Goal: Task Accomplishment & Management: Manage account settings

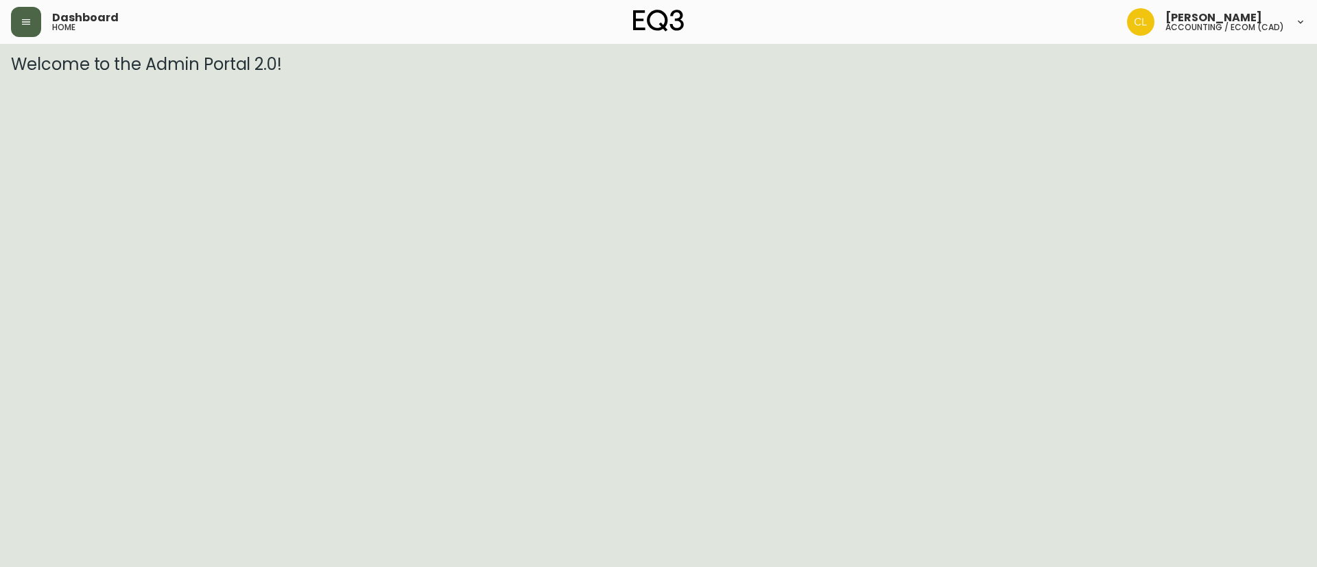
click at [40, 27] on button "button" at bounding box center [26, 22] width 30 height 30
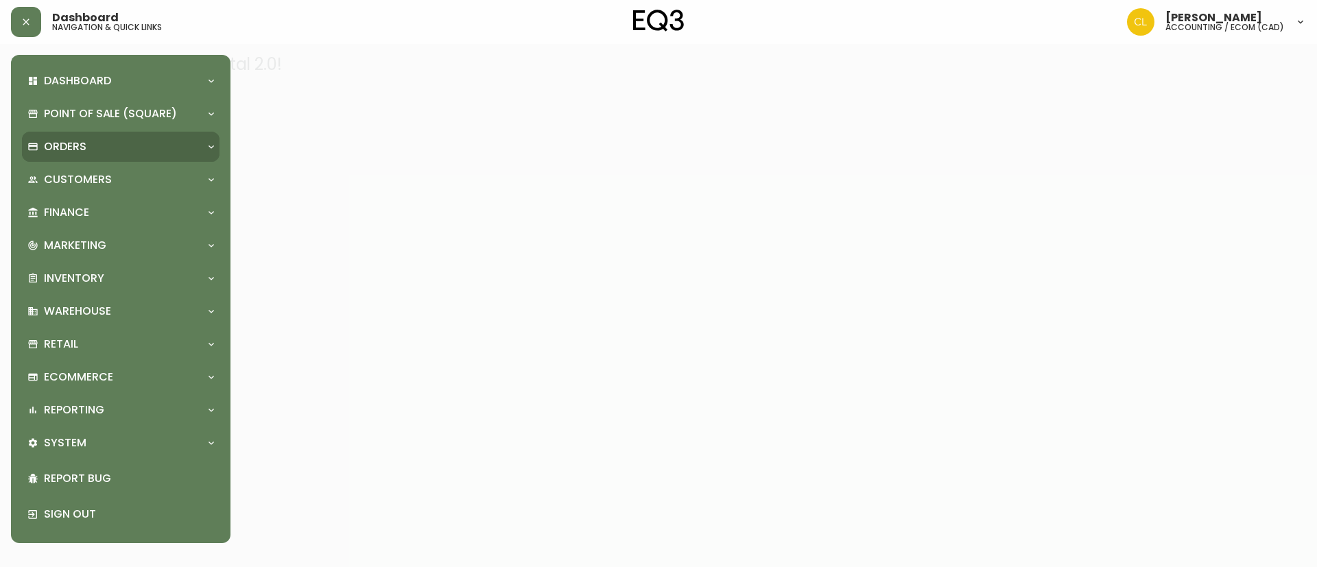
click at [77, 133] on div "Orders" at bounding box center [120, 147] width 197 height 30
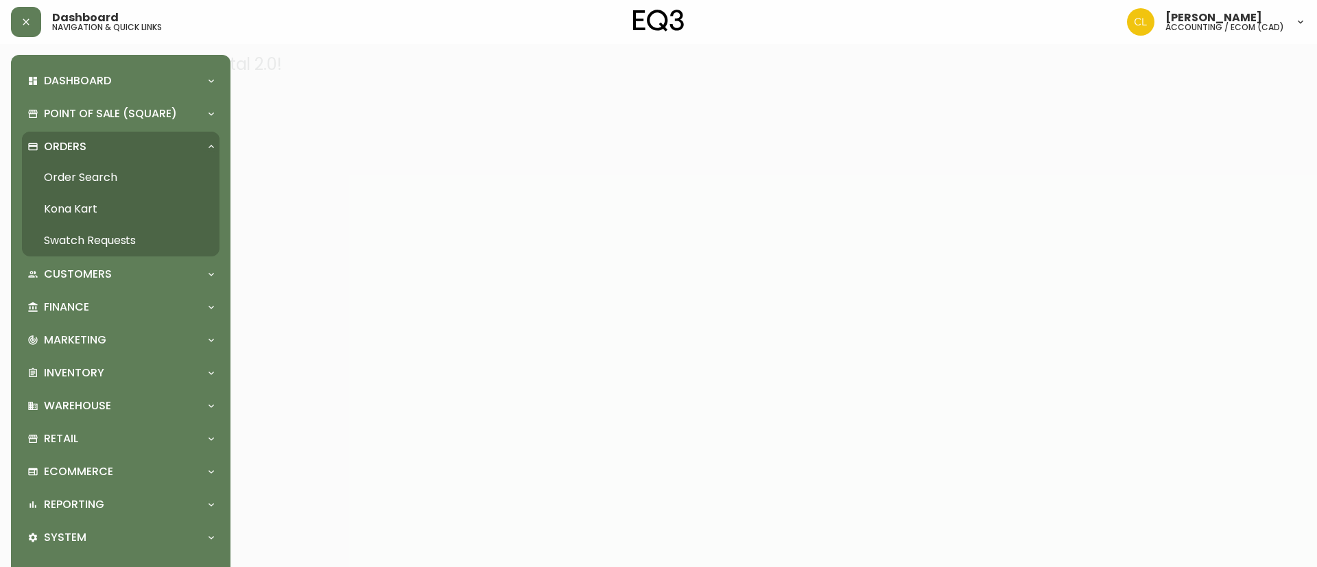
click at [85, 176] on link "Order Search" at bounding box center [120, 178] width 197 height 32
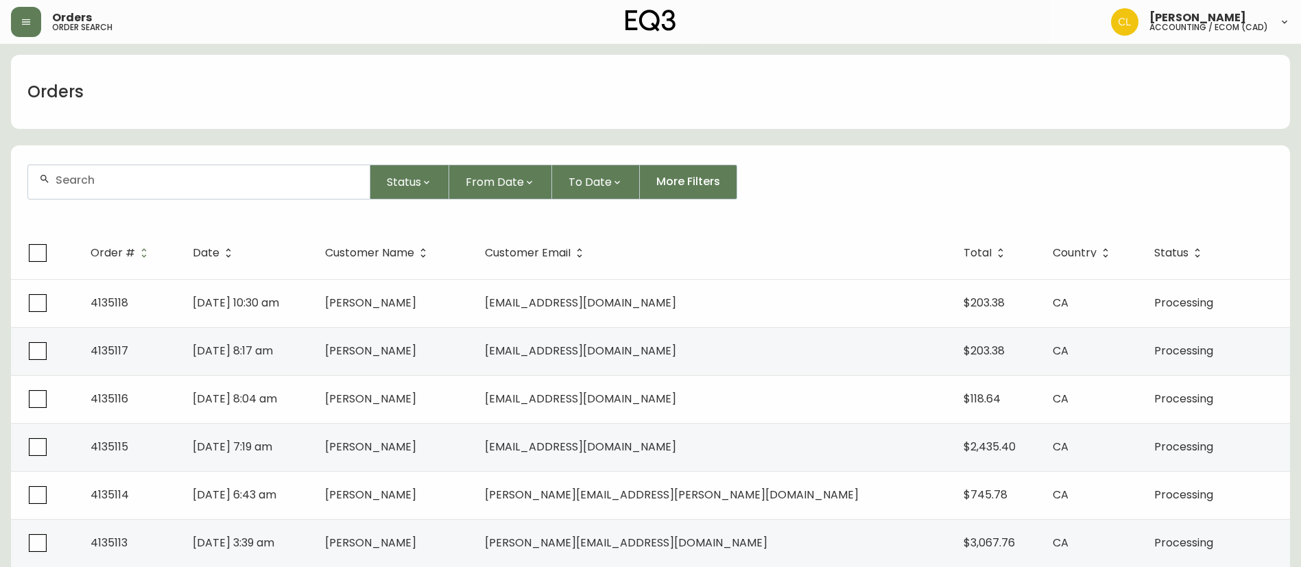
click at [193, 183] on input "text" at bounding box center [207, 179] width 303 height 13
paste input "4132087"
type input "4132087"
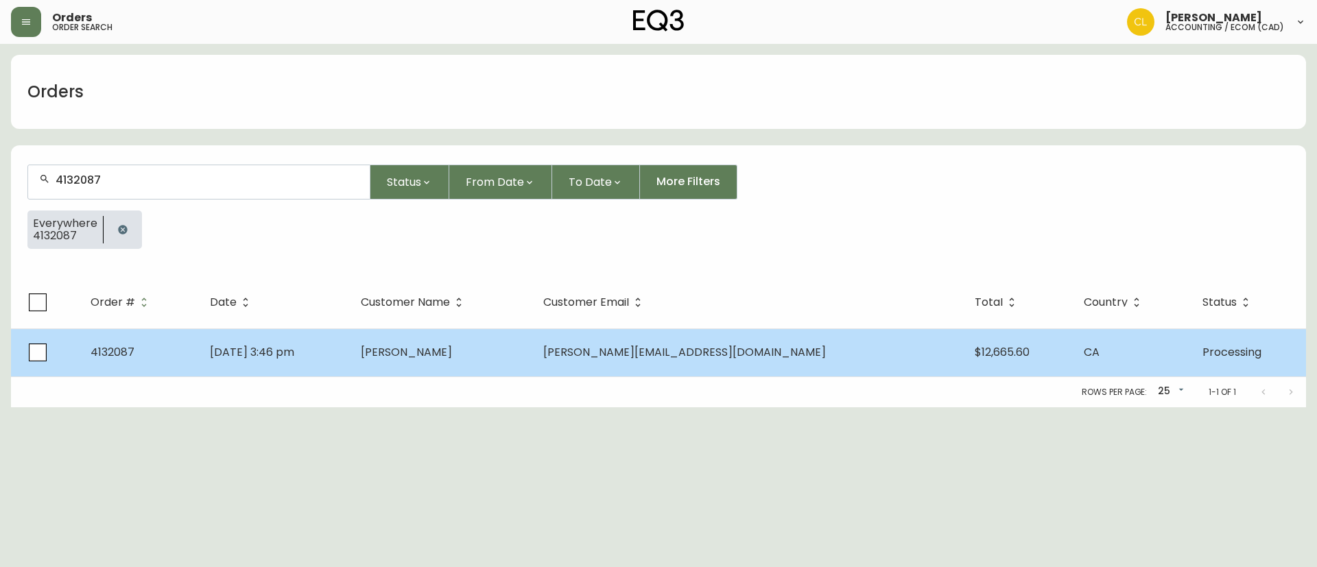
click at [350, 348] on td "[DATE] 3:46 pm" at bounding box center [274, 352] width 151 height 48
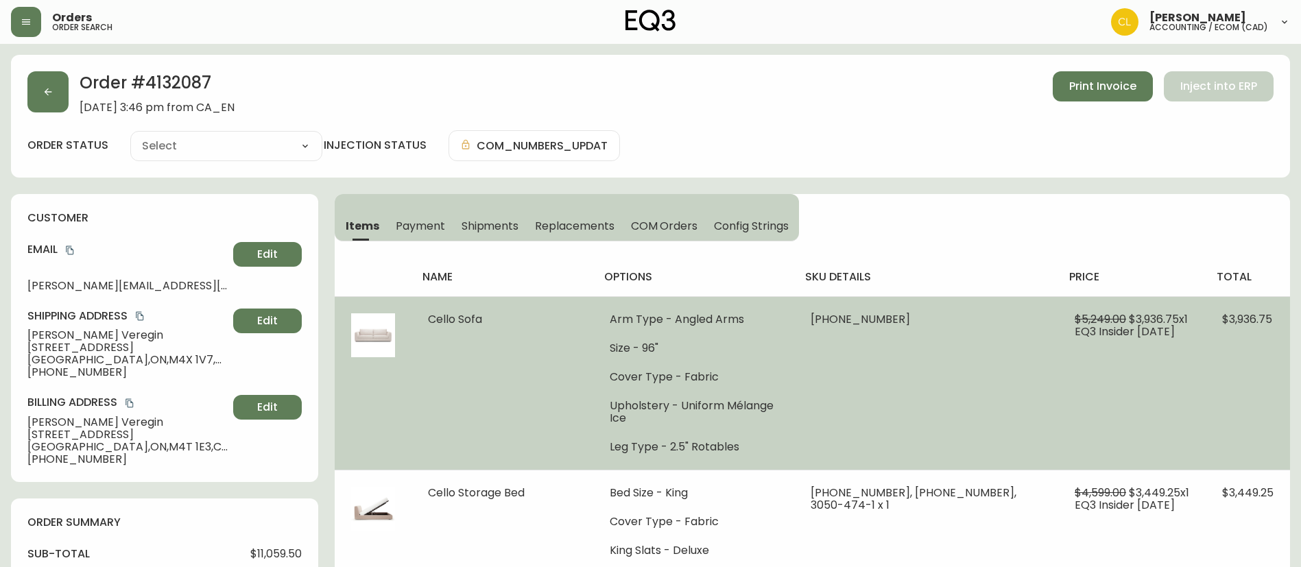
type input "Processing"
select select "PROCESSING"
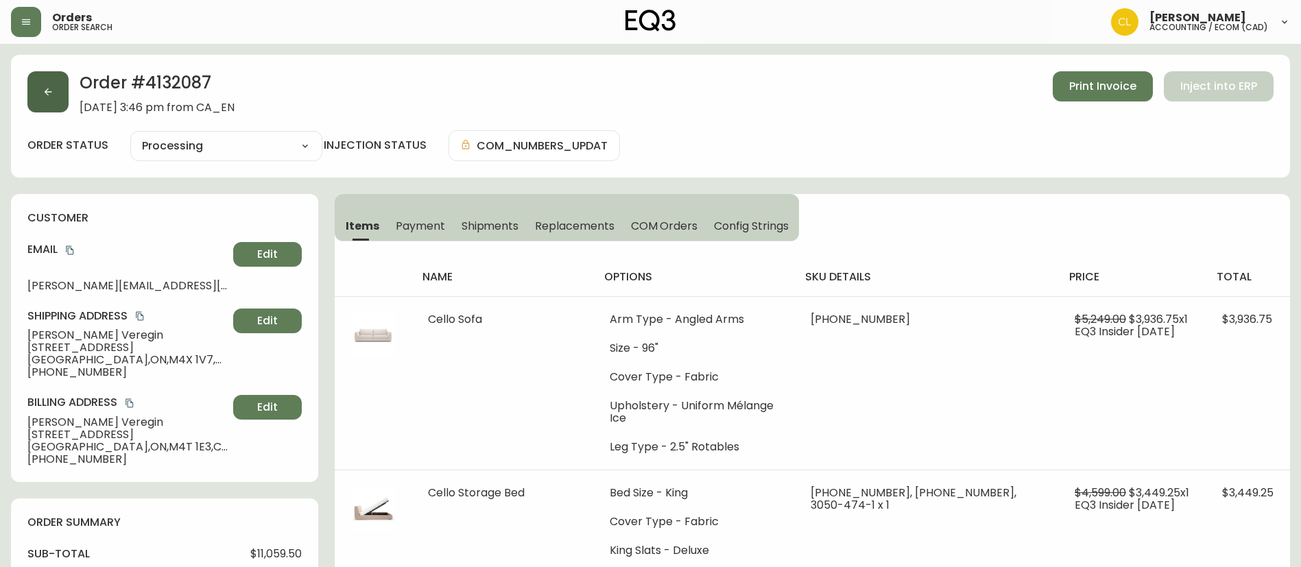
click at [49, 92] on icon "button" at bounding box center [49, 92] width 8 height 8
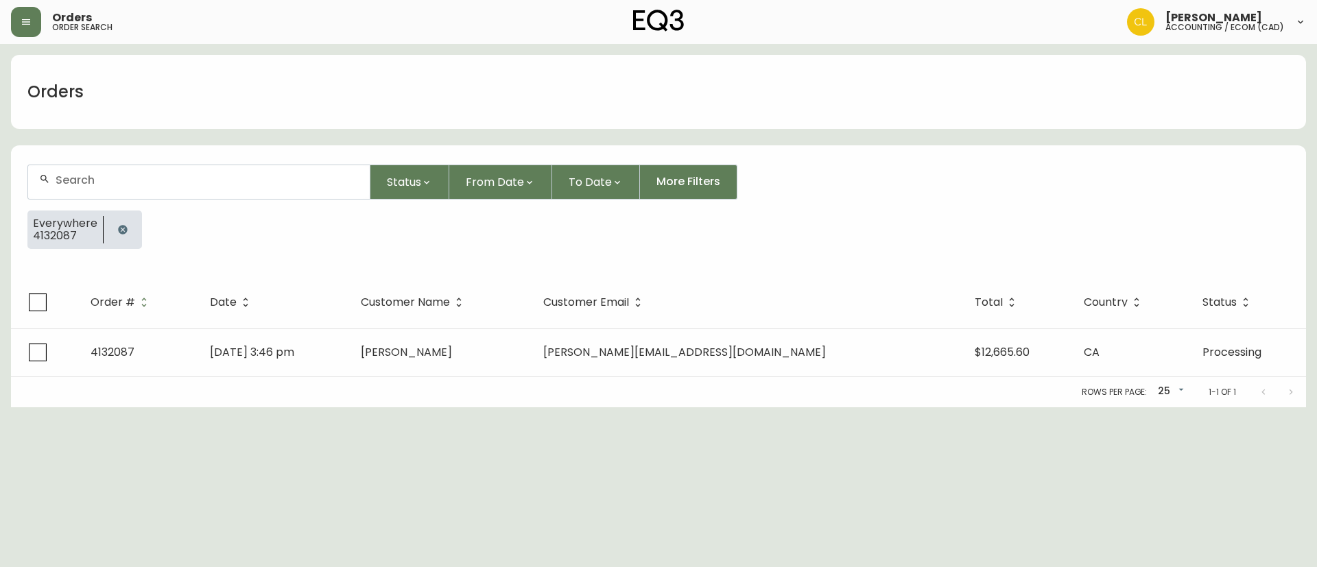
click at [134, 232] on div at bounding box center [123, 230] width 38 height 38
click at [121, 230] on icon "button" at bounding box center [122, 229] width 9 height 9
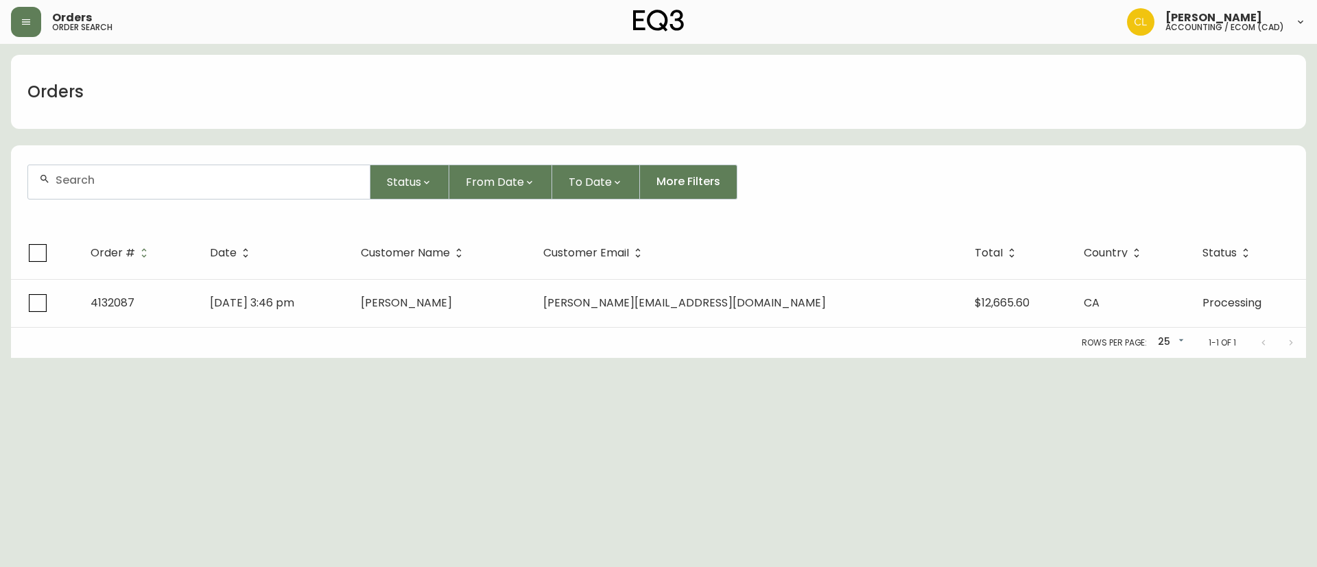
click at [130, 180] on input "text" at bounding box center [207, 179] width 303 height 13
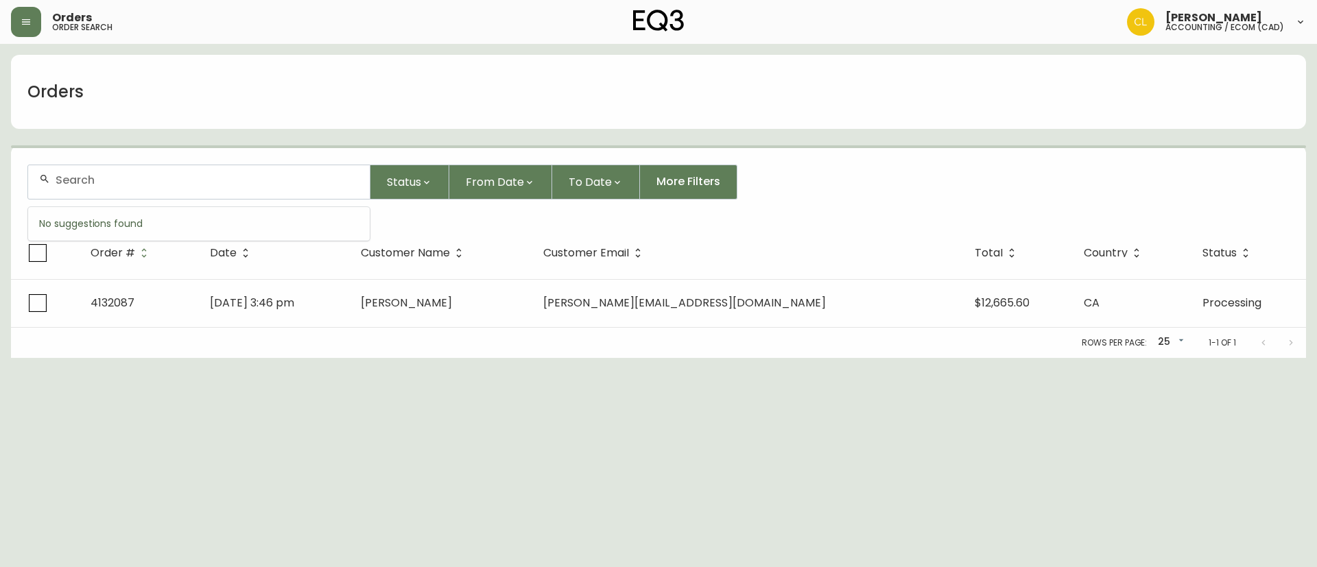
paste input "4133642"
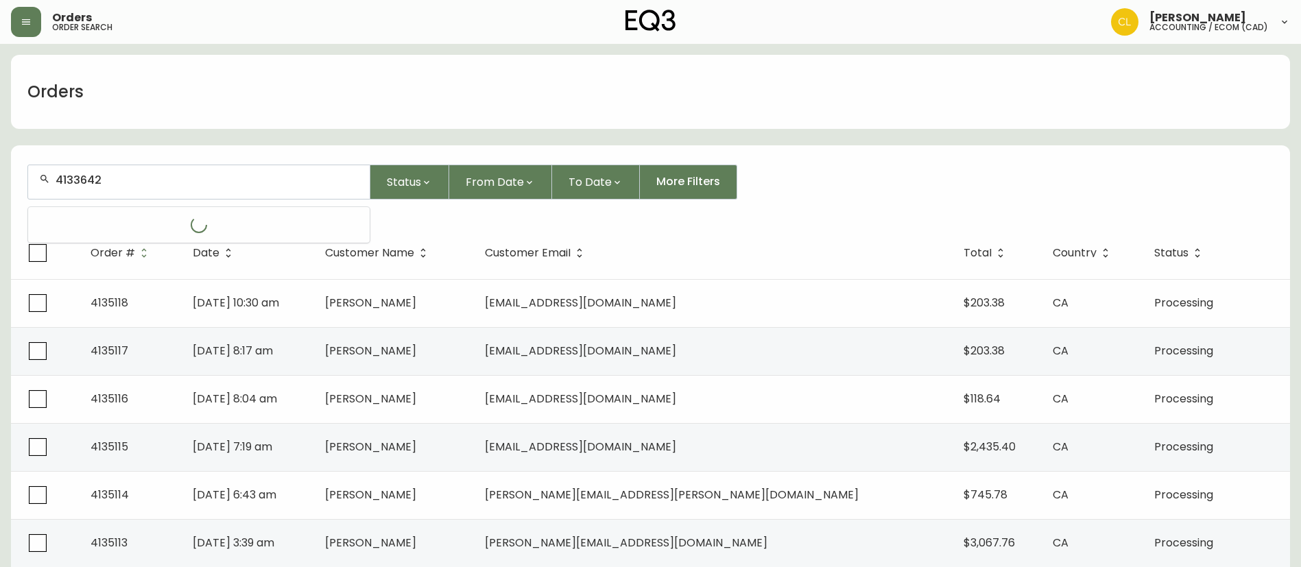
type input "4133642"
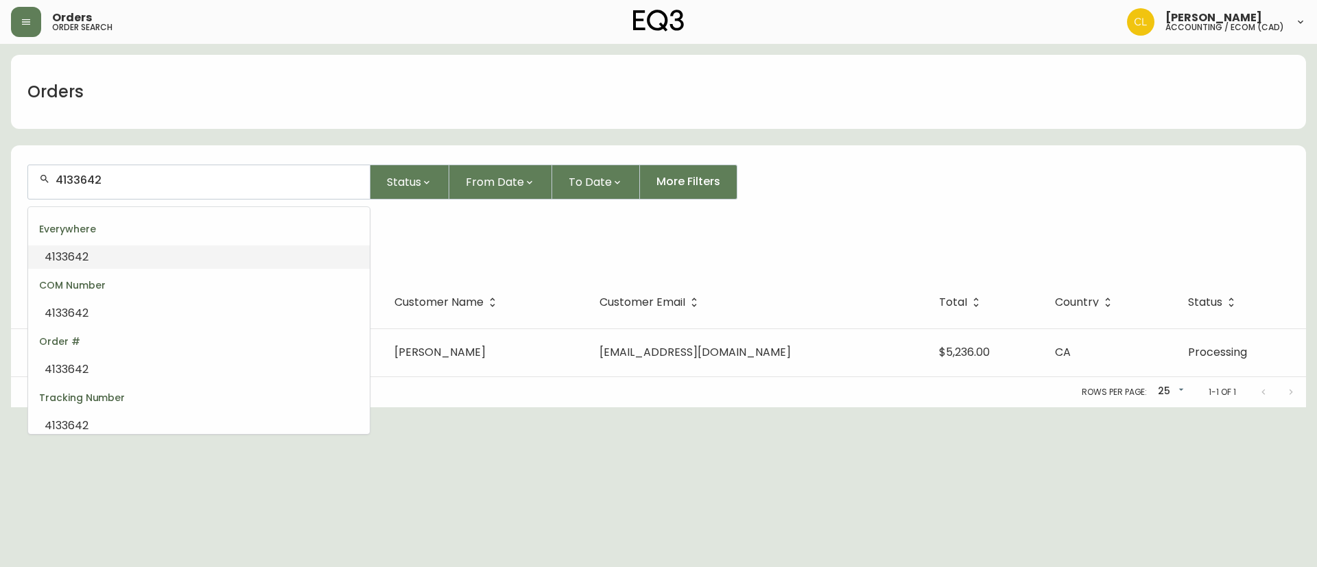
drag, startPoint x: 141, startPoint y: 184, endPoint x: 15, endPoint y: 179, distance: 125.6
click at [15, 179] on form "4133642 Status From Date To Date More Filters Everywhere 4133642" at bounding box center [658, 212] width 1295 height 128
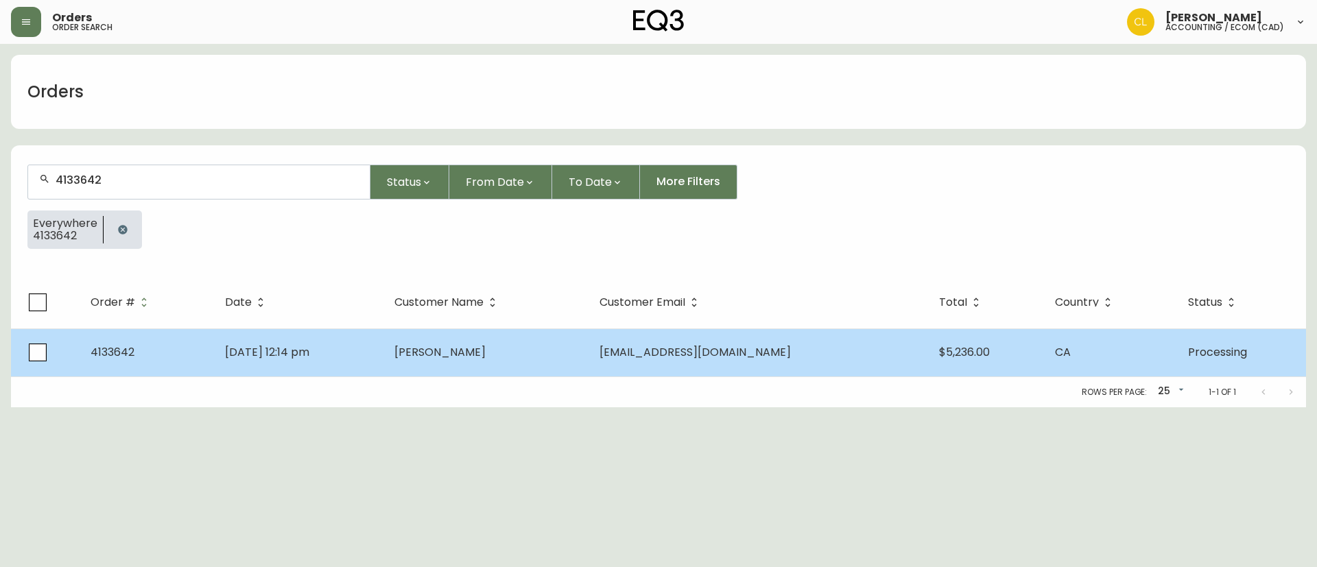
click at [575, 345] on td "[PERSON_NAME]" at bounding box center [485, 352] width 205 height 48
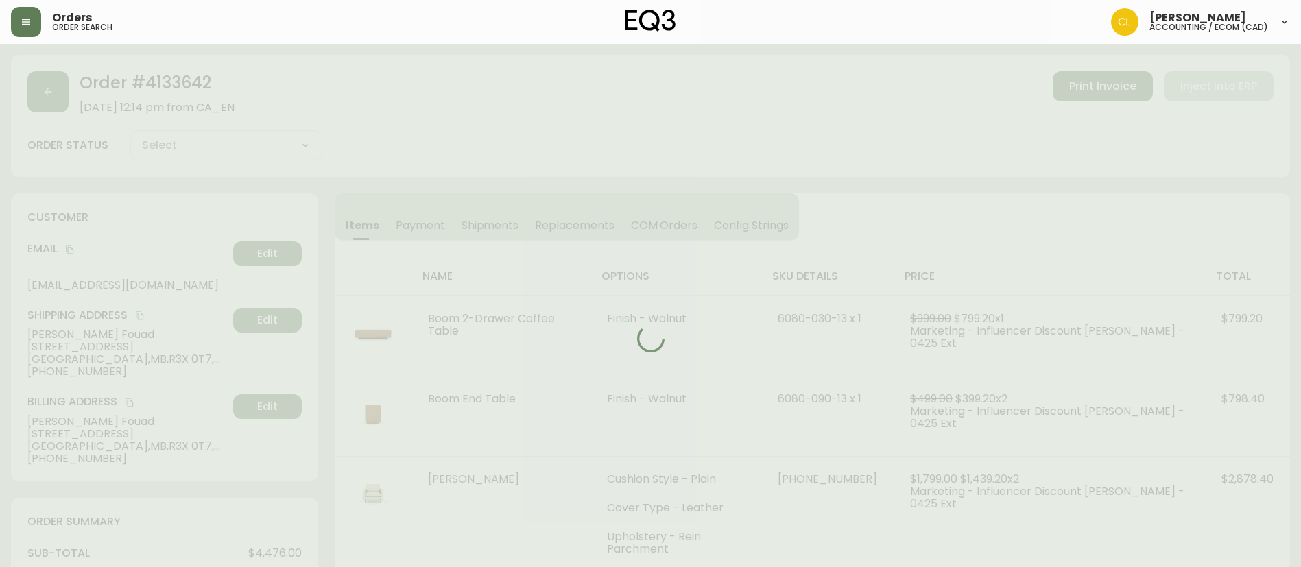
type input "Processing"
select select "PROCESSING"
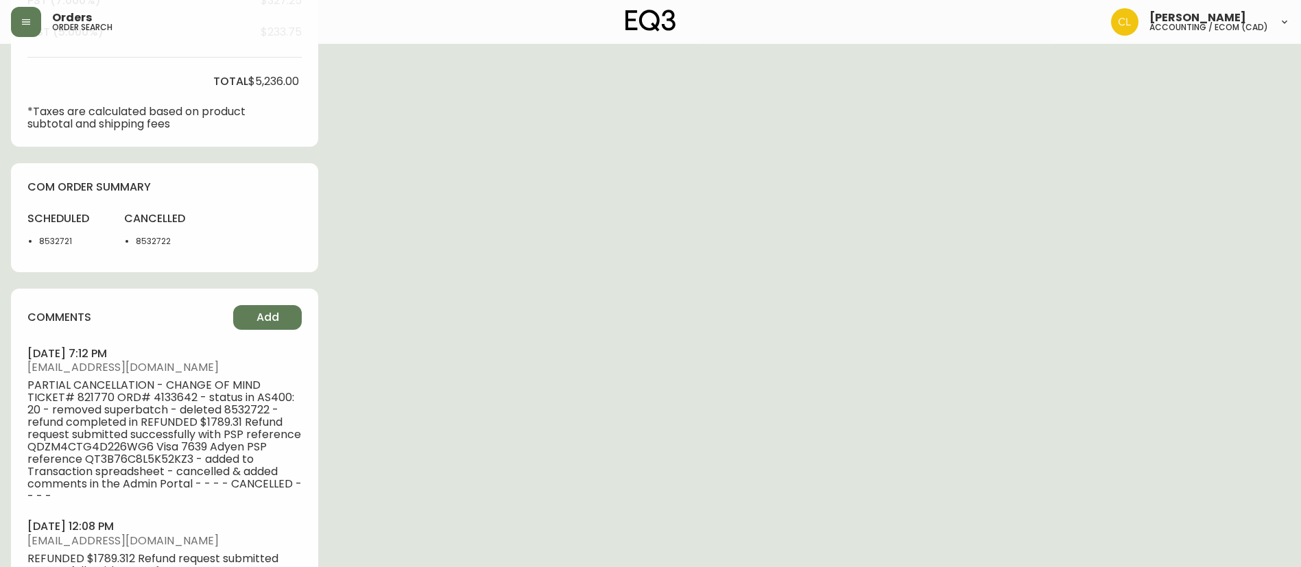
scroll to position [514, 0]
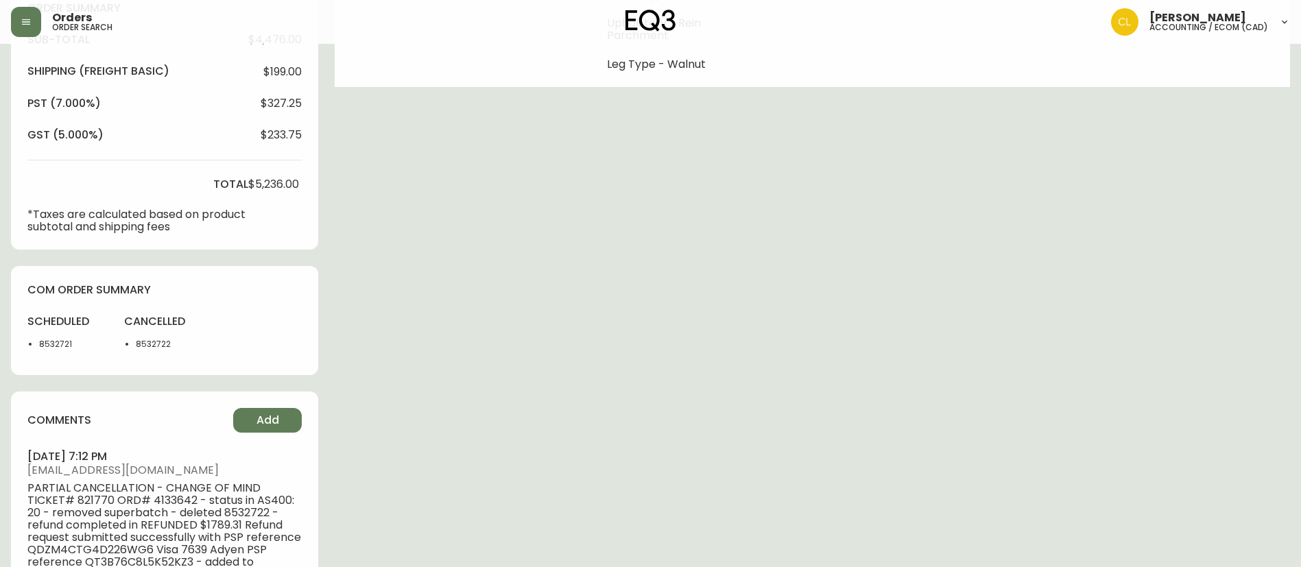
drag, startPoint x: 834, startPoint y: 298, endPoint x: 827, endPoint y: 290, distance: 10.7
click at [834, 298] on div "Order # 4133642 [DATE] 12:14 pm from CA_EN Print Invoice Inject into ERP order …" at bounding box center [650, 255] width 1279 height 1428
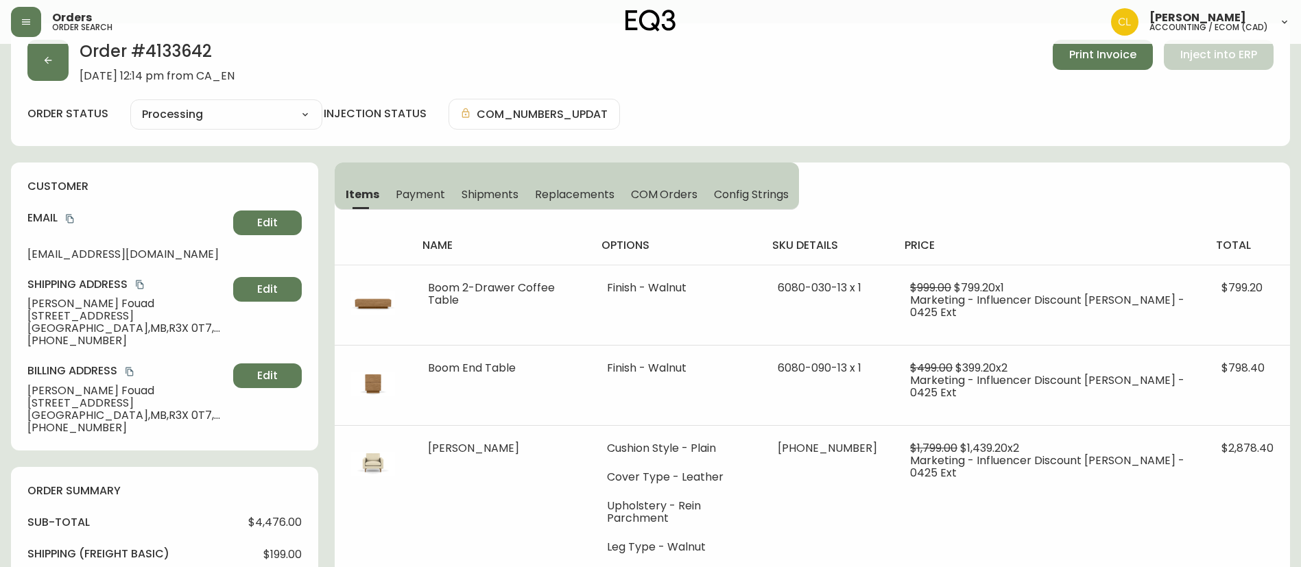
scroll to position [0, 0]
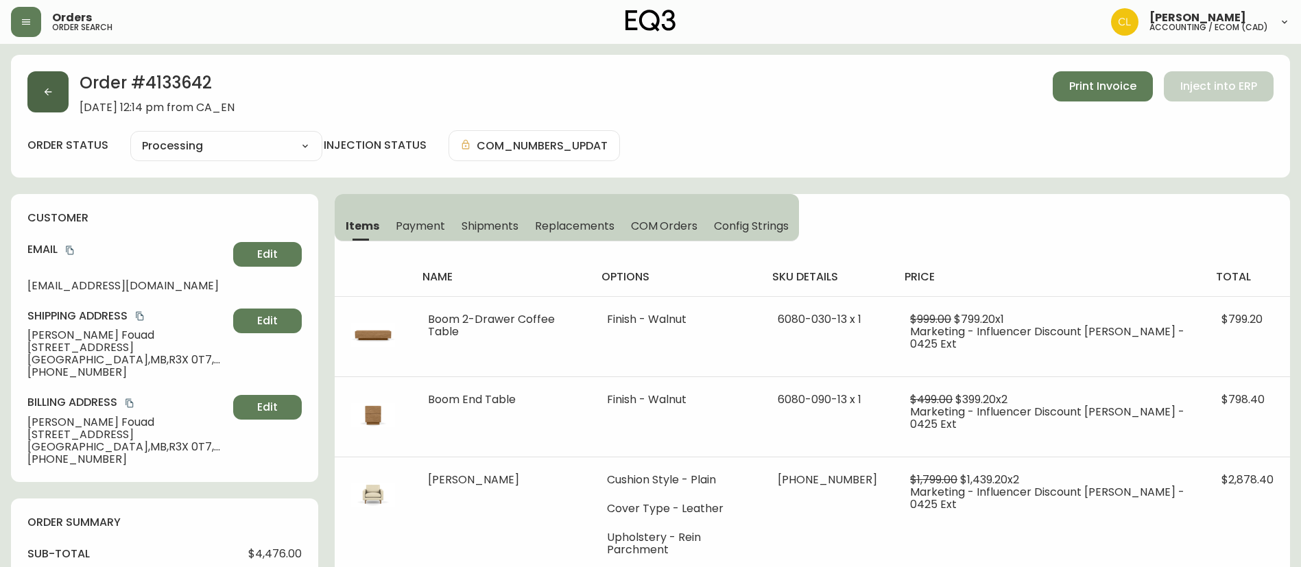
click at [66, 93] on button "button" at bounding box center [47, 91] width 41 height 41
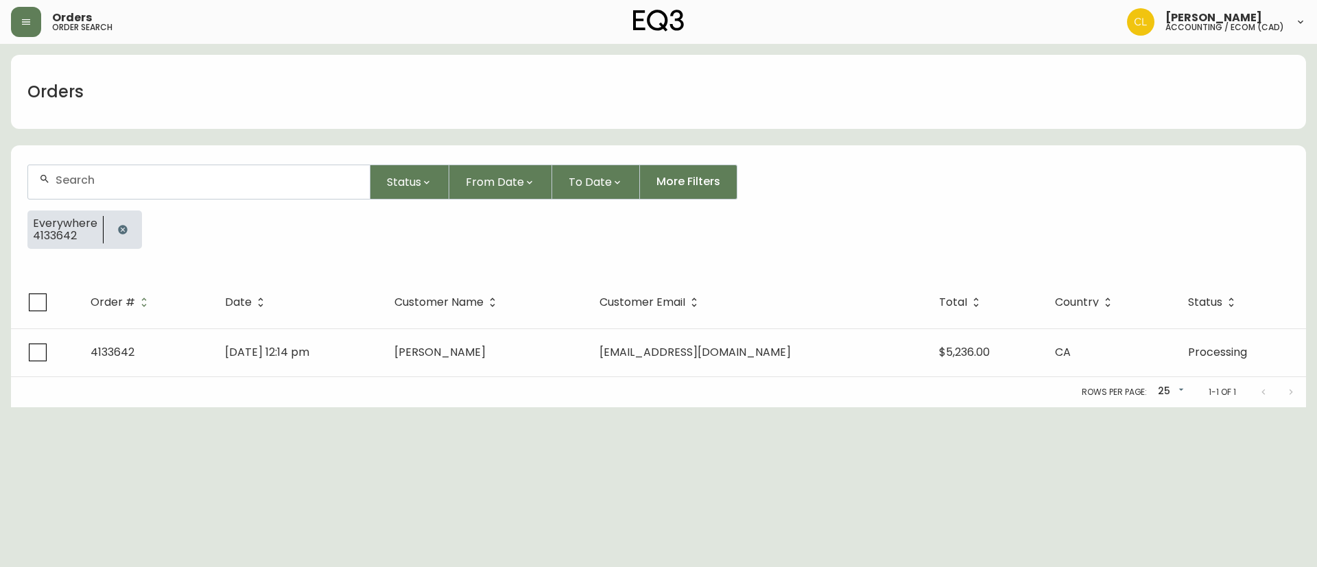
click at [112, 226] on button "button" at bounding box center [122, 229] width 27 height 27
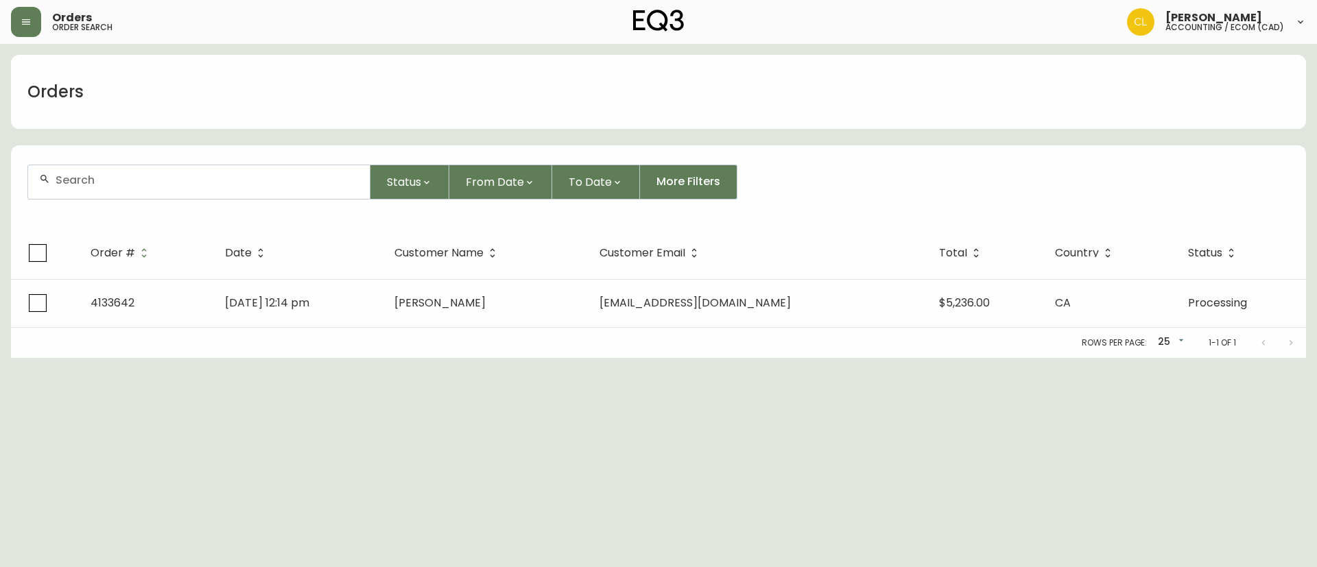
click at [136, 186] on input "text" at bounding box center [207, 179] width 303 height 13
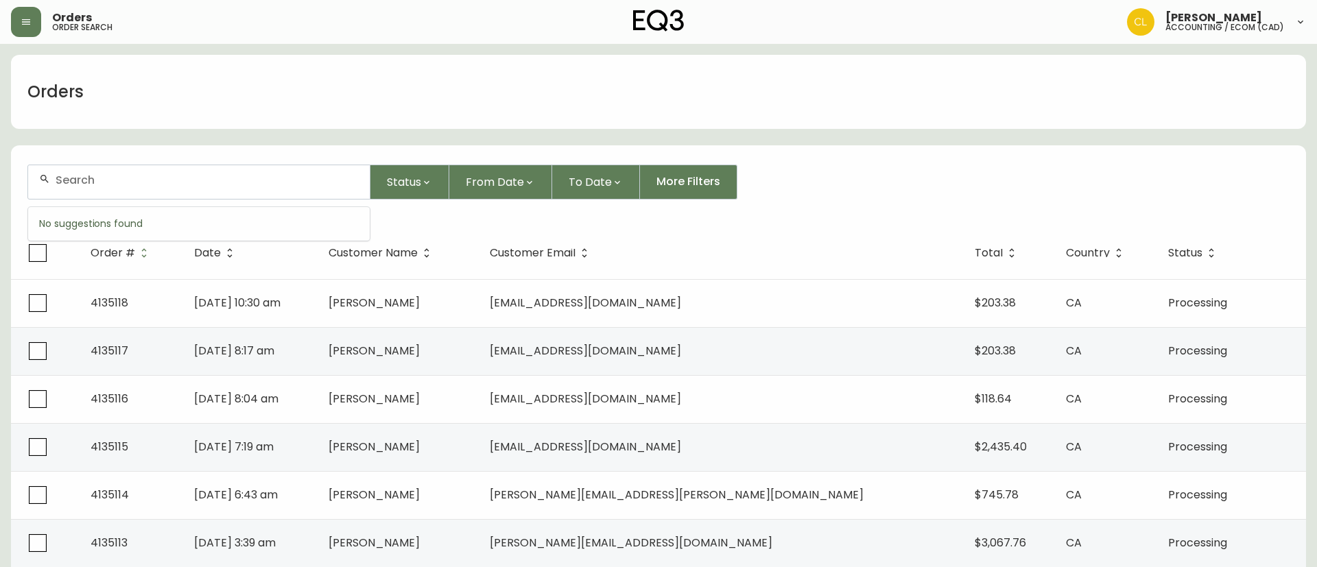
paste input "4134220"
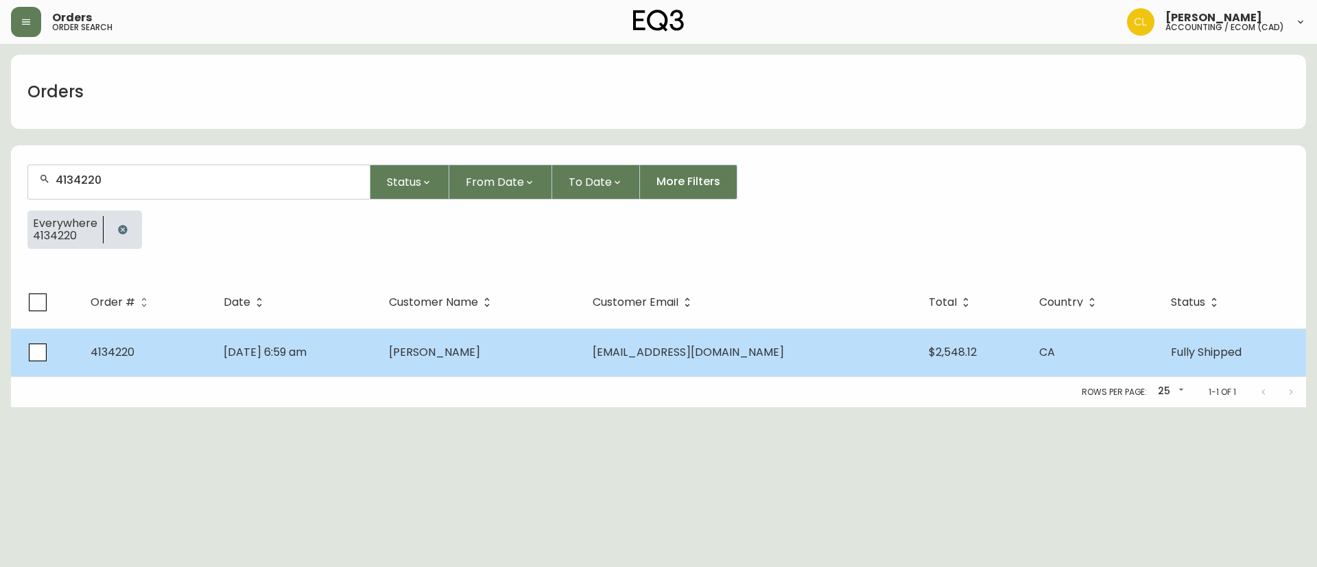
type input "4134220"
click at [581, 353] on td "[PERSON_NAME]" at bounding box center [479, 352] width 203 height 48
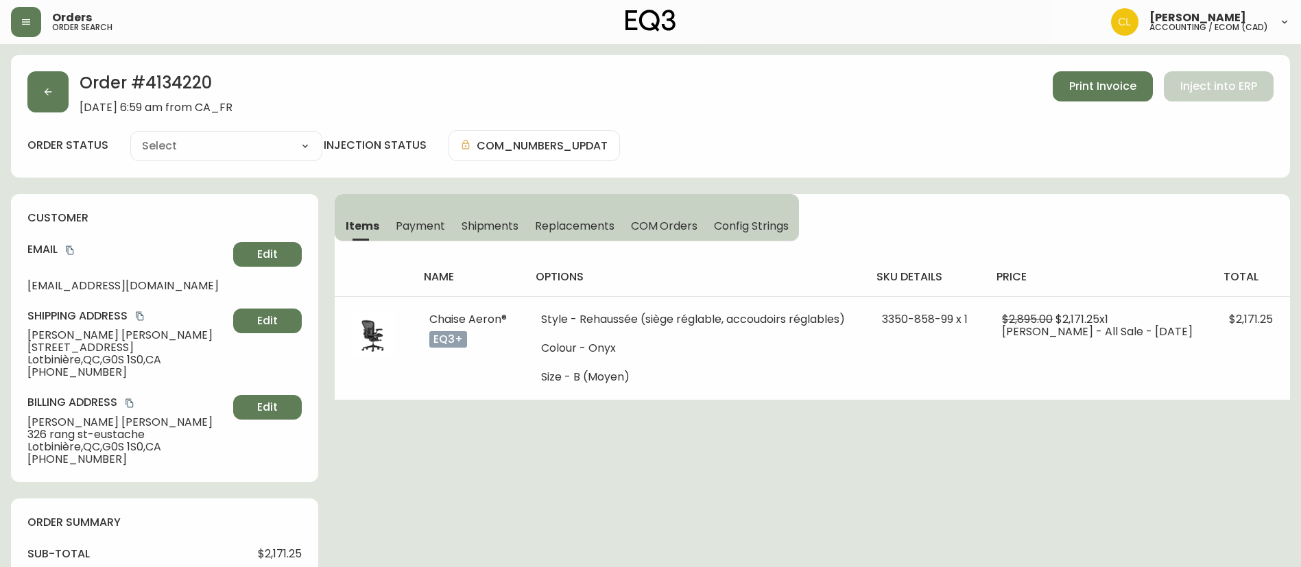
type input "Fully Shipped"
select select "FULLY_SHIPPED"
click at [37, 81] on button "button" at bounding box center [47, 91] width 41 height 41
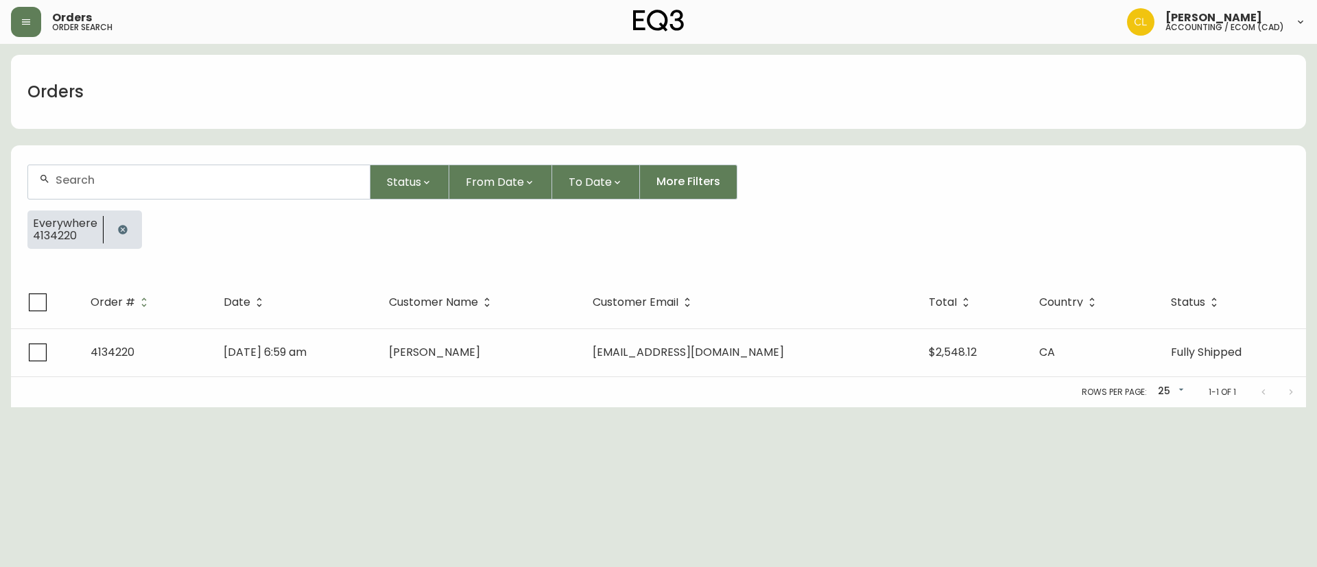
click at [114, 221] on button "button" at bounding box center [122, 229] width 27 height 27
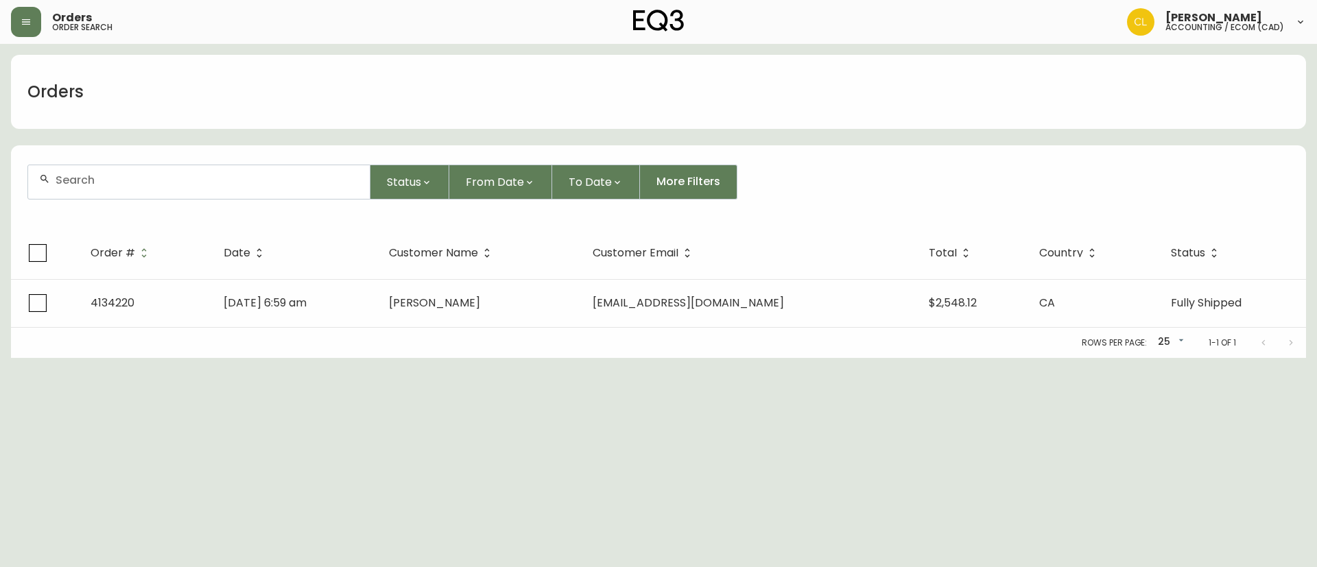
click at [139, 182] on input "text" at bounding box center [207, 179] width 303 height 13
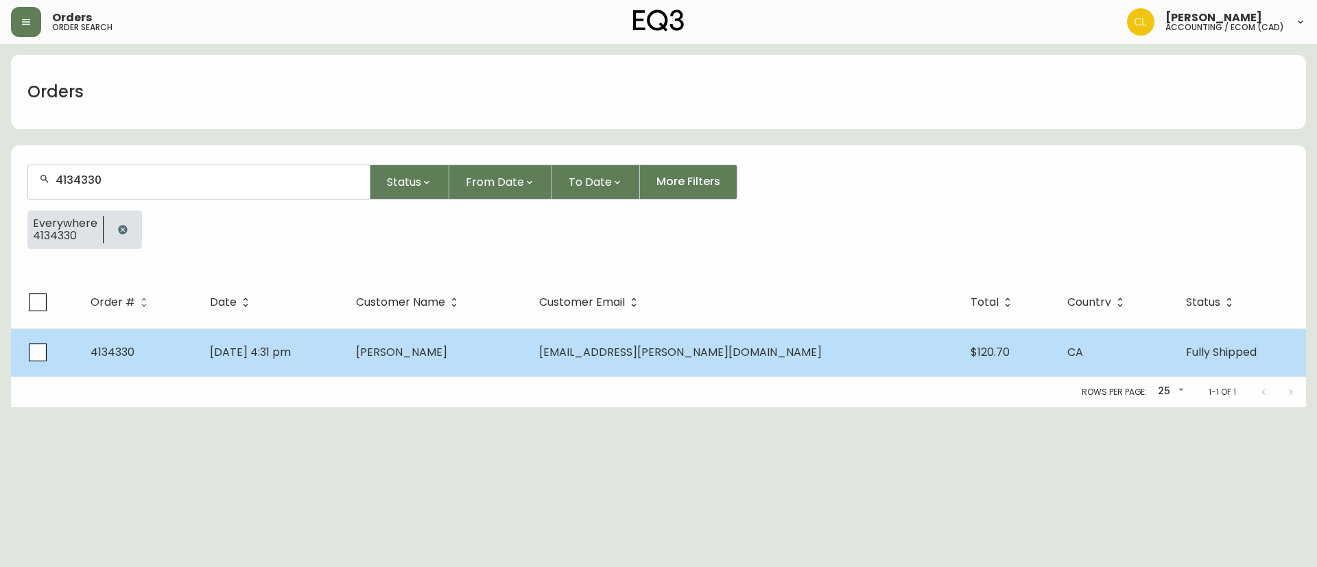
type input "4134330"
click at [719, 351] on span "[EMAIL_ADDRESS][PERSON_NAME][DOMAIN_NAME]" at bounding box center [680, 352] width 283 height 16
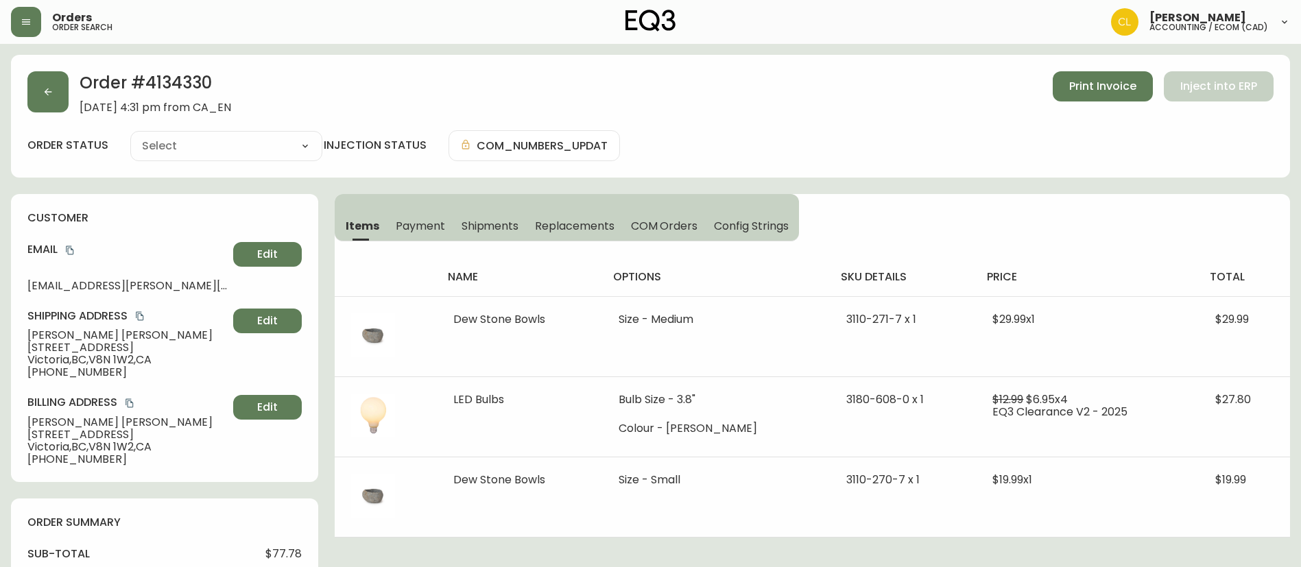
type input "Fully Shipped"
select select "FULLY_SHIPPED"
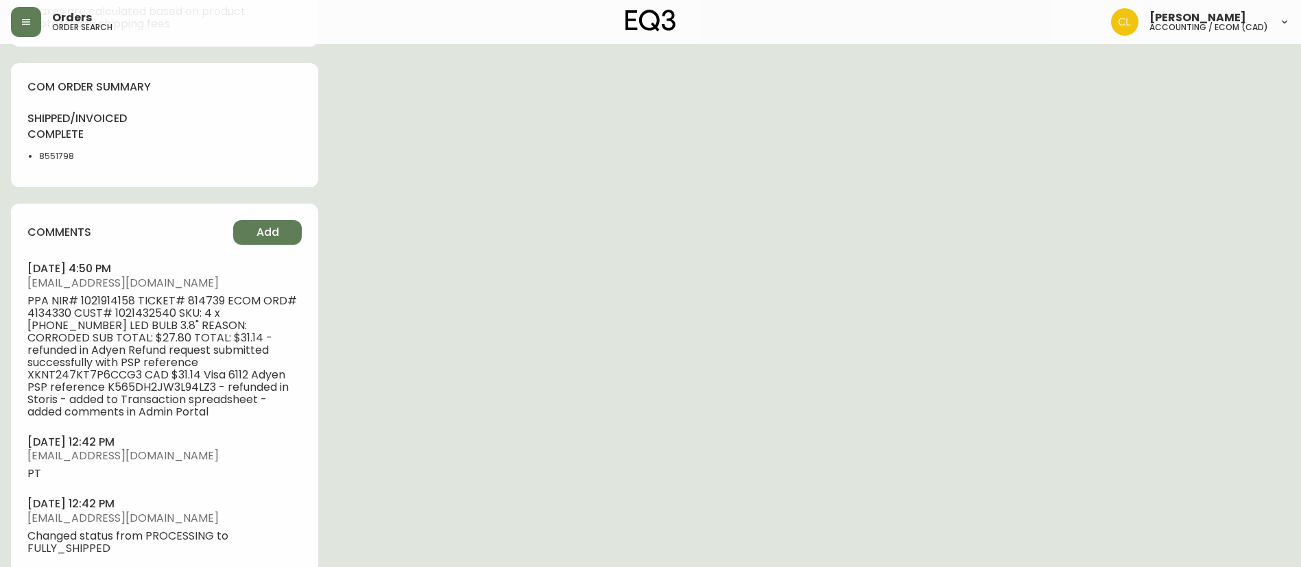
scroll to position [720, 0]
click at [58, 310] on span "PPA NIR# 1021914158 TICKET# 814739 ECOM ORD# 4134330 CUST# 1021432540 SKU: 4 x …" at bounding box center [164, 353] width 274 height 123
copy span "4134330"
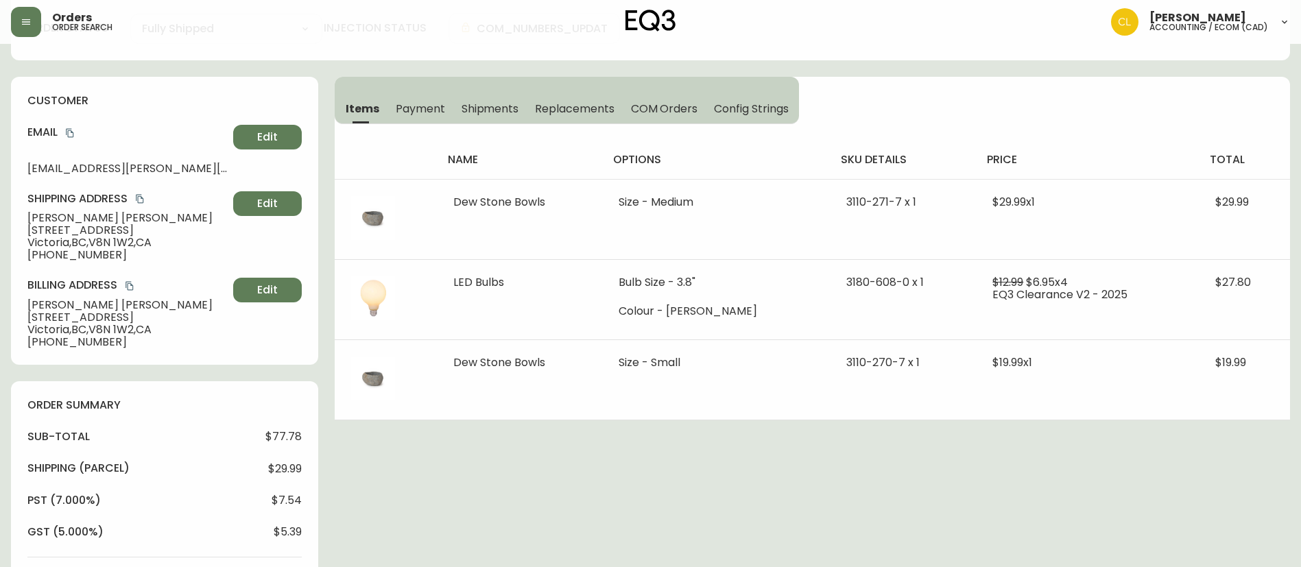
scroll to position [0, 0]
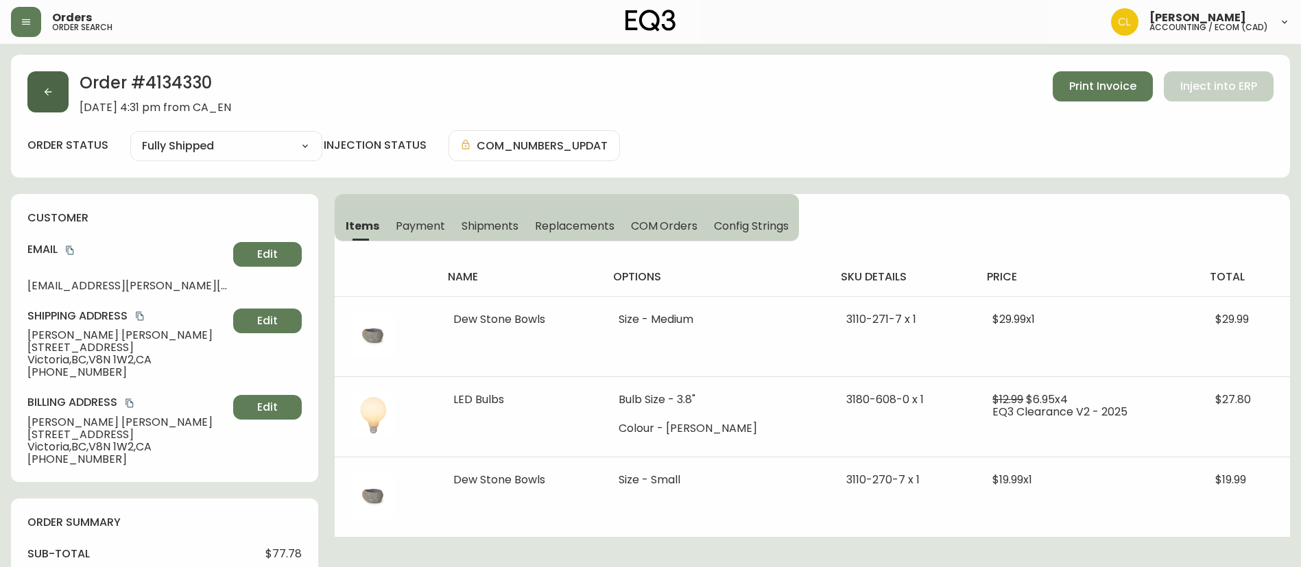
click at [59, 97] on button "button" at bounding box center [47, 91] width 41 height 41
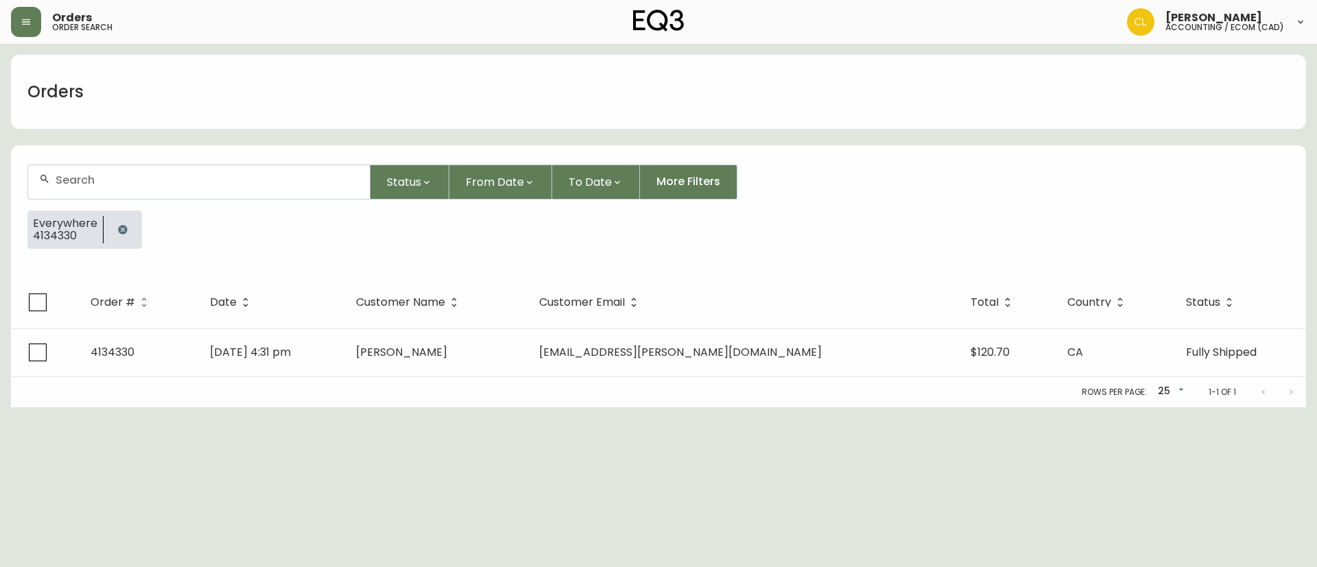
click at [123, 225] on icon "button" at bounding box center [122, 229] width 11 height 11
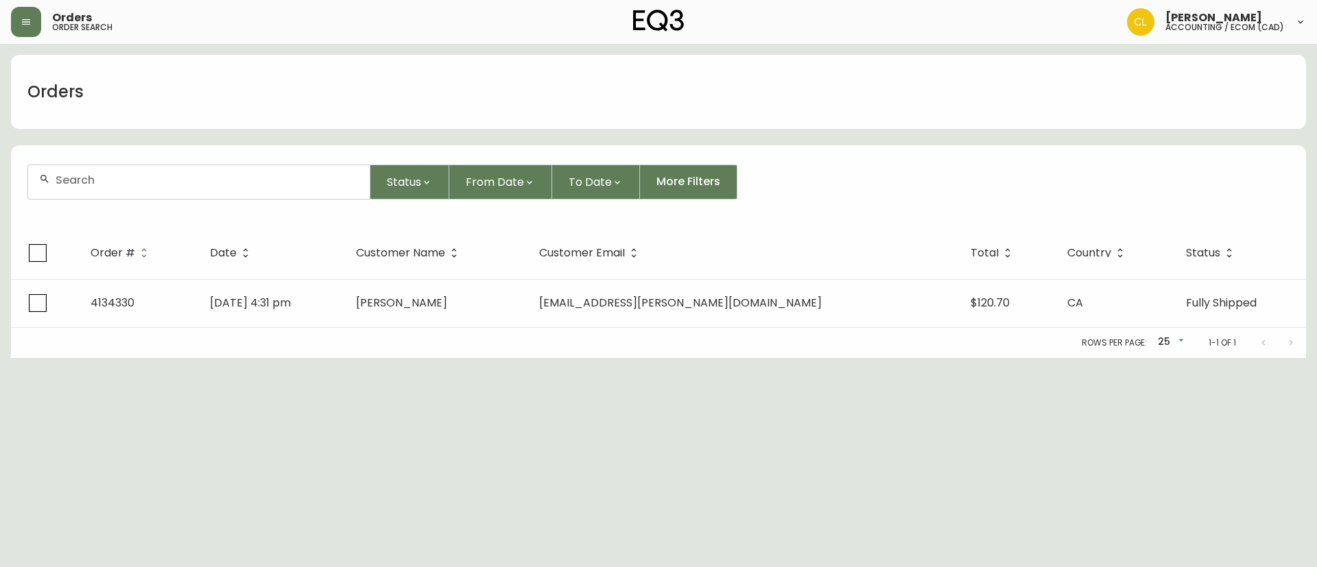
click at [149, 176] on input "text" at bounding box center [207, 179] width 303 height 13
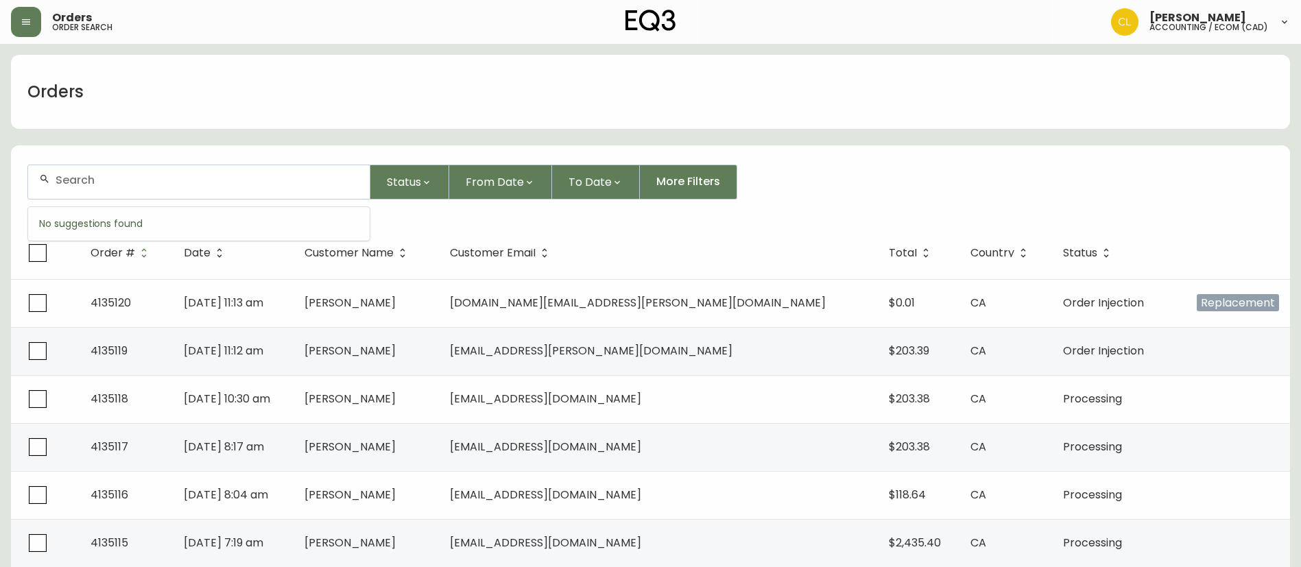
paste input "4132583"
type input "4132583"
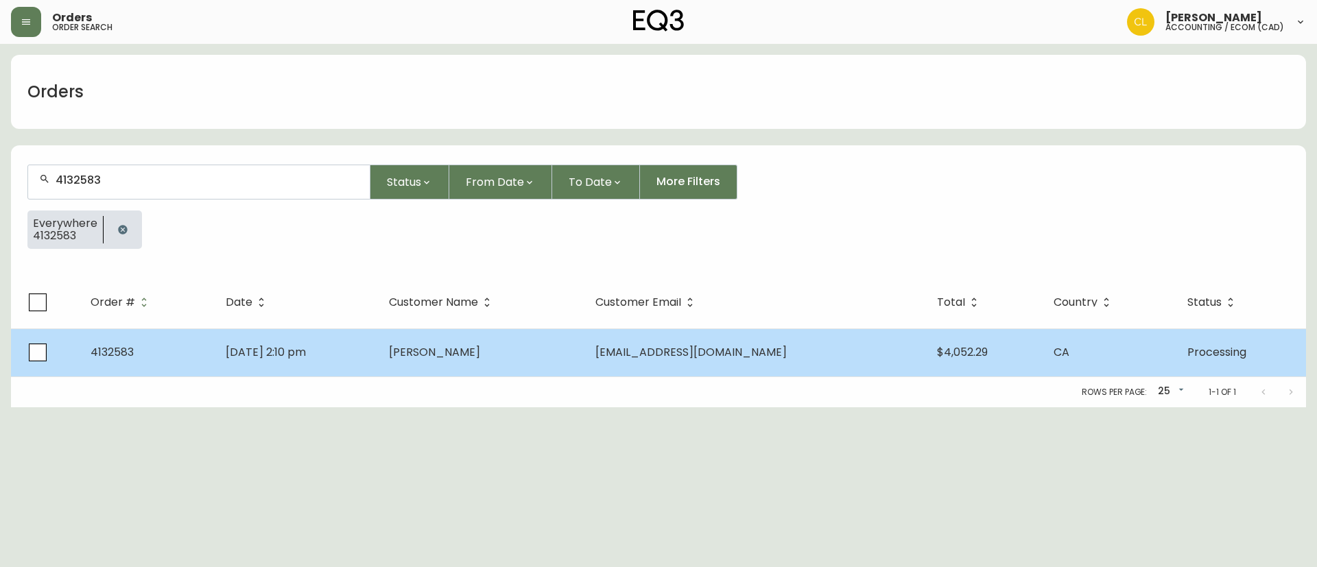
click at [584, 353] on td "[PERSON_NAME]" at bounding box center [481, 352] width 206 height 48
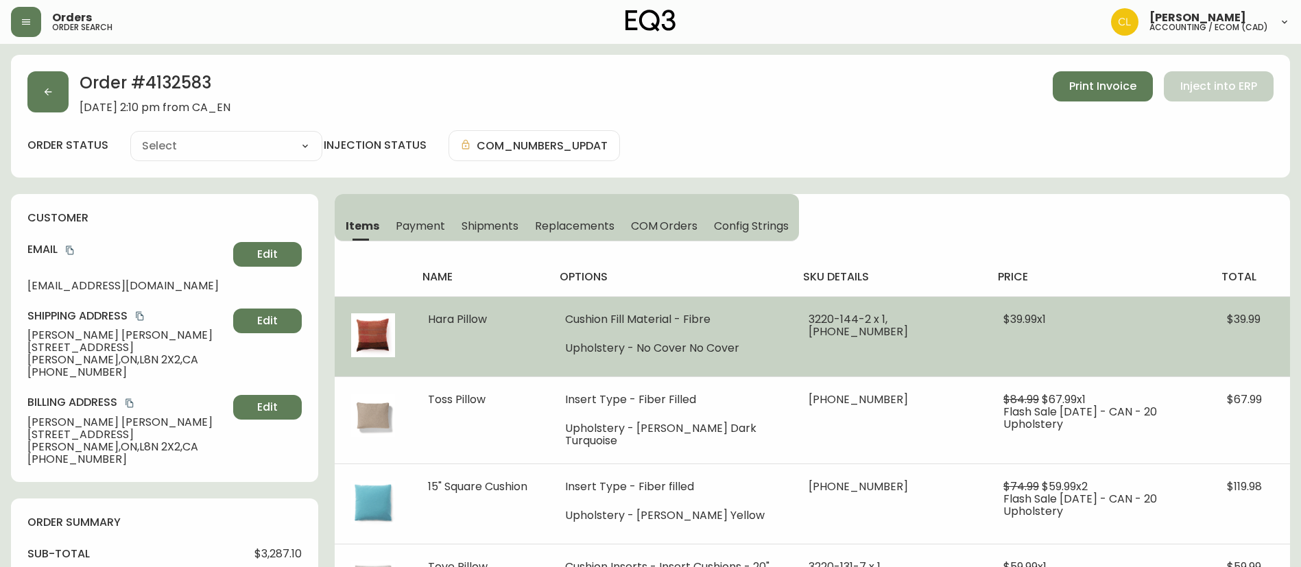
type input "Processing"
select select "PROCESSING"
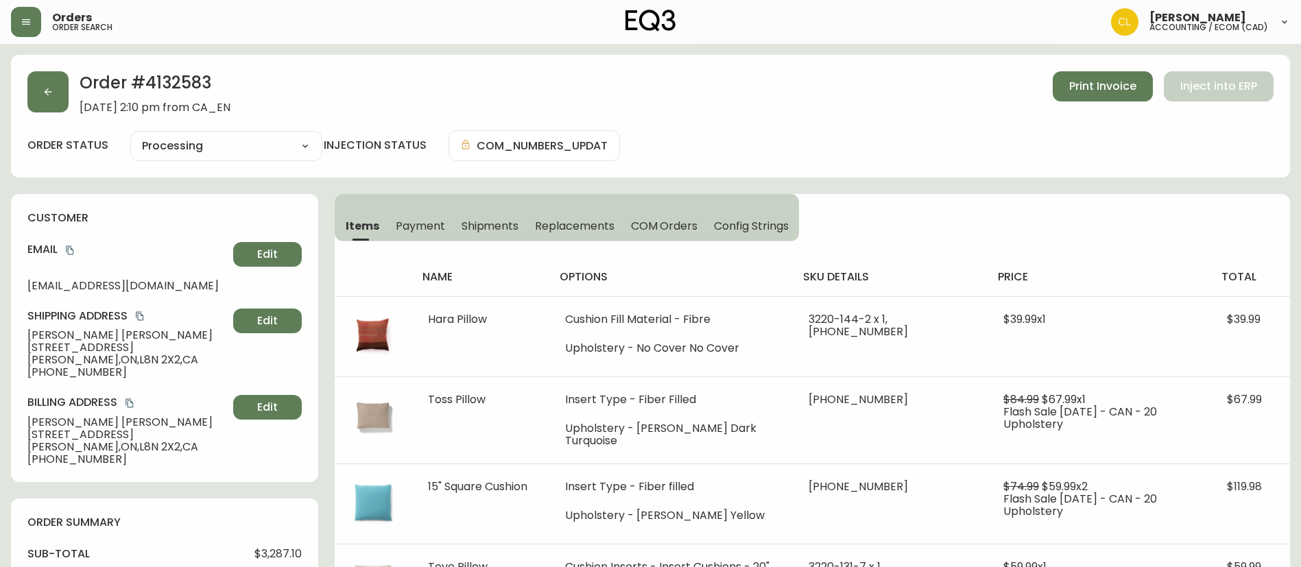
click at [434, 221] on span "Payment" at bounding box center [420, 226] width 49 height 14
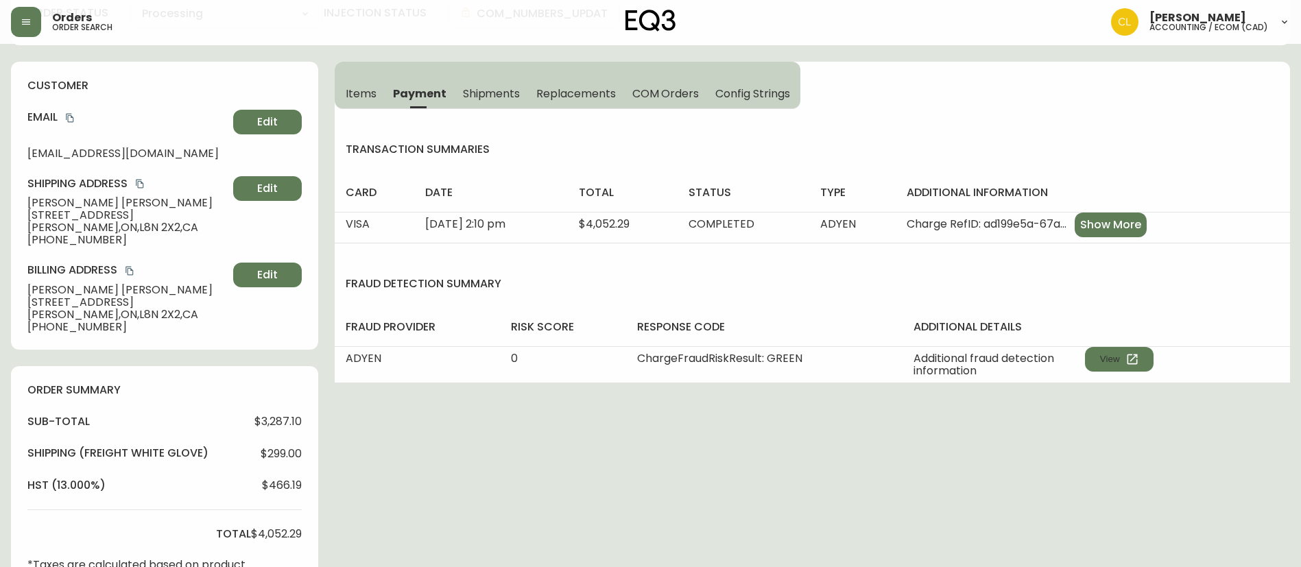
scroll to position [206, 0]
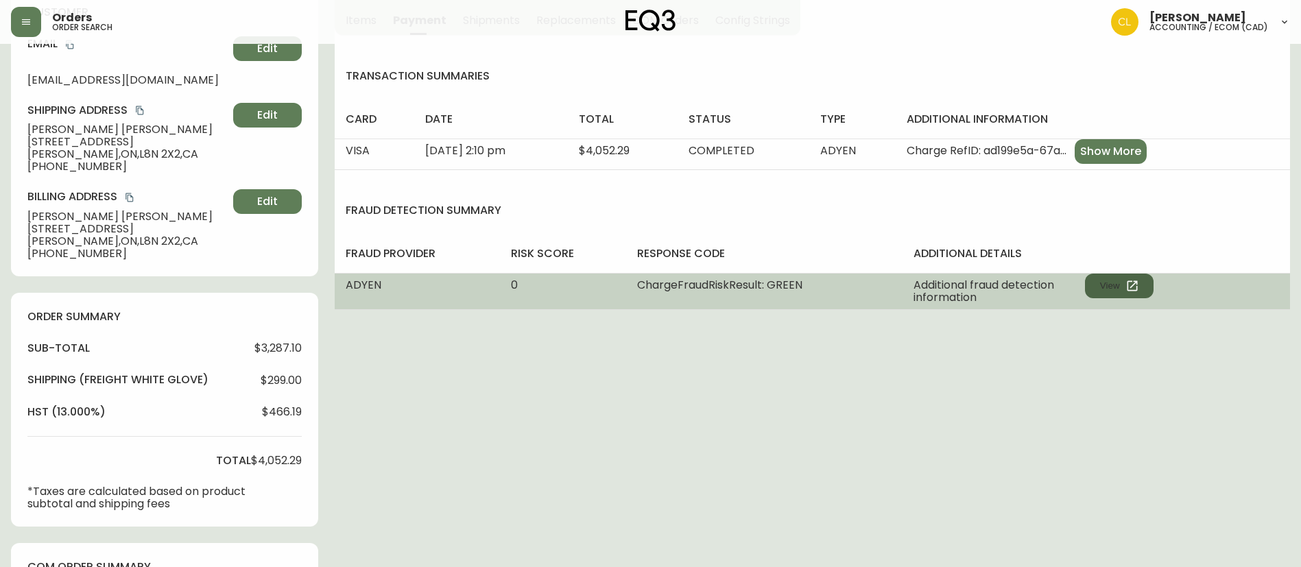
click at [1099, 287] on button "View" at bounding box center [1119, 286] width 69 height 25
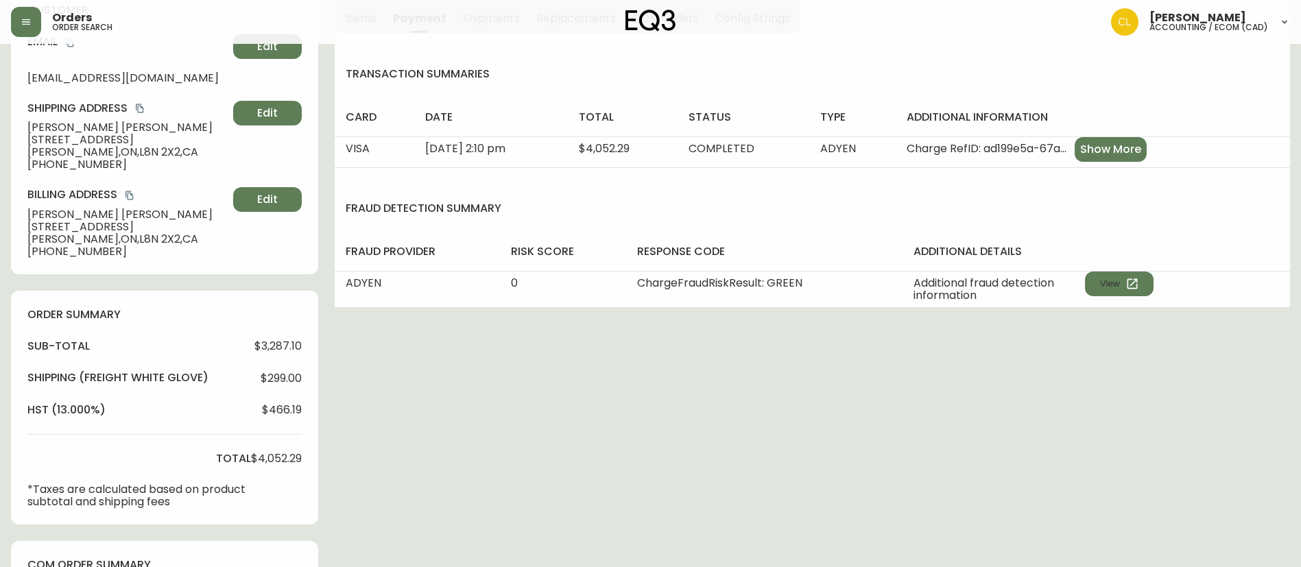
scroll to position [309, 0]
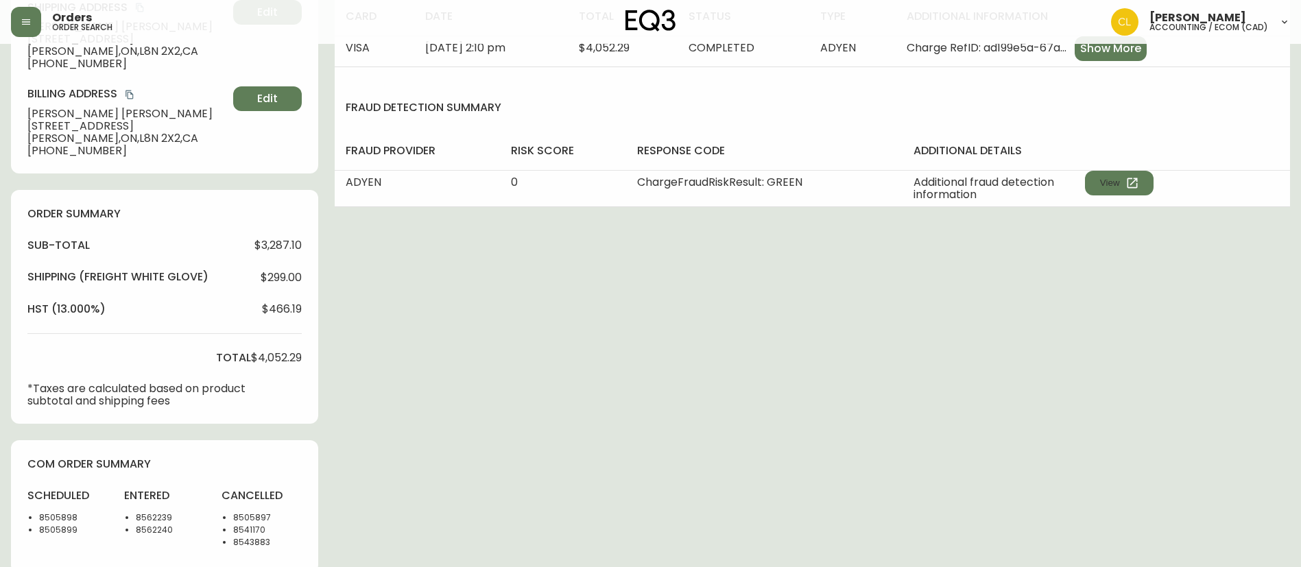
click at [291, 345] on div "sub-total $3,287.10 Shipping ( Freight White Glove ) $299.00 hst (13.000%) $466…" at bounding box center [164, 322] width 274 height 169
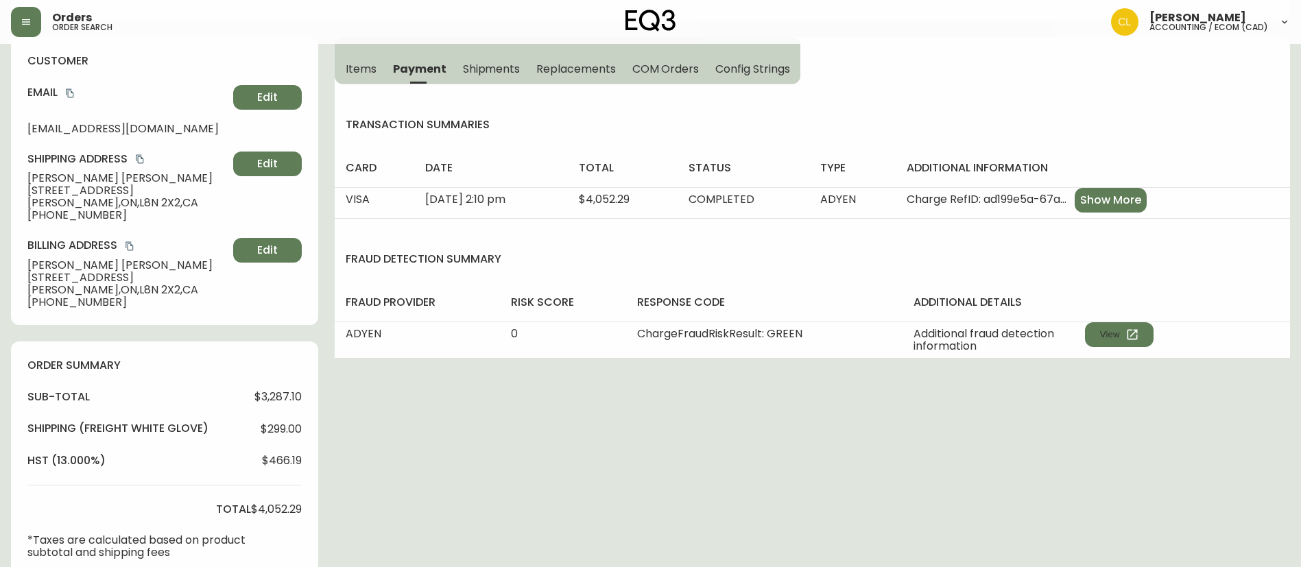
scroll to position [0, 0]
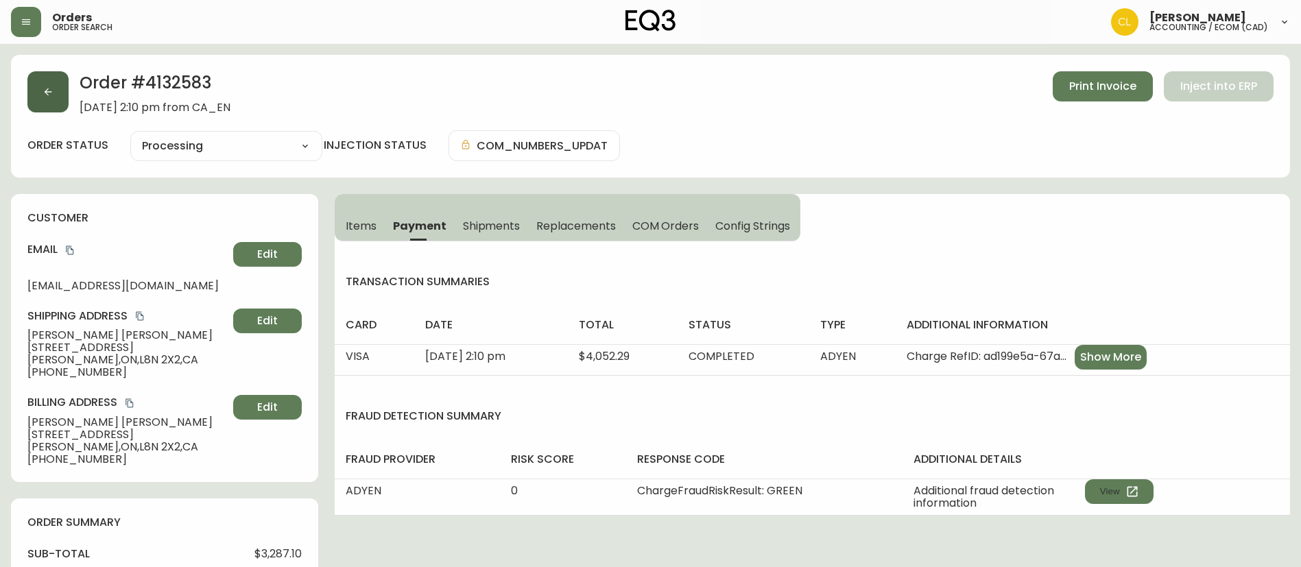
click at [41, 89] on button "button" at bounding box center [47, 91] width 41 height 41
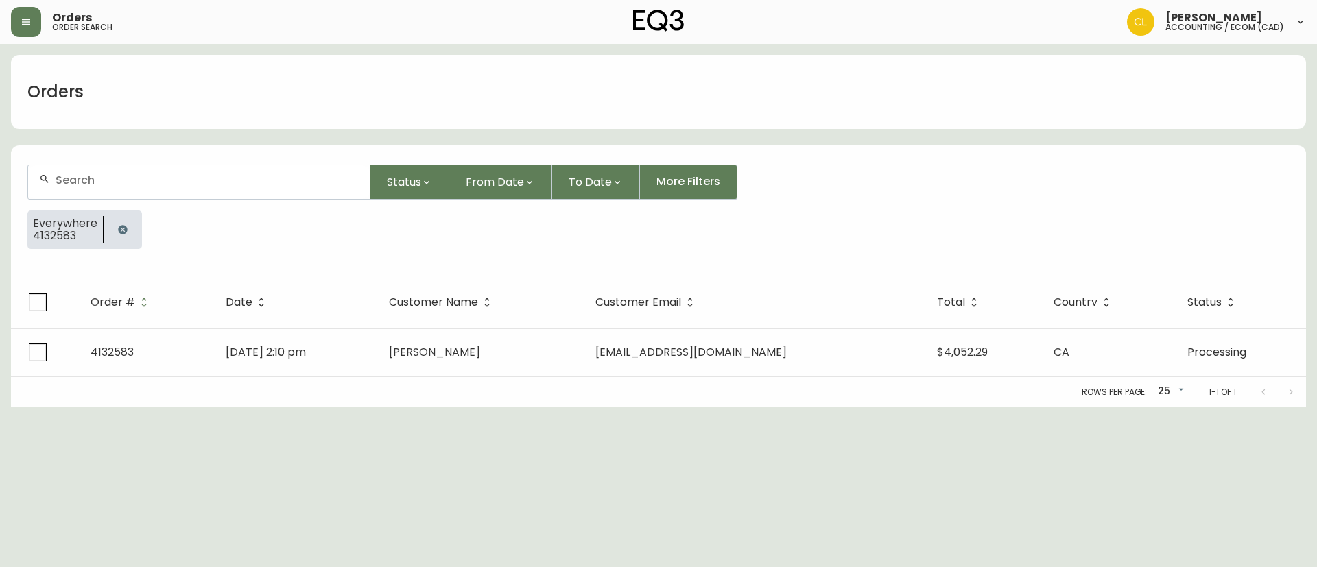
click at [118, 232] on icon "button" at bounding box center [122, 229] width 9 height 9
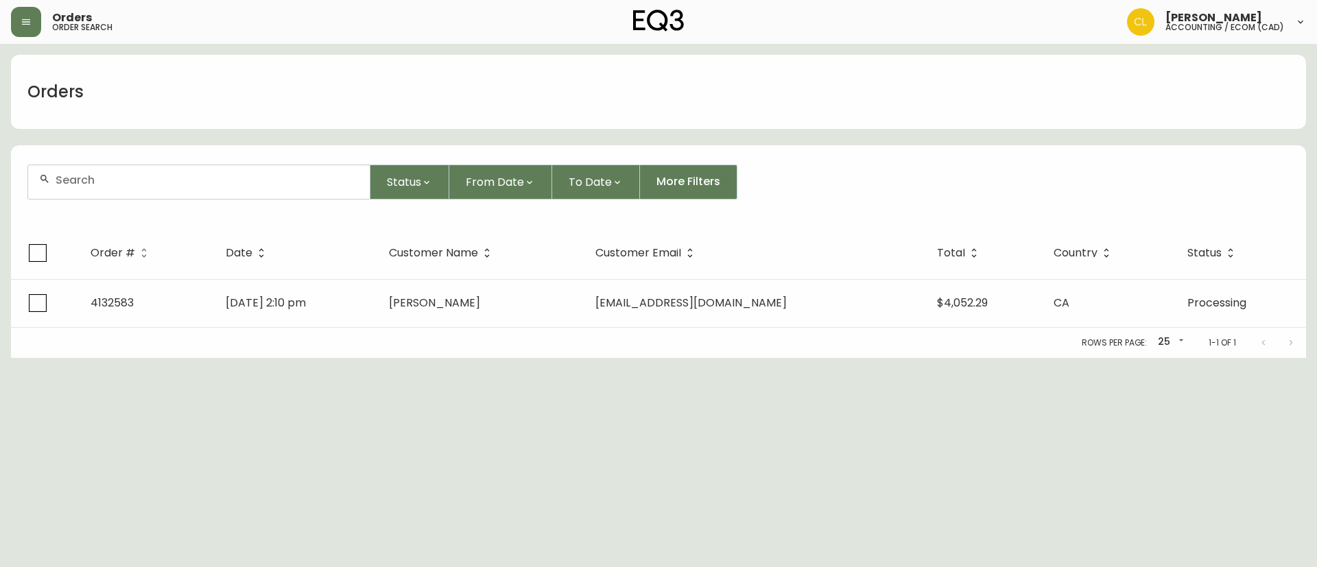
click at [138, 180] on input "text" at bounding box center [207, 179] width 303 height 13
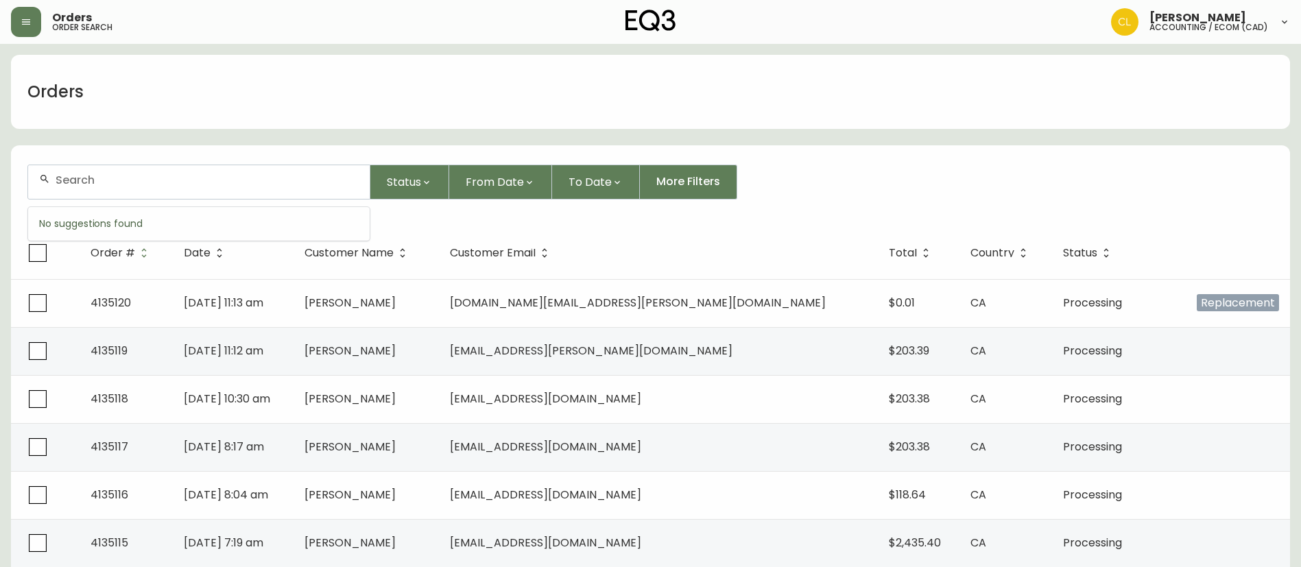
paste input "4119300"
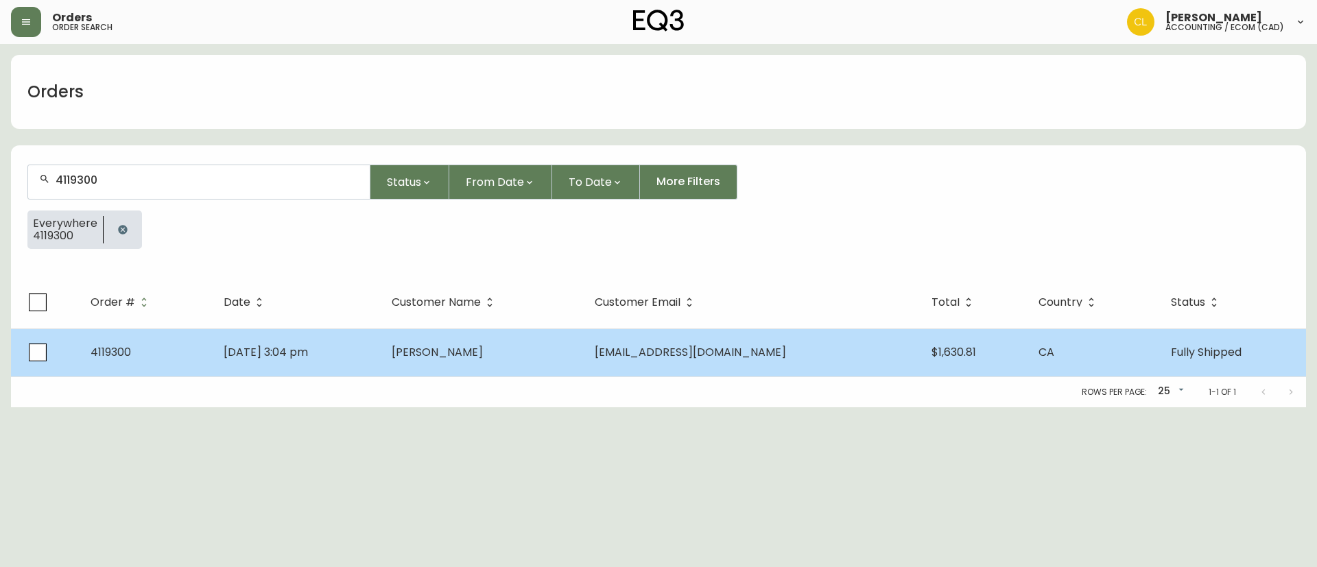
type input "4119300"
click at [458, 346] on span "[PERSON_NAME]" at bounding box center [437, 352] width 91 height 16
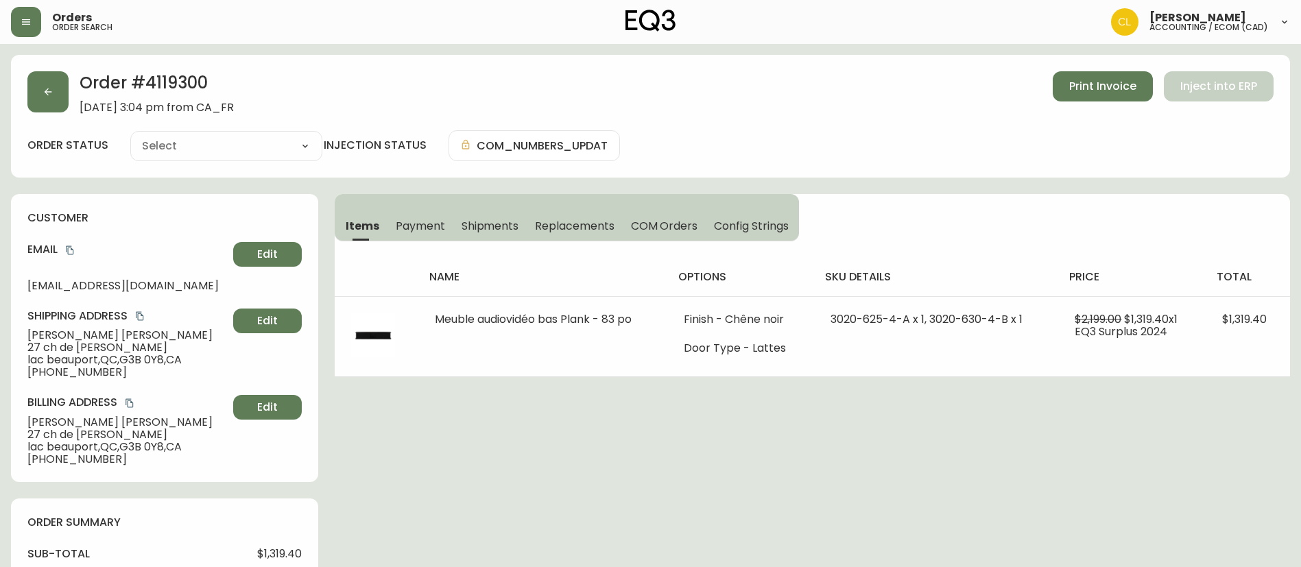
type input "Fully Shipped"
select select "FULLY_SHIPPED"
click at [427, 211] on button "Payment" at bounding box center [420, 226] width 66 height 30
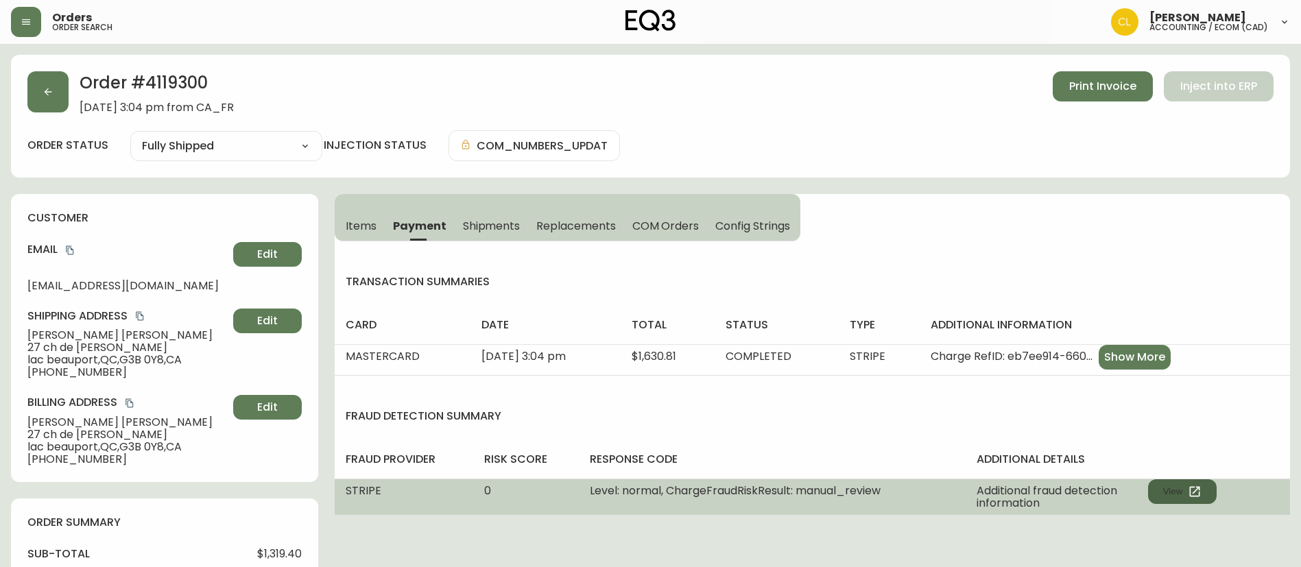
click at [1181, 493] on button "View" at bounding box center [1182, 491] width 69 height 25
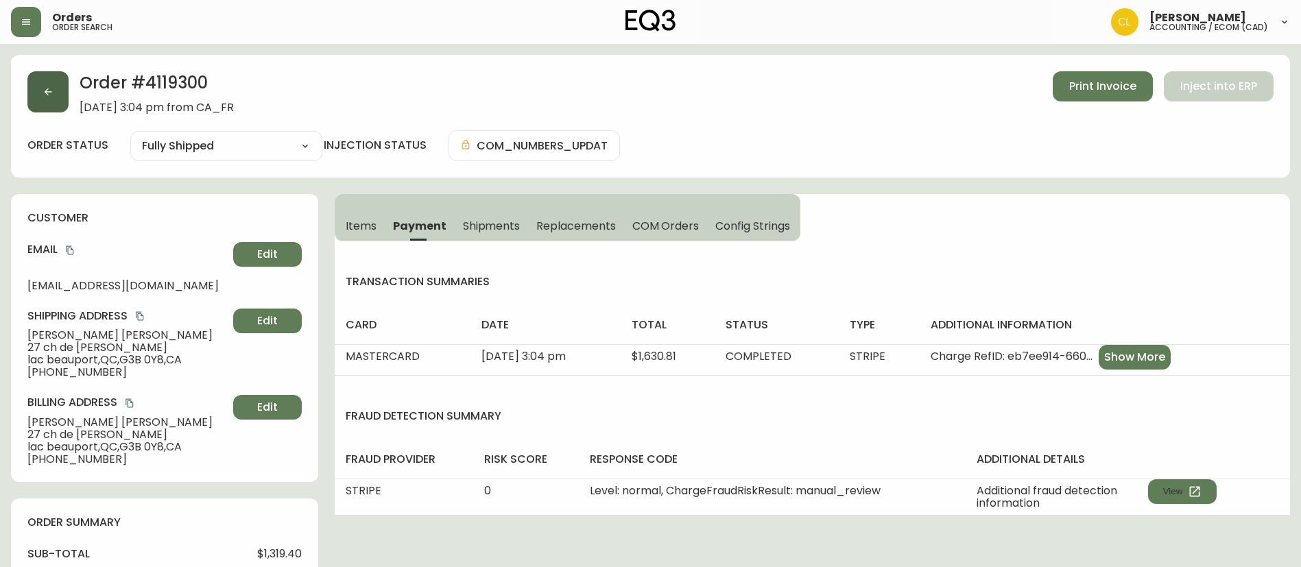
click at [44, 91] on icon "button" at bounding box center [48, 91] width 11 height 11
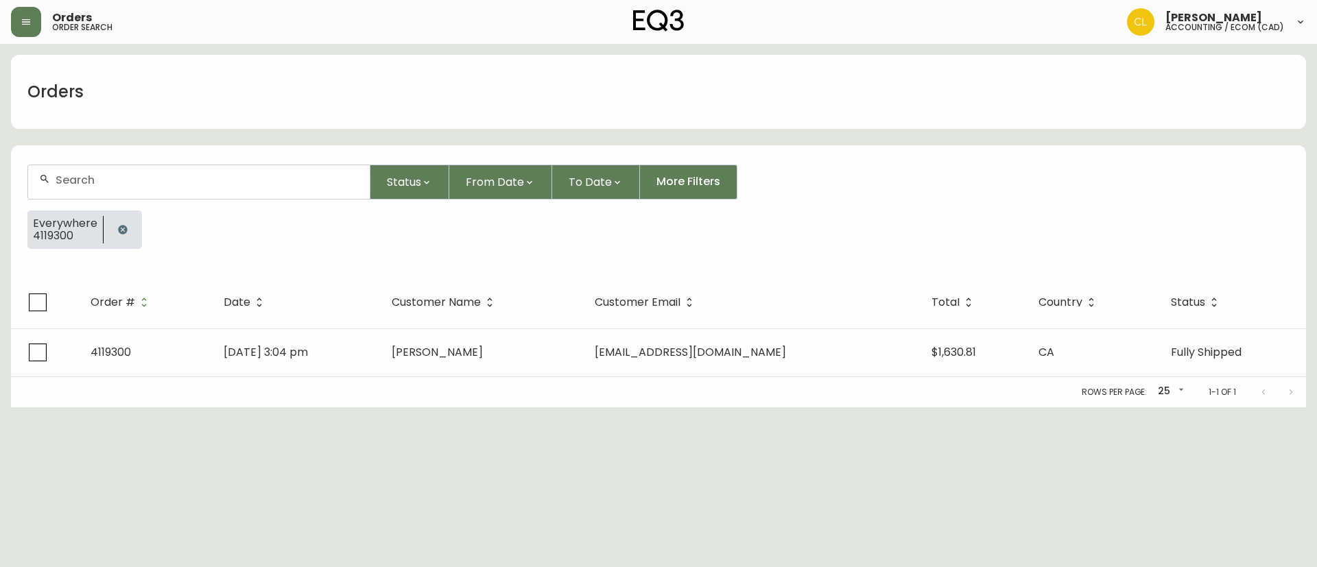
click at [123, 226] on icon "button" at bounding box center [122, 229] width 9 height 9
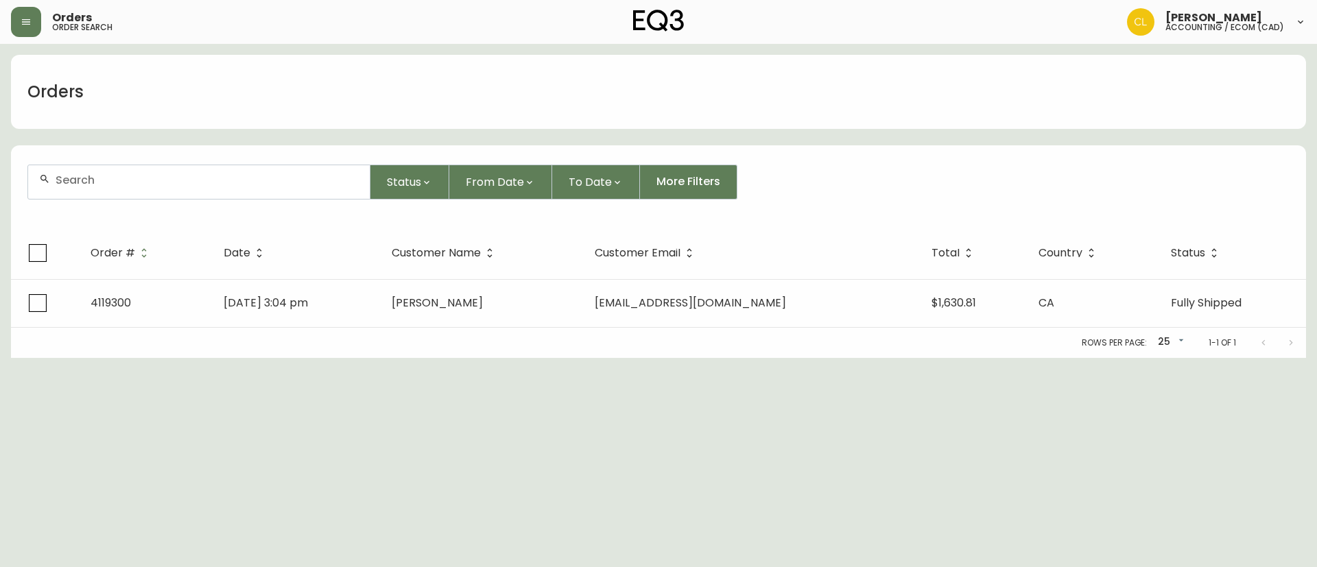
click at [160, 175] on input "text" at bounding box center [207, 179] width 303 height 13
paste input "4130184"
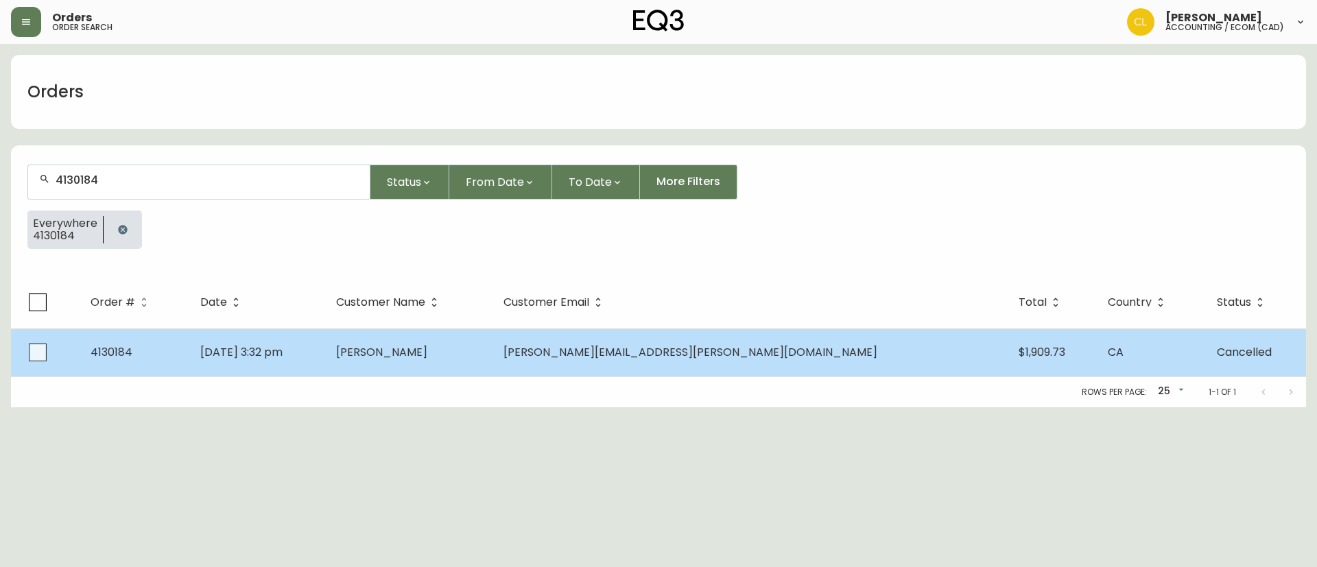
type input "4130184"
click at [664, 350] on span "[PERSON_NAME][EMAIL_ADDRESS][PERSON_NAME][DOMAIN_NAME]" at bounding box center [690, 352] width 374 height 16
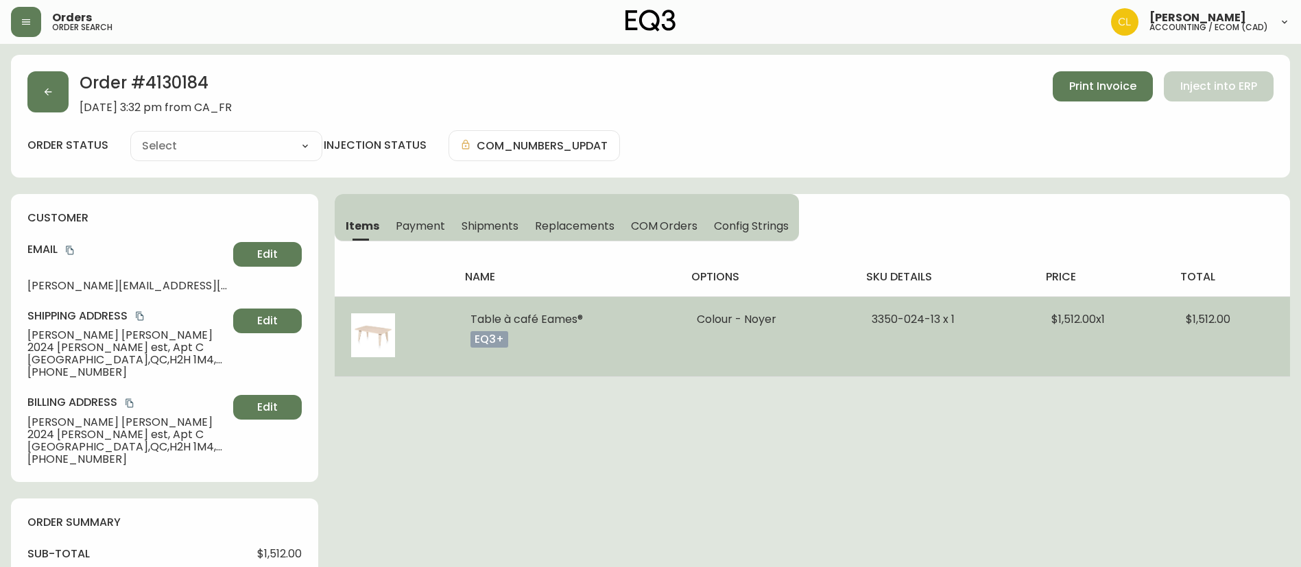
type input "Cancelled"
select select "CANCELLED"
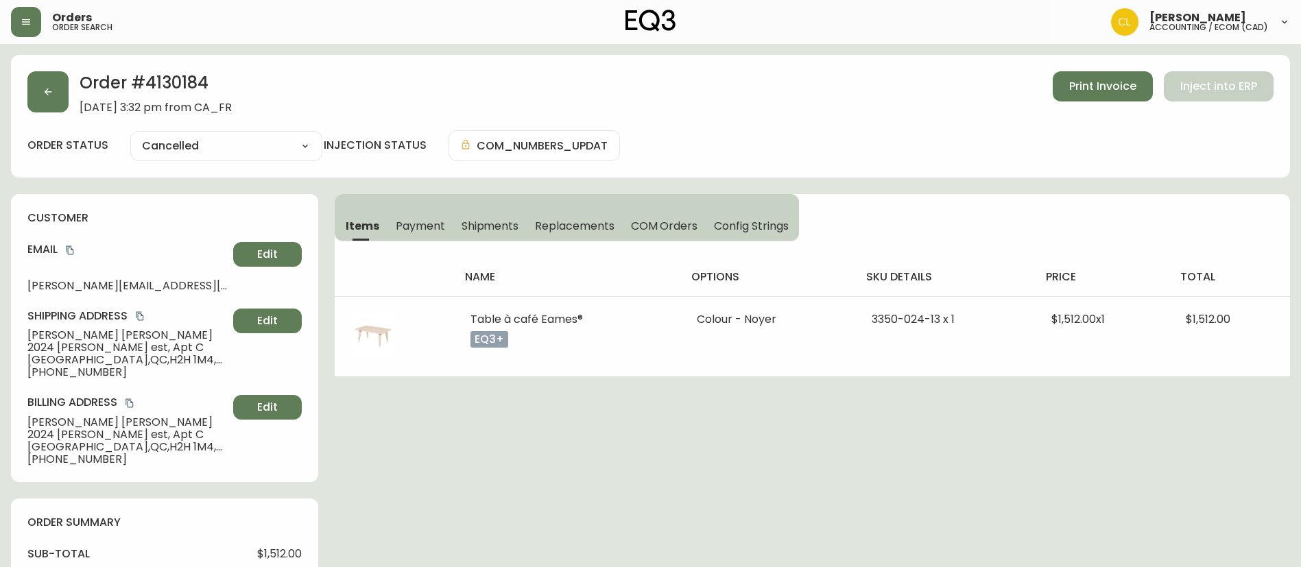
click at [430, 227] on span "Payment" at bounding box center [420, 226] width 49 height 14
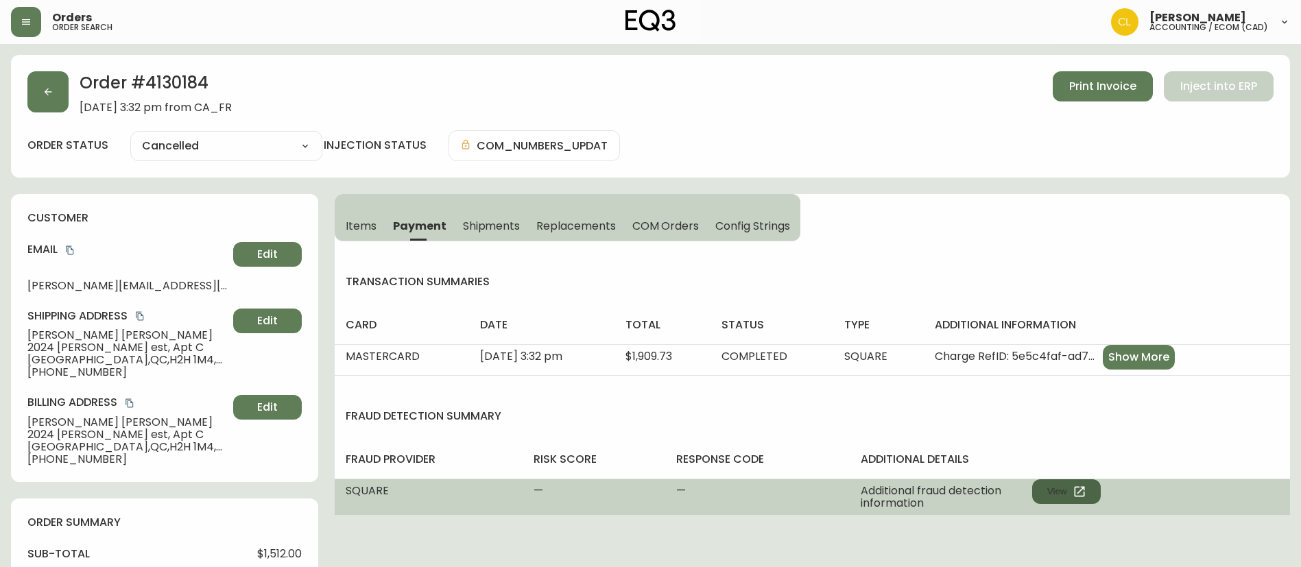
click at [1045, 488] on button "View" at bounding box center [1066, 491] width 69 height 25
click at [1064, 487] on button "View" at bounding box center [1066, 491] width 69 height 25
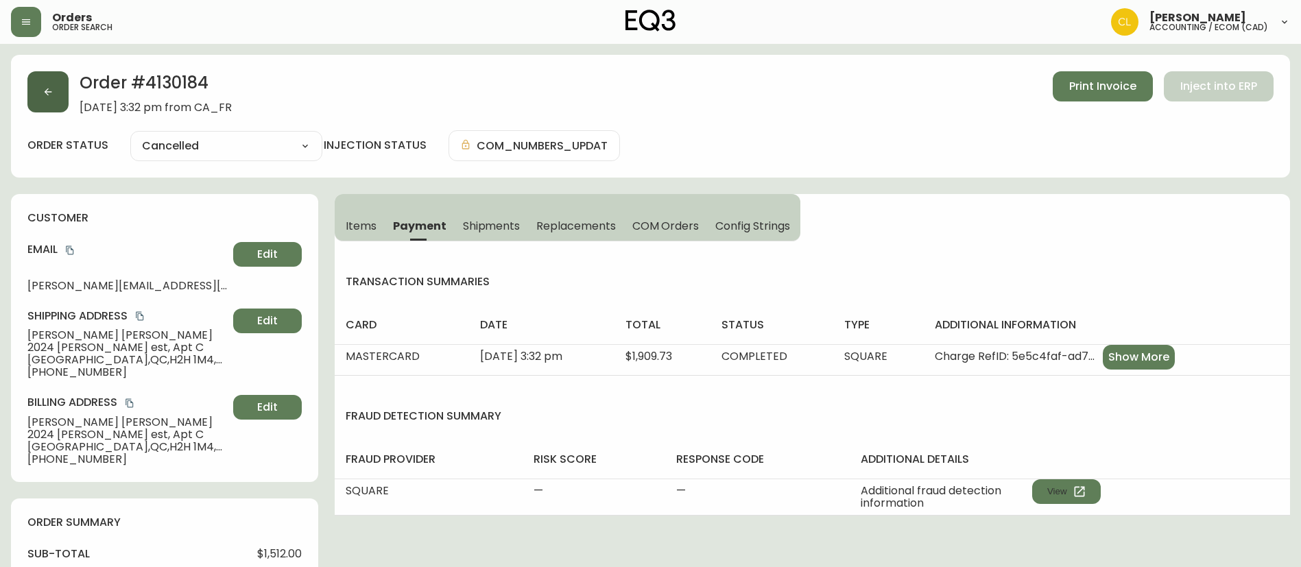
click at [53, 97] on button "button" at bounding box center [47, 91] width 41 height 41
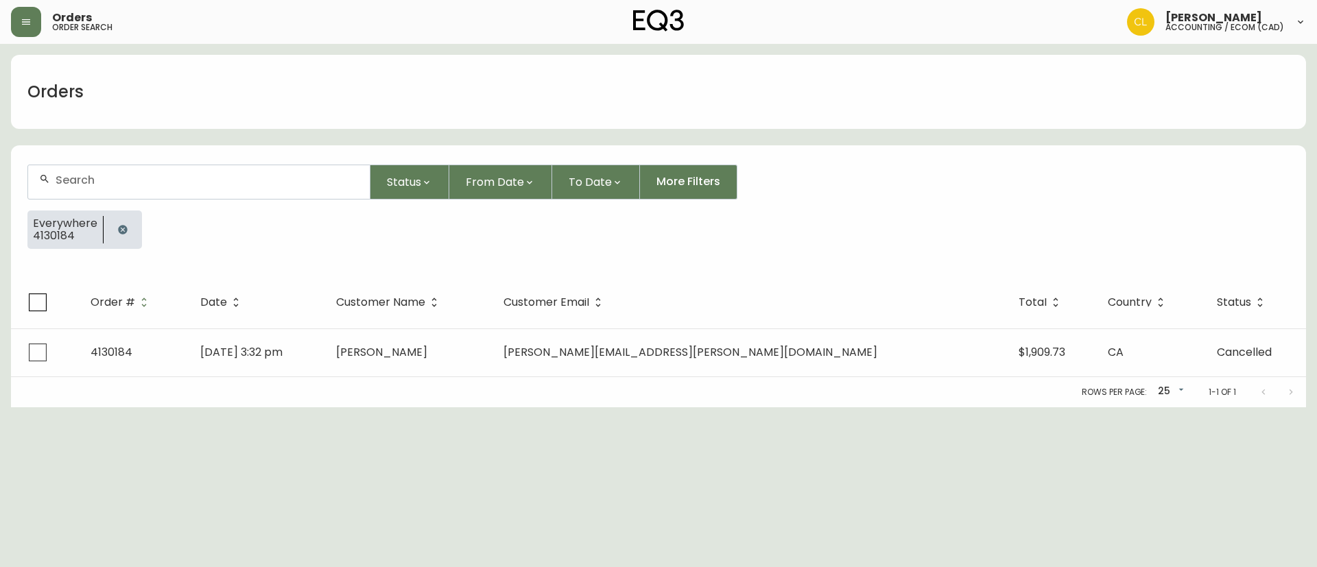
click at [125, 224] on icon "button" at bounding box center [122, 229] width 11 height 11
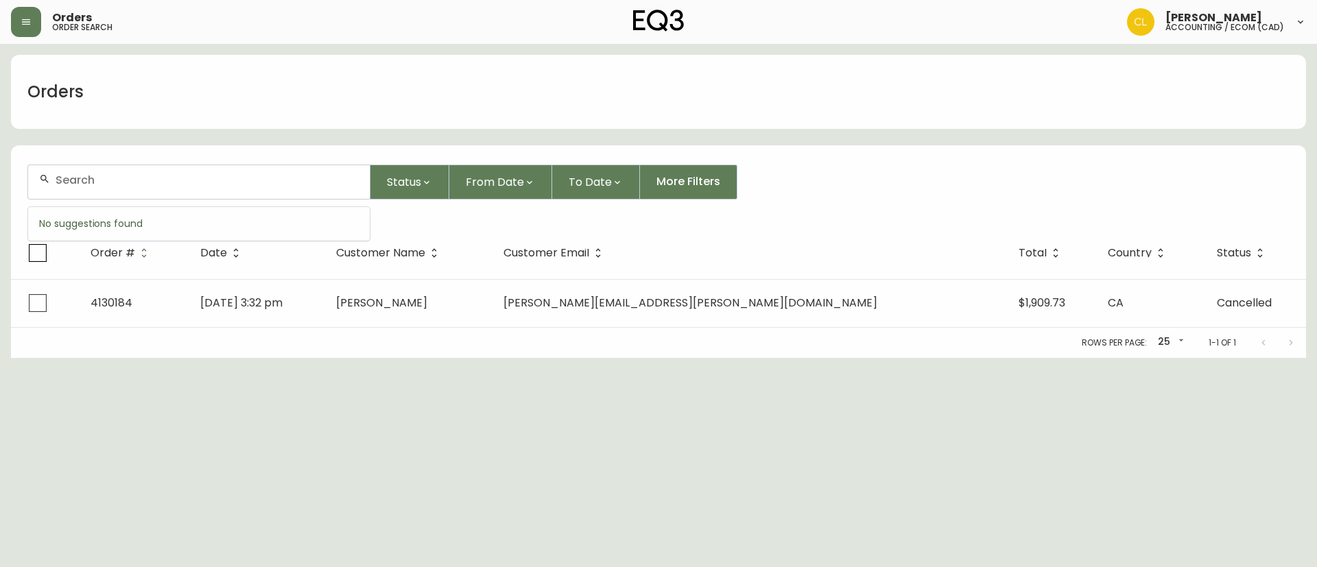
click at [145, 173] on input "text" at bounding box center [207, 179] width 303 height 13
paste input "4132843"
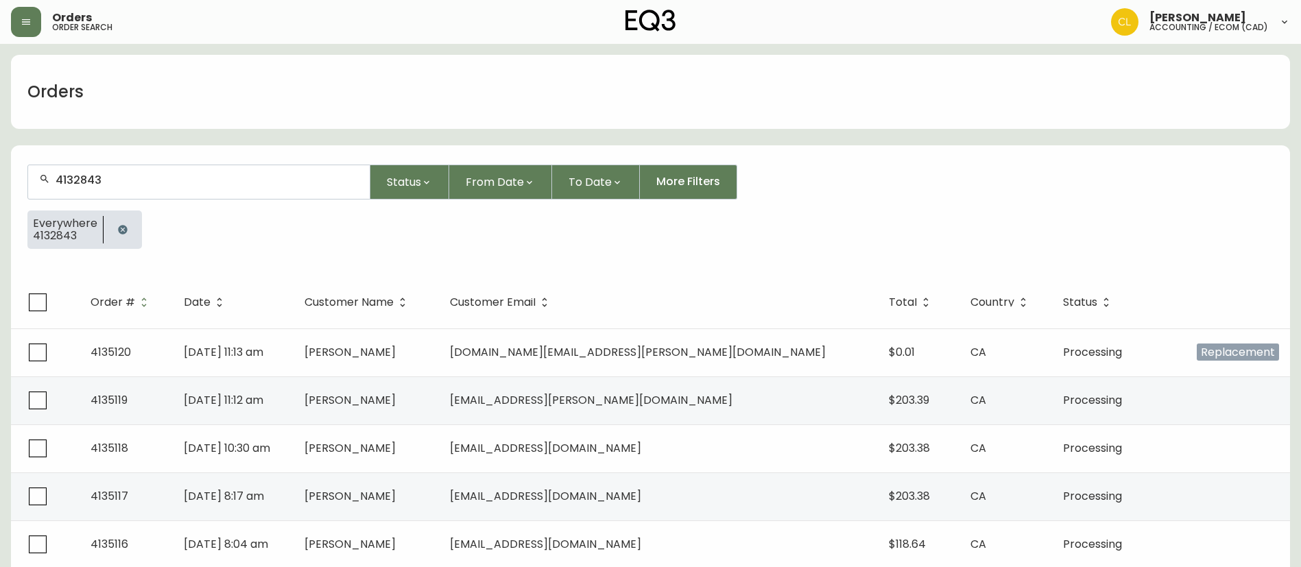
type input "4132843"
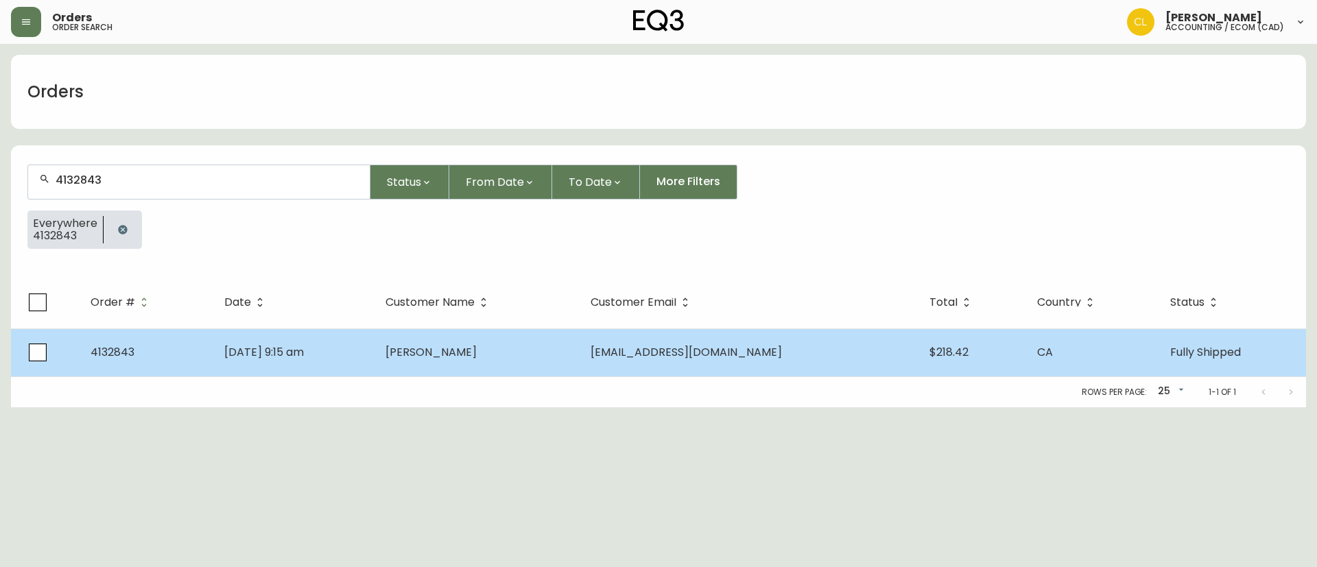
click at [815, 344] on td "[EMAIL_ADDRESS][DOMAIN_NAME]" at bounding box center [748, 352] width 339 height 48
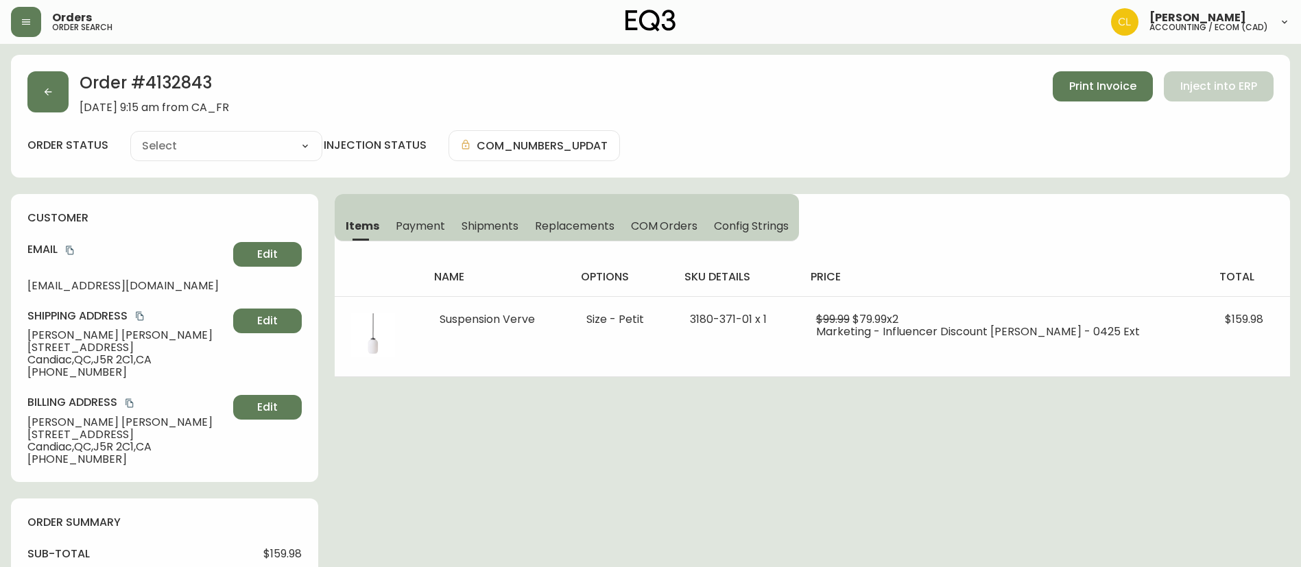
type input "Fully Shipped"
select select "FULLY_SHIPPED"
click at [51, 93] on icon "button" at bounding box center [48, 91] width 11 height 11
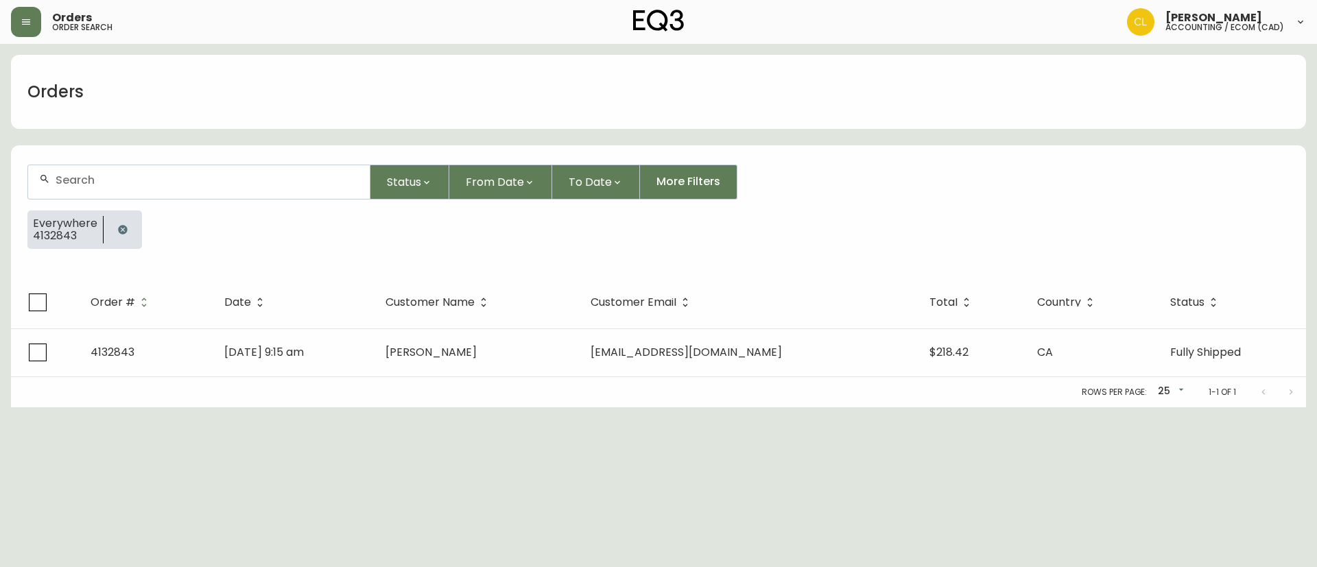
click at [104, 235] on div at bounding box center [123, 230] width 38 height 38
click at [121, 221] on button "button" at bounding box center [122, 229] width 27 height 27
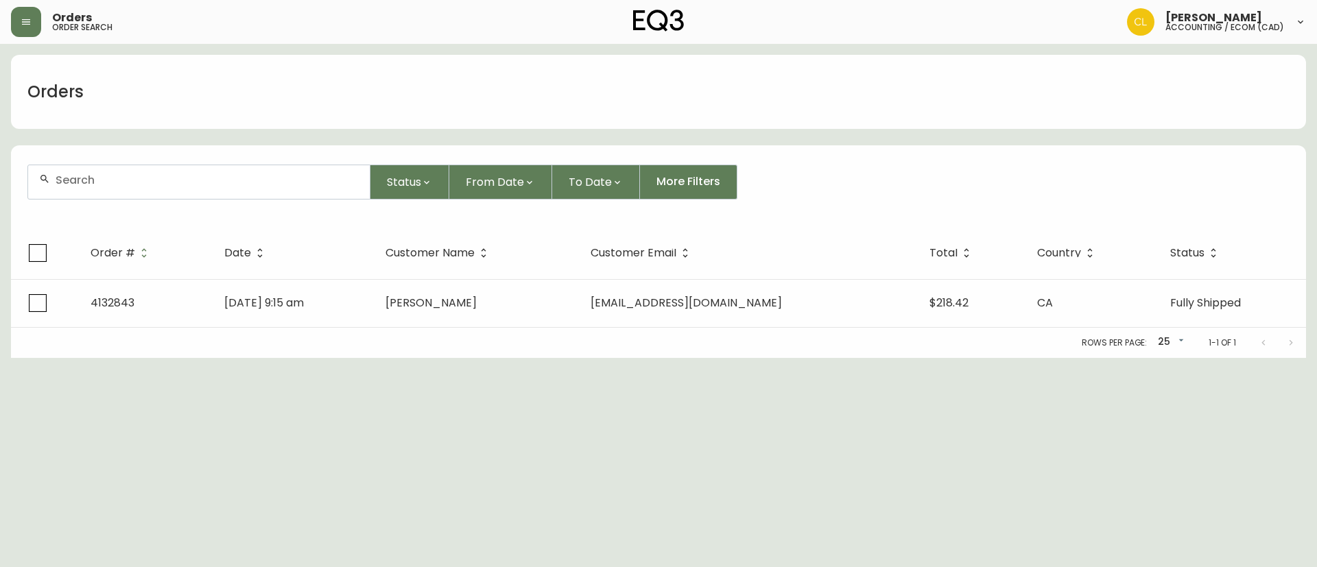
click at [143, 185] on input "text" at bounding box center [207, 179] width 303 height 13
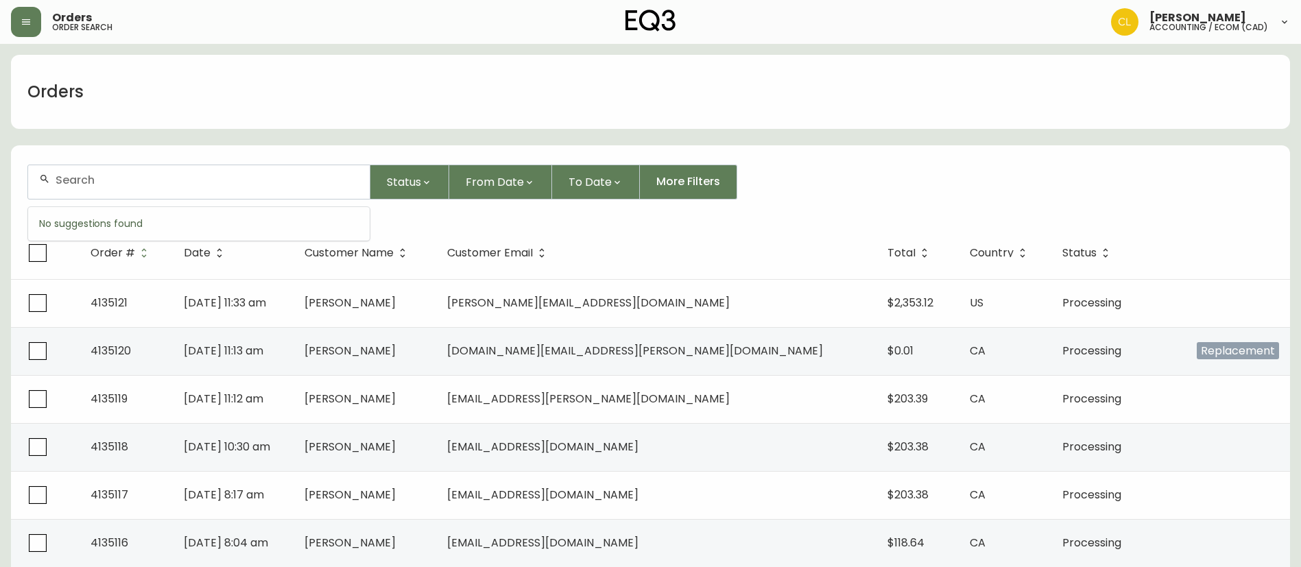
paste input "4133075"
type input "4133075"
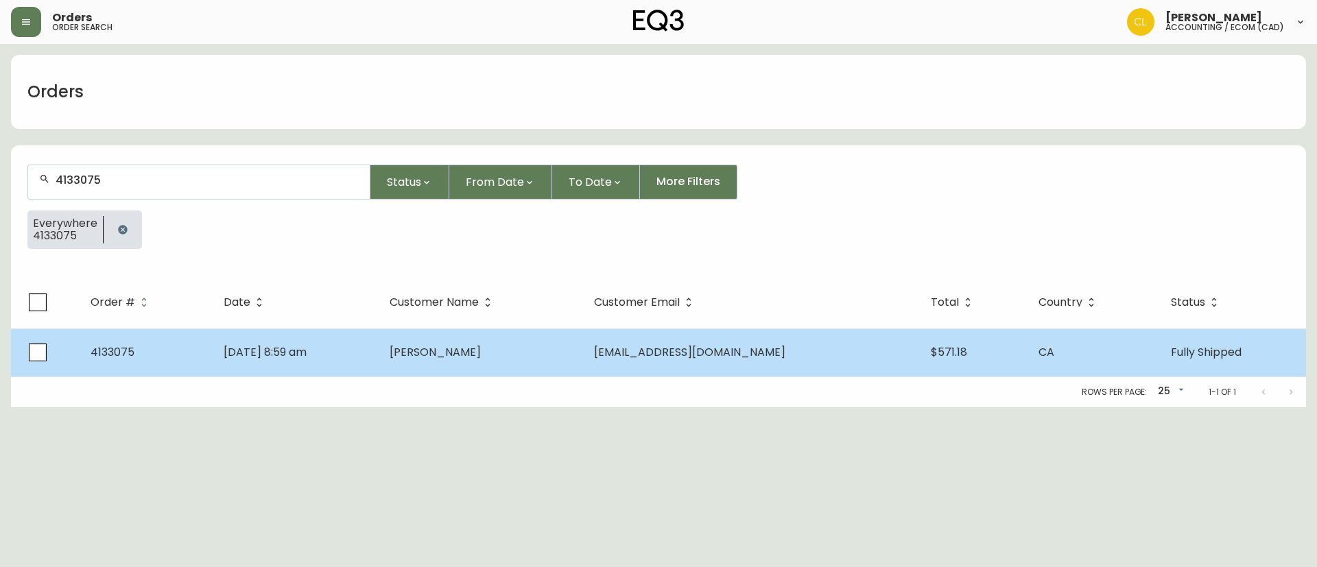
click at [551, 357] on td "[PERSON_NAME]" at bounding box center [481, 352] width 204 height 48
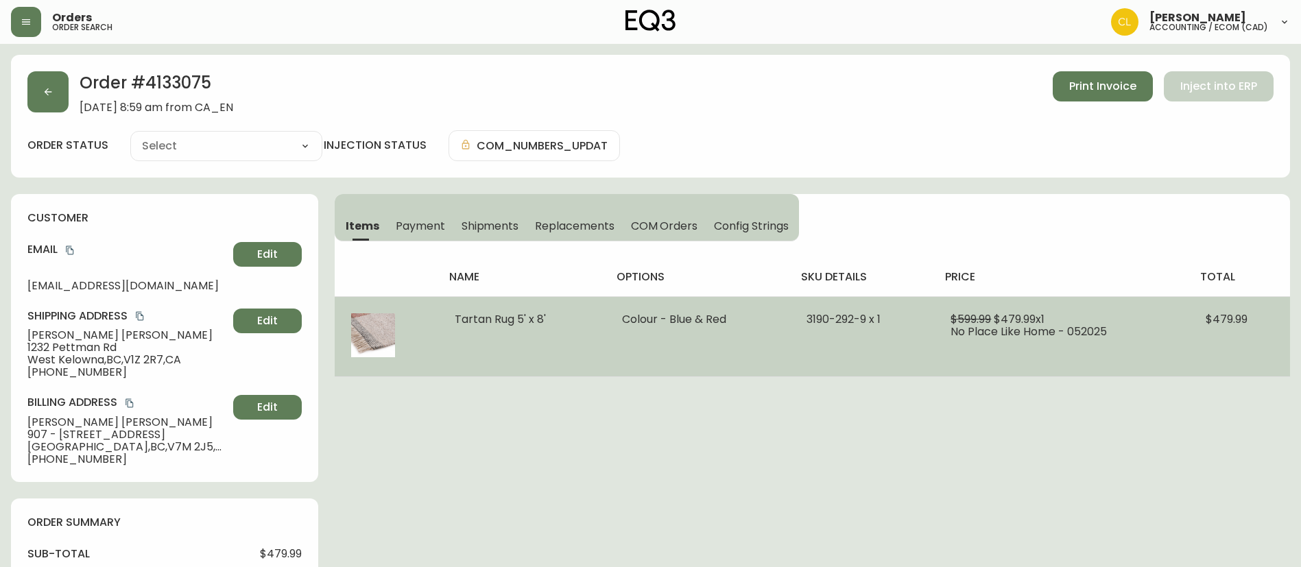
type input "Fully Shipped"
select select "FULLY_SHIPPED"
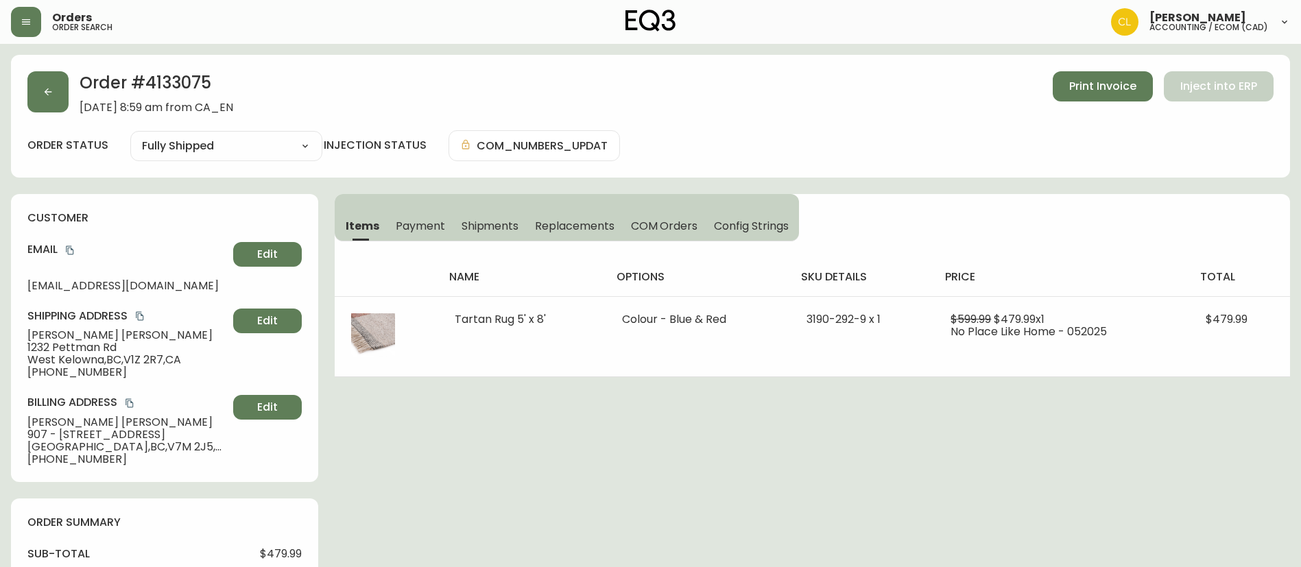
click at [473, 217] on button "Shipments" at bounding box center [490, 226] width 74 height 30
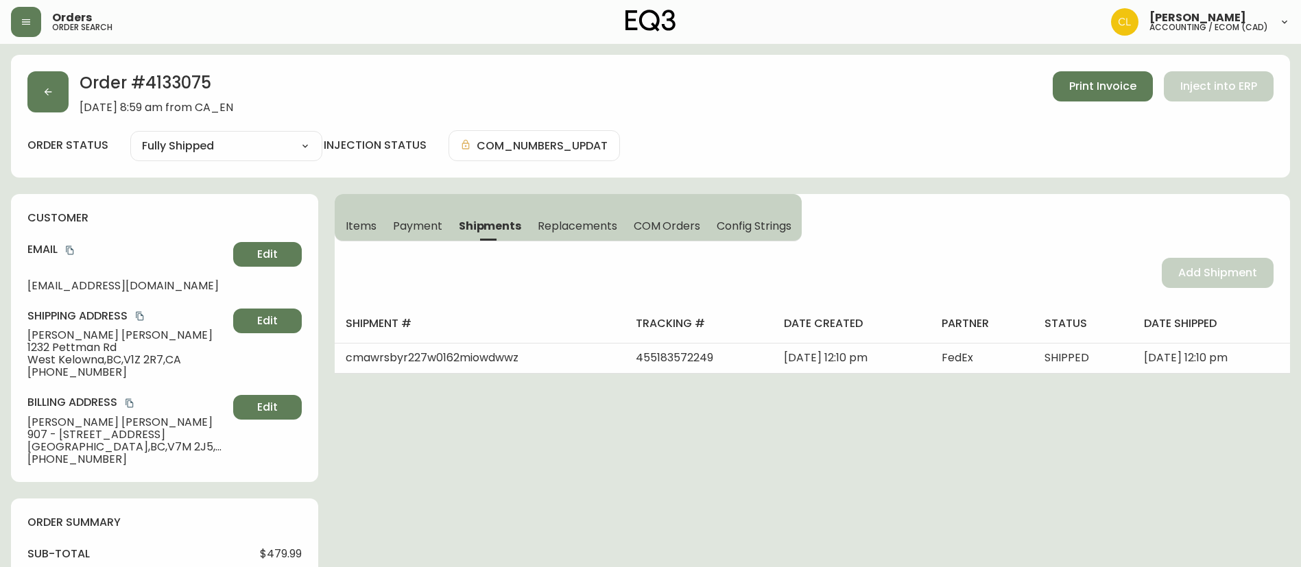
click at [427, 228] on span "Payment" at bounding box center [417, 226] width 49 height 14
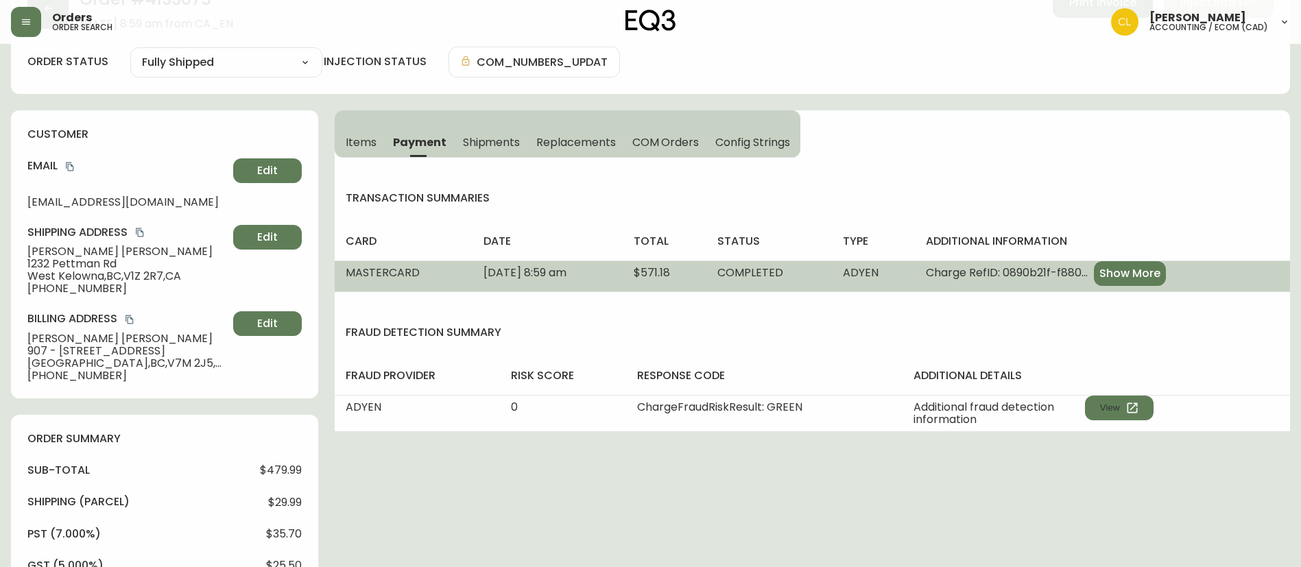
scroll to position [103, 0]
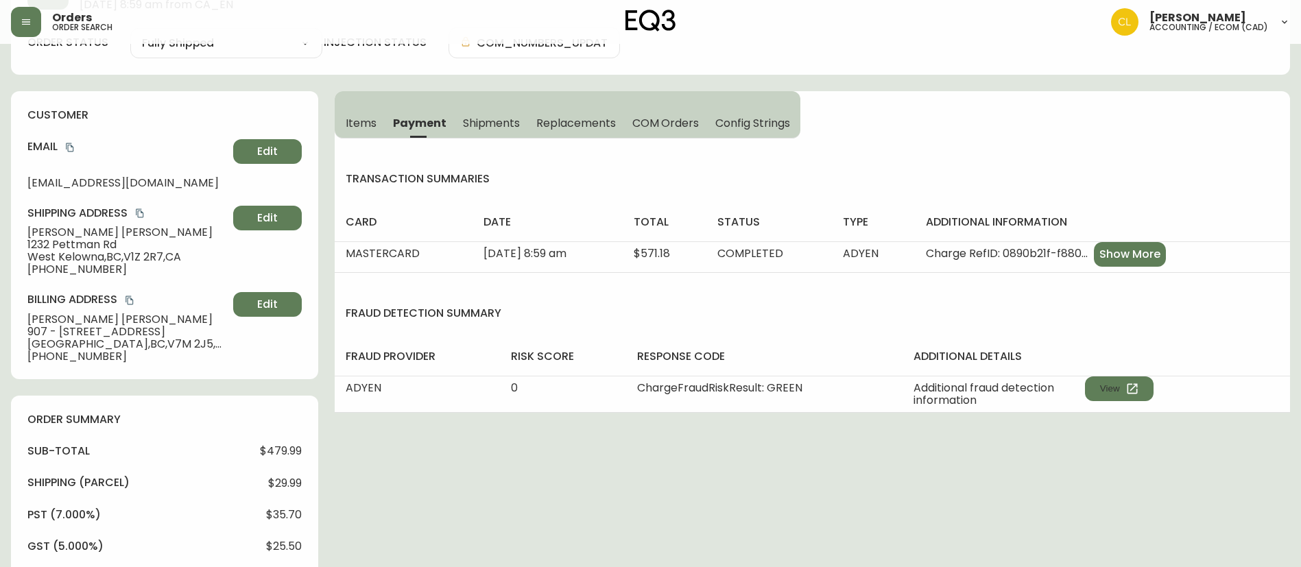
click at [368, 123] on span "Items" at bounding box center [361, 123] width 31 height 14
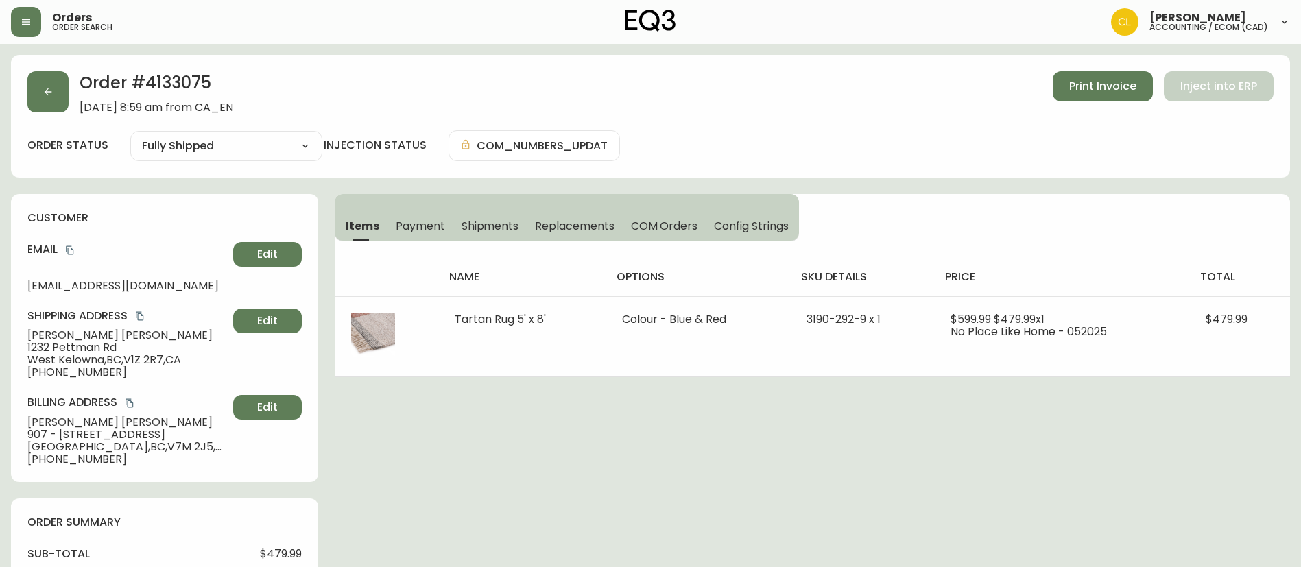
click at [419, 228] on span "Payment" at bounding box center [420, 226] width 49 height 14
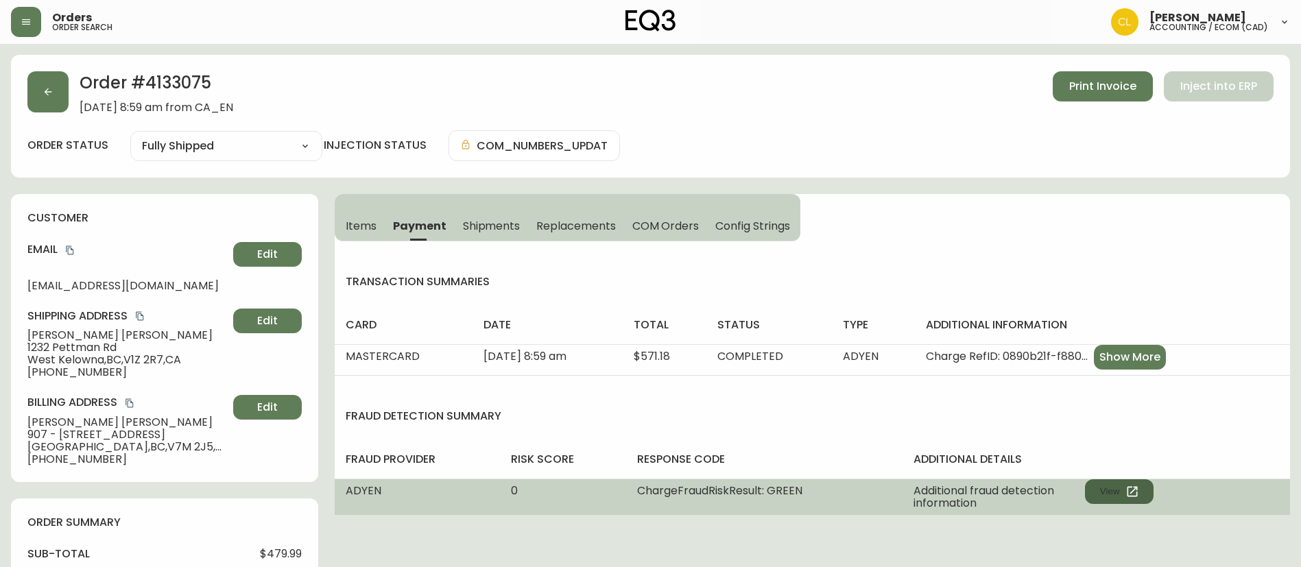
click at [1100, 489] on button "View" at bounding box center [1119, 491] width 69 height 25
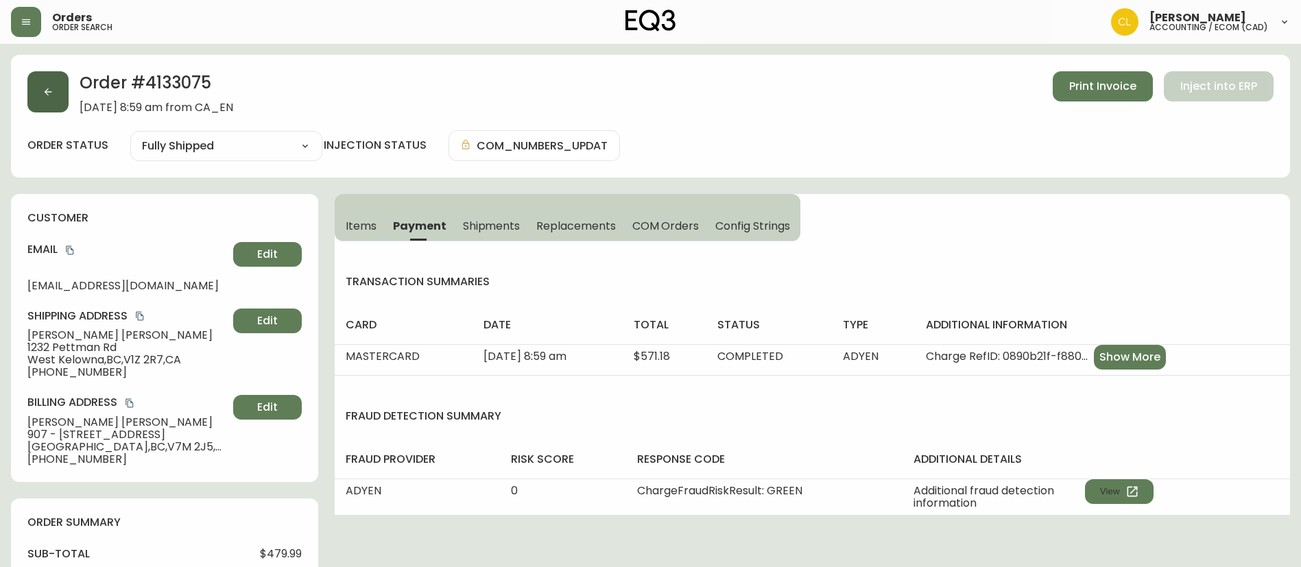
click at [64, 93] on button "button" at bounding box center [47, 91] width 41 height 41
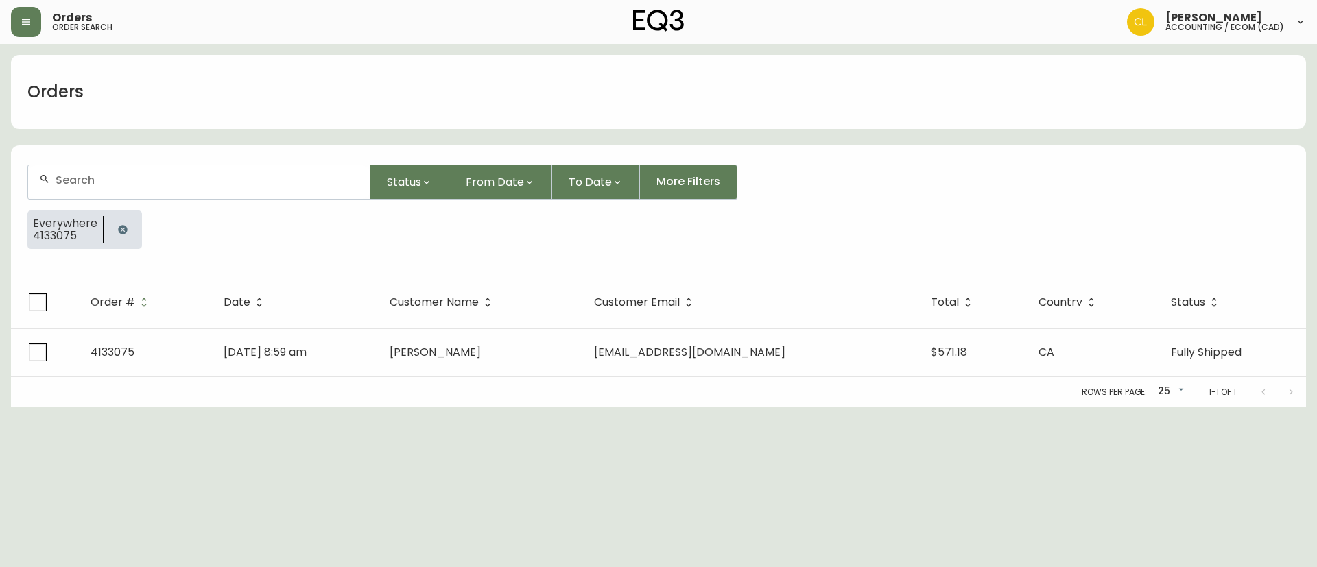
drag, startPoint x: 111, startPoint y: 228, endPoint x: 125, endPoint y: 220, distance: 16.0
click at [112, 228] on button "button" at bounding box center [122, 229] width 27 height 27
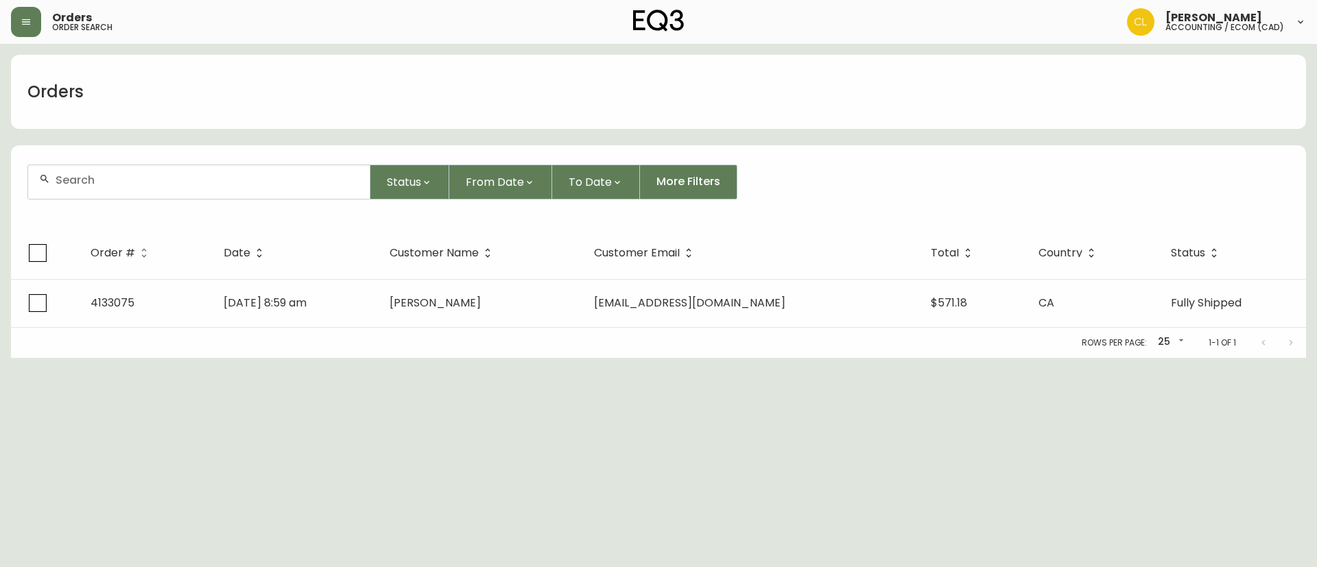
click at [148, 189] on div at bounding box center [198, 182] width 341 height 34
paste input "4133101"
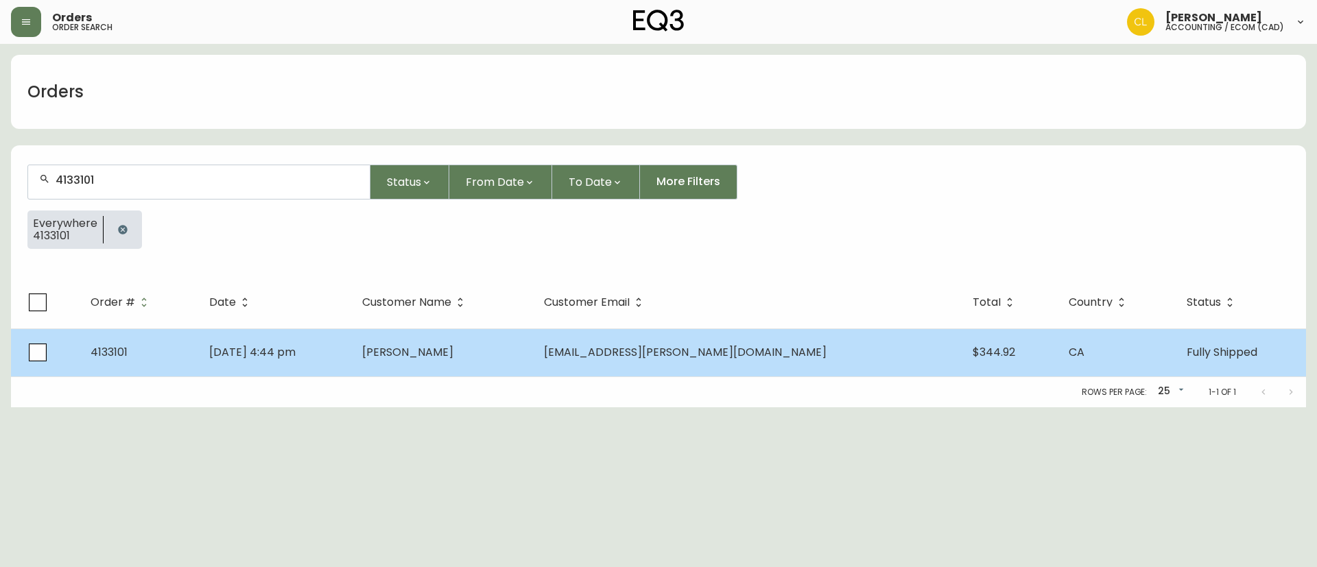
type input "4133101"
click at [496, 337] on td "[PERSON_NAME]" at bounding box center [442, 352] width 182 height 48
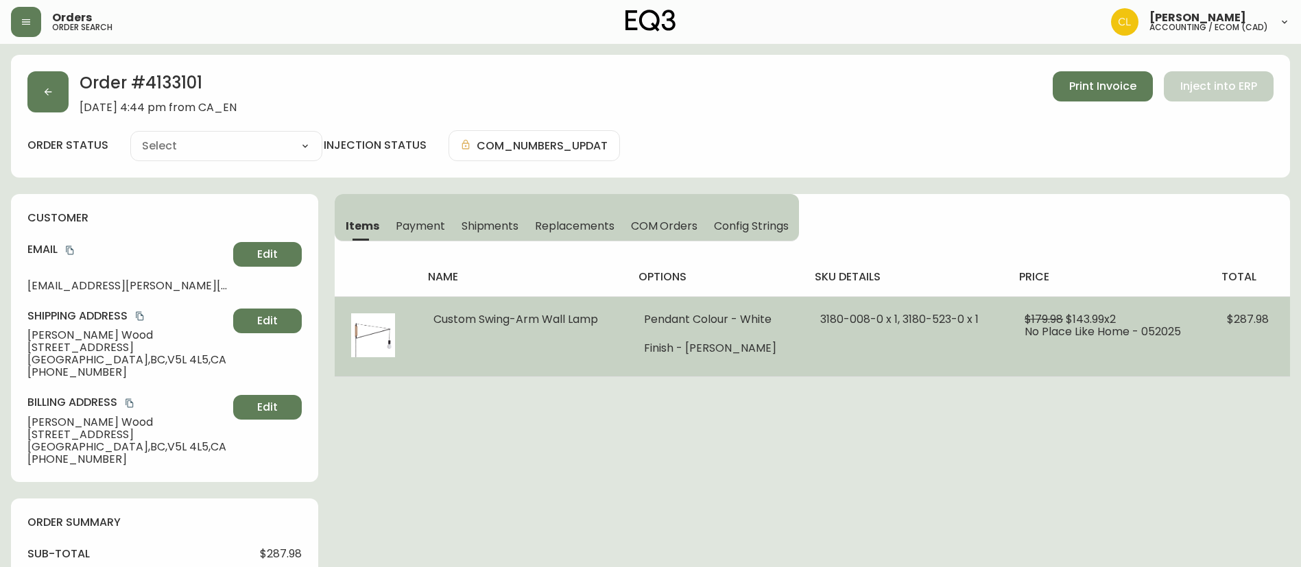
type input "Fully Shipped"
select select "FULLY_SHIPPED"
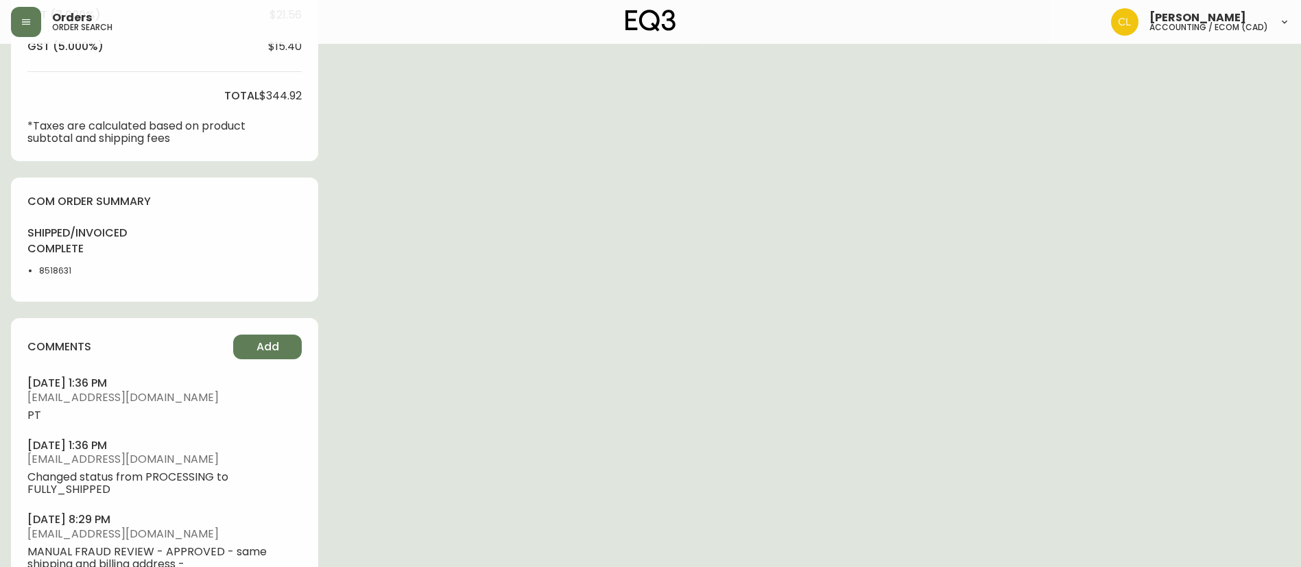
scroll to position [720, 0]
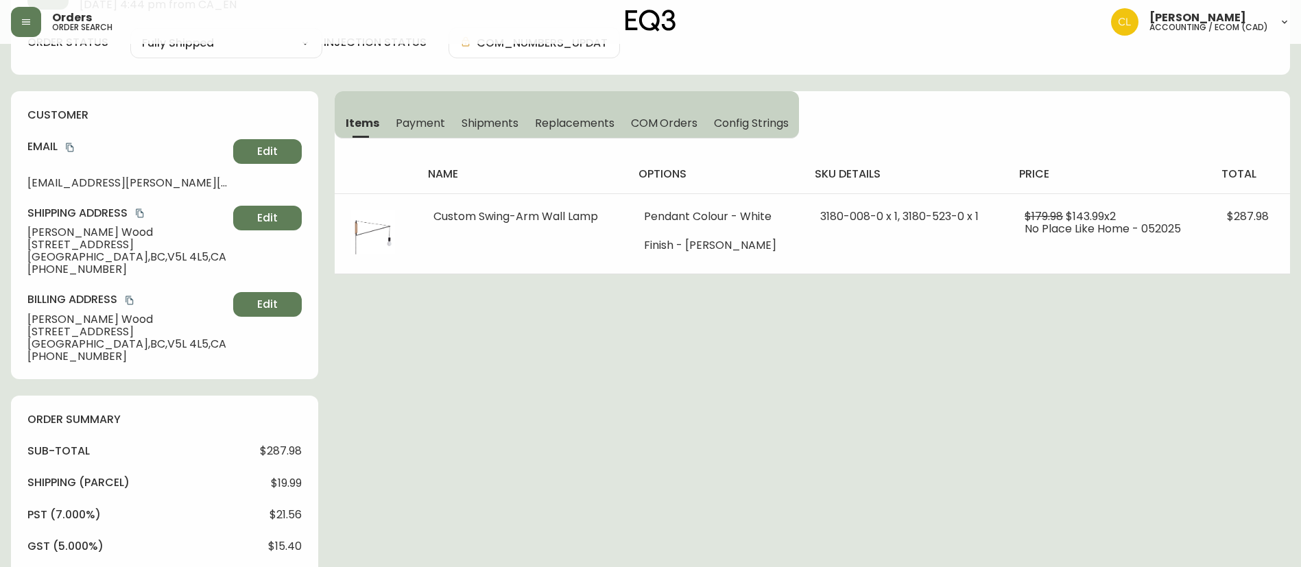
scroll to position [0, 0]
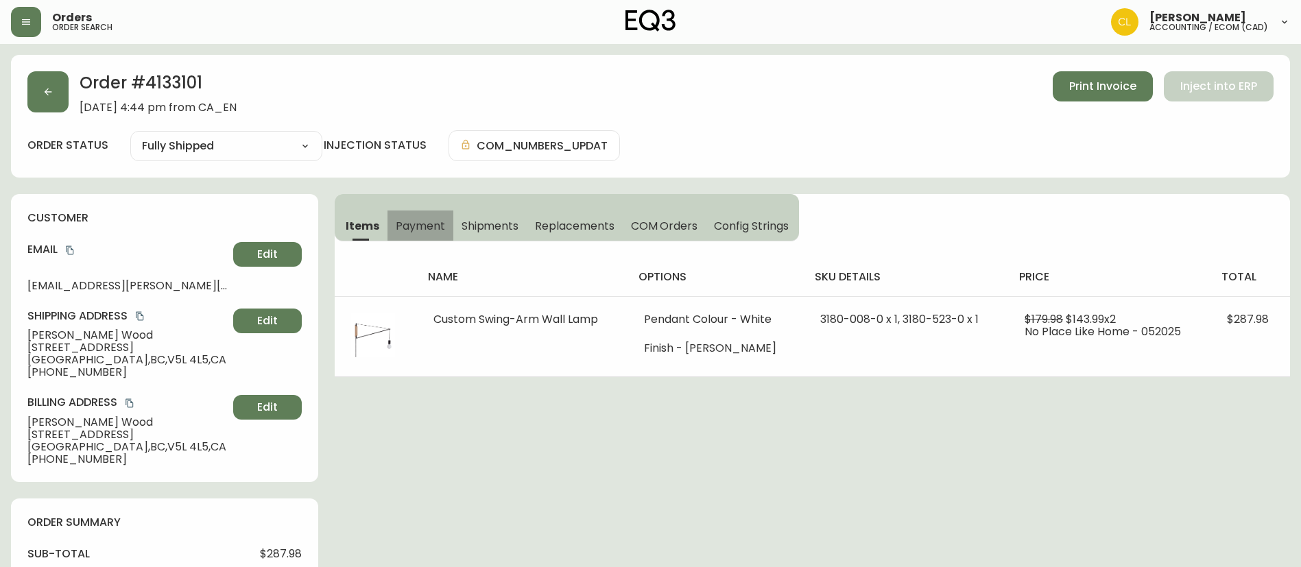
click at [410, 227] on span "Payment" at bounding box center [420, 226] width 49 height 14
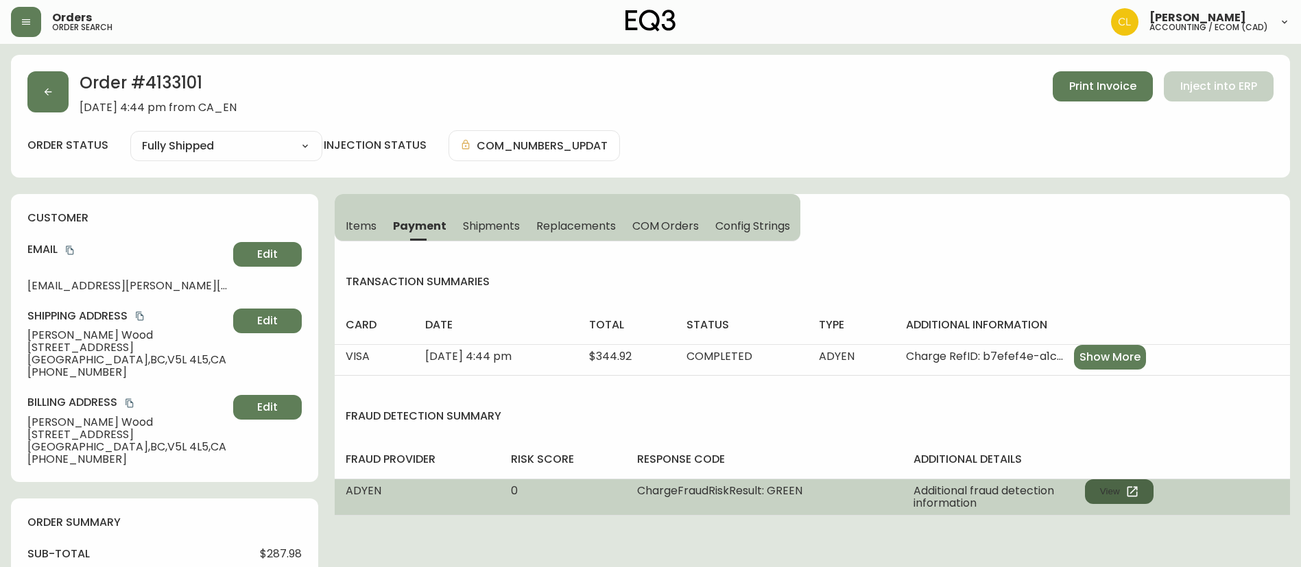
click at [1092, 486] on button "View" at bounding box center [1119, 491] width 69 height 25
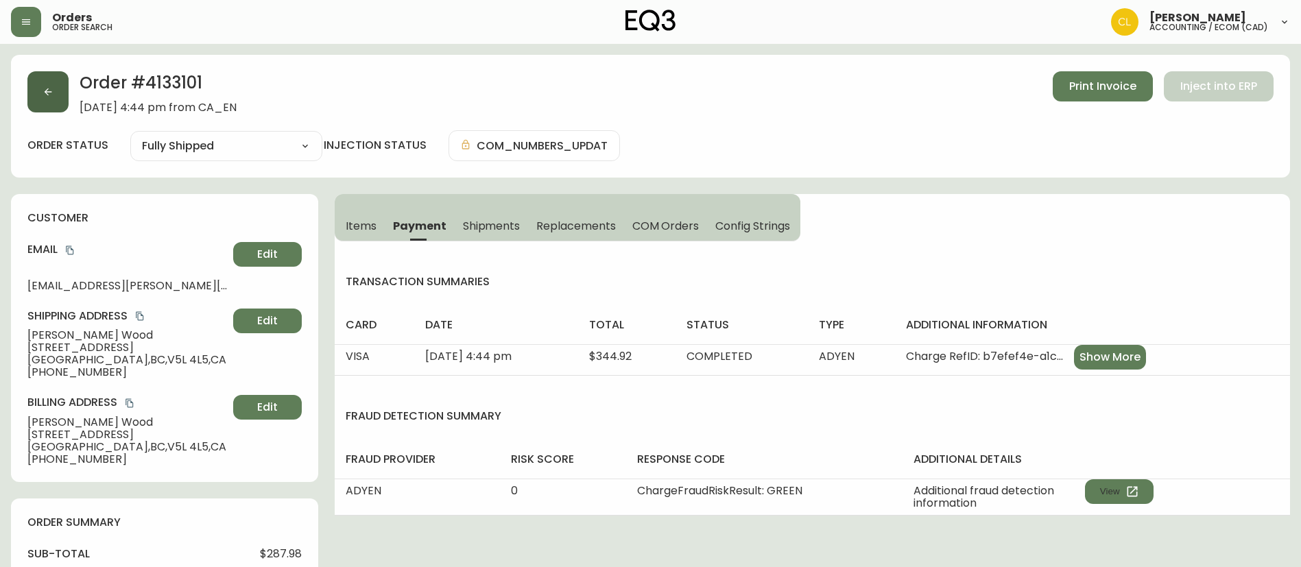
click at [57, 93] on button "button" at bounding box center [47, 91] width 41 height 41
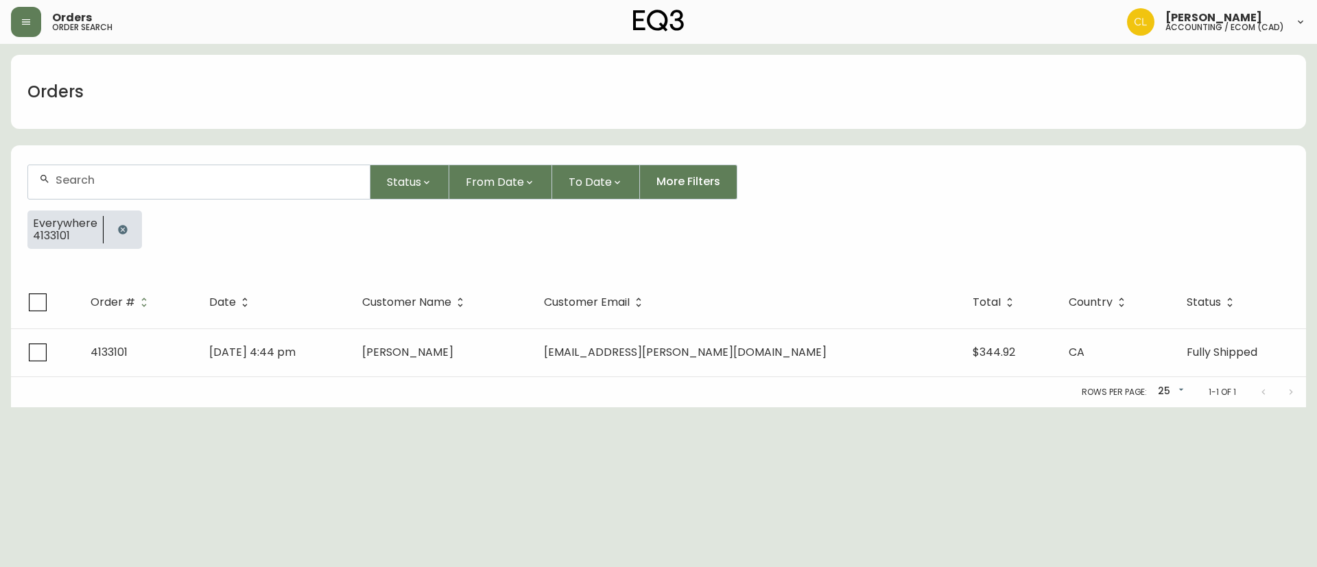
click at [122, 222] on button "button" at bounding box center [122, 229] width 27 height 27
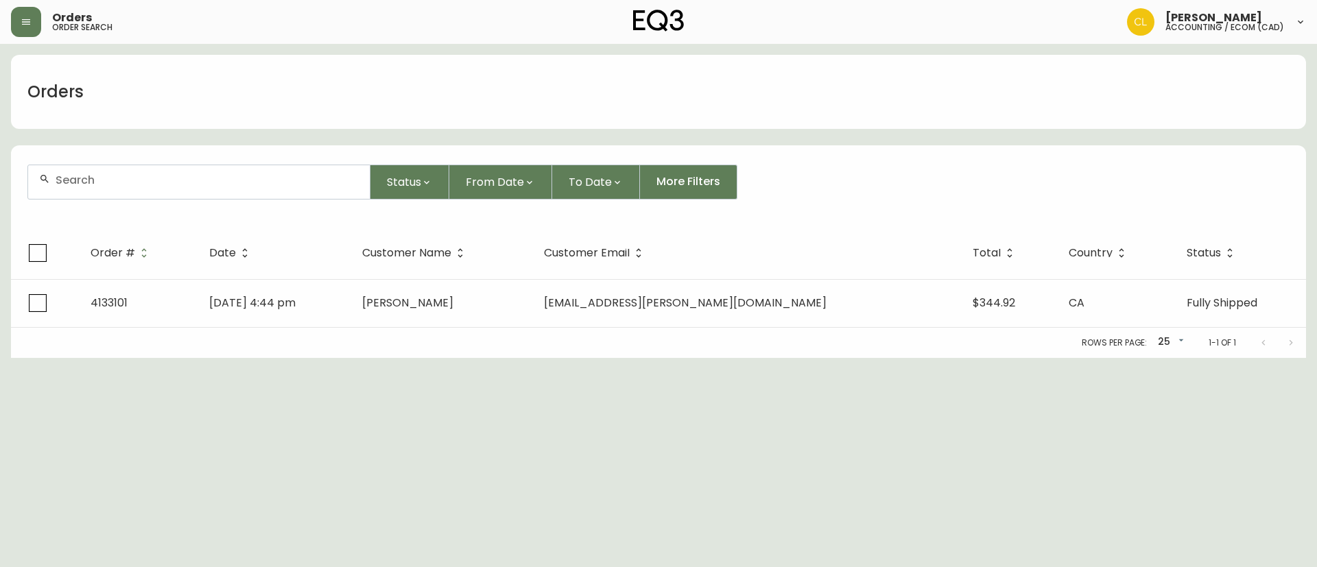
click at [135, 188] on div at bounding box center [198, 182] width 341 height 34
paste input "4133218"
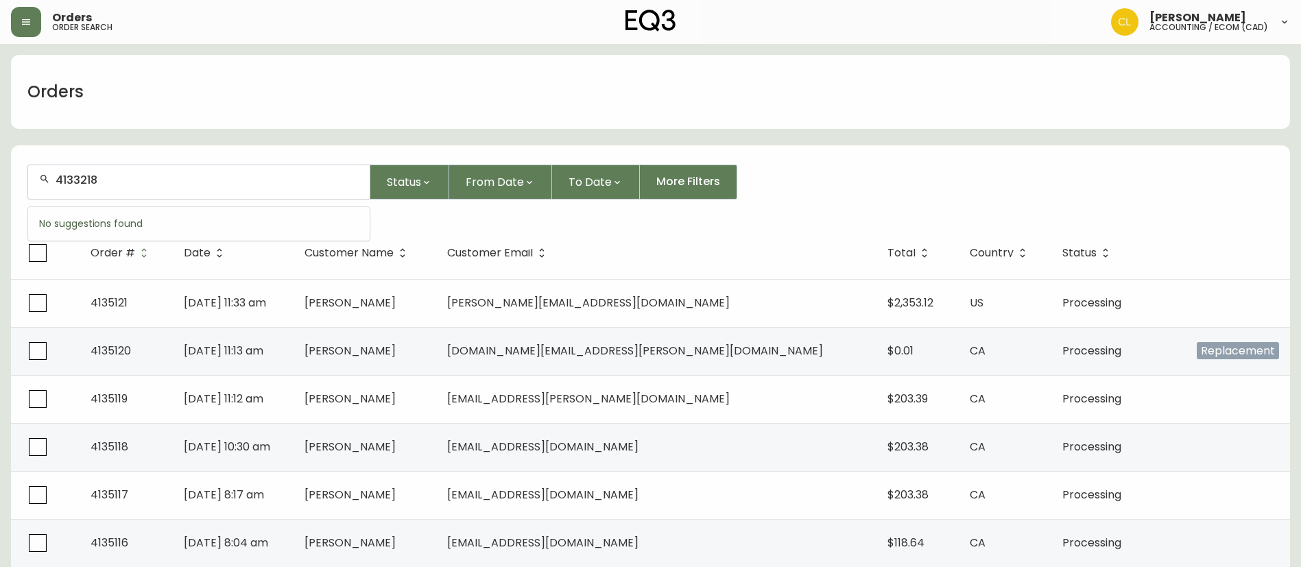
type input "4133218"
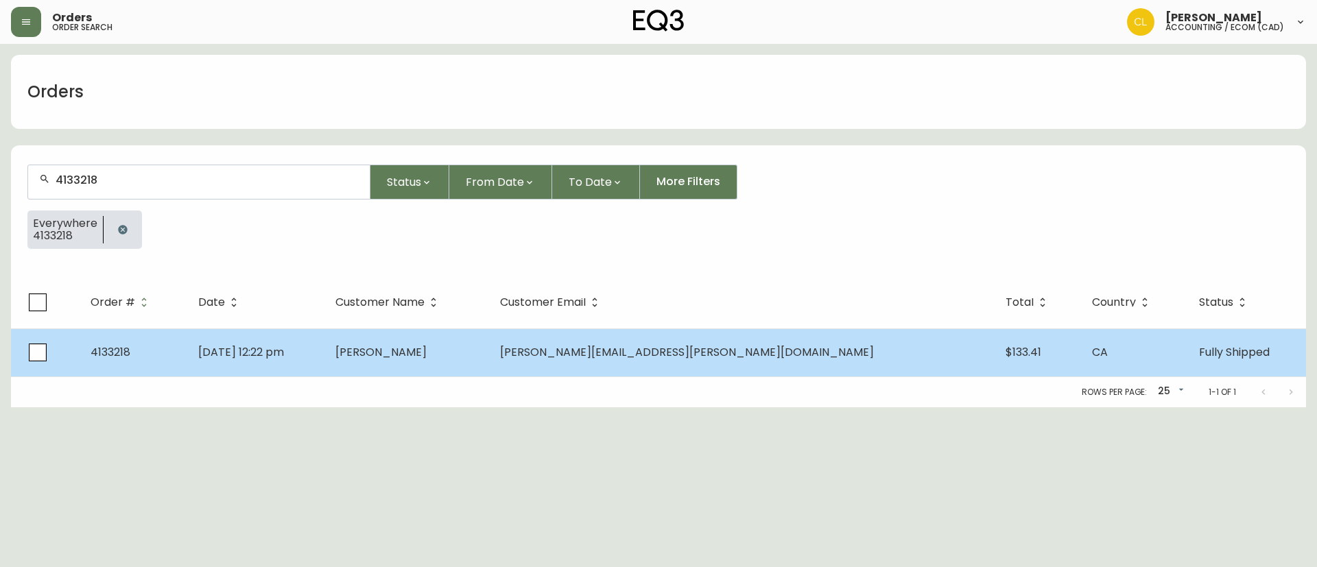
click at [427, 355] on span "[PERSON_NAME]" at bounding box center [380, 352] width 91 height 16
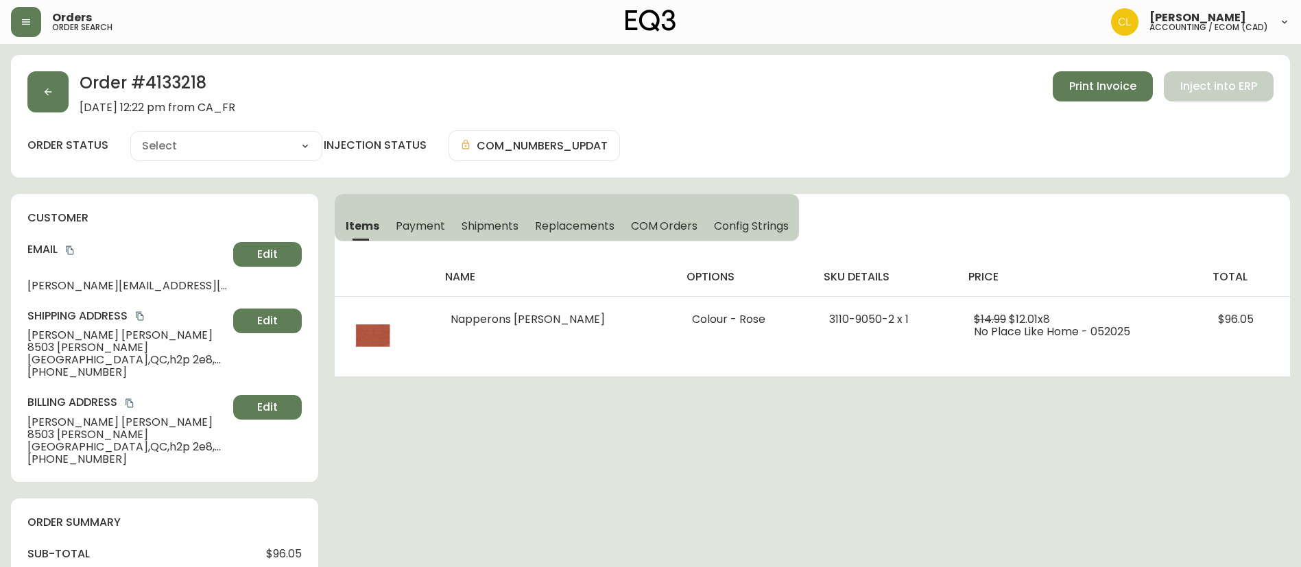
type input "Fully Shipped"
select select "FULLY_SHIPPED"
click at [420, 227] on span "Payment" at bounding box center [420, 226] width 49 height 14
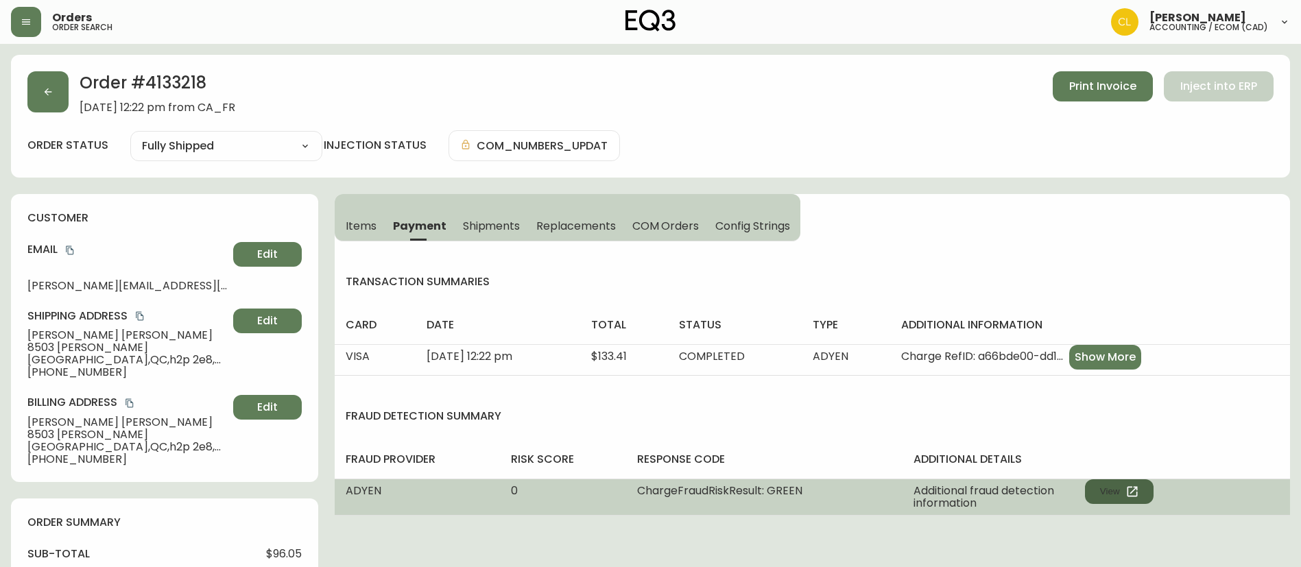
click at [1097, 485] on button "View" at bounding box center [1119, 491] width 69 height 25
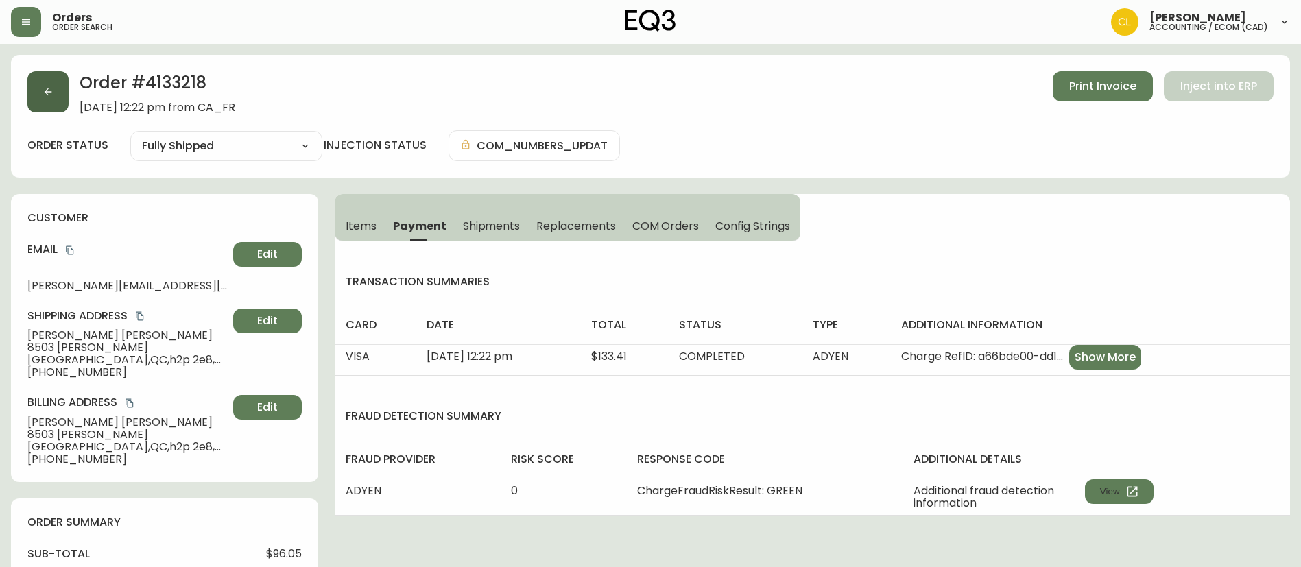
click at [56, 89] on button "button" at bounding box center [47, 91] width 41 height 41
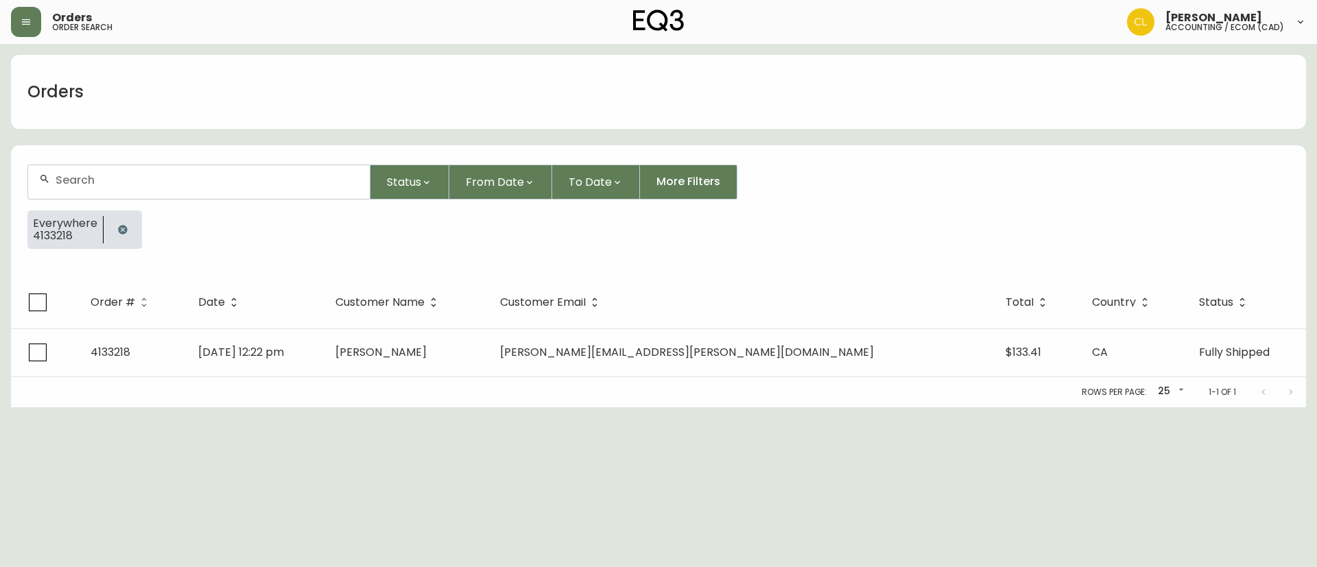
click at [120, 221] on button "button" at bounding box center [122, 229] width 27 height 27
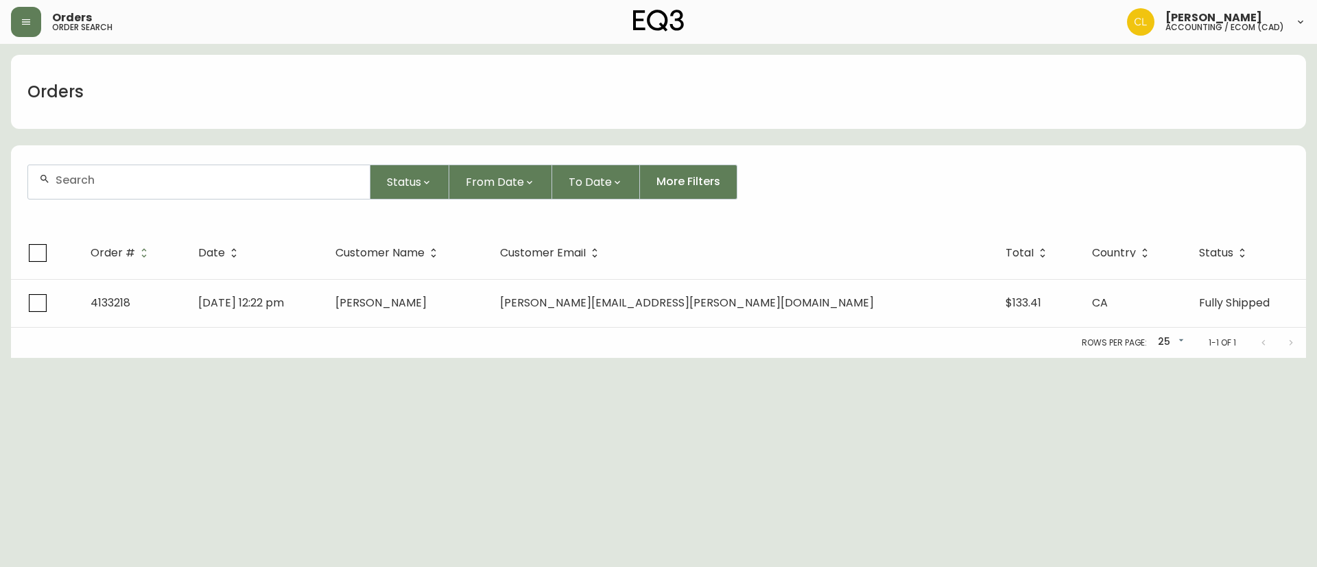
click at [131, 182] on input "text" at bounding box center [207, 179] width 303 height 13
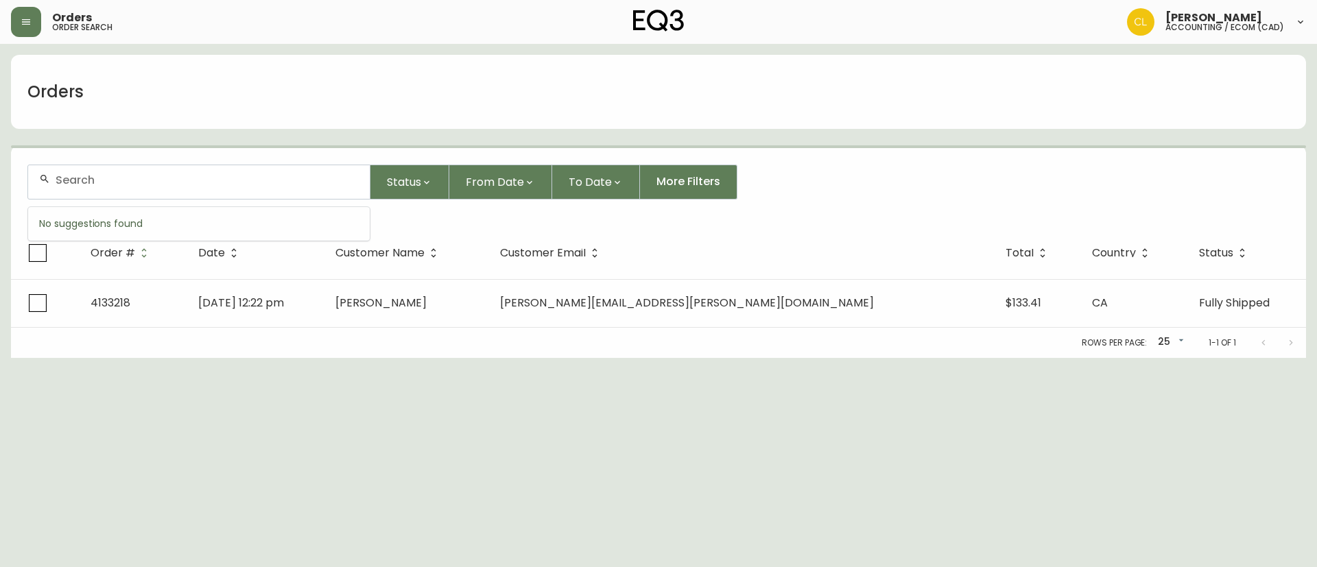
paste input "4131981"
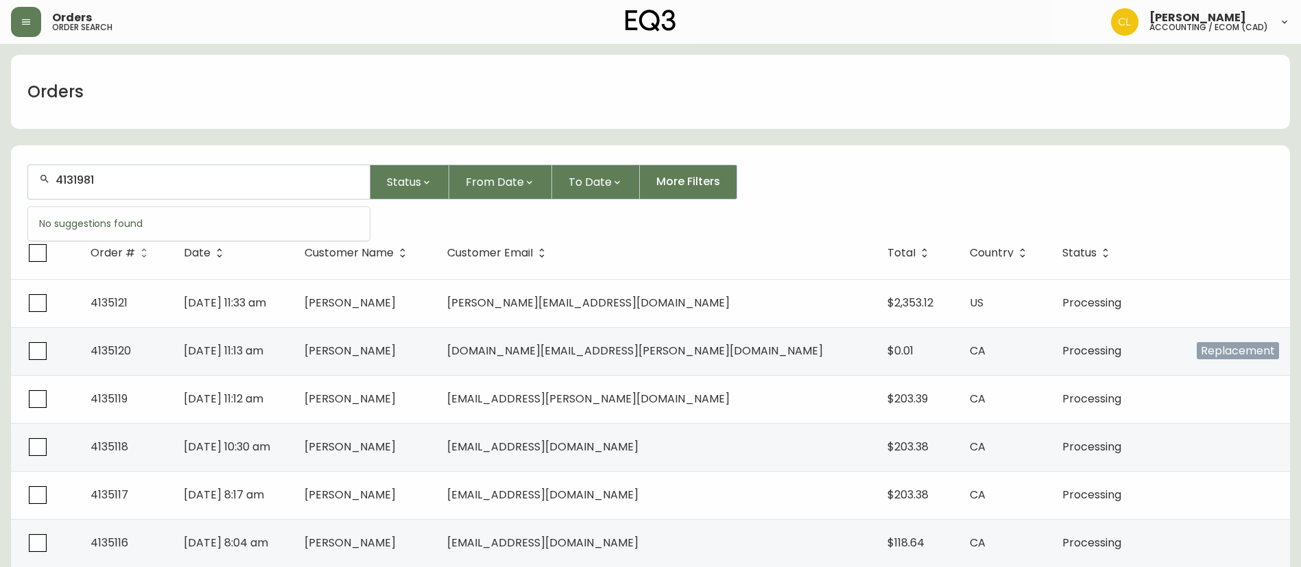
type input "4131981"
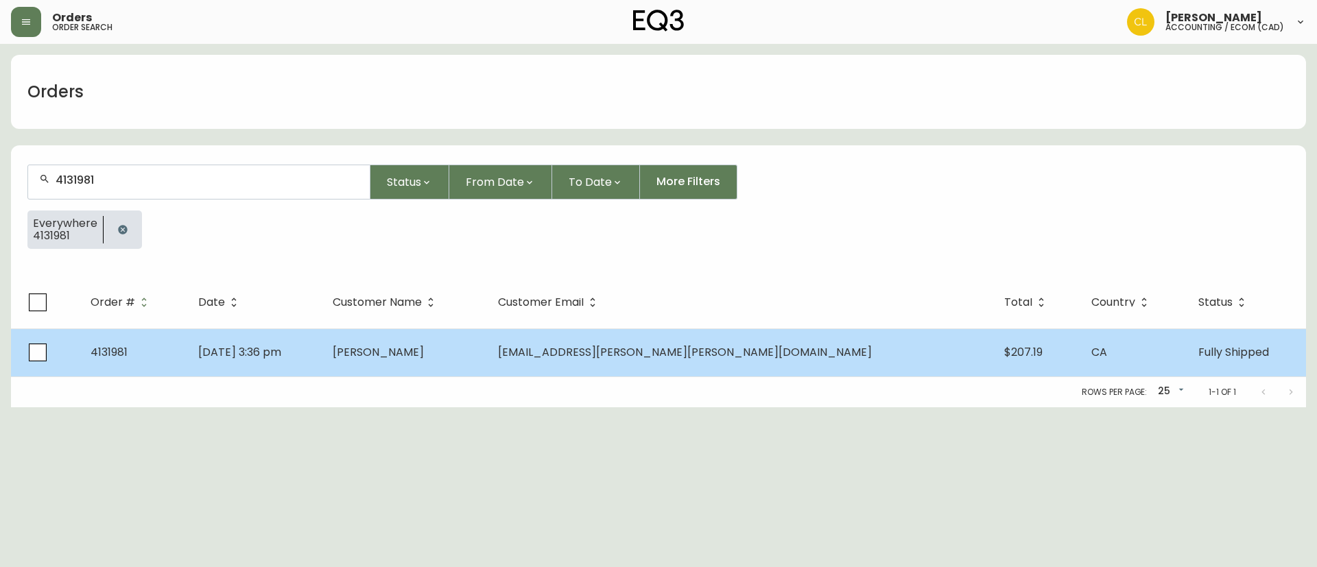
click at [487, 344] on td "[PERSON_NAME]" at bounding box center [404, 352] width 165 height 48
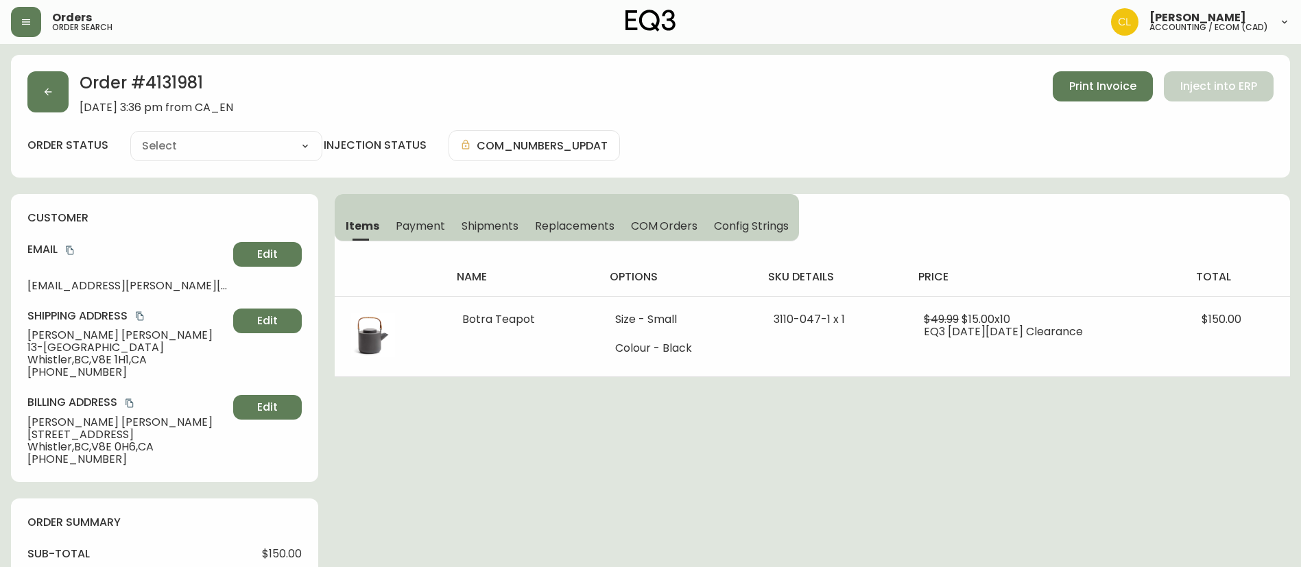
type input "Fully Shipped"
select select "FULLY_SHIPPED"
click at [50, 98] on button "button" at bounding box center [47, 91] width 41 height 41
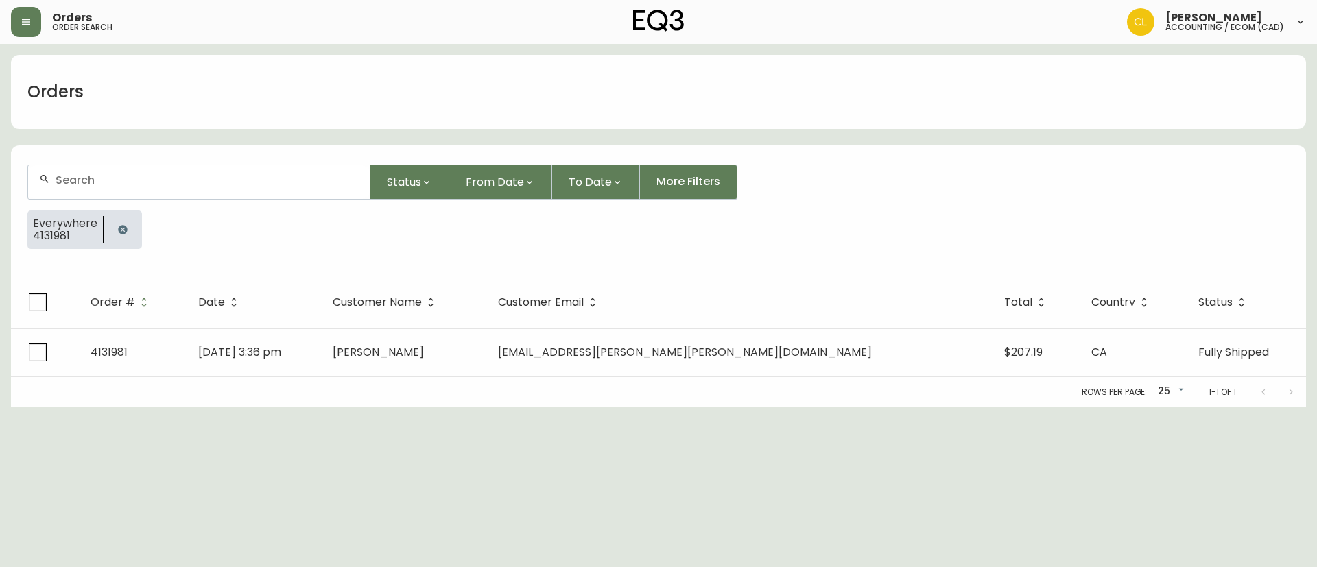
drag, startPoint x: 116, startPoint y: 226, endPoint x: 126, endPoint y: 211, distance: 18.3
click at [117, 227] on icon "button" at bounding box center [122, 229] width 11 height 11
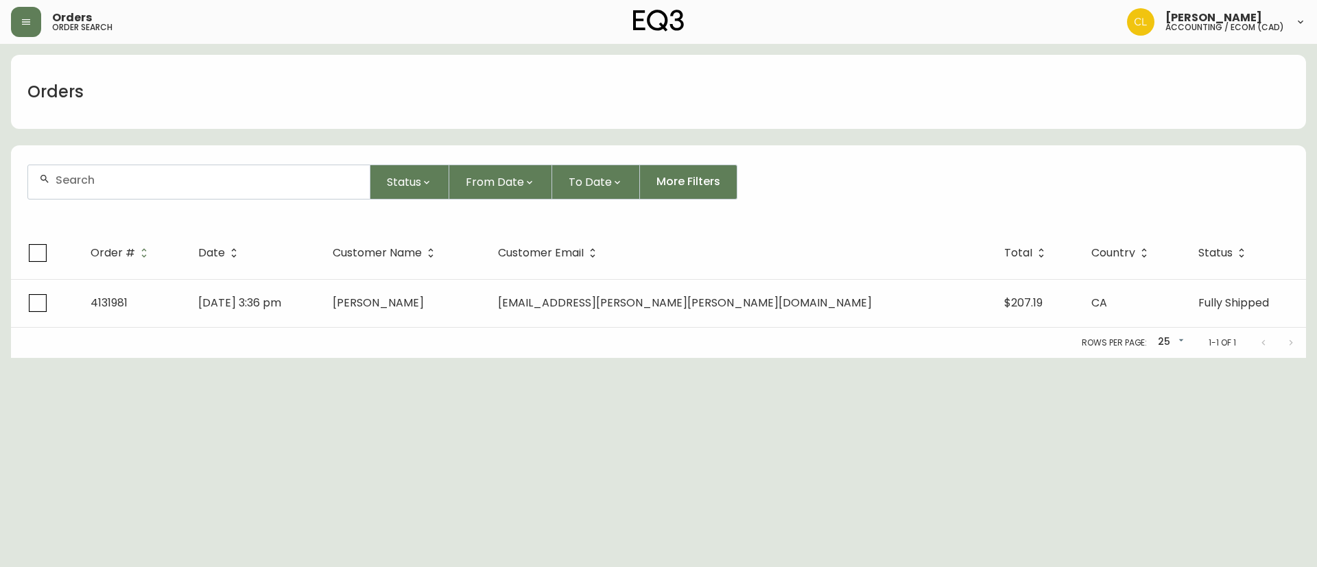
click at [135, 187] on div at bounding box center [198, 182] width 341 height 34
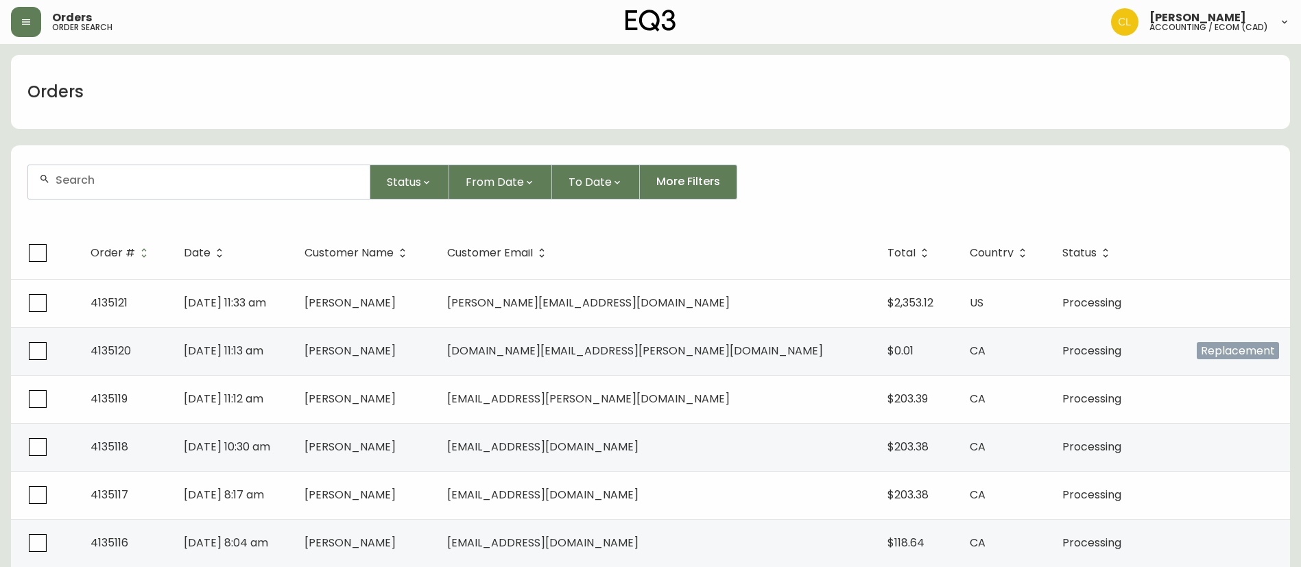
paste input "4133557"
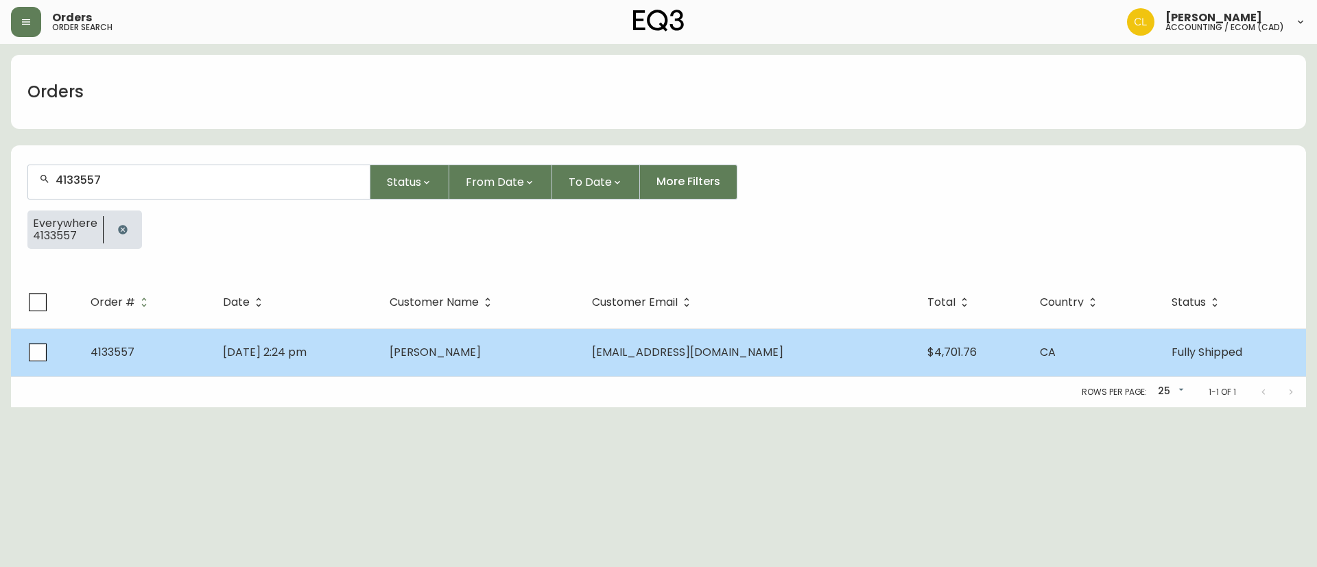
type input "4133557"
click at [481, 347] on span "[PERSON_NAME]" at bounding box center [434, 352] width 91 height 16
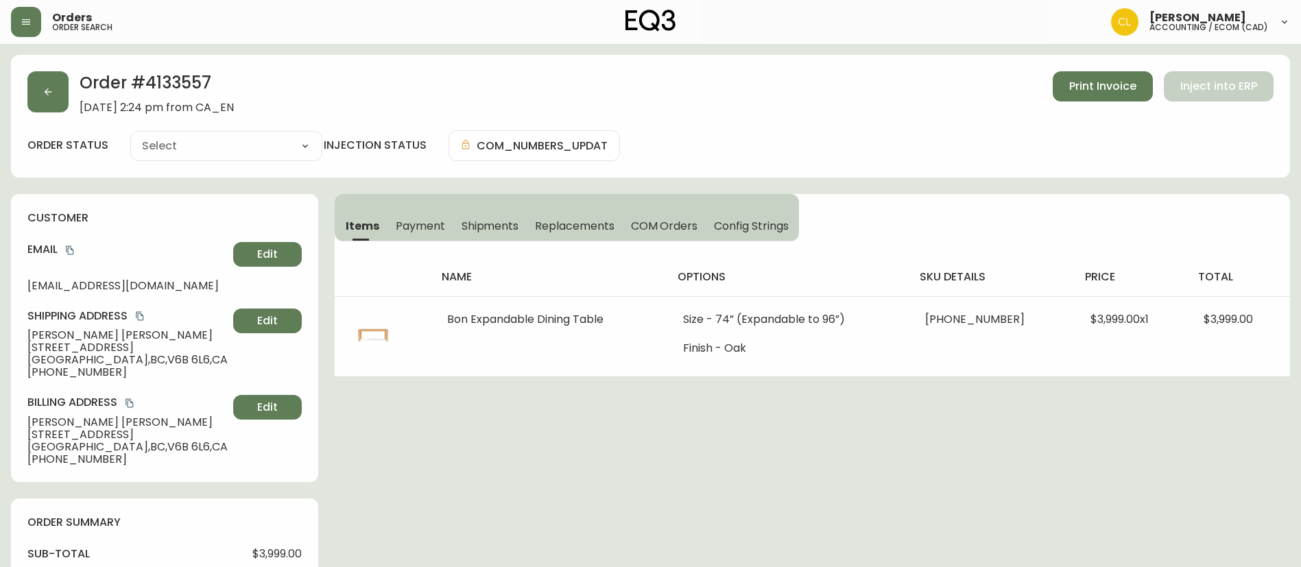
type input "Fully Shipped"
select select "FULLY_SHIPPED"
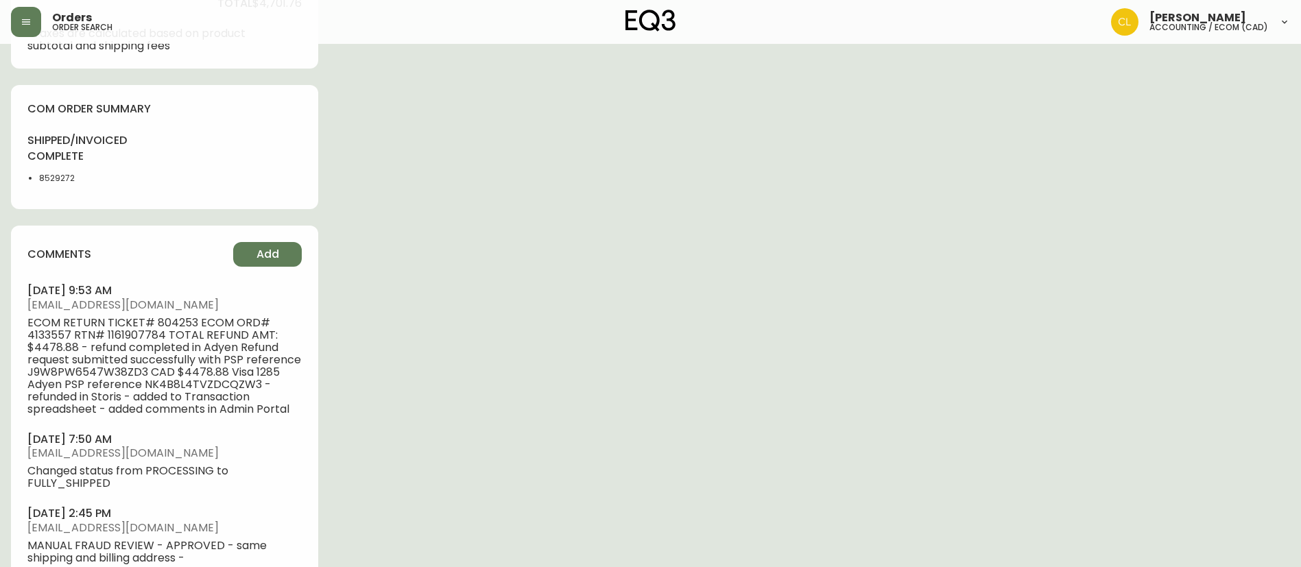
scroll to position [705, 0]
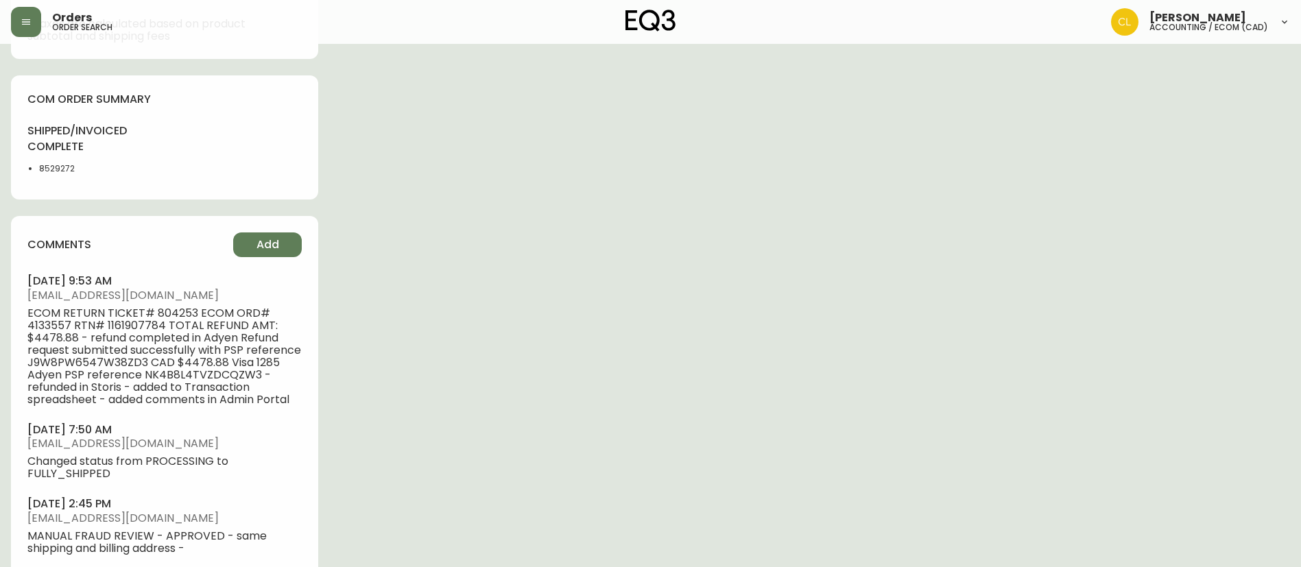
click at [141, 318] on span "ECOM RETURN TICKET# 804253 ECOM ORD# 4133557 RTN# 1161907784 TOTAL REFUND AMT: …" at bounding box center [164, 356] width 274 height 99
click at [139, 326] on span "ECOM RETURN TICKET# 804253 ECOM ORD# 4133557 RTN# 1161907784 TOTAL REFUND AMT: …" at bounding box center [164, 356] width 274 height 99
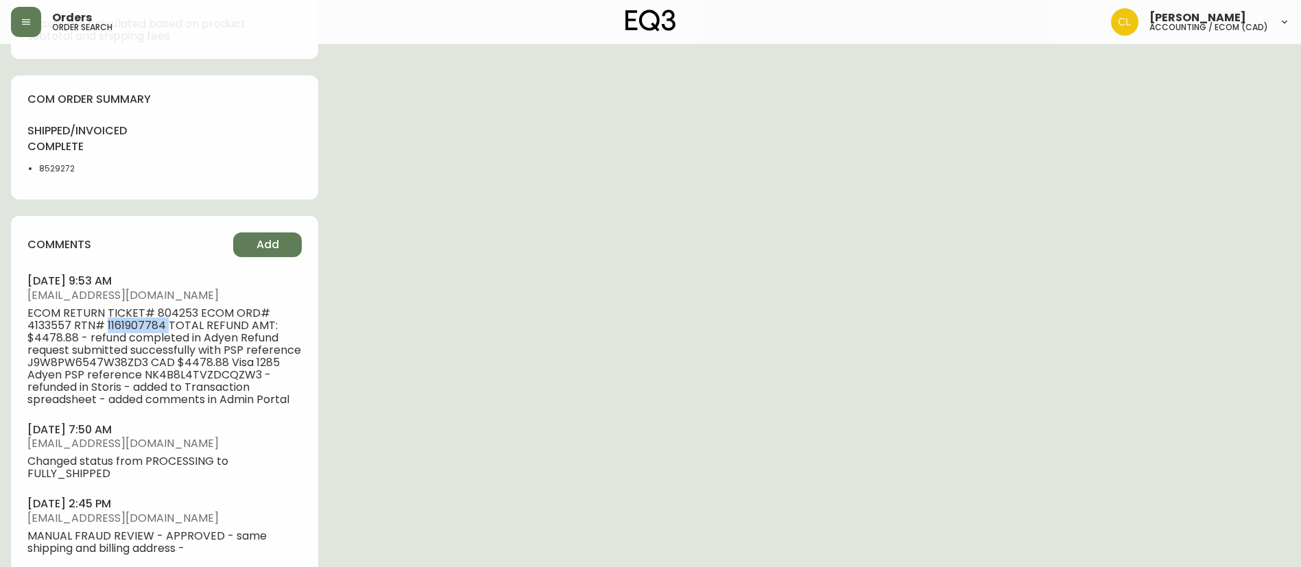
click at [139, 326] on span "ECOM RETURN TICKET# 804253 ECOM ORD# 4133557 RTN# 1161907784 TOTAL REFUND AMT: …" at bounding box center [164, 356] width 274 height 99
copy span "1161907784"
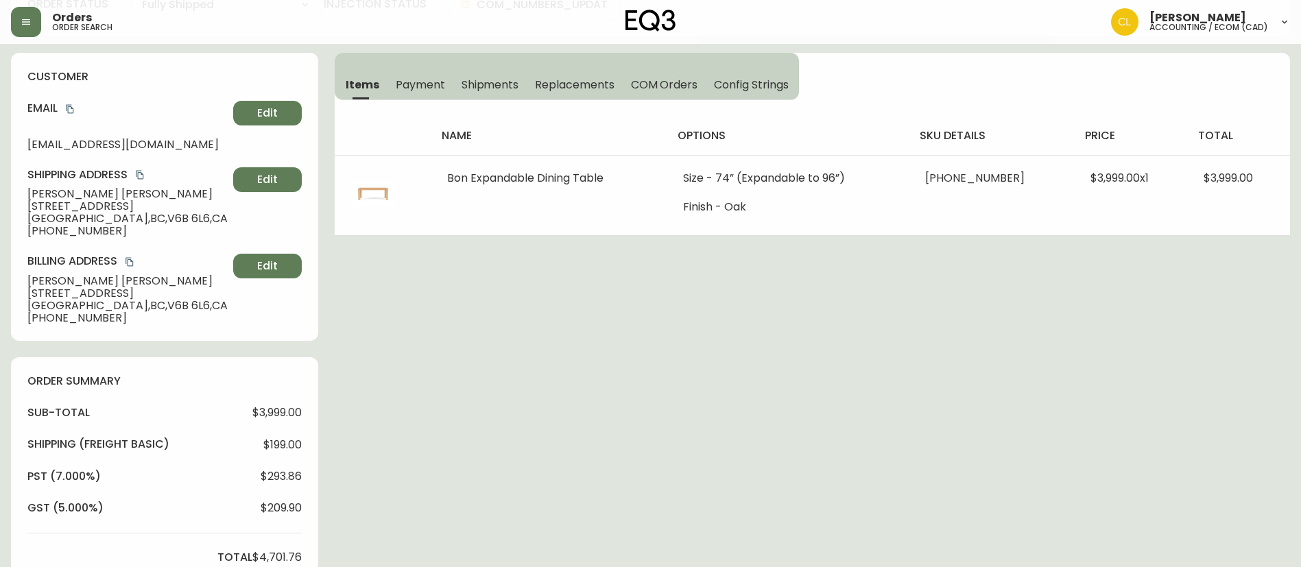
scroll to position [0, 0]
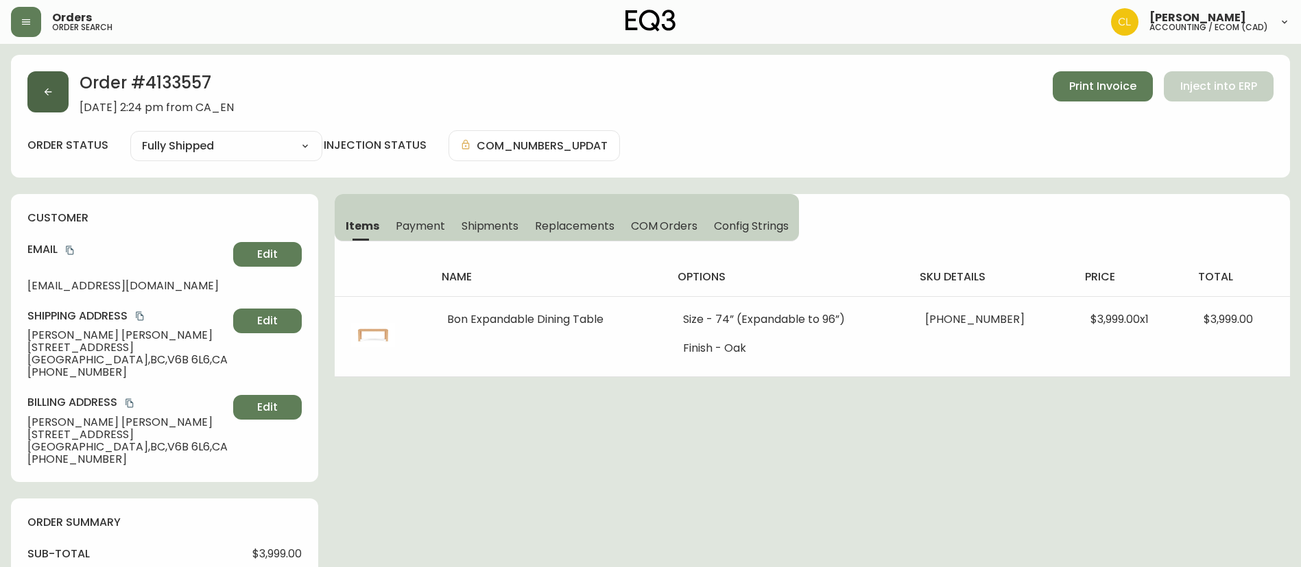
click at [50, 88] on icon "button" at bounding box center [48, 91] width 11 height 11
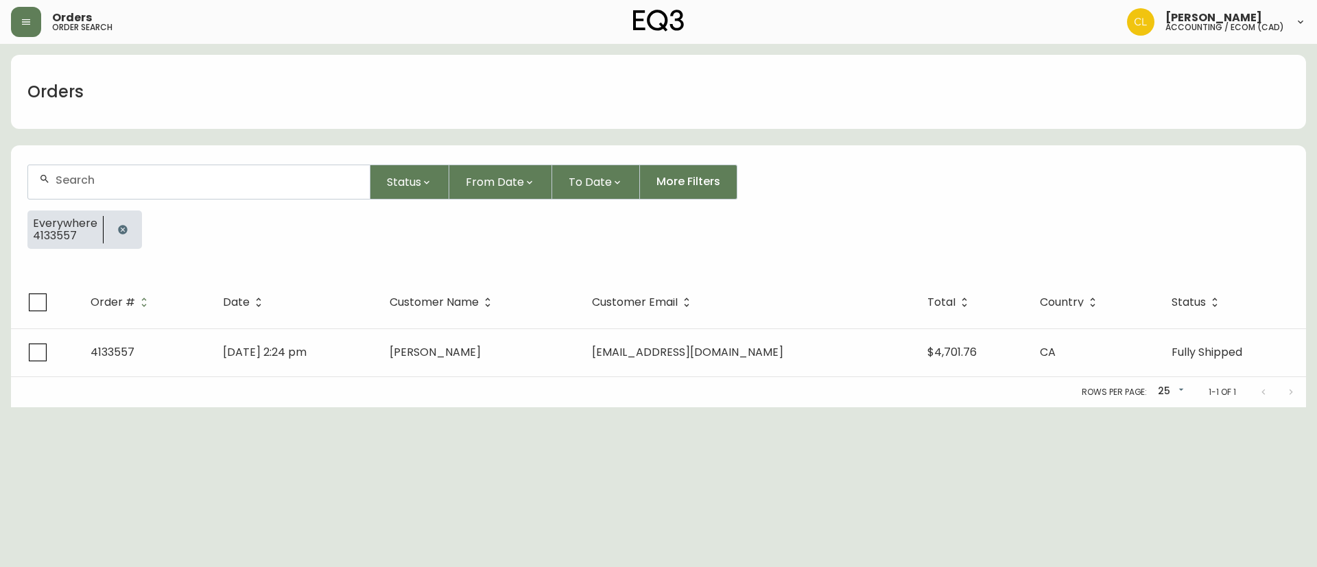
click at [125, 239] on button "button" at bounding box center [122, 229] width 27 height 27
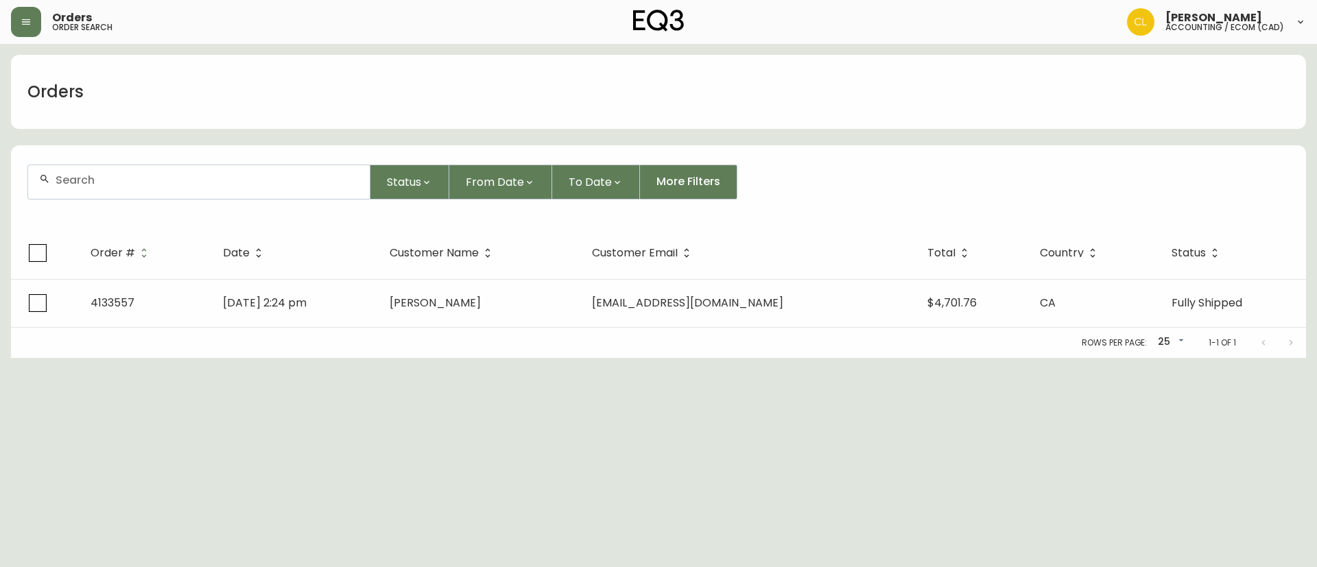
click at [156, 191] on div at bounding box center [198, 182] width 341 height 34
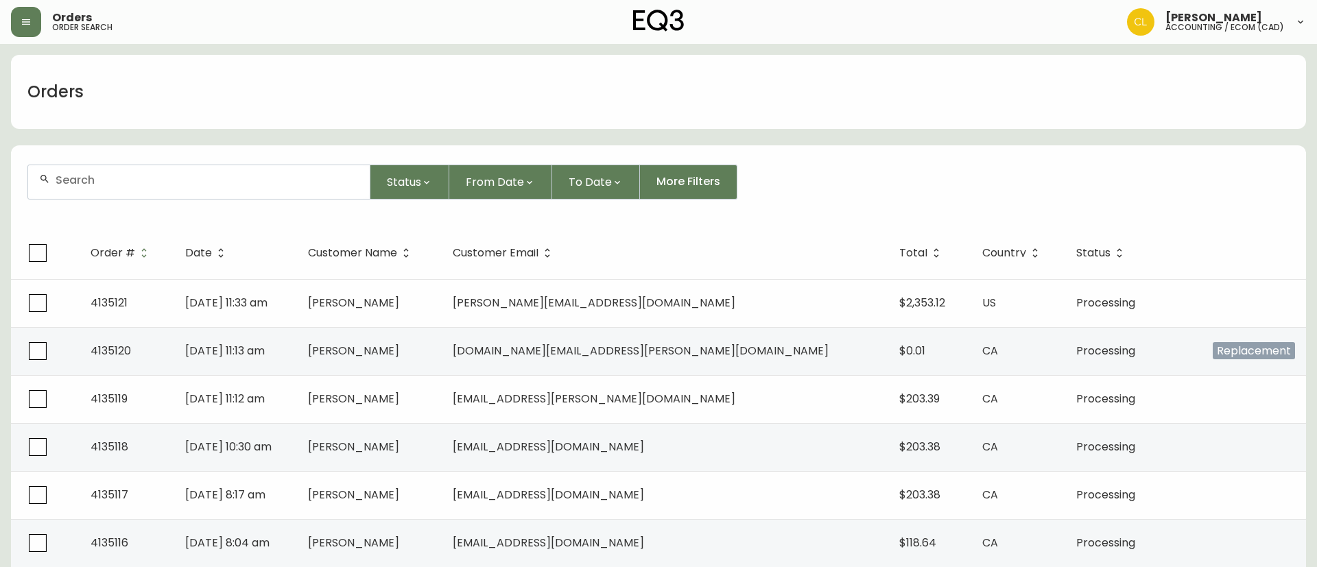
paste input "4134057"
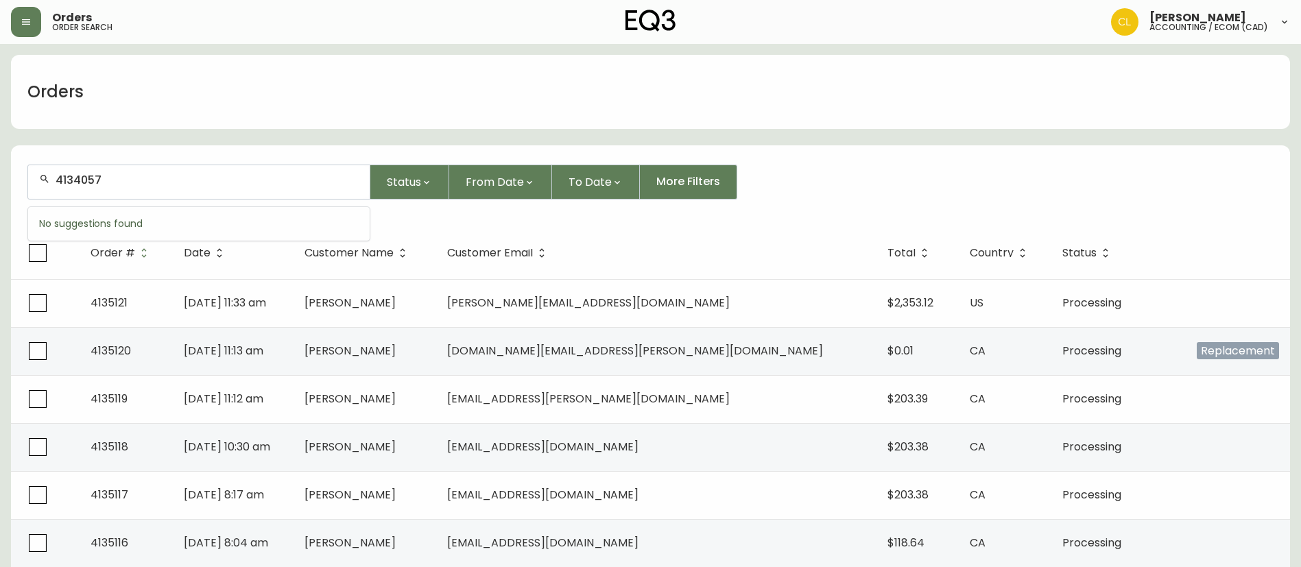
type input "4134057"
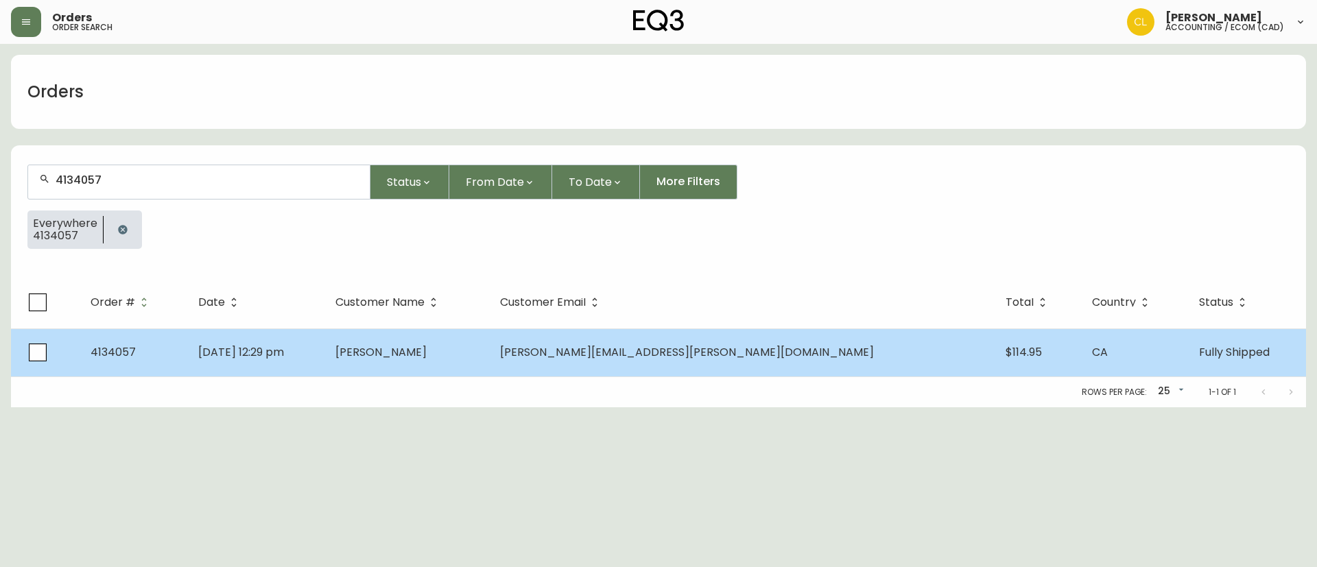
click at [427, 348] on span "[PERSON_NAME]" at bounding box center [380, 352] width 91 height 16
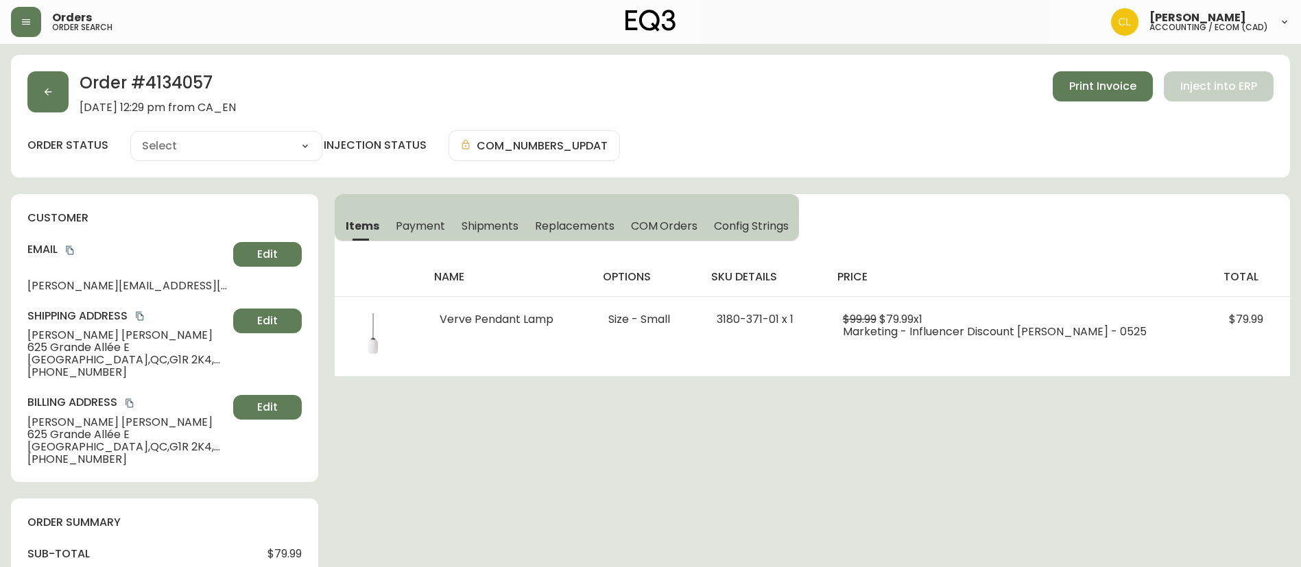
type input "Fully Shipped"
select select "FULLY_SHIPPED"
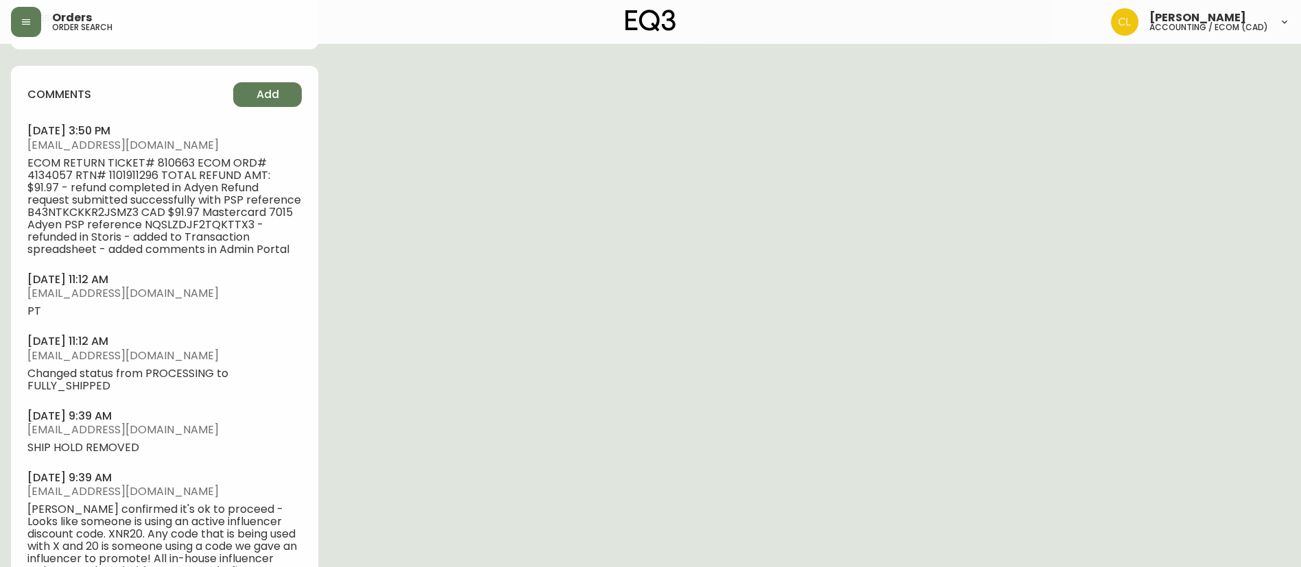
scroll to position [823, 0]
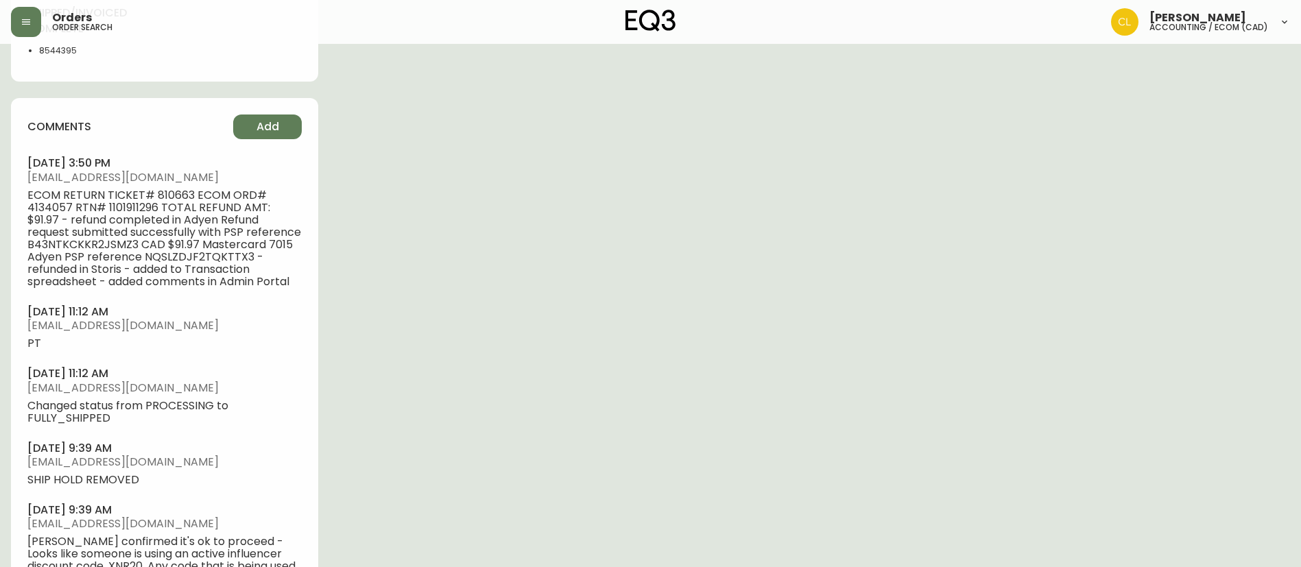
click at [121, 209] on span "ECOM RETURN TICKET# 810663 ECOM ORD# 4134057 RTN# 1101911296 TOTAL REFUND AMT: …" at bounding box center [164, 238] width 274 height 99
click at [123, 208] on span "ECOM RETURN TICKET# 810663 ECOM ORD# 4134057 RTN# 1101911296 TOTAL REFUND AMT: …" at bounding box center [164, 238] width 274 height 99
copy span "1101911296"
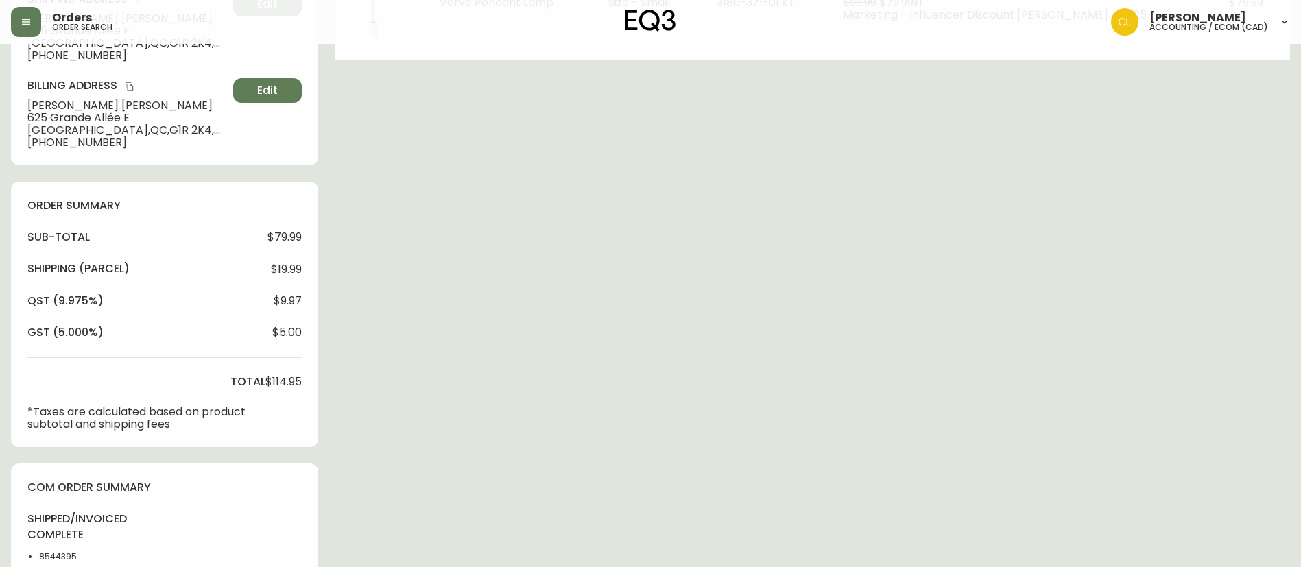
scroll to position [0, 0]
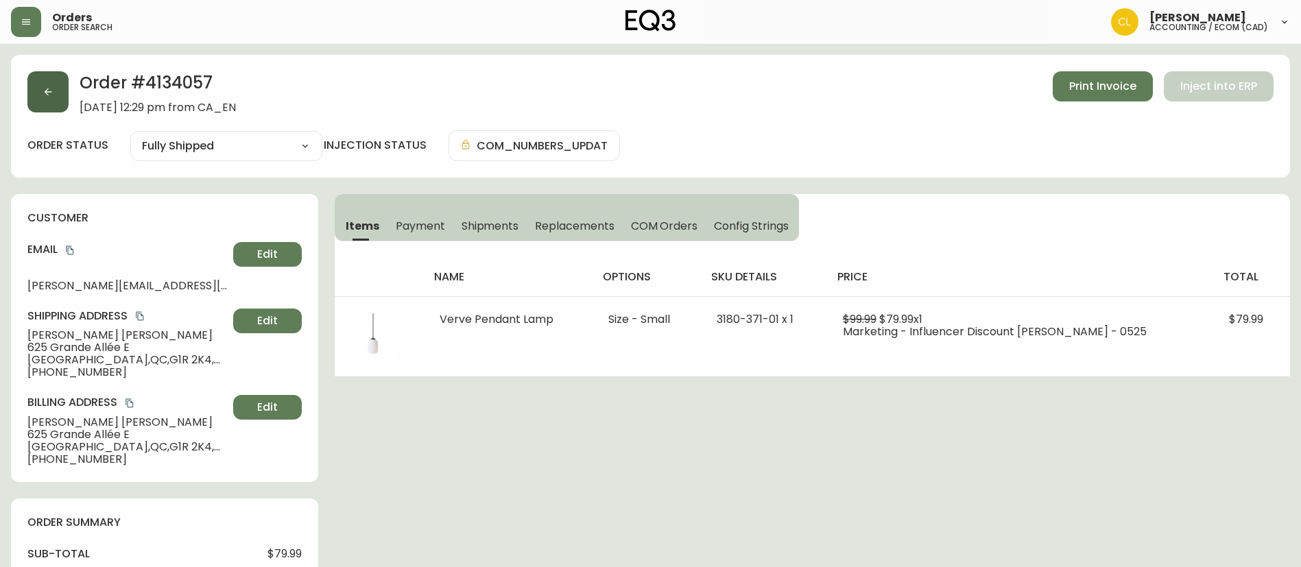
click at [42, 82] on button "button" at bounding box center [47, 91] width 41 height 41
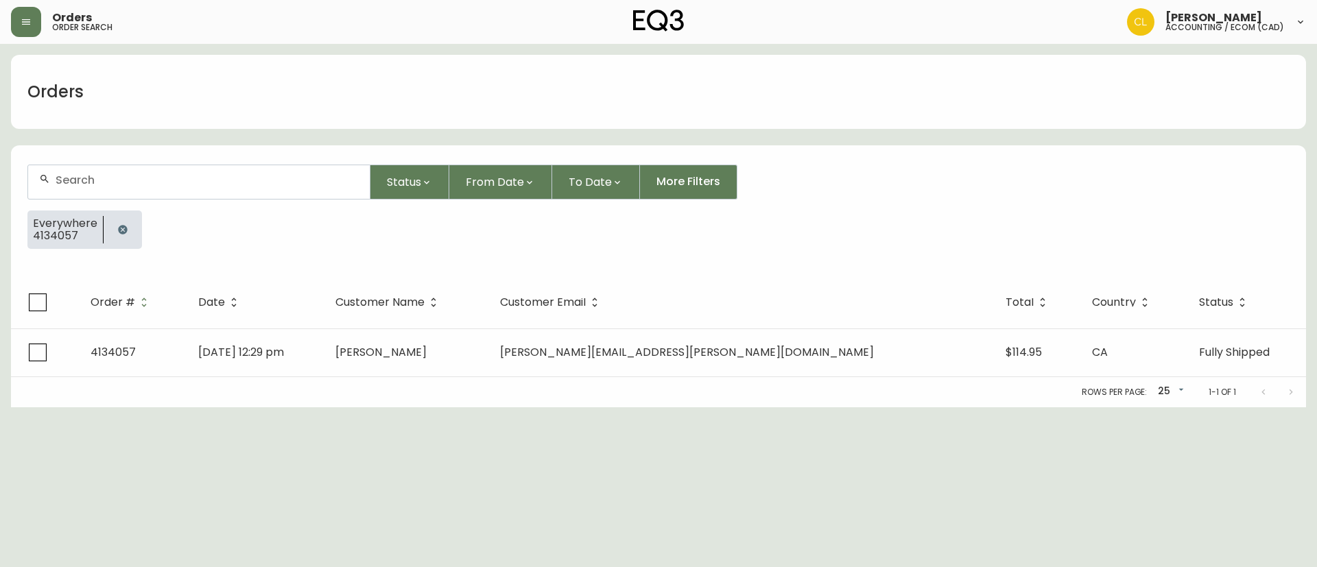
click at [117, 220] on button "button" at bounding box center [122, 229] width 27 height 27
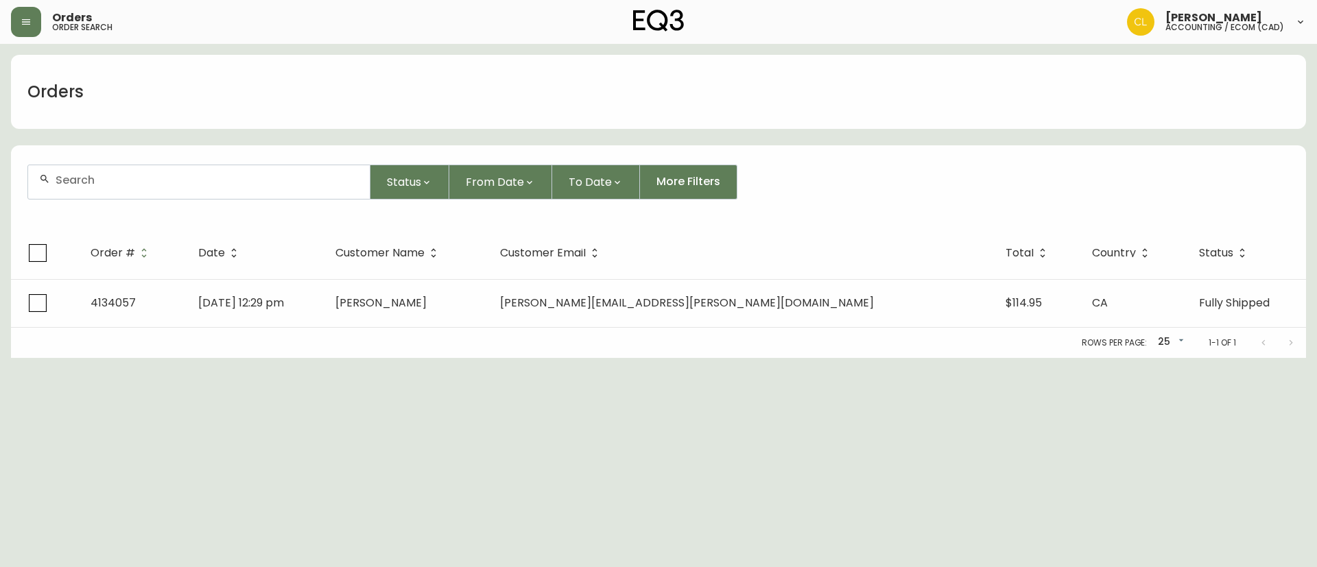
click at [131, 178] on input "text" at bounding box center [207, 179] width 303 height 13
paste input "4134407"
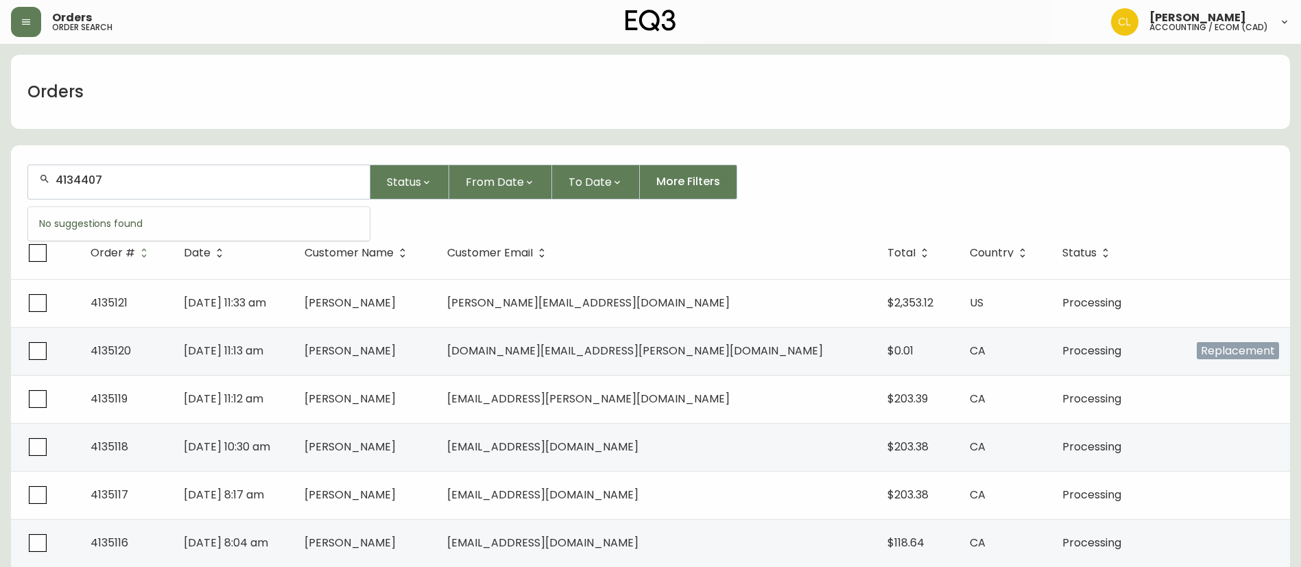
type input "4134407"
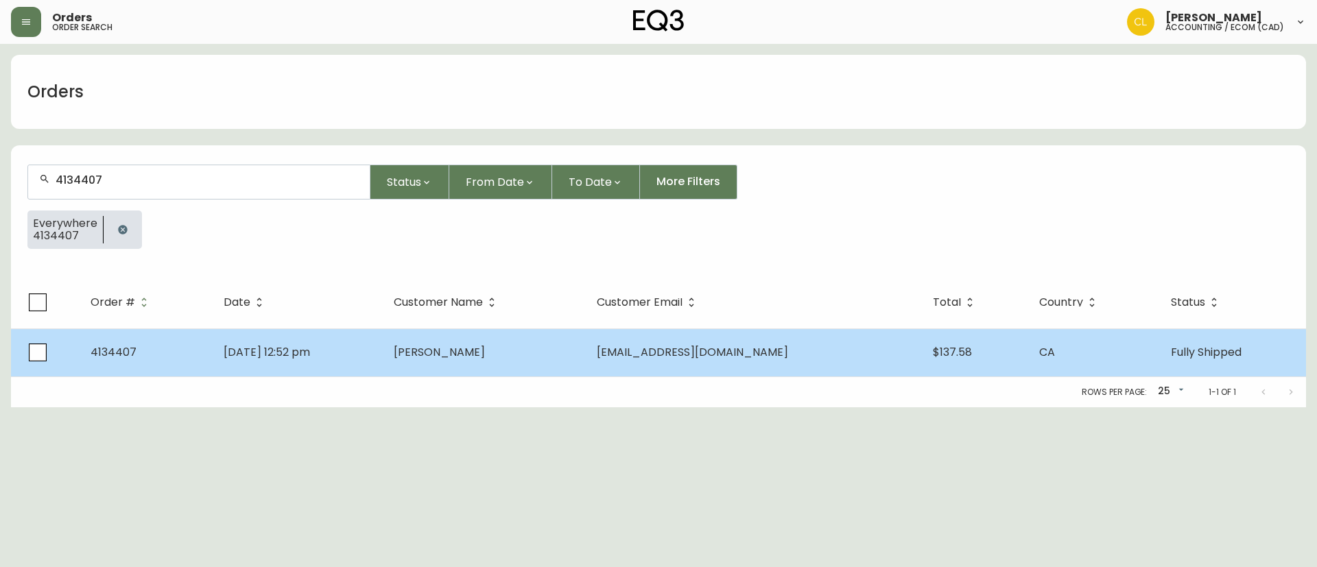
click at [383, 360] on td "[DATE] 12:52 pm" at bounding box center [298, 352] width 171 height 48
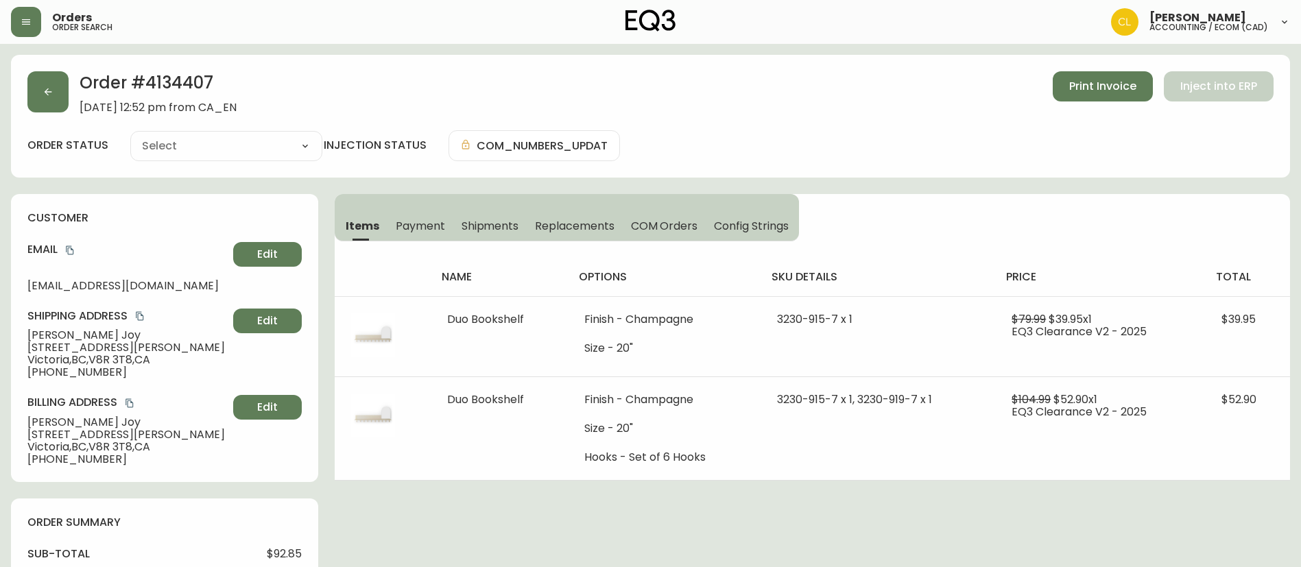
type input "Fully Shipped"
select select "FULLY_SHIPPED"
drag, startPoint x: 420, startPoint y: 232, endPoint x: 427, endPoint y: 230, distance: 7.2
click at [420, 232] on span "Payment" at bounding box center [420, 226] width 49 height 14
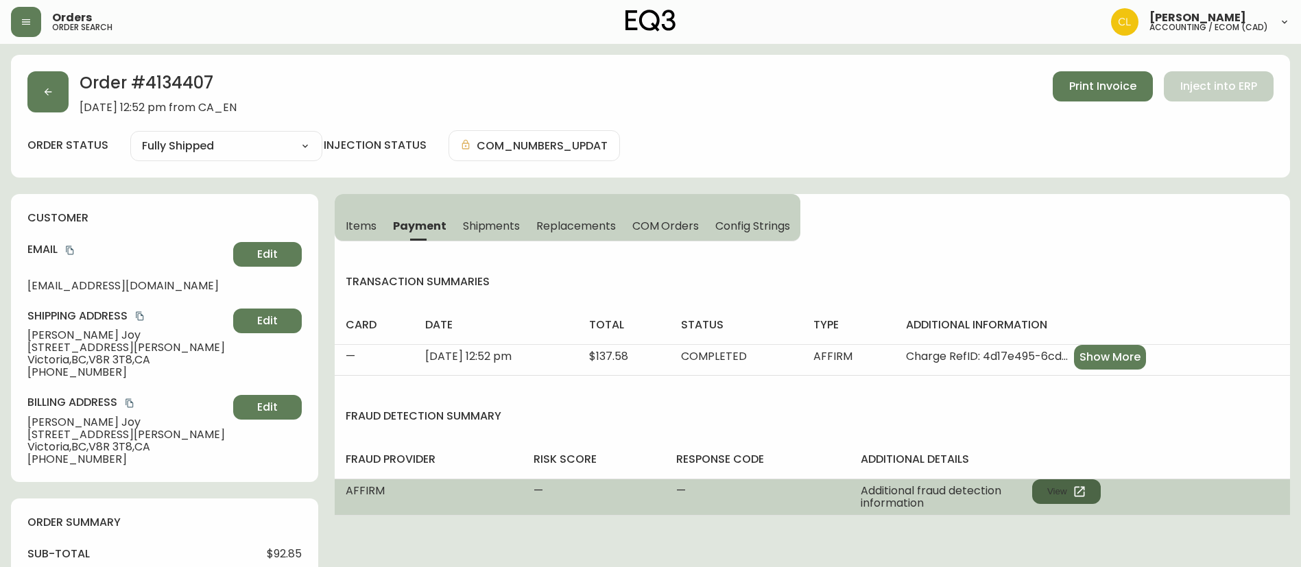
click at [1051, 485] on button "View" at bounding box center [1066, 491] width 69 height 25
click at [1058, 492] on button "View" at bounding box center [1066, 491] width 69 height 25
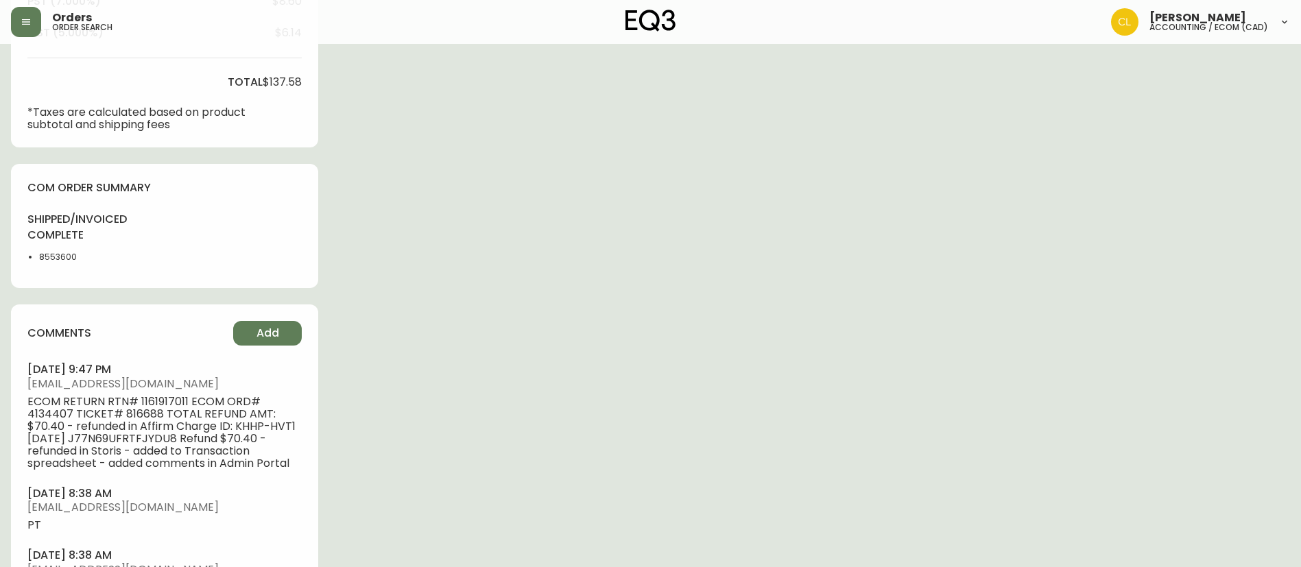
scroll to position [617, 0]
click at [154, 398] on span "ECOM RETURN RTN# 1161917011 ECOM ORD# 4134407 TICKET# 816688 TOTAL REFUND AMT: …" at bounding box center [164, 432] width 274 height 74
copy span "1161917011"
click at [186, 401] on span "ECOM RETURN RTN# 1161917011 ECOM ORD# 4134407 TICKET# 816688 TOTAL REFUND AMT: …" at bounding box center [164, 432] width 274 height 74
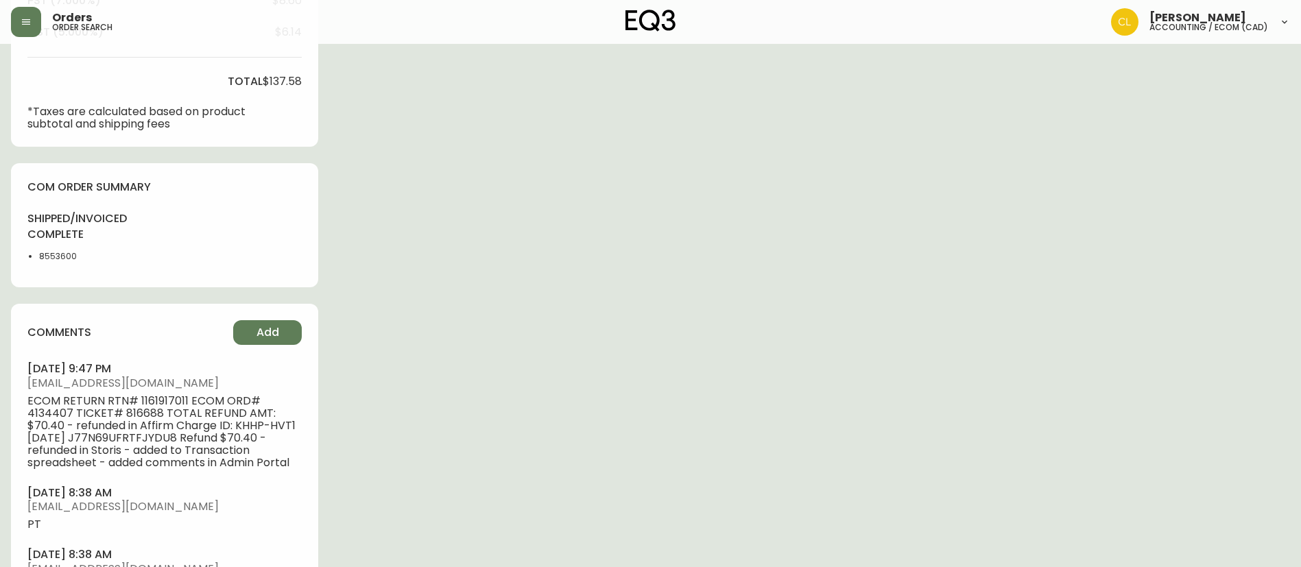
click at [177, 398] on span "ECOM RETURN RTN# 1161917011 ECOM ORD# 4134407 TICKET# 816688 TOTAL REFUND AMT: …" at bounding box center [164, 432] width 274 height 74
copy span "1161917011"
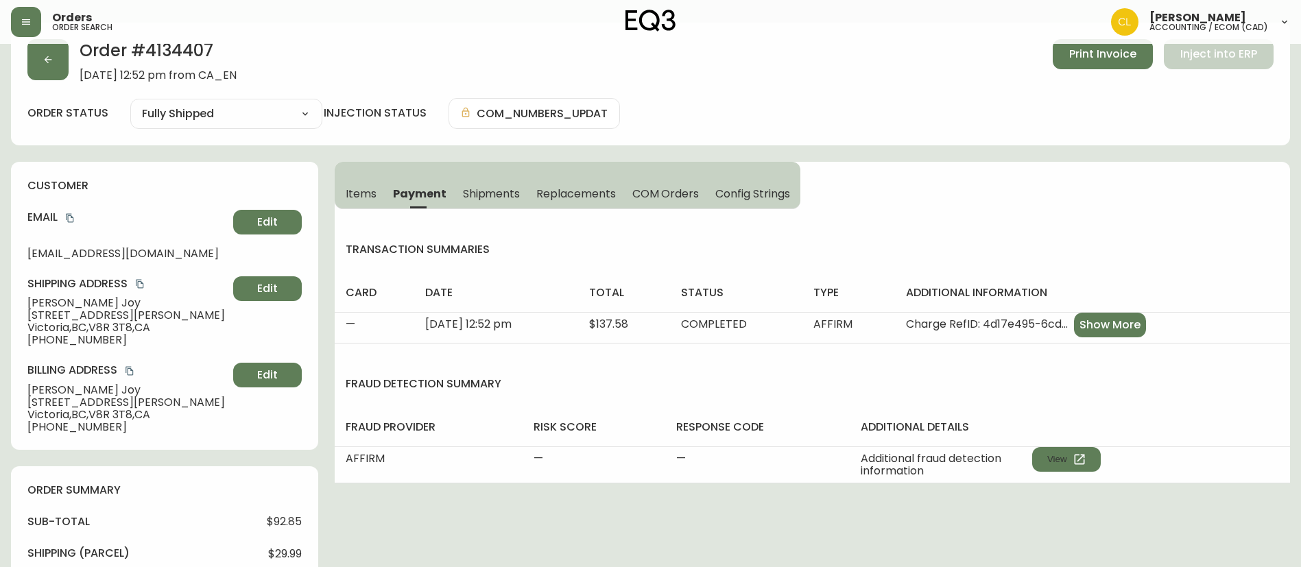
scroll to position [0, 0]
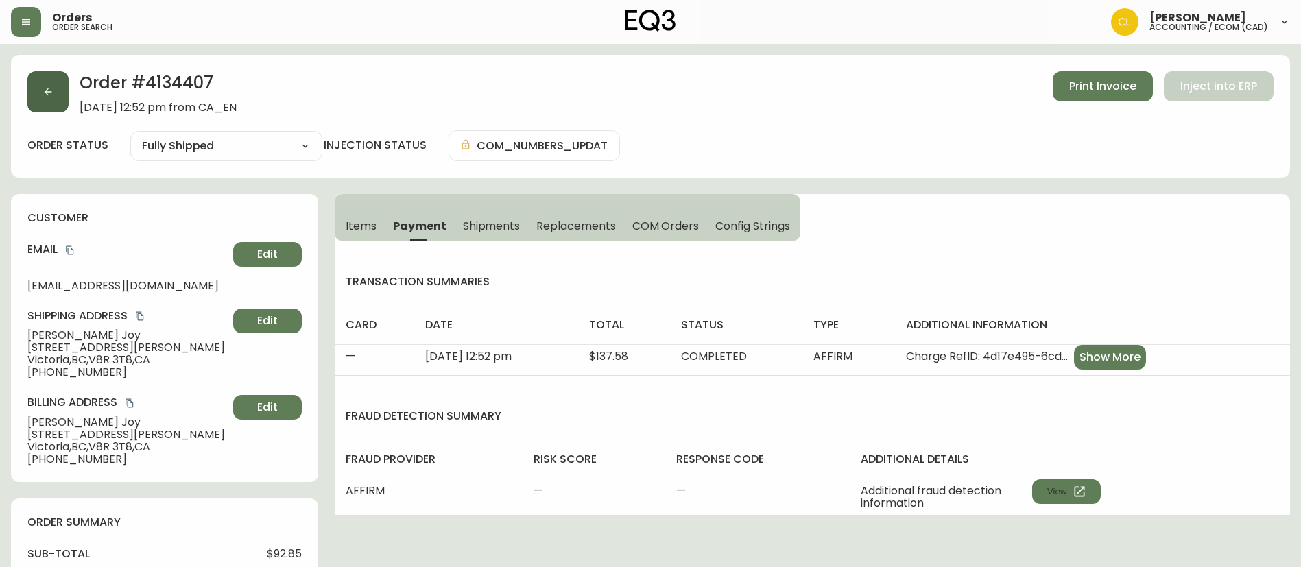
click at [60, 95] on button "button" at bounding box center [47, 91] width 41 height 41
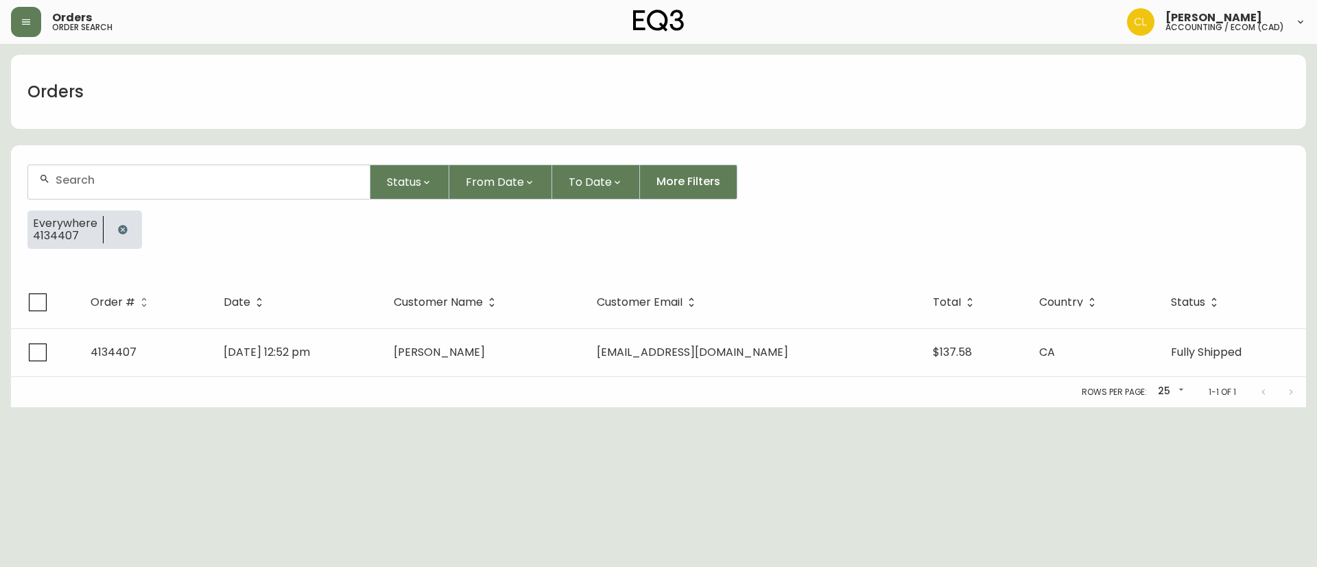
click at [119, 224] on icon "button" at bounding box center [122, 229] width 11 height 11
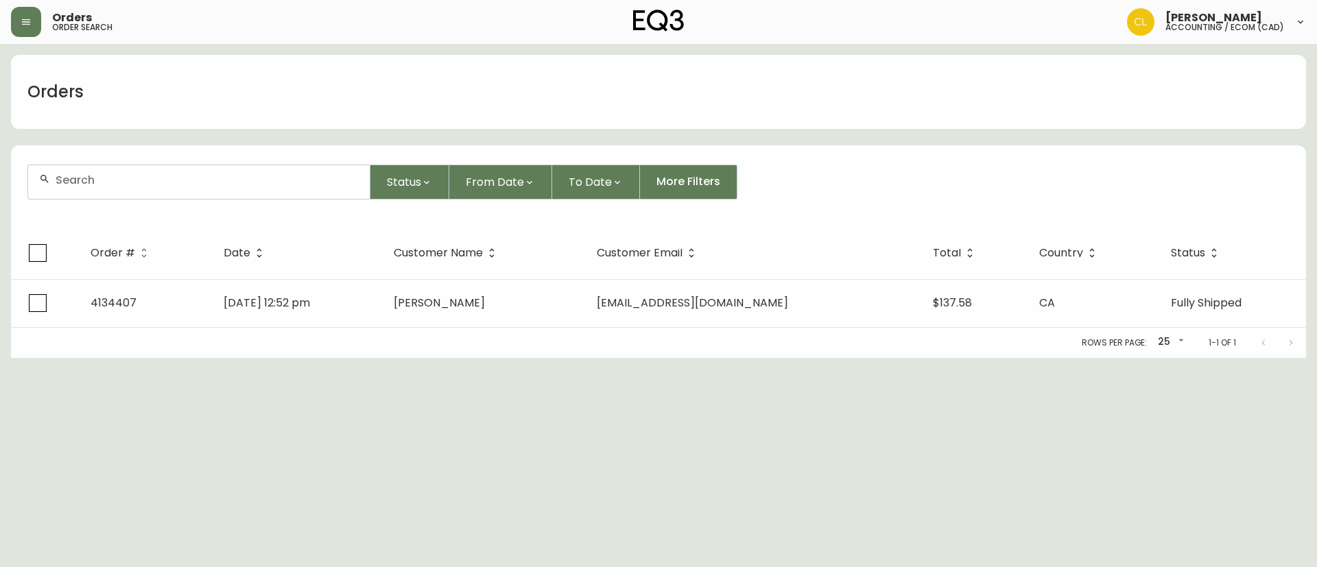
click at [134, 183] on input "text" at bounding box center [207, 179] width 303 height 13
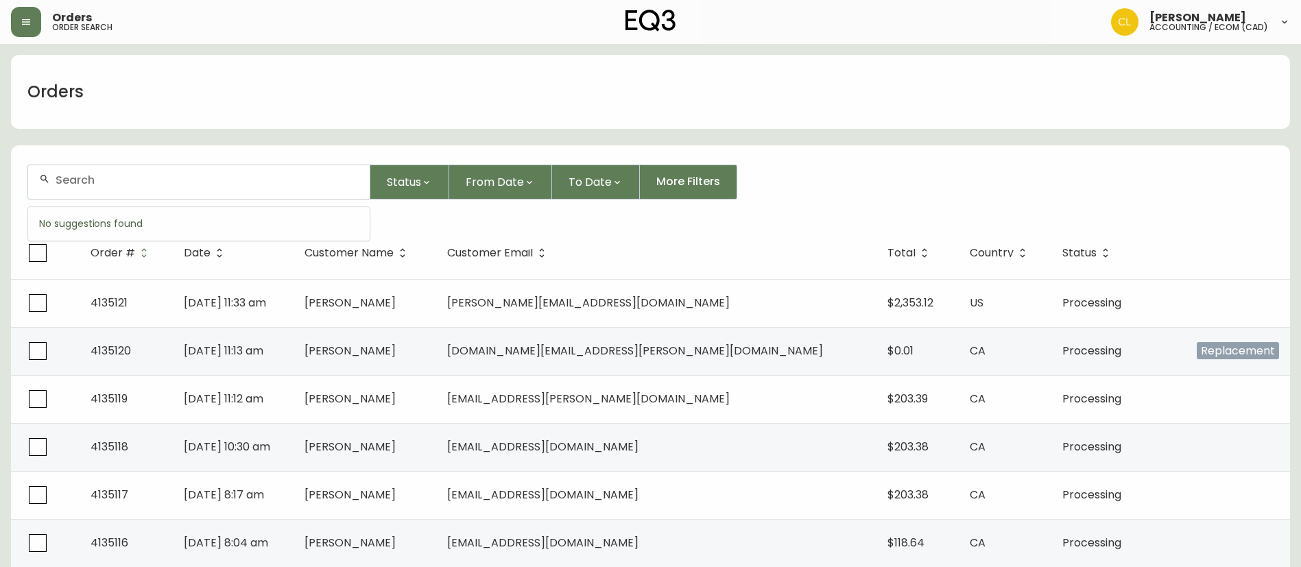
paste input "4133814"
type input "4133814"
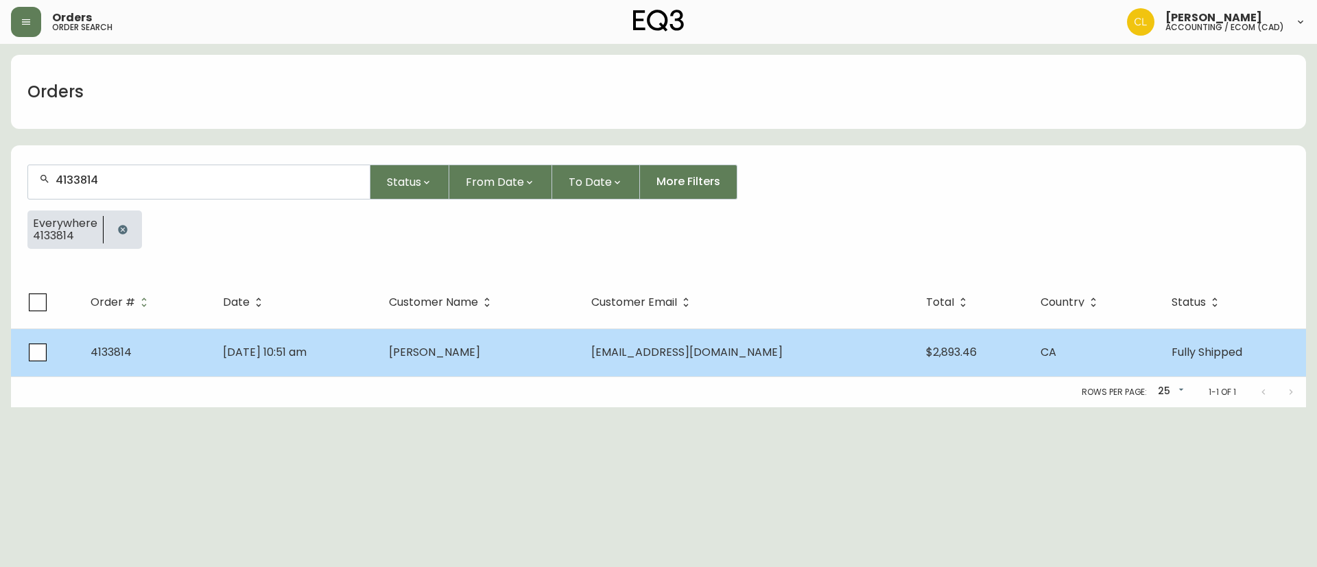
click at [452, 347] on span "[PERSON_NAME]" at bounding box center [434, 352] width 91 height 16
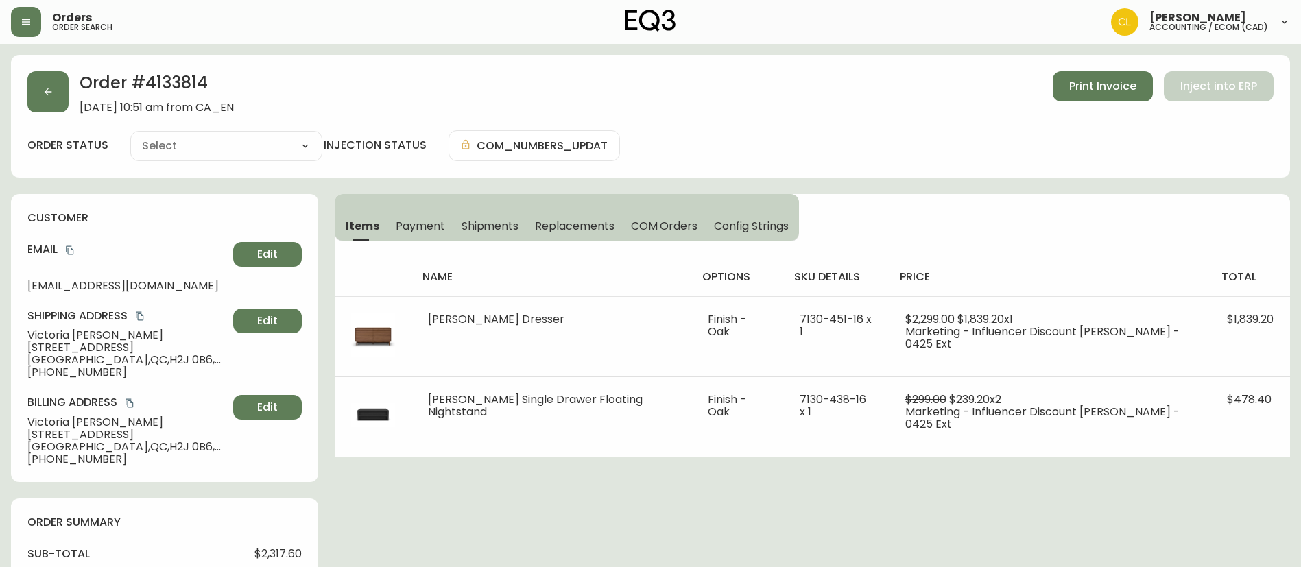
type input "Fully Shipped"
select select "FULLY_SHIPPED"
click at [424, 229] on span "Payment" at bounding box center [420, 226] width 49 height 14
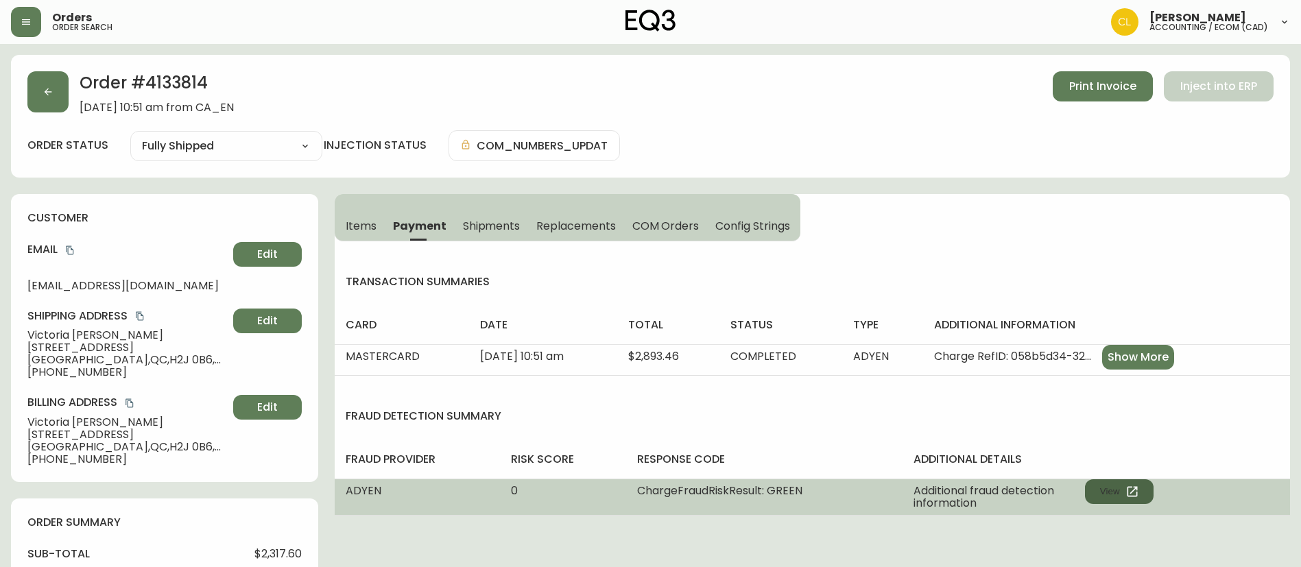
click at [1107, 492] on button "View" at bounding box center [1119, 491] width 69 height 25
click at [1101, 488] on button "View" at bounding box center [1119, 491] width 69 height 25
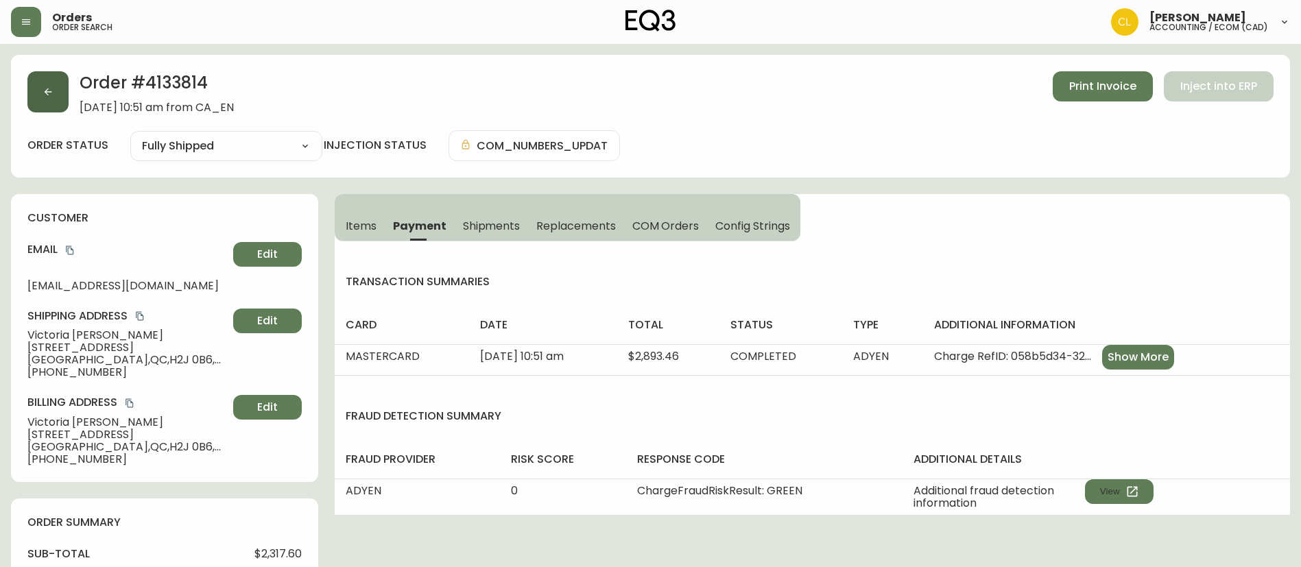
click at [60, 86] on button "button" at bounding box center [47, 91] width 41 height 41
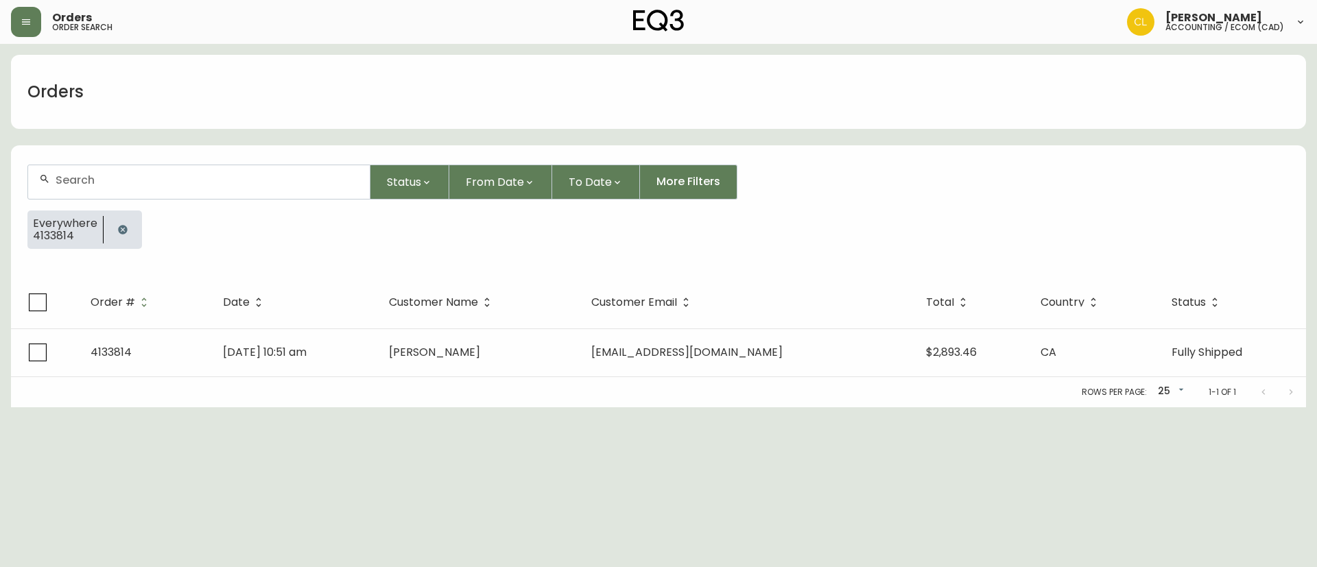
click at [127, 237] on button "button" at bounding box center [122, 229] width 27 height 27
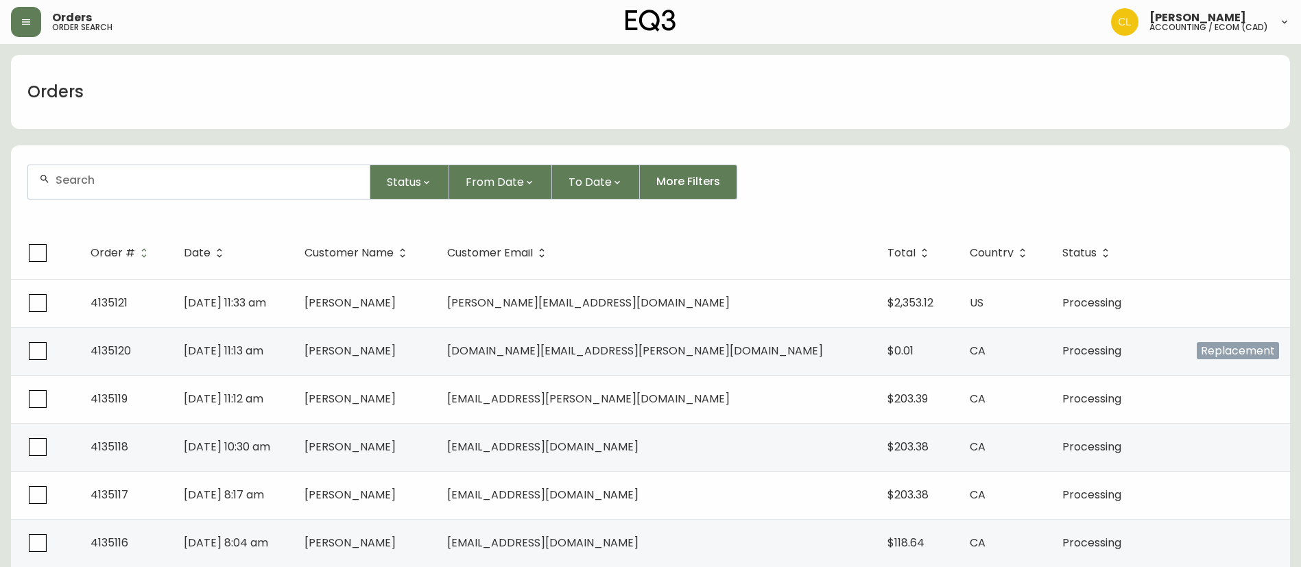
click at [217, 177] on input "text" at bounding box center [207, 179] width 303 height 13
paste input "4133836"
type input "4133836"
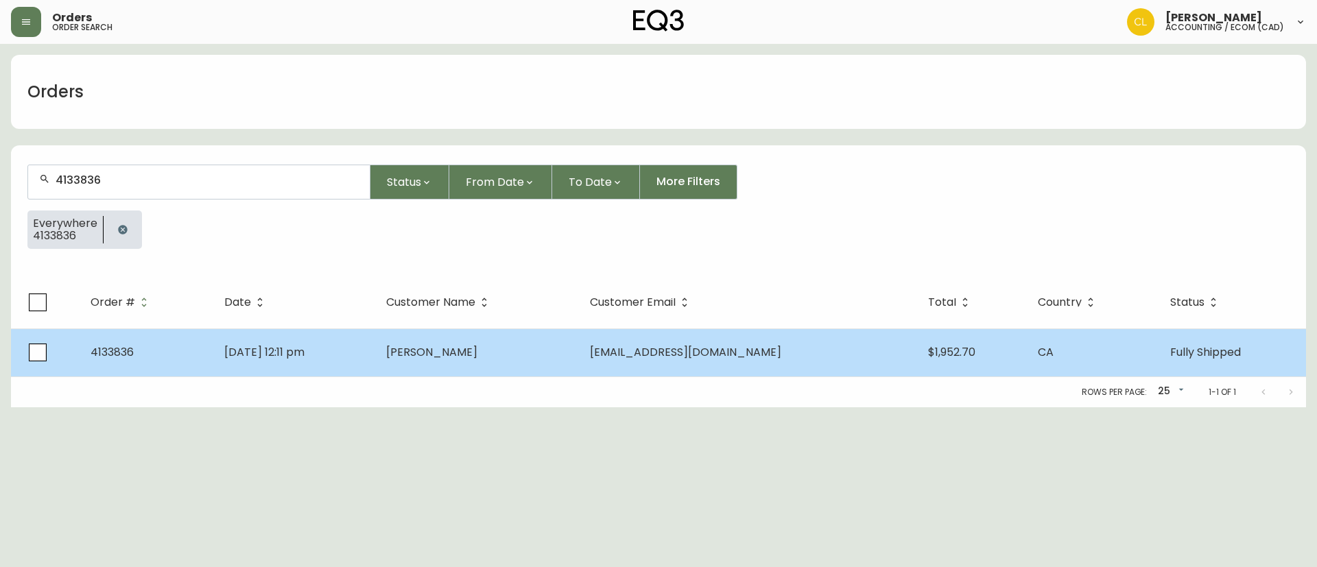
click at [477, 348] on span "[PERSON_NAME]" at bounding box center [431, 352] width 91 height 16
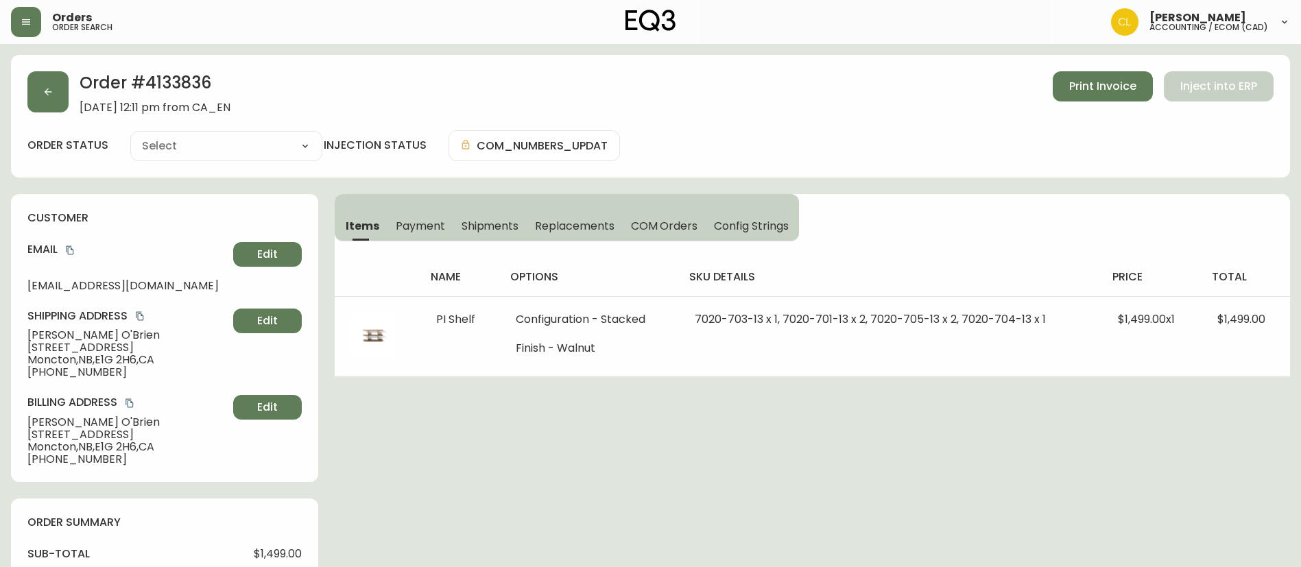
type input "Fully Shipped"
select select "FULLY_SHIPPED"
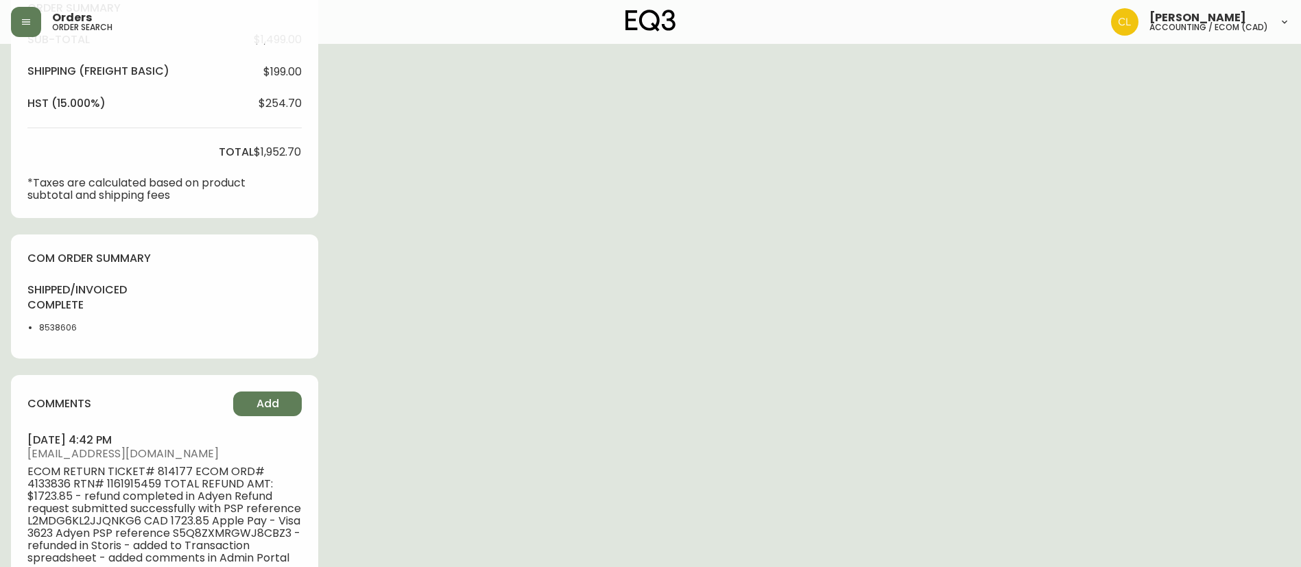
scroll to position [617, 0]
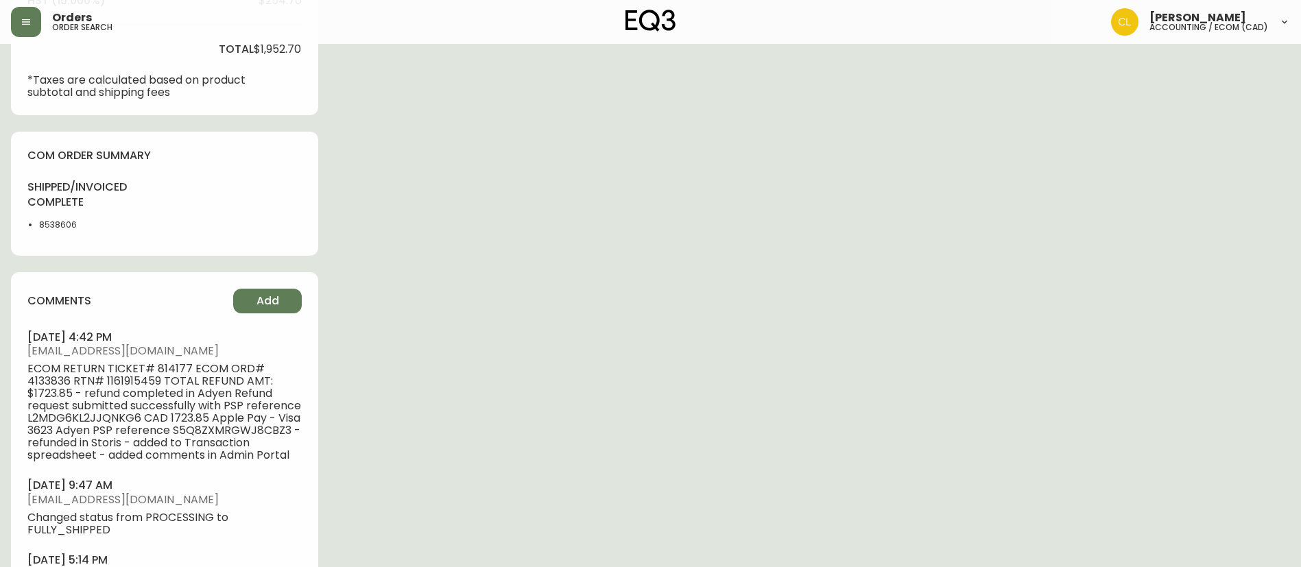
drag, startPoint x: 136, startPoint y: 398, endPoint x: 134, endPoint y: 379, distance: 19.9
click at [136, 398] on span "ECOM RETURN TICKET# 814177 ECOM ORD# 4133836 RTN# 1161915459 TOTAL REFUND AMT: …" at bounding box center [164, 412] width 274 height 99
click at [133, 377] on span "ECOM RETURN TICKET# 814177 ECOM ORD# 4133836 RTN# 1161915459 TOTAL REFUND AMT: …" at bounding box center [164, 412] width 274 height 99
copy span "1161915459"
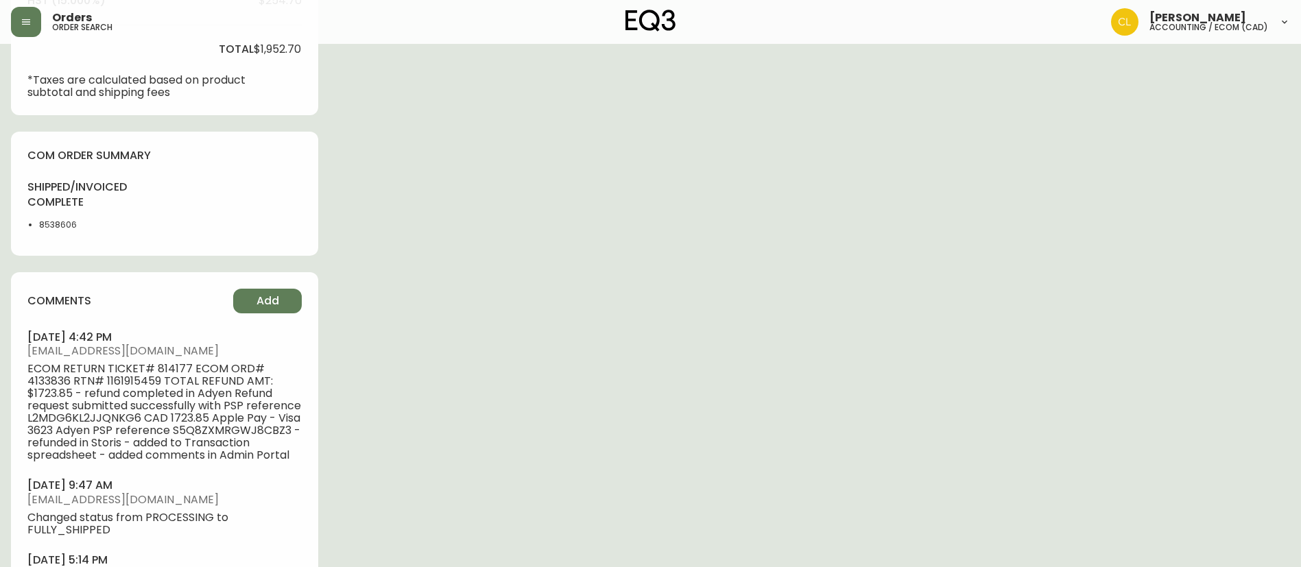
drag, startPoint x: 383, startPoint y: 111, endPoint x: 376, endPoint y: 112, distance: 7.7
click at [384, 112] on div "Order # 4133836 [DATE] 12:11 pm from CA_EN Print Invoice Inject into ERP order …" at bounding box center [650, 119] width 1279 height 1362
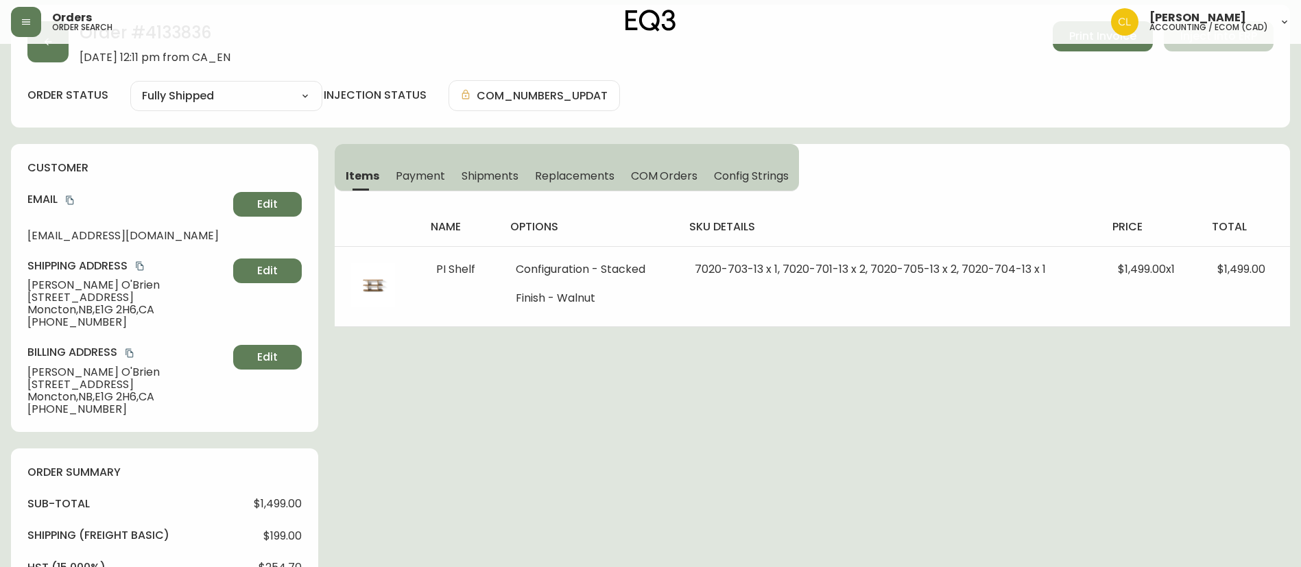
scroll to position [0, 0]
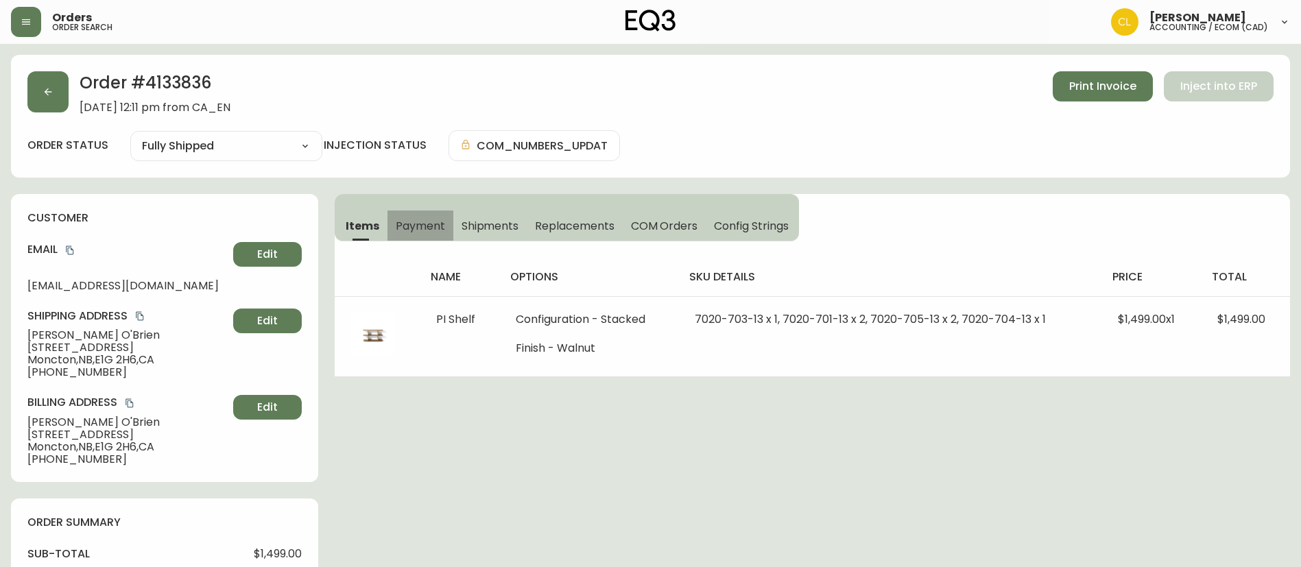
click at [424, 226] on span "Payment" at bounding box center [420, 226] width 49 height 14
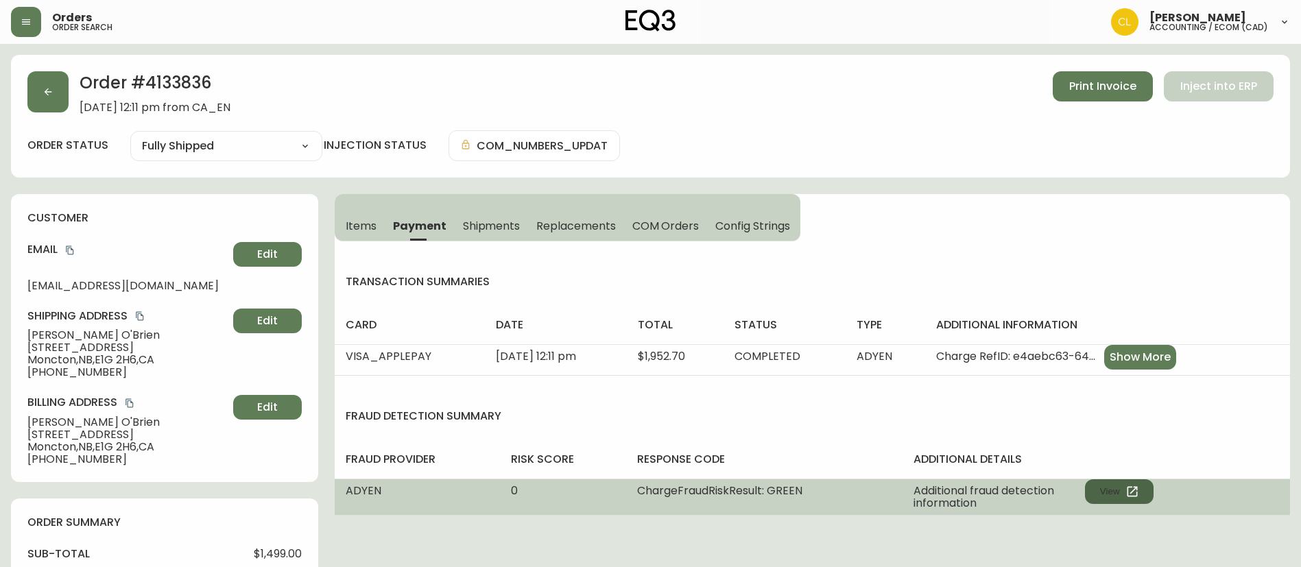
click at [1101, 487] on button "View" at bounding box center [1119, 491] width 69 height 25
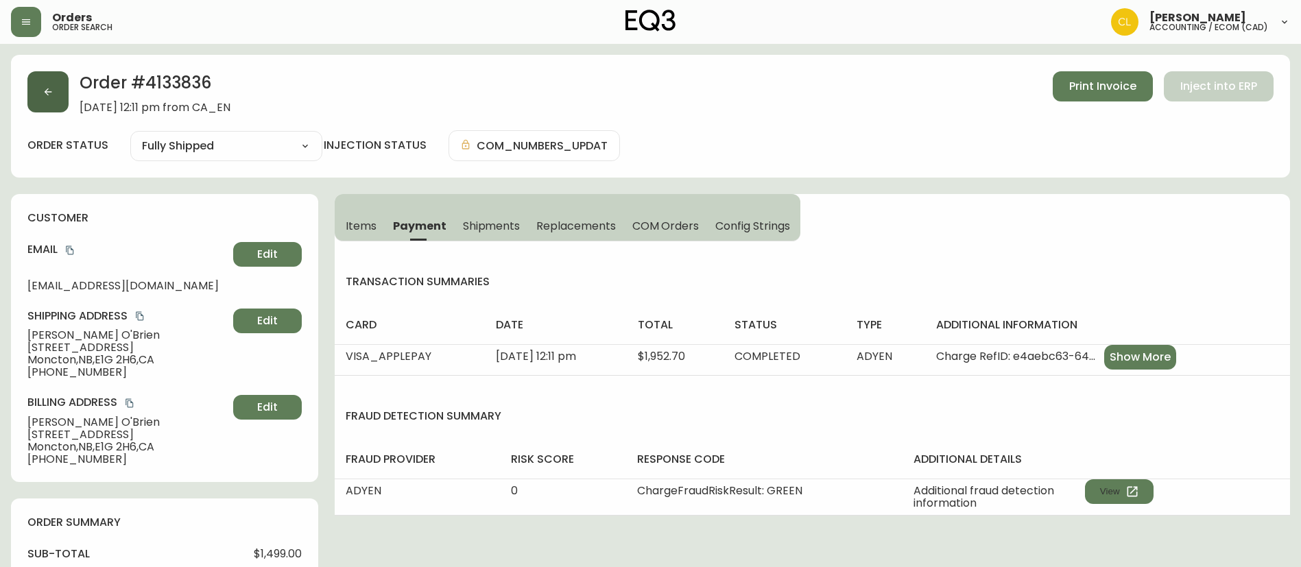
click at [53, 91] on button "button" at bounding box center [47, 91] width 41 height 41
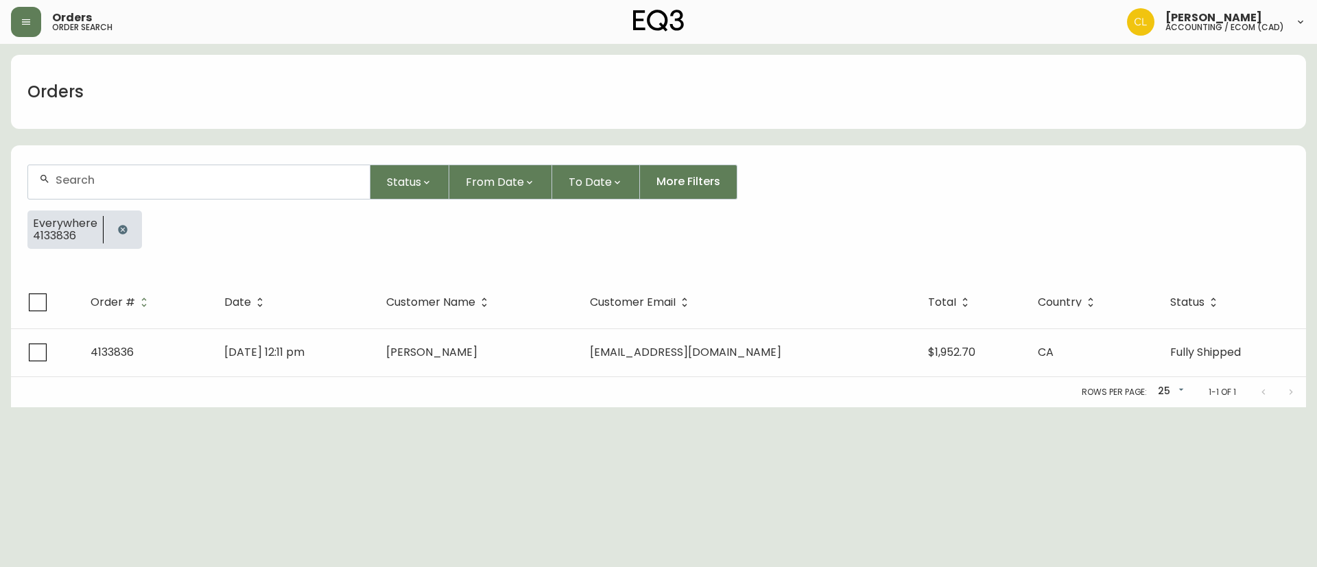
click at [117, 226] on icon "button" at bounding box center [122, 229] width 11 height 11
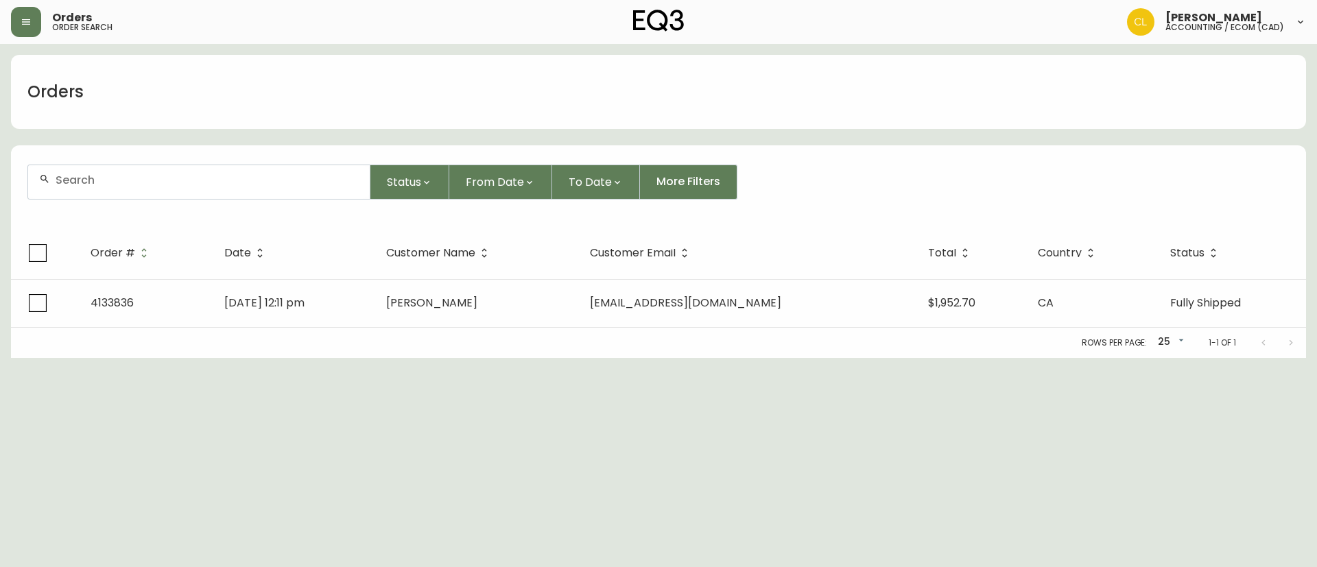
click at [144, 179] on input "text" at bounding box center [207, 179] width 303 height 13
paste input "4134025"
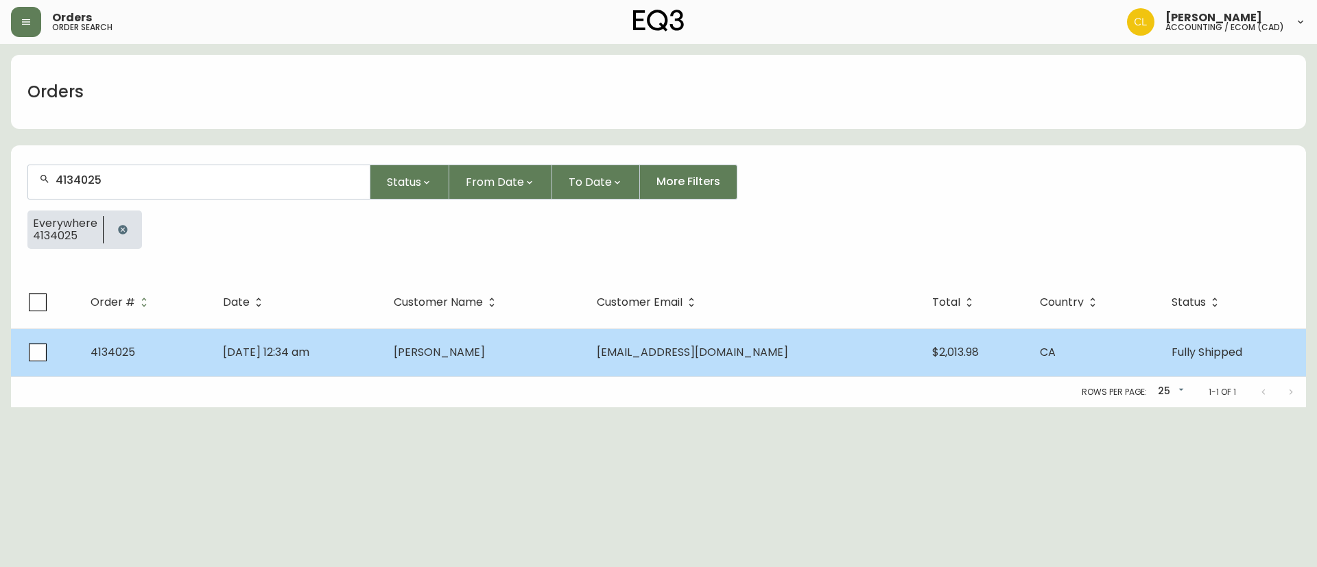
type input "4134025"
click at [779, 356] on span "[EMAIL_ADDRESS][DOMAIN_NAME]" at bounding box center [692, 352] width 191 height 16
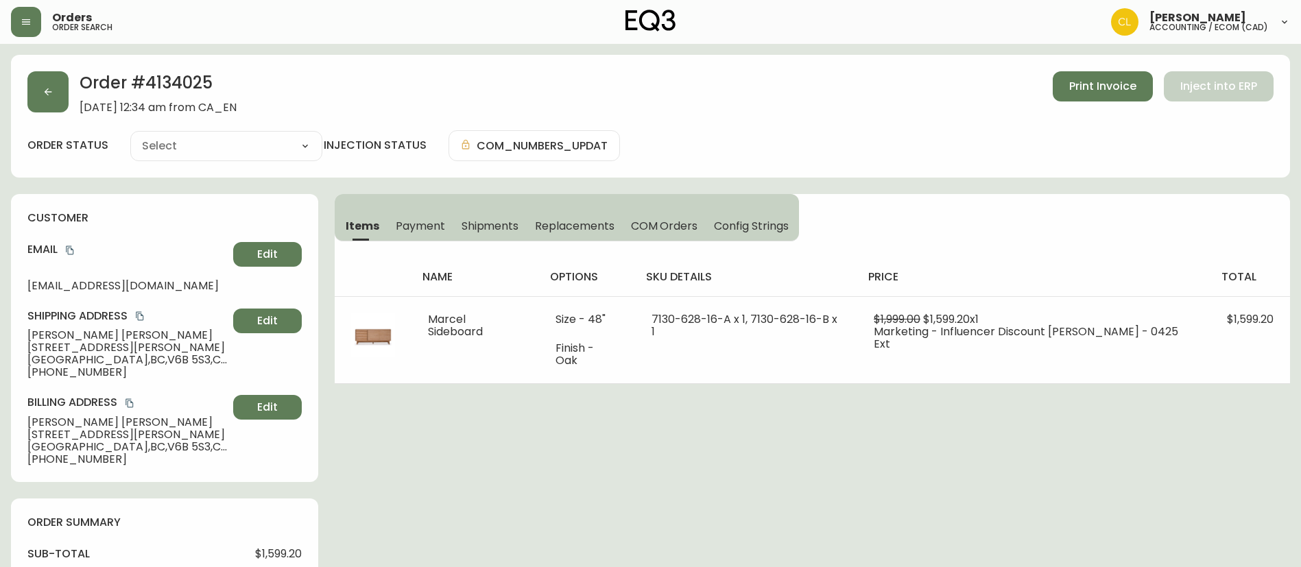
type input "Fully Shipped"
select select "FULLY_SHIPPED"
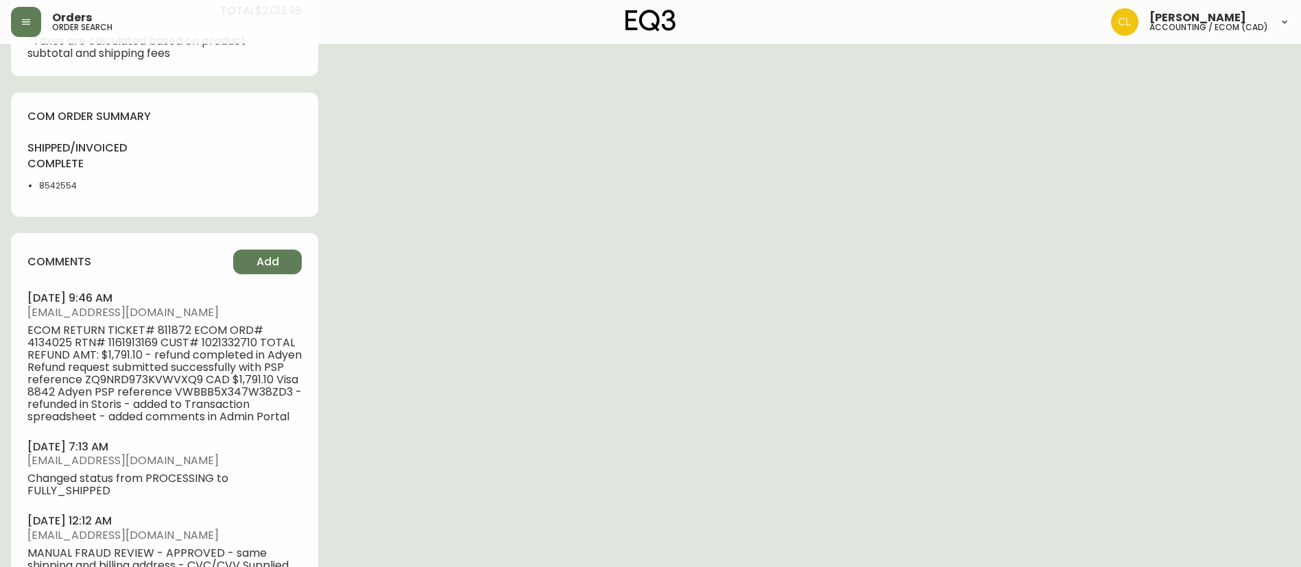
scroll to position [720, 0]
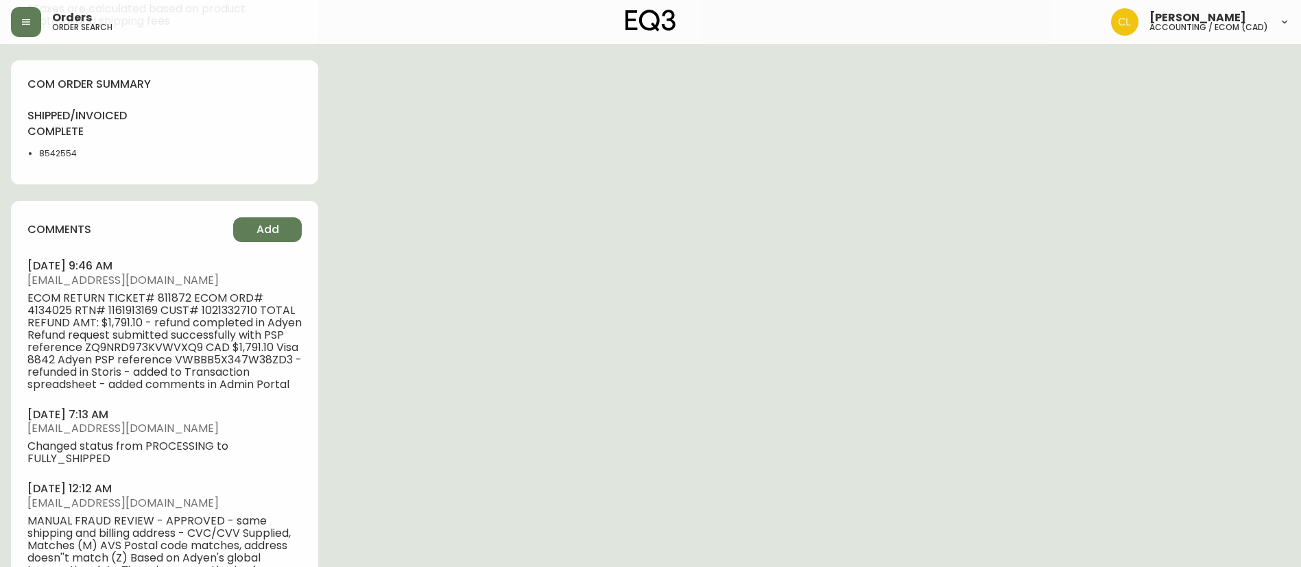
click at [135, 307] on span "ECOM RETURN TICKET# 811872 ECOM ORD# 4134025 RTN# 1161913169 CUST# 1021332710 T…" at bounding box center [164, 341] width 274 height 99
click at [135, 309] on span "ECOM RETURN TICKET# 811872 ECOM ORD# 4134025 RTN# 1161913169 CUST# 1021332710 T…" at bounding box center [164, 341] width 274 height 99
copy span "1161913169"
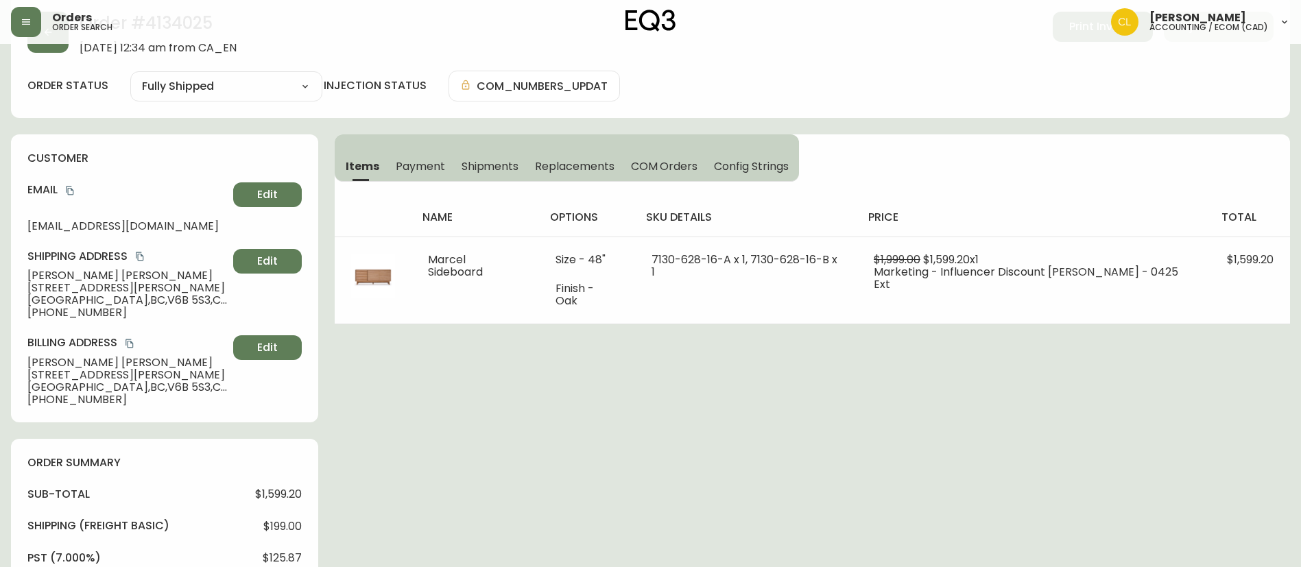
scroll to position [0, 0]
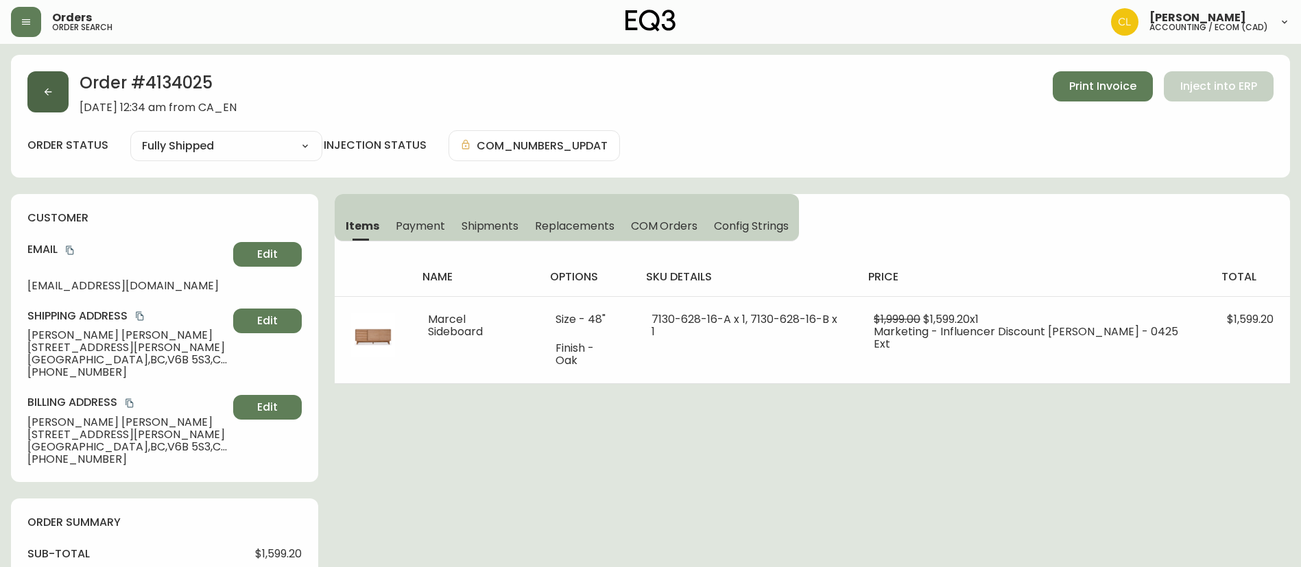
click at [34, 88] on button "button" at bounding box center [47, 91] width 41 height 41
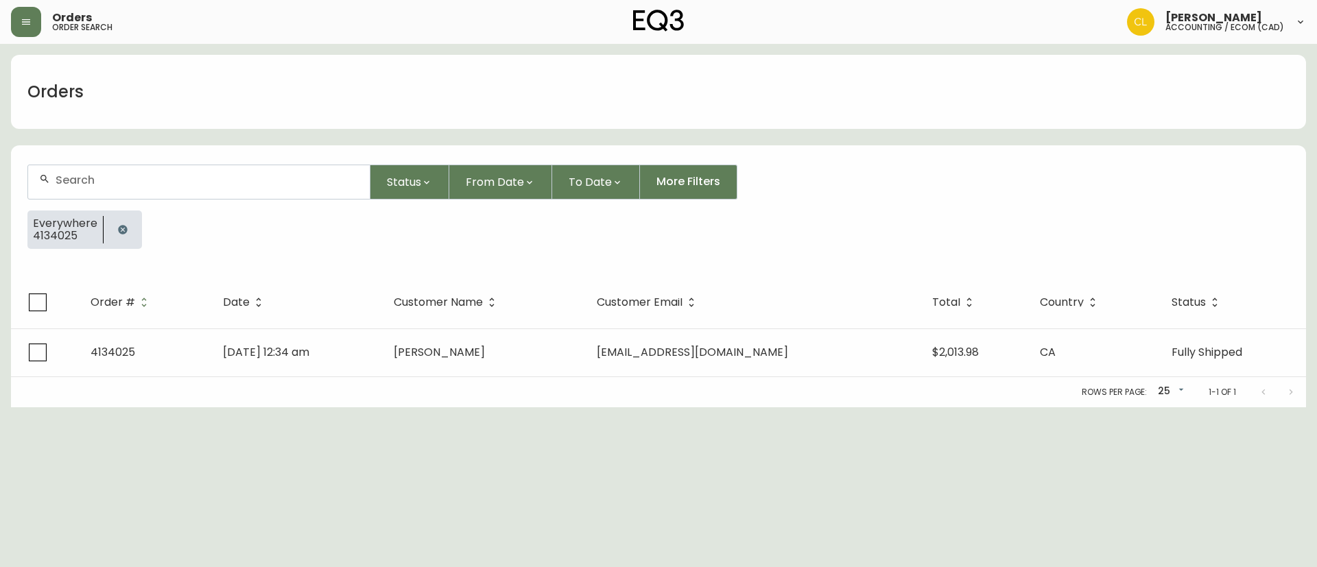
click at [128, 223] on button "button" at bounding box center [122, 229] width 27 height 27
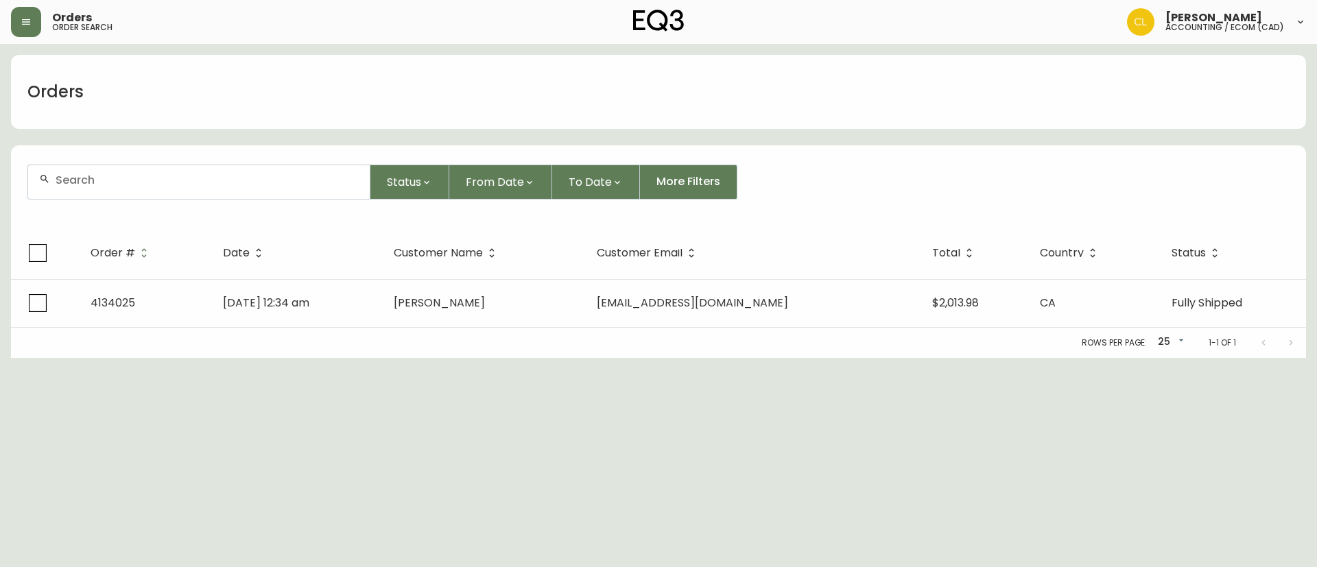
click at [152, 184] on input "text" at bounding box center [207, 179] width 303 height 13
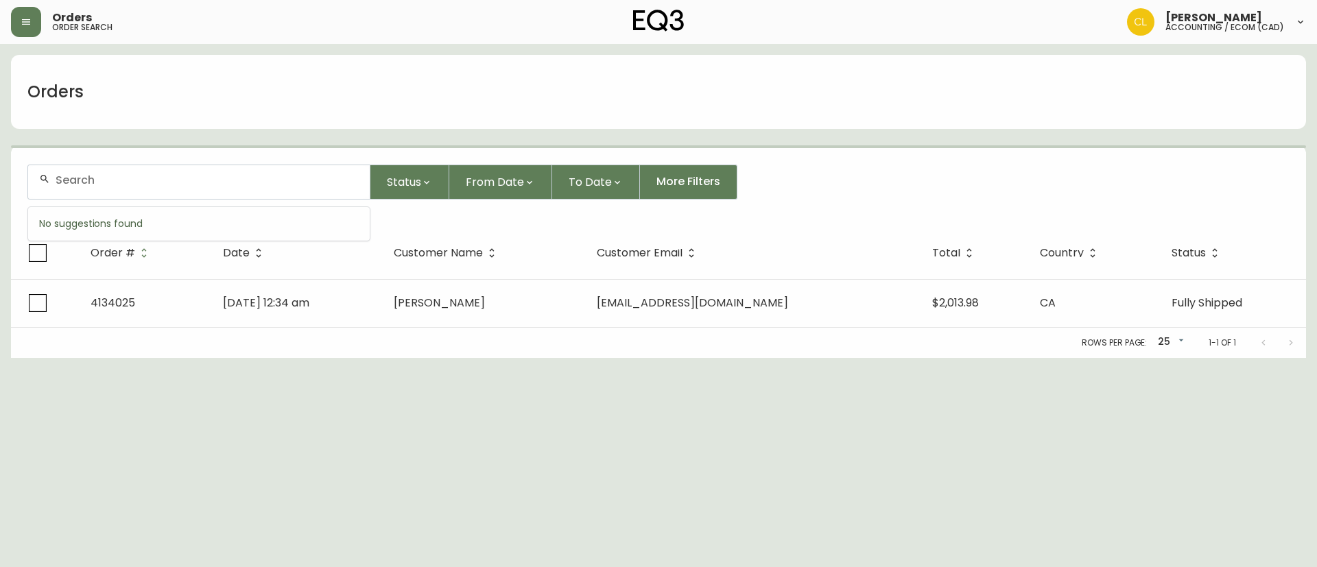
paste input "4134297"
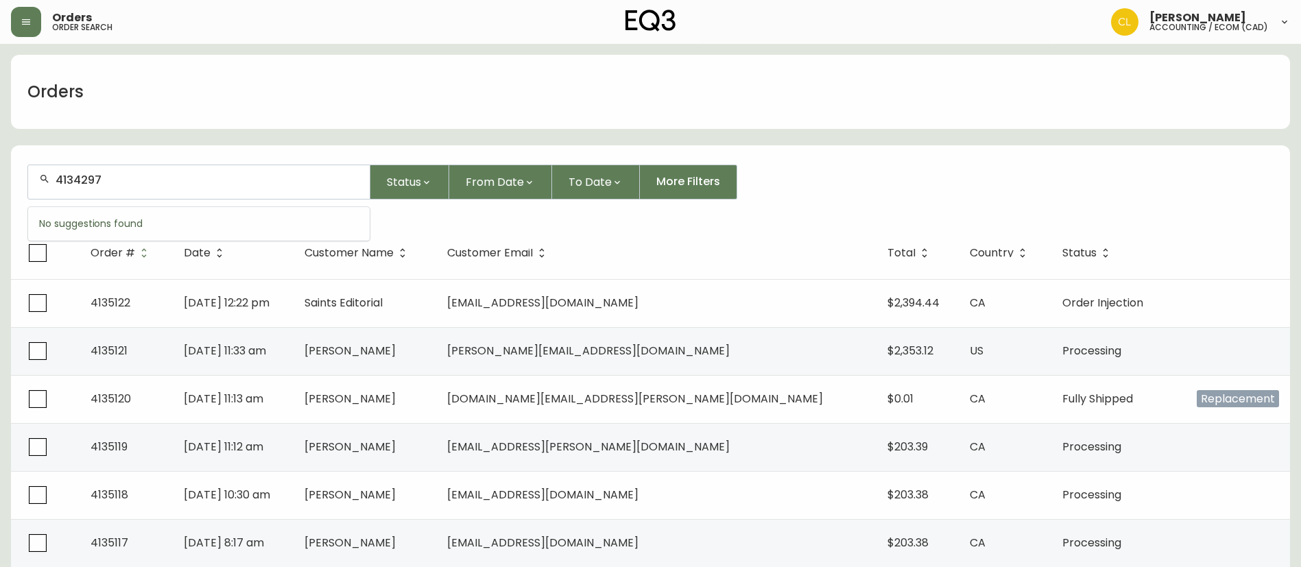
type input "4134297"
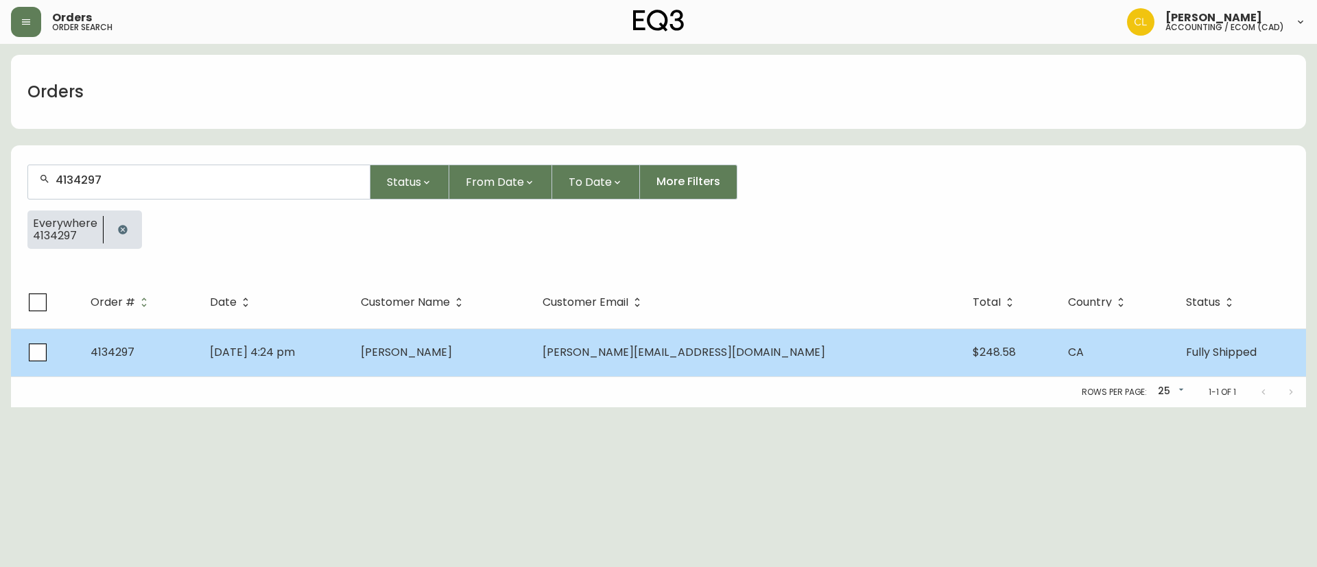
click at [531, 357] on td "[PERSON_NAME]" at bounding box center [441, 352] width 182 height 48
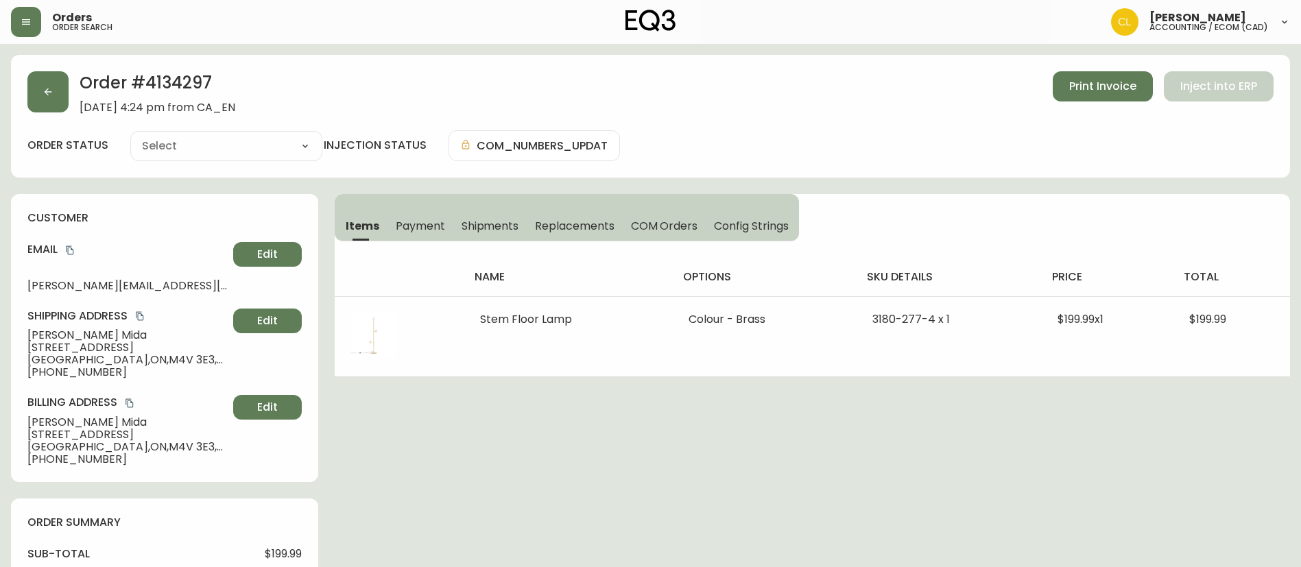
type input "Fully Shipped"
select select "FULLY_SHIPPED"
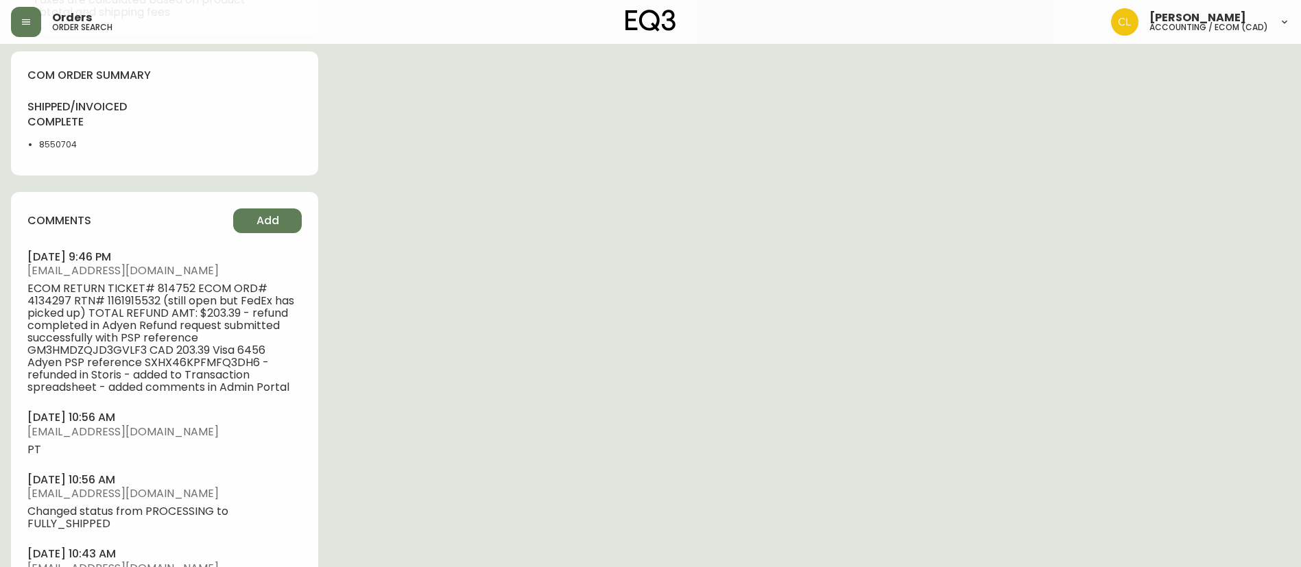
scroll to position [720, 0]
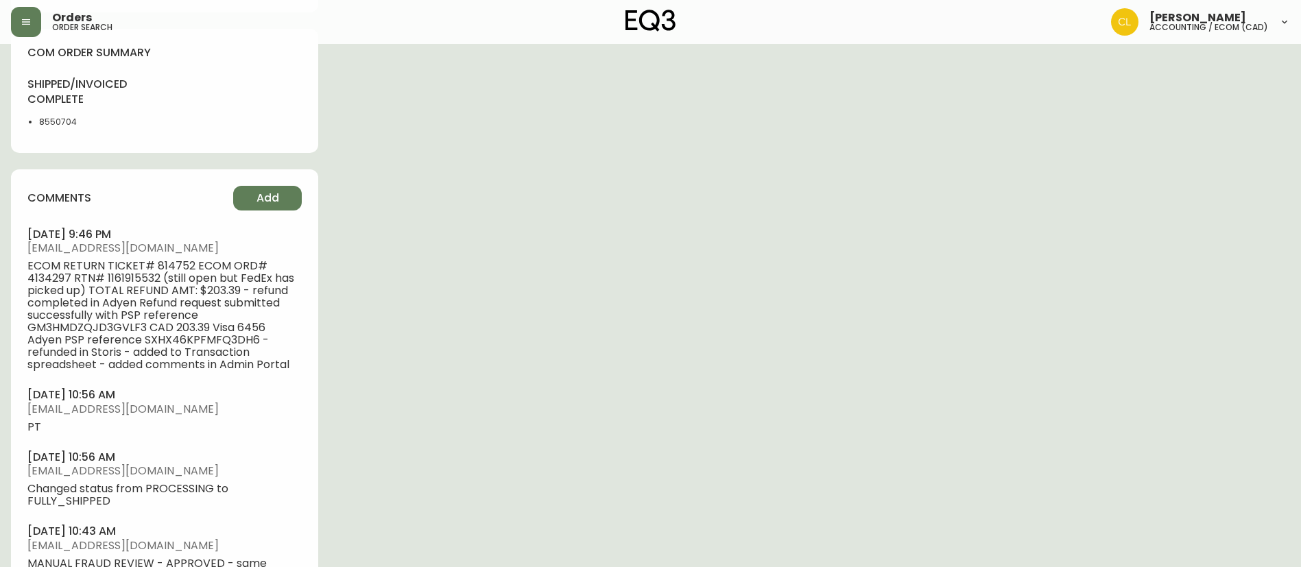
click at [112, 278] on span "ECOM RETURN TICKET# 814752 ECOM ORD# 4134297 RTN# 1161915532 (still open but Fe…" at bounding box center [164, 315] width 274 height 111
copy span "1161915532"
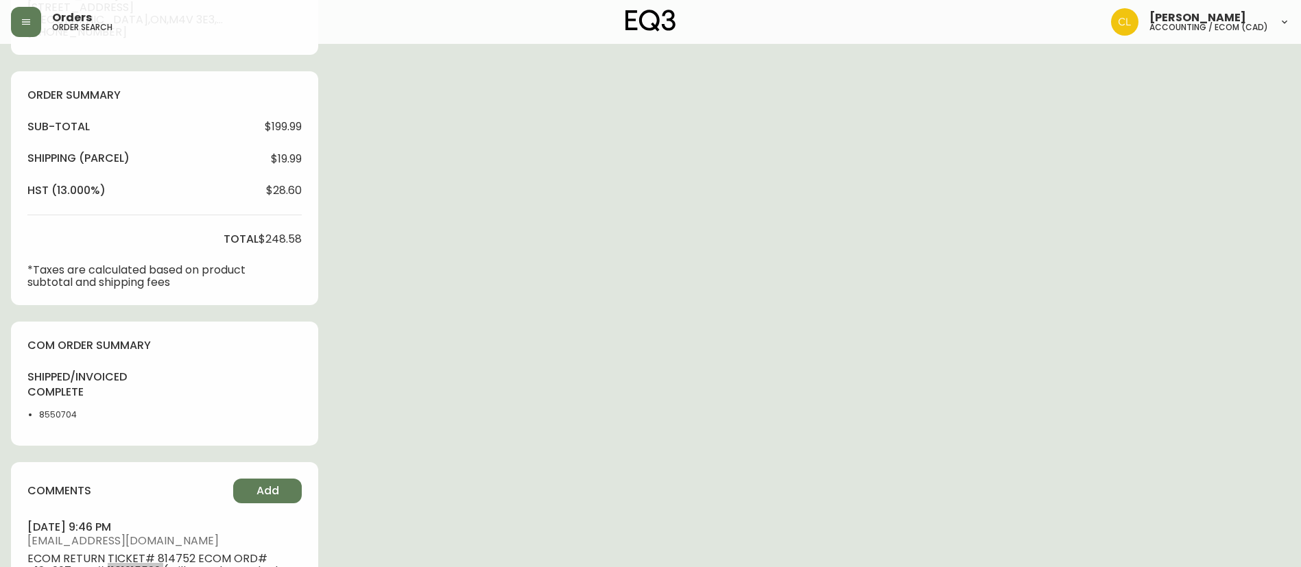
scroll to position [514, 0]
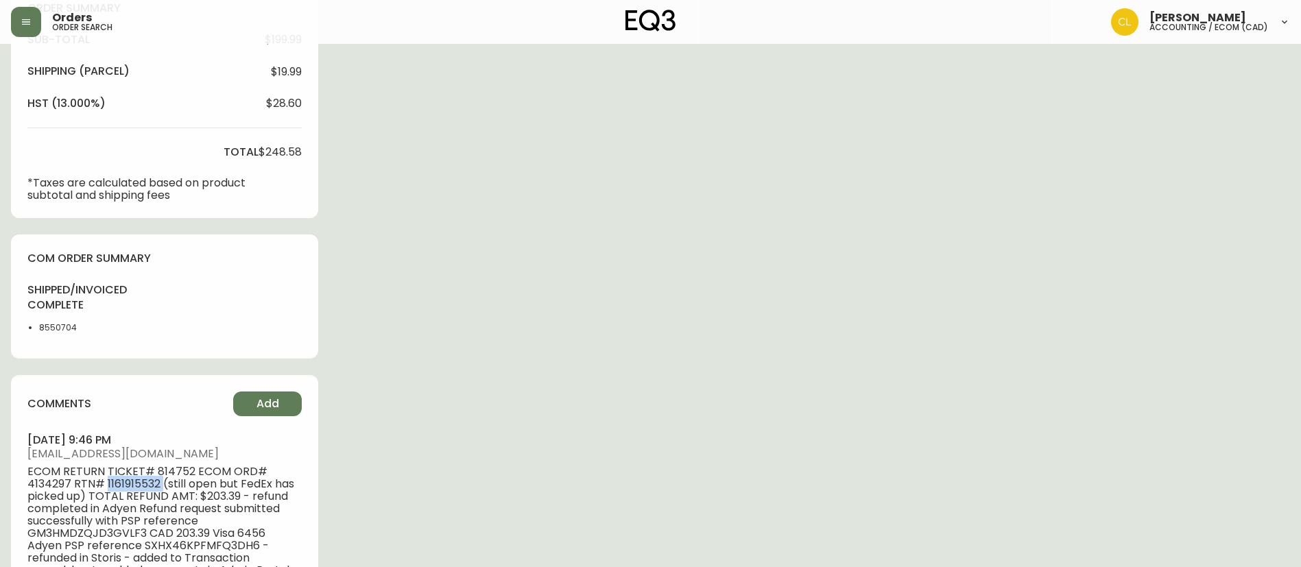
click at [122, 487] on span "ECOM RETURN TICKET# 814752 ECOM ORD# 4134297 RTN# 1161915532 (still open but Fe…" at bounding box center [164, 521] width 274 height 111
click at [118, 479] on span "ECOM RETURN TICKET# 814752 ECOM ORD# 4134297 RTN# 1161915532 (still open but Fe…" at bounding box center [164, 521] width 274 height 111
copy span "1161915532"
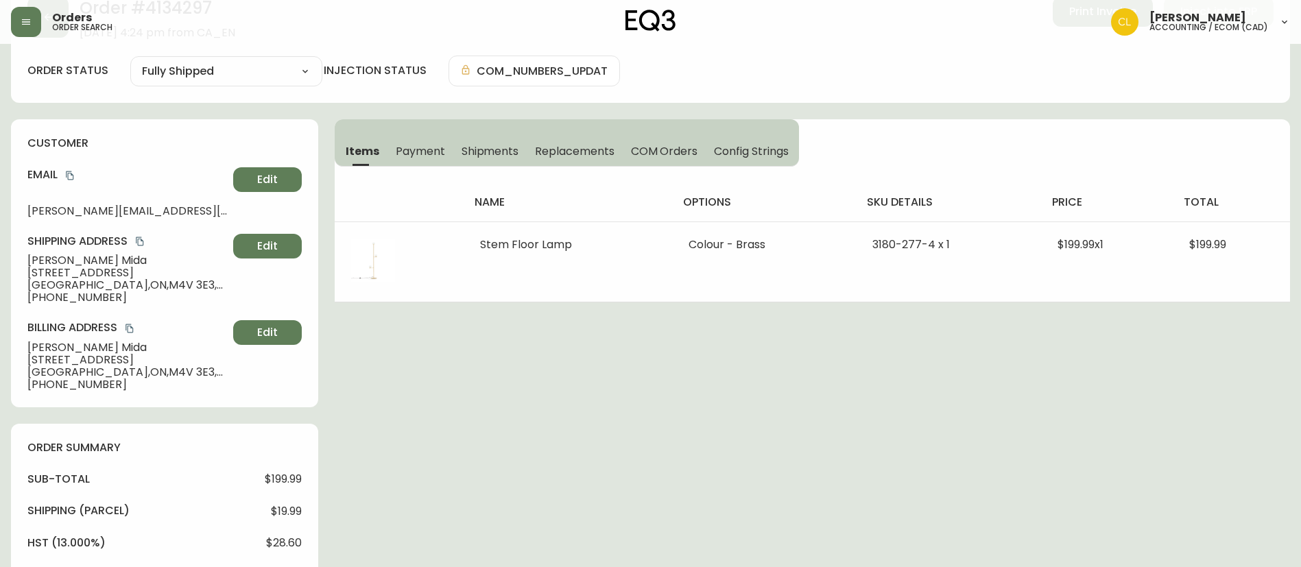
scroll to position [0, 0]
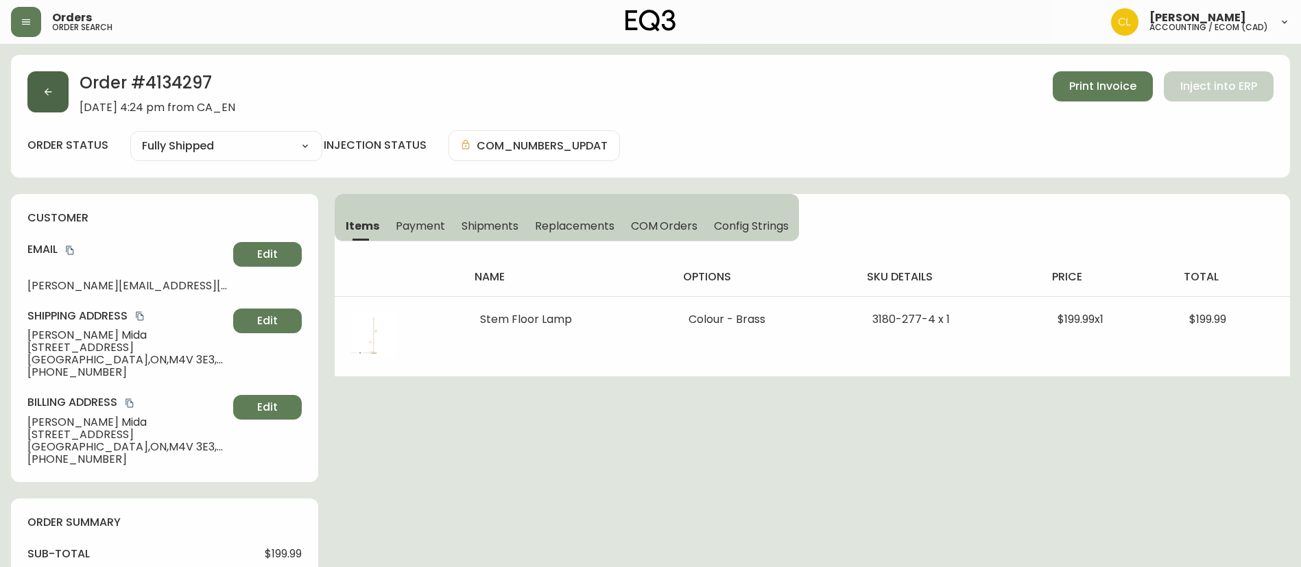
click at [47, 93] on icon "button" at bounding box center [49, 92] width 8 height 8
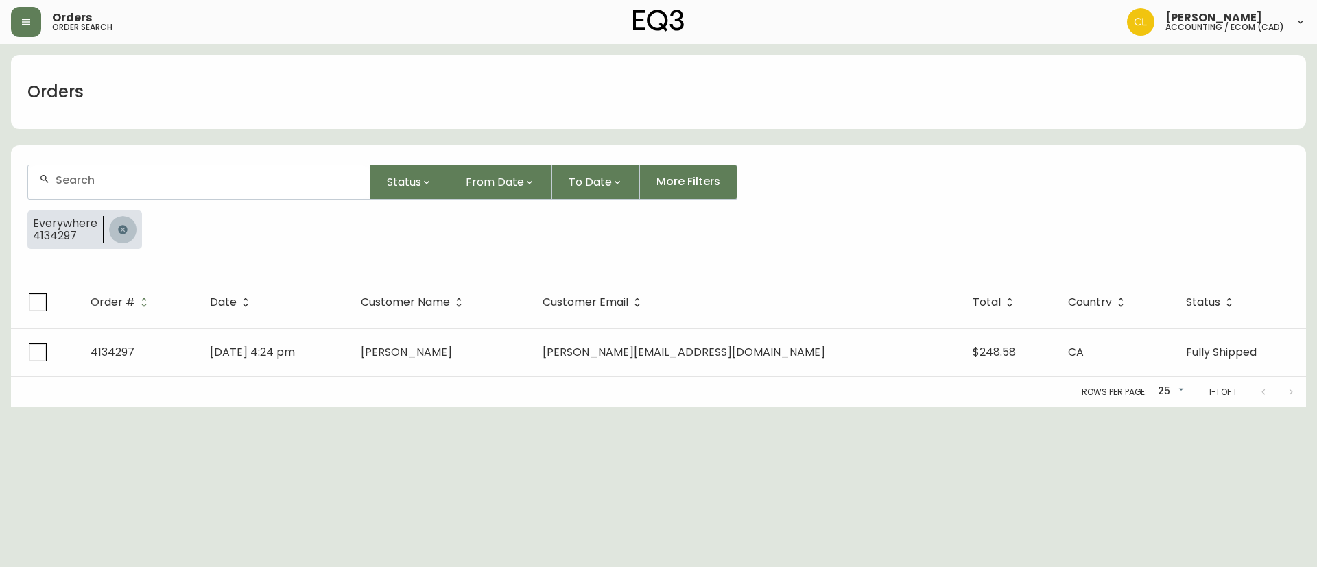
click at [125, 232] on icon "button" at bounding box center [122, 229] width 11 height 11
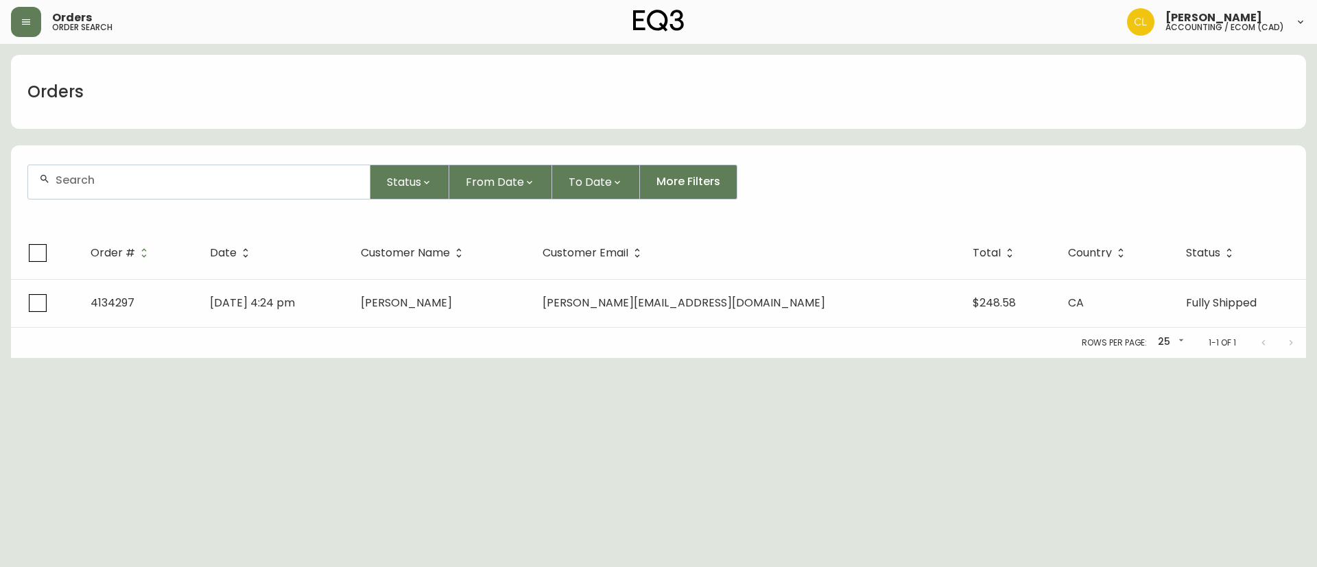
click at [137, 193] on div at bounding box center [198, 182] width 341 height 34
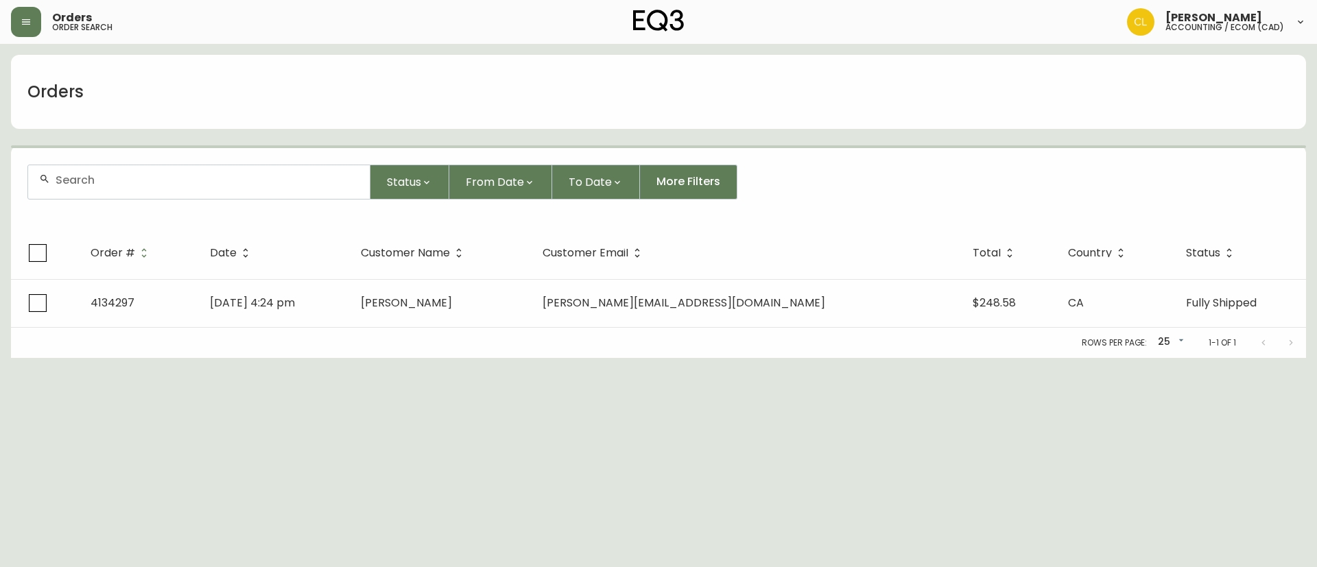
paste input "4134486"
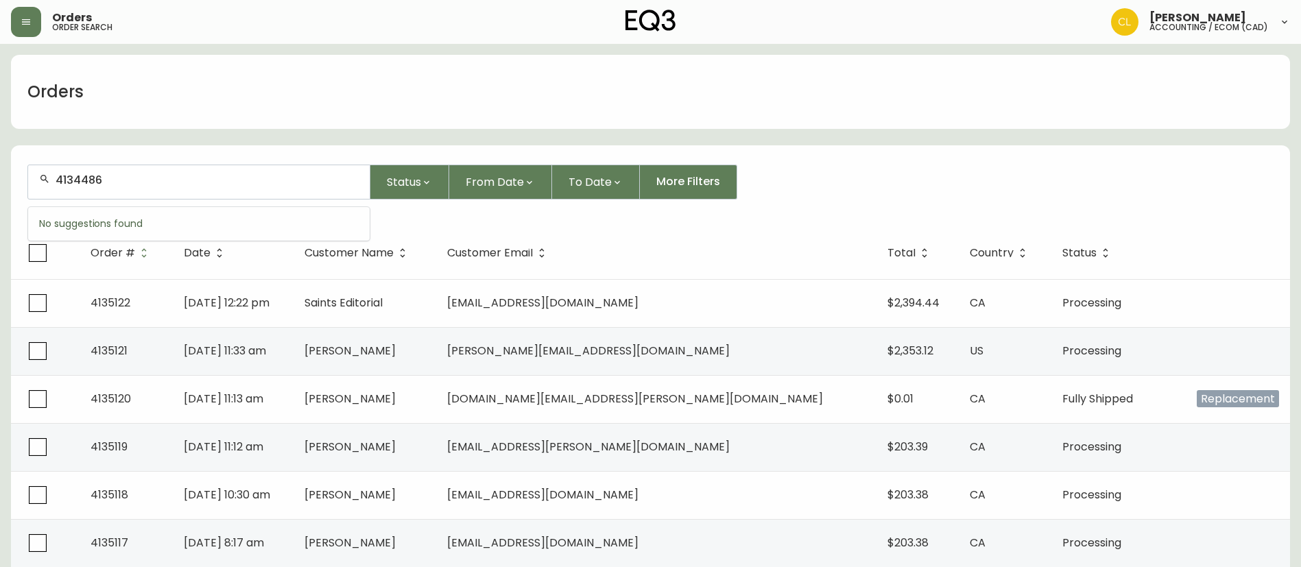
type input "4134486"
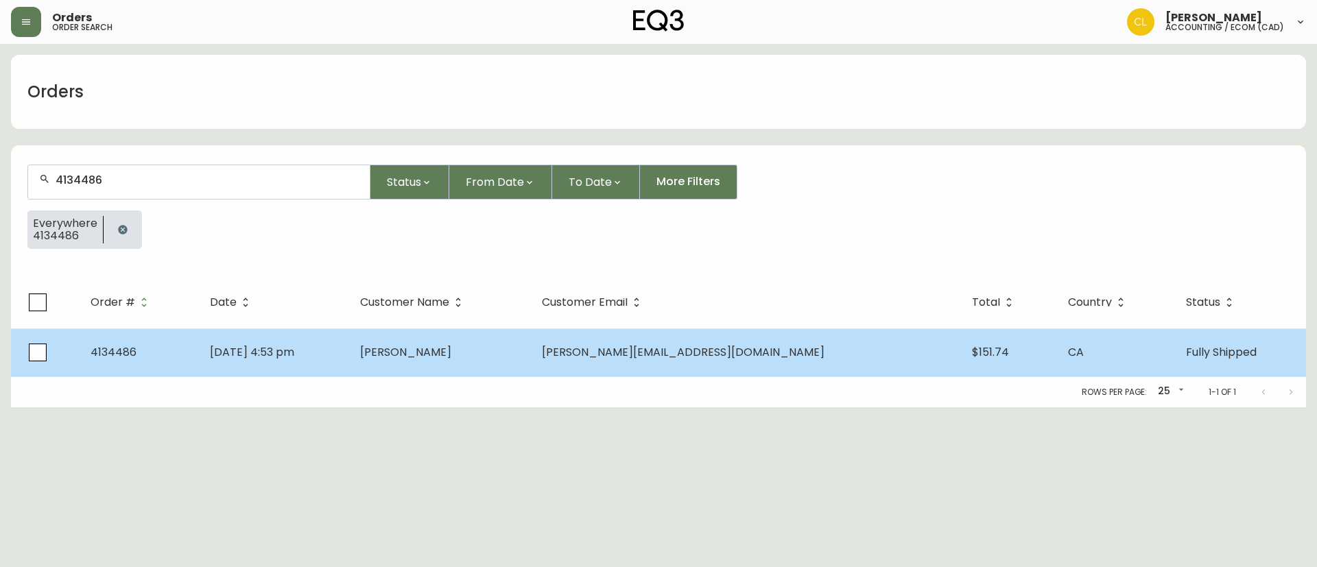
click at [514, 340] on td "[PERSON_NAME]" at bounding box center [440, 352] width 182 height 48
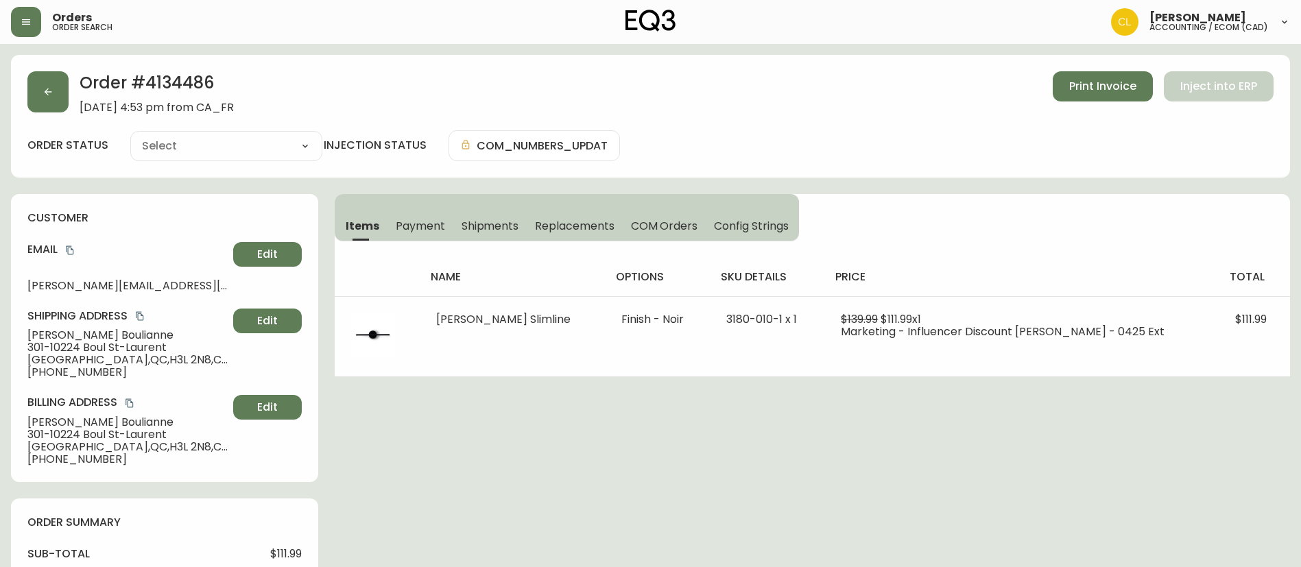
type input "Fully Shipped"
select select "FULLY_SHIPPED"
click at [412, 226] on span "Payment" at bounding box center [420, 226] width 49 height 14
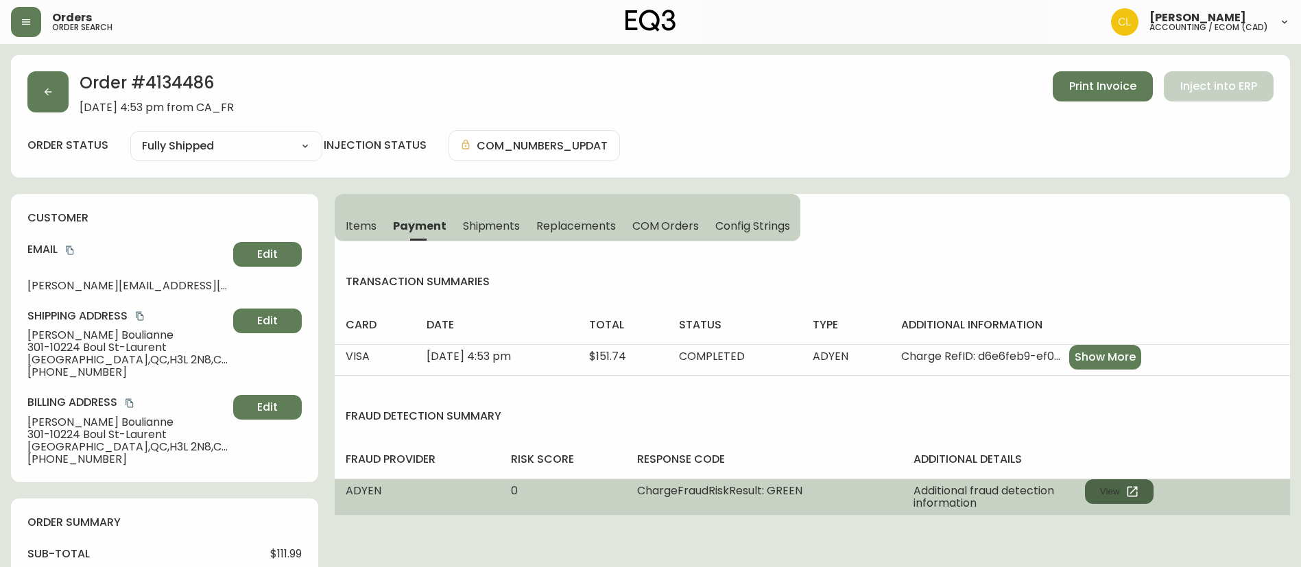
click at [1096, 482] on button "View" at bounding box center [1119, 491] width 69 height 25
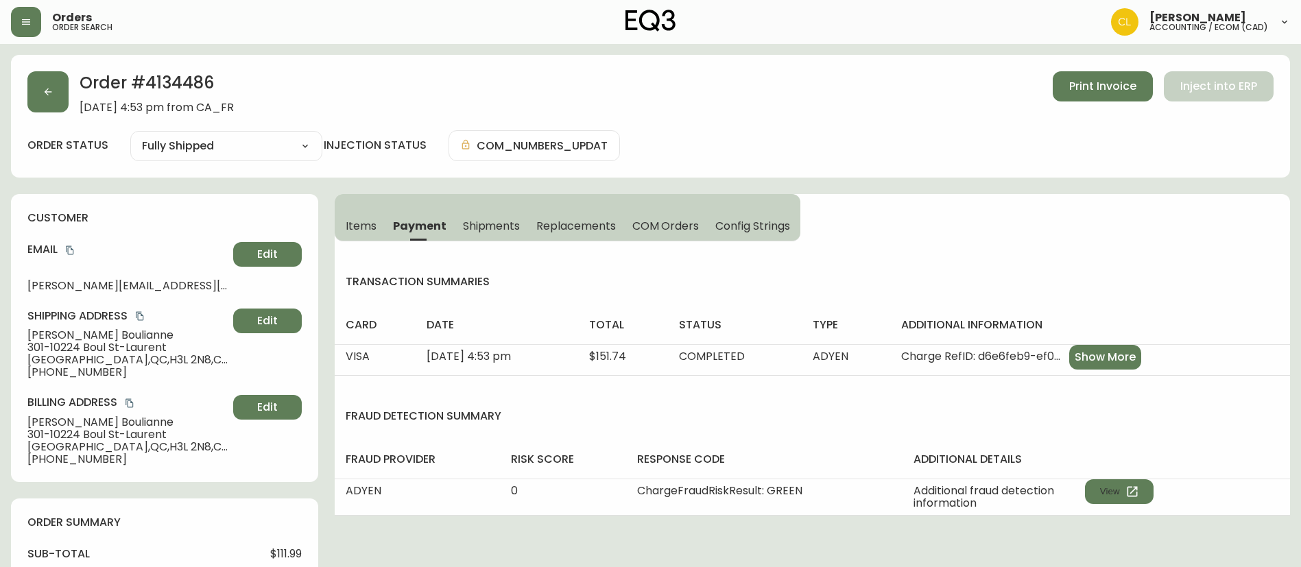
click at [141, 335] on span "[PERSON_NAME]" at bounding box center [127, 335] width 200 height 12
copy span "Boulianne"
click at [65, 86] on button "button" at bounding box center [47, 91] width 41 height 41
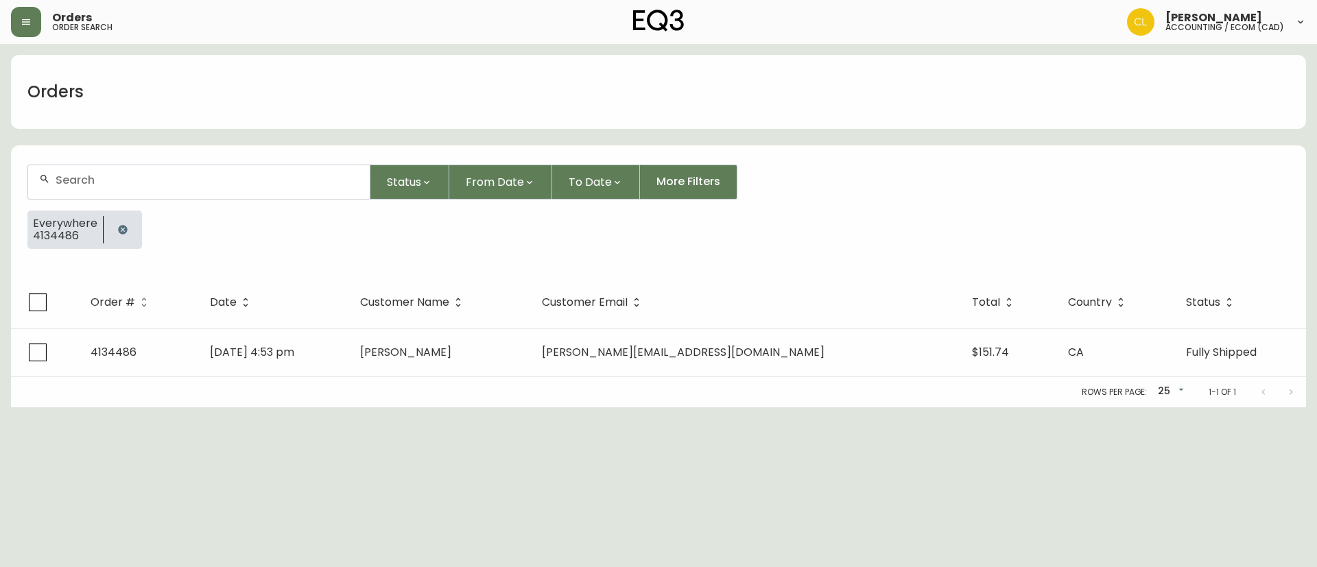
click at [126, 234] on icon "button" at bounding box center [122, 229] width 11 height 11
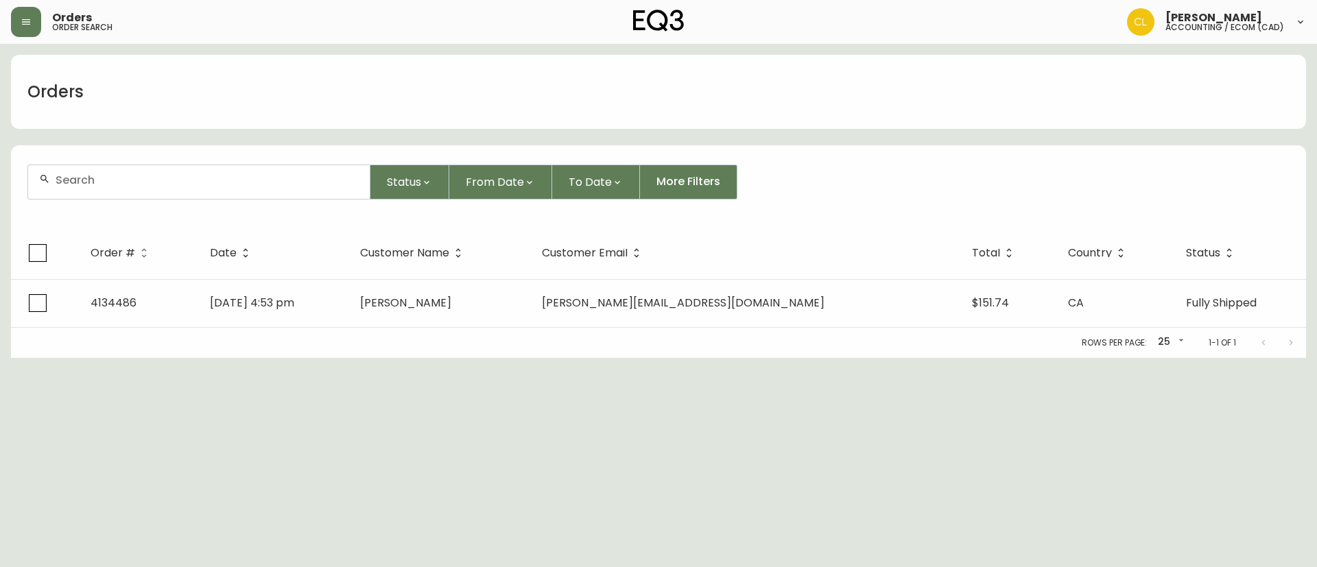
click at [156, 168] on div at bounding box center [198, 182] width 341 height 34
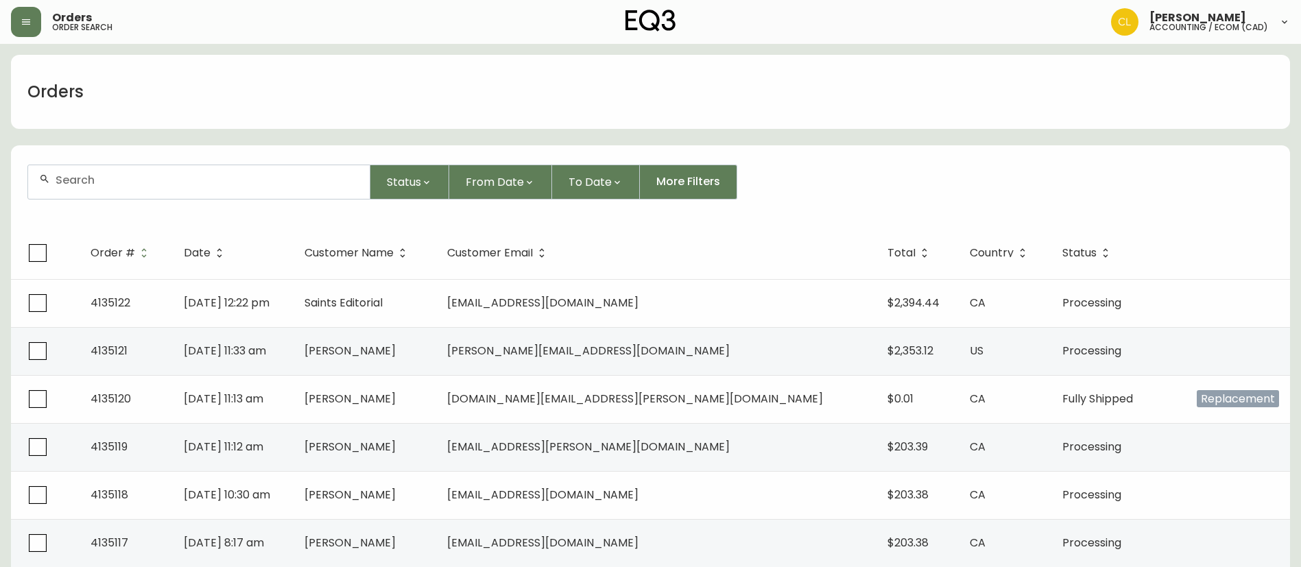
paste input "4134499"
type input "4134499"
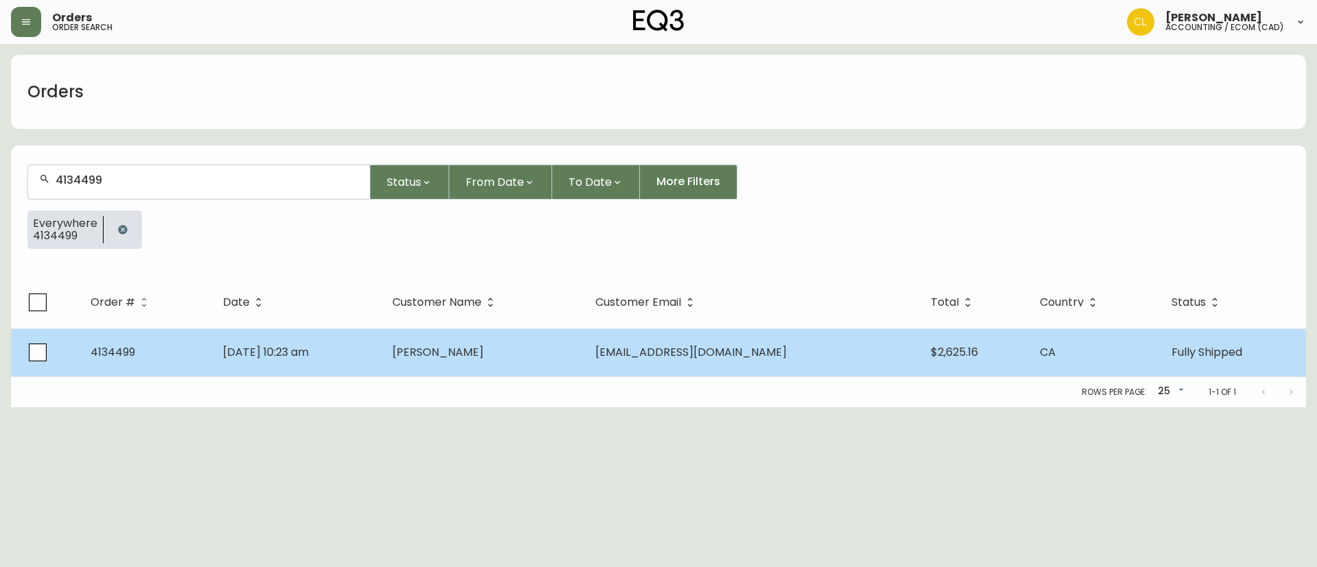
click at [381, 346] on td "[DATE] 10:23 am" at bounding box center [296, 352] width 169 height 48
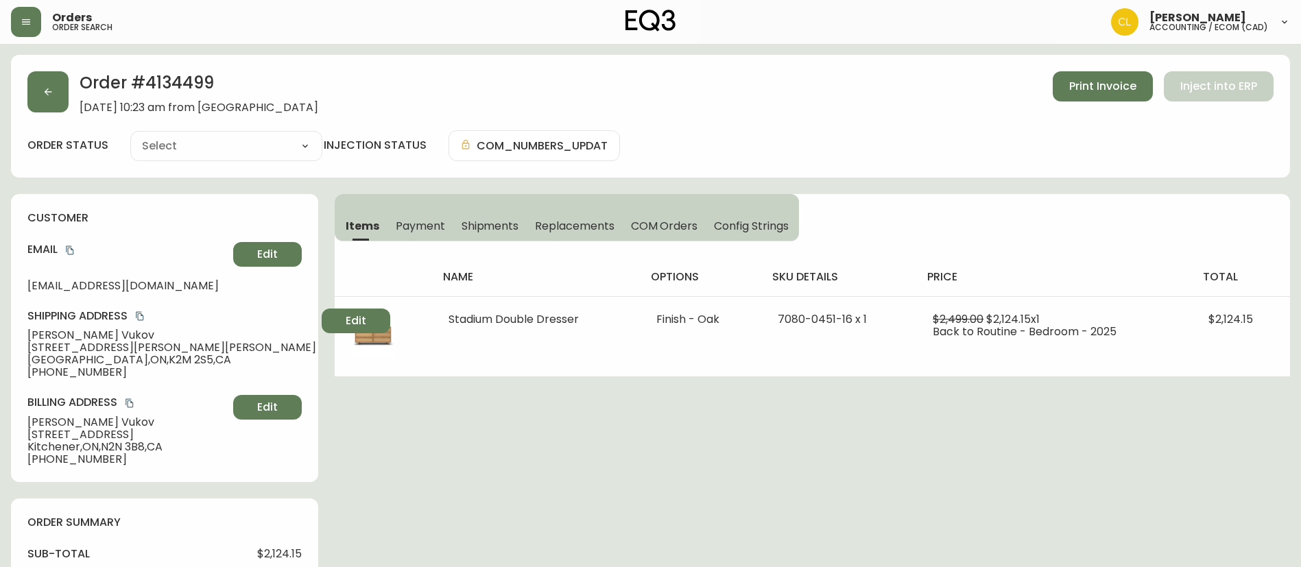
type input "Fully Shipped"
select select "FULLY_SHIPPED"
click at [48, 106] on button "button" at bounding box center [47, 91] width 41 height 41
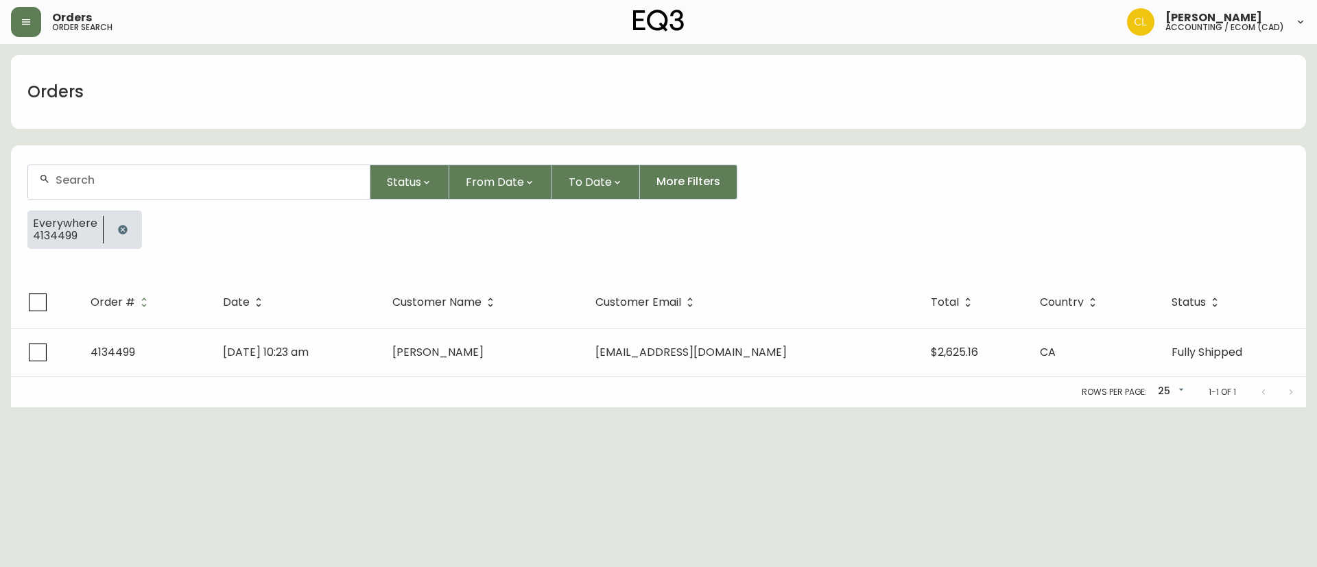
click at [122, 224] on icon "button" at bounding box center [122, 229] width 11 height 11
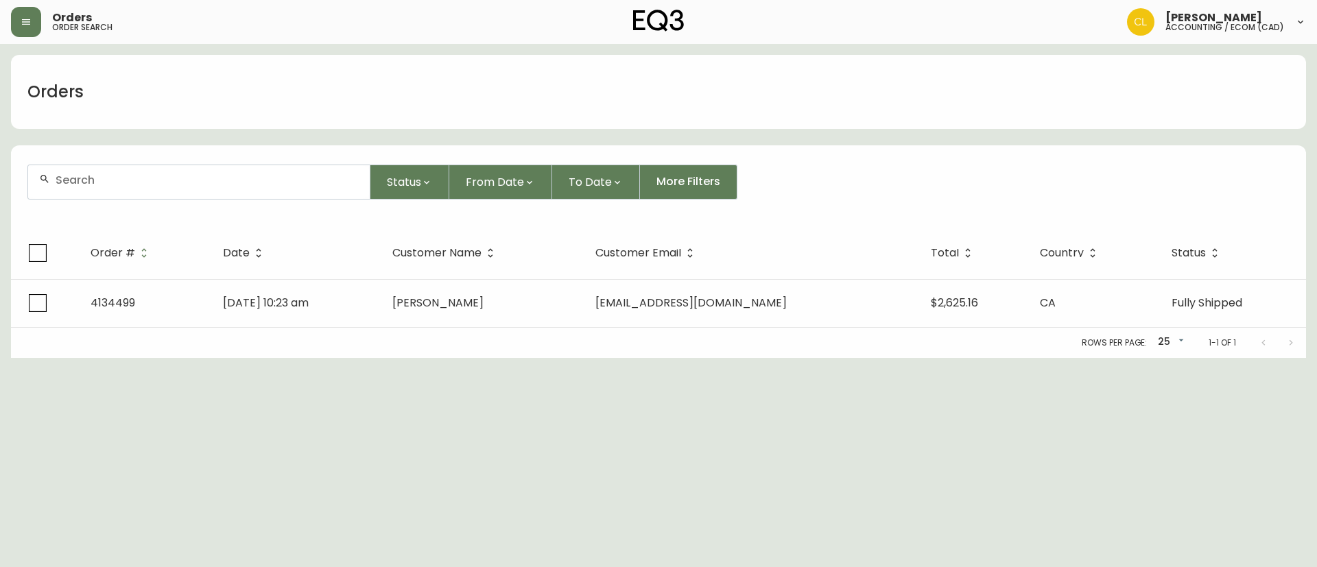
click at [147, 194] on div at bounding box center [198, 182] width 341 height 34
paste input "4134546"
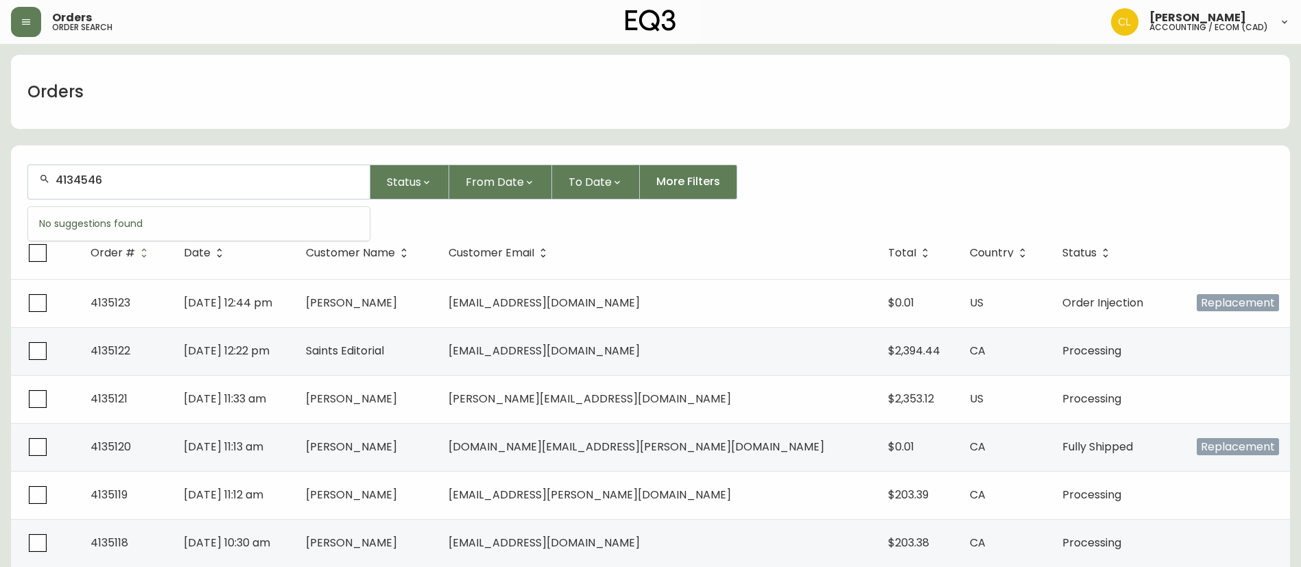
type input "4134546"
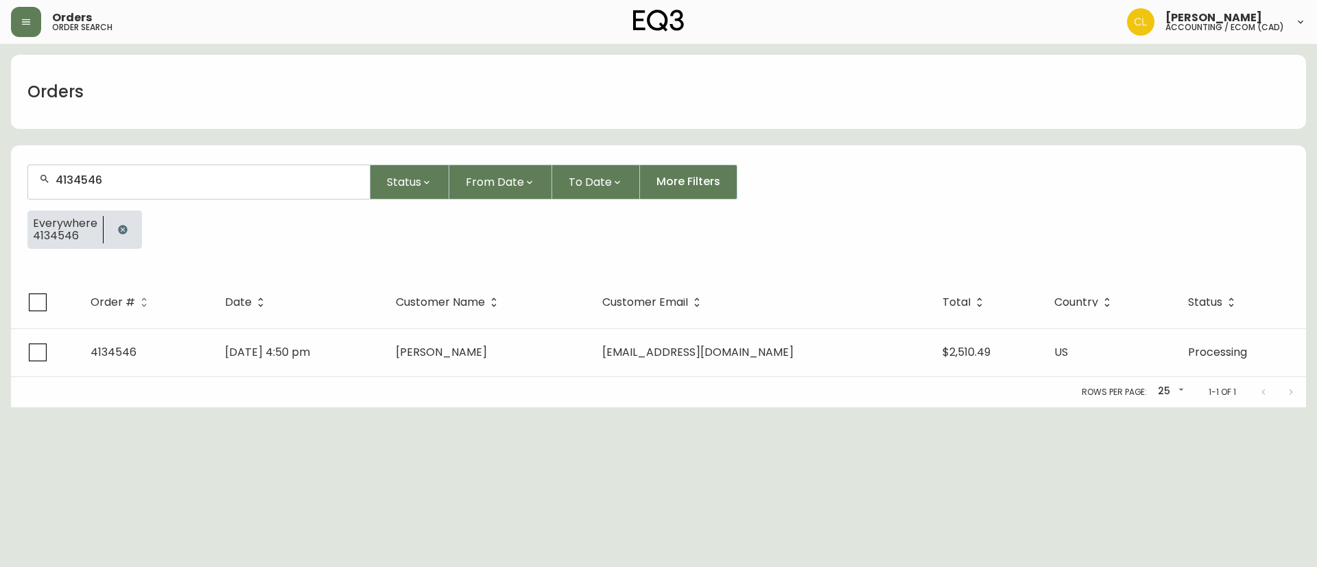
click at [119, 232] on icon "button" at bounding box center [122, 229] width 9 height 9
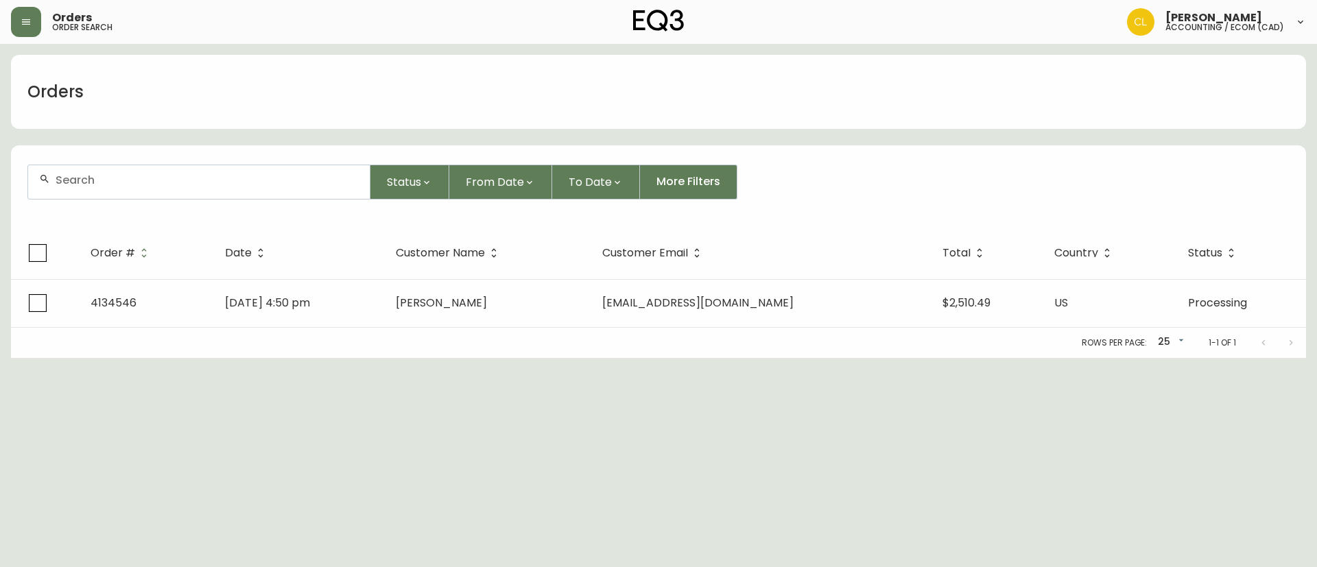
click at [135, 183] on input "text" at bounding box center [207, 179] width 303 height 13
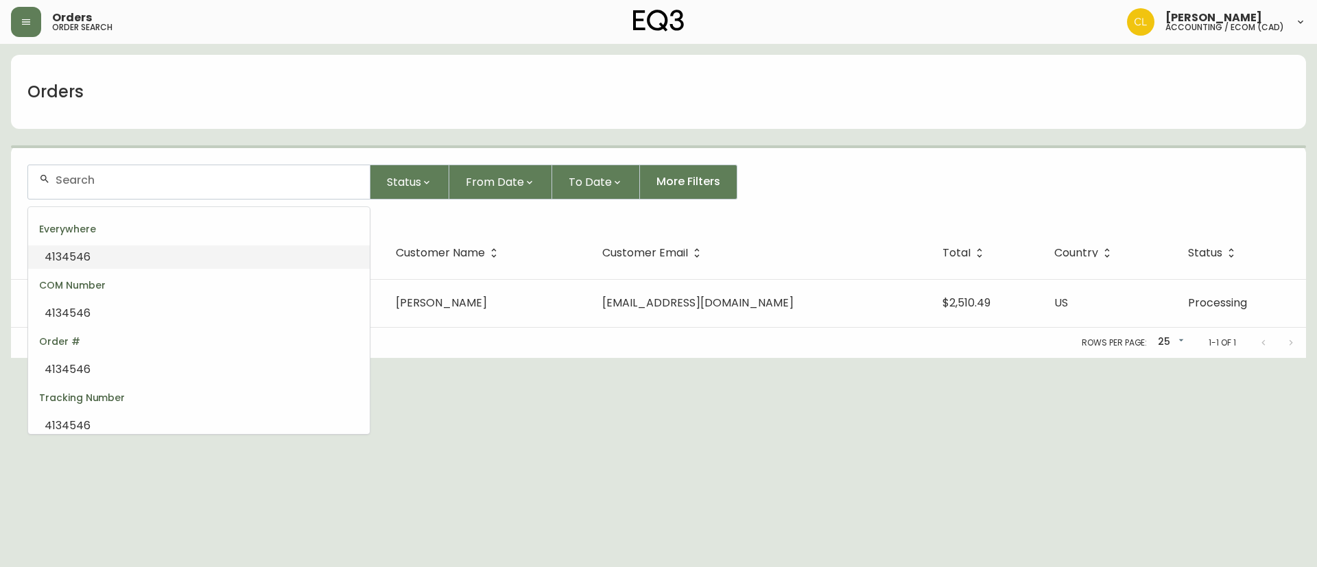
paste input "4134546"
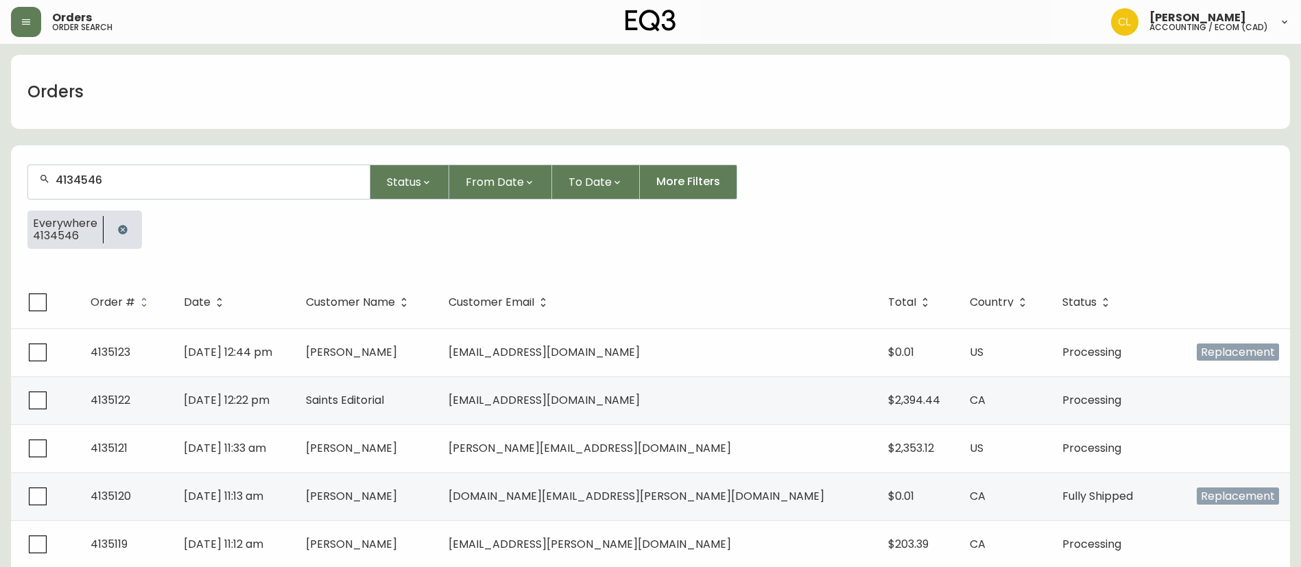
type input "4134546"
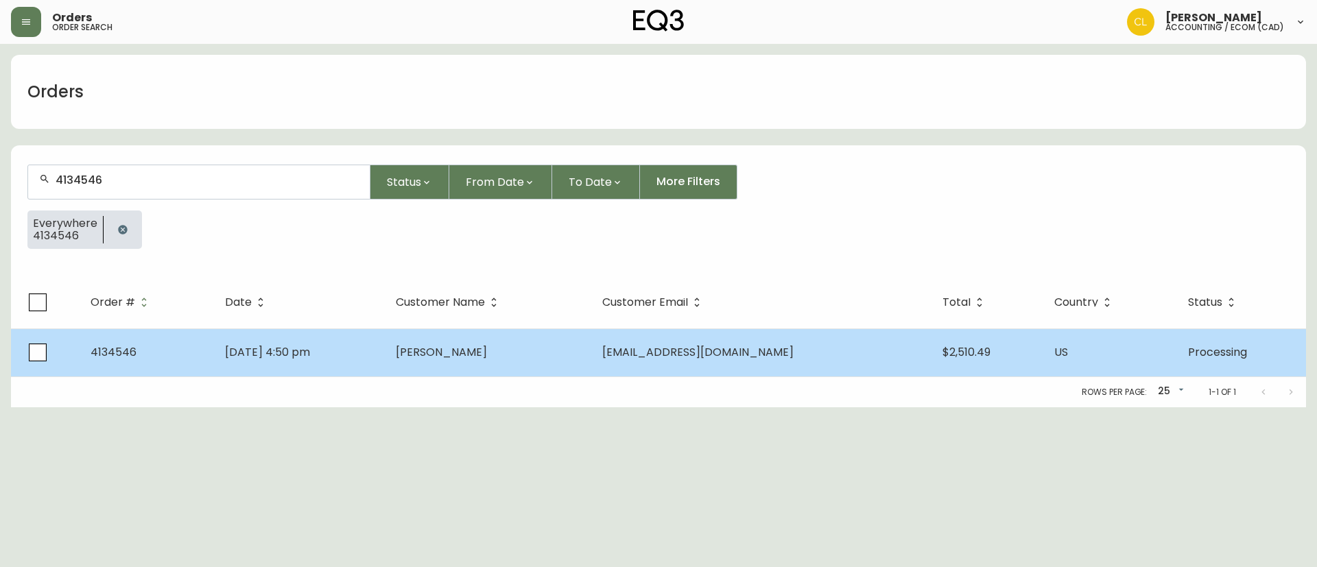
click at [385, 332] on td "[DATE] 4:50 pm" at bounding box center [299, 352] width 171 height 48
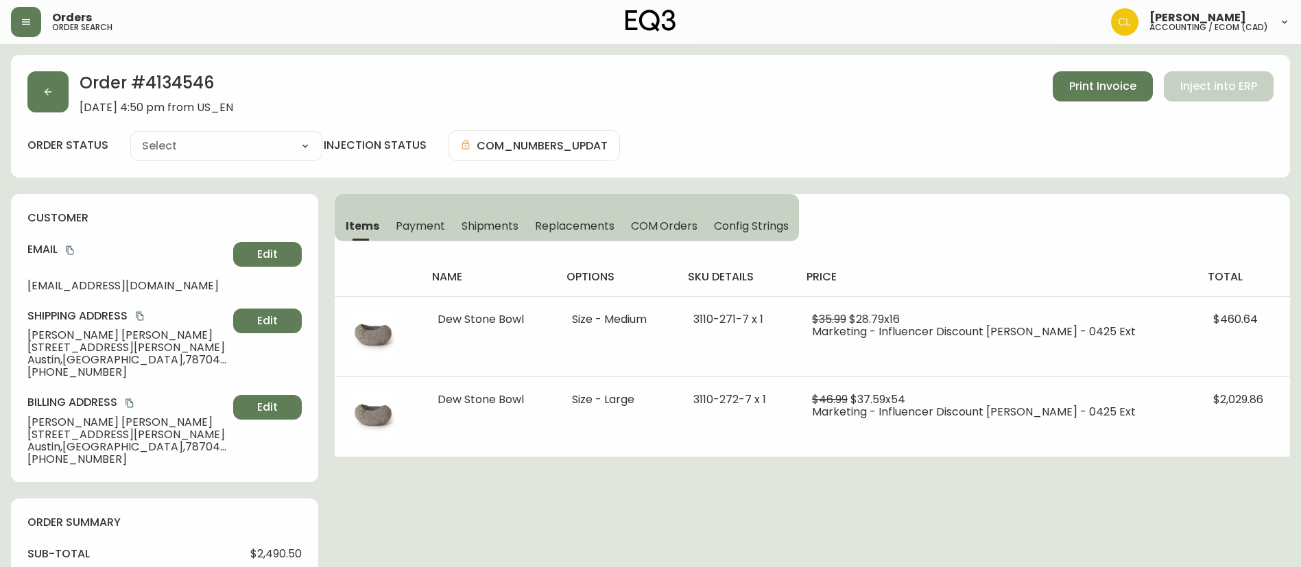
type input "Processing"
select select "PROCESSING"
click at [62, 91] on button "button" at bounding box center [47, 91] width 41 height 41
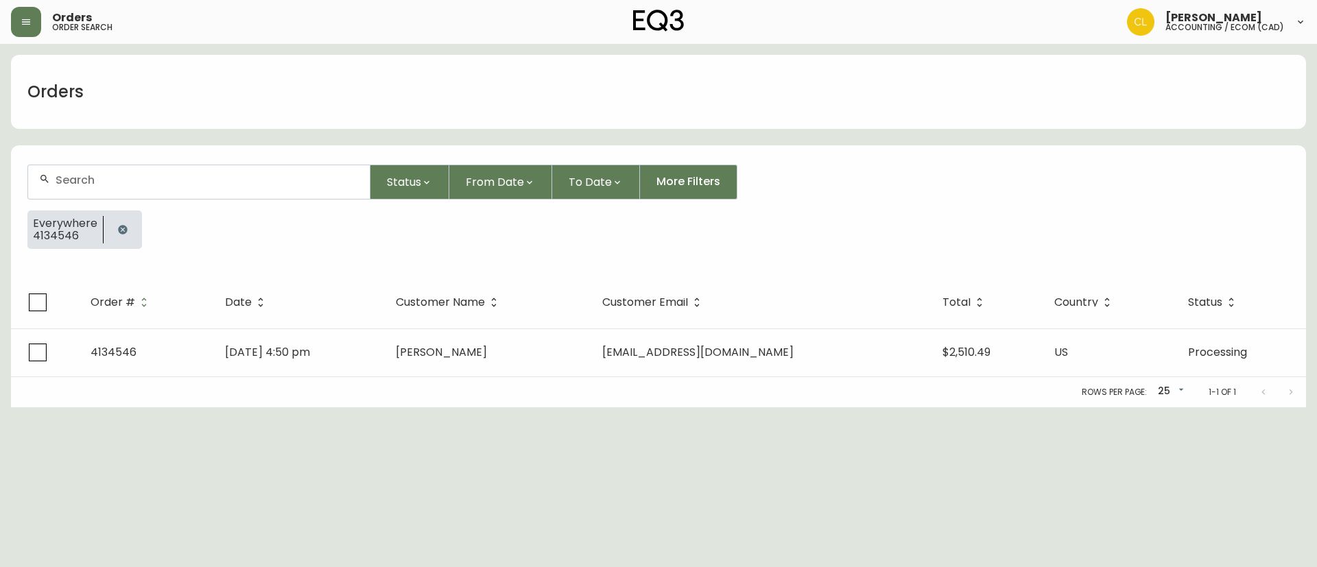
click at [134, 235] on div at bounding box center [123, 230] width 38 height 38
click at [123, 226] on icon "button" at bounding box center [122, 229] width 9 height 9
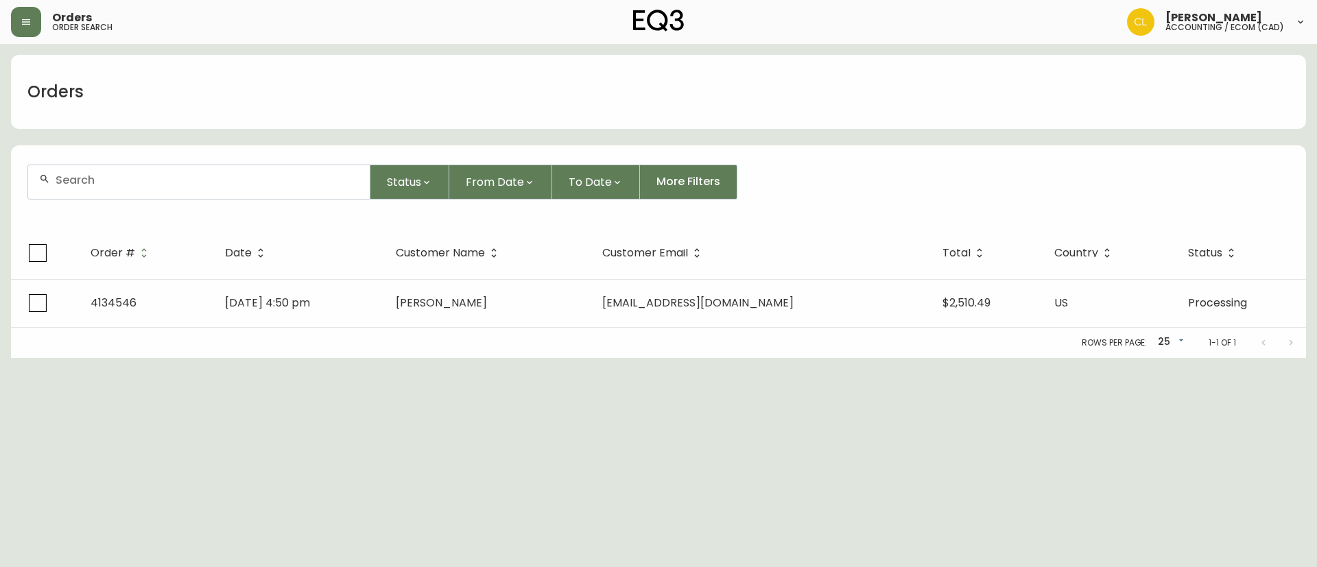
click at [144, 188] on div at bounding box center [198, 182] width 341 height 34
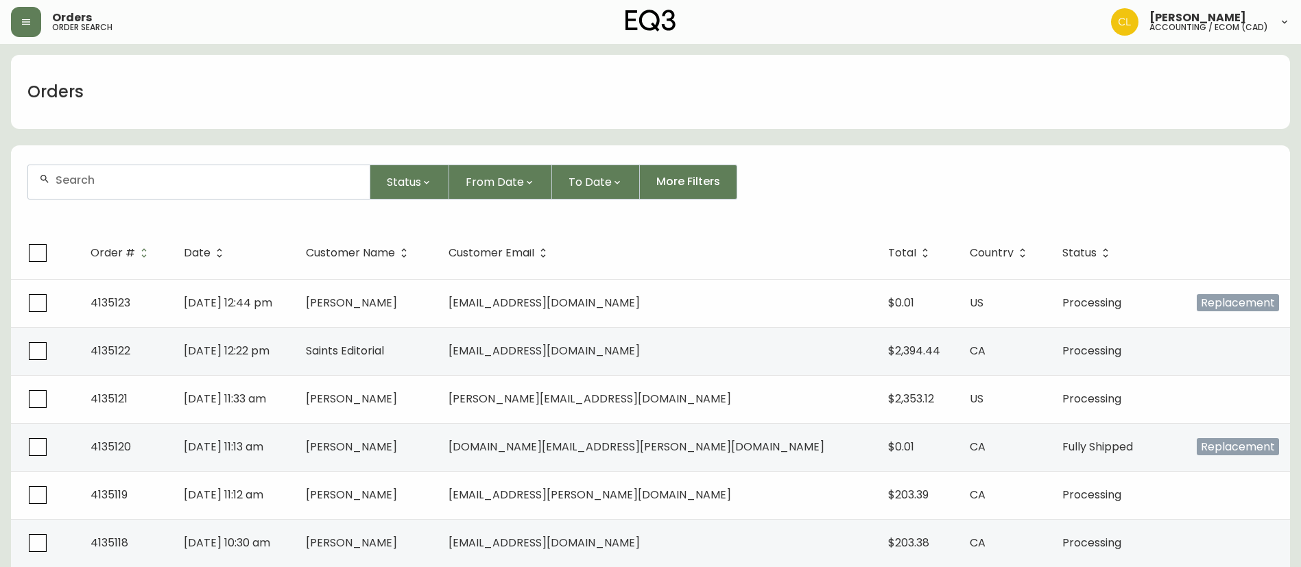
paste input "4134576"
type input "4134576"
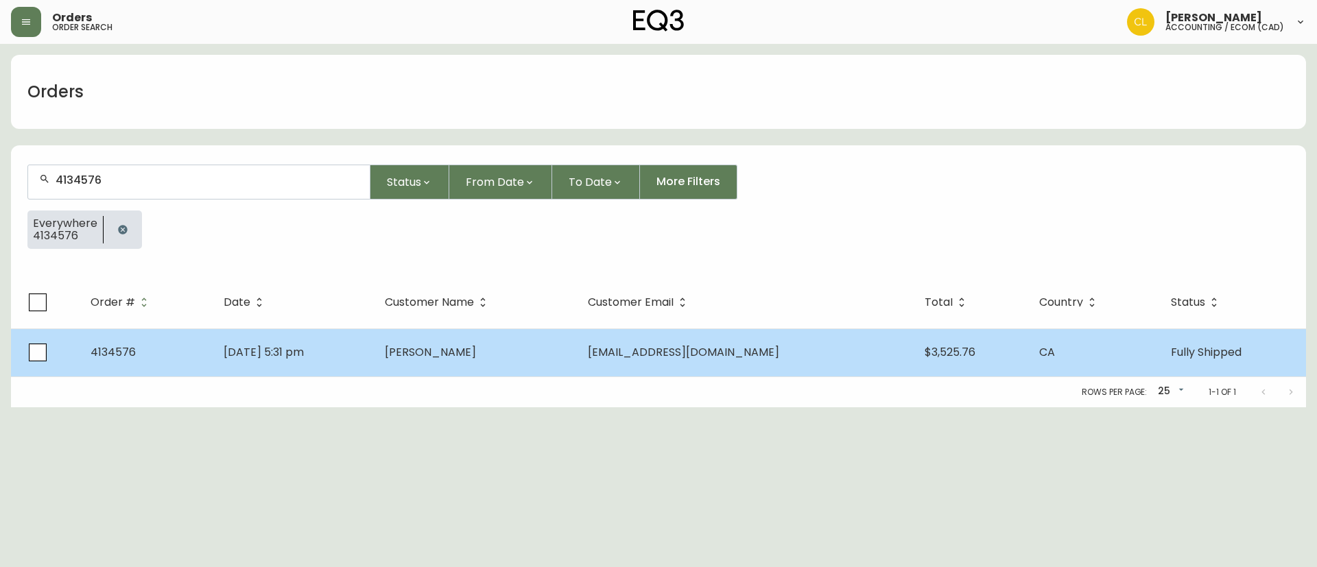
click at [476, 350] on span "[PERSON_NAME]" at bounding box center [430, 352] width 91 height 16
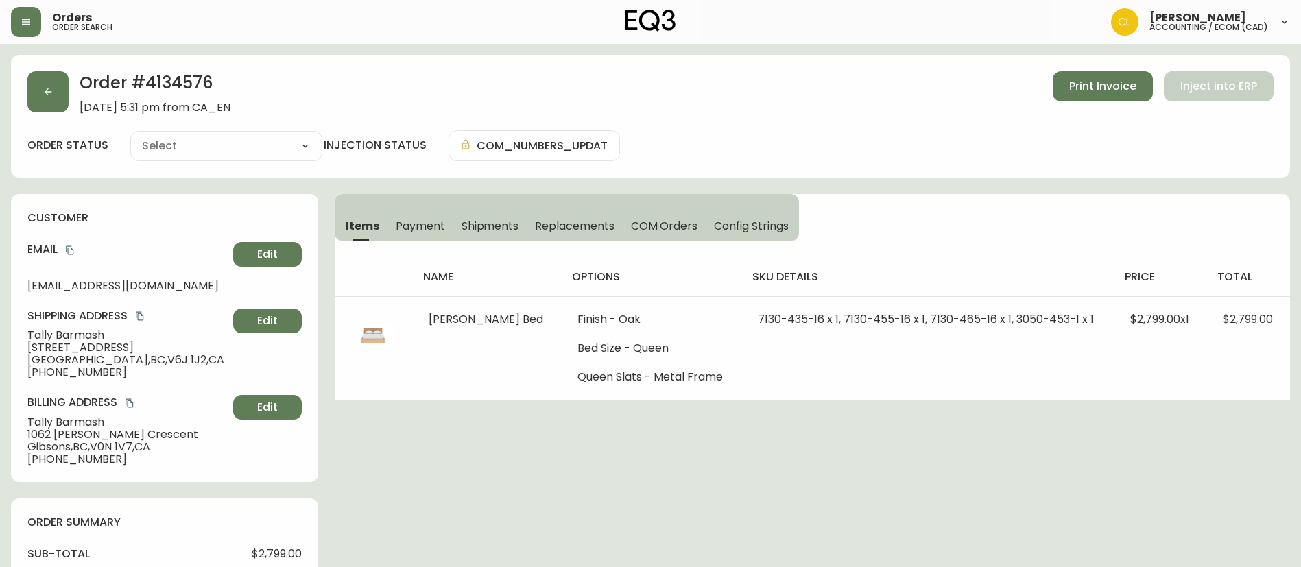
type input "Fully Shipped"
select select "FULLY_SHIPPED"
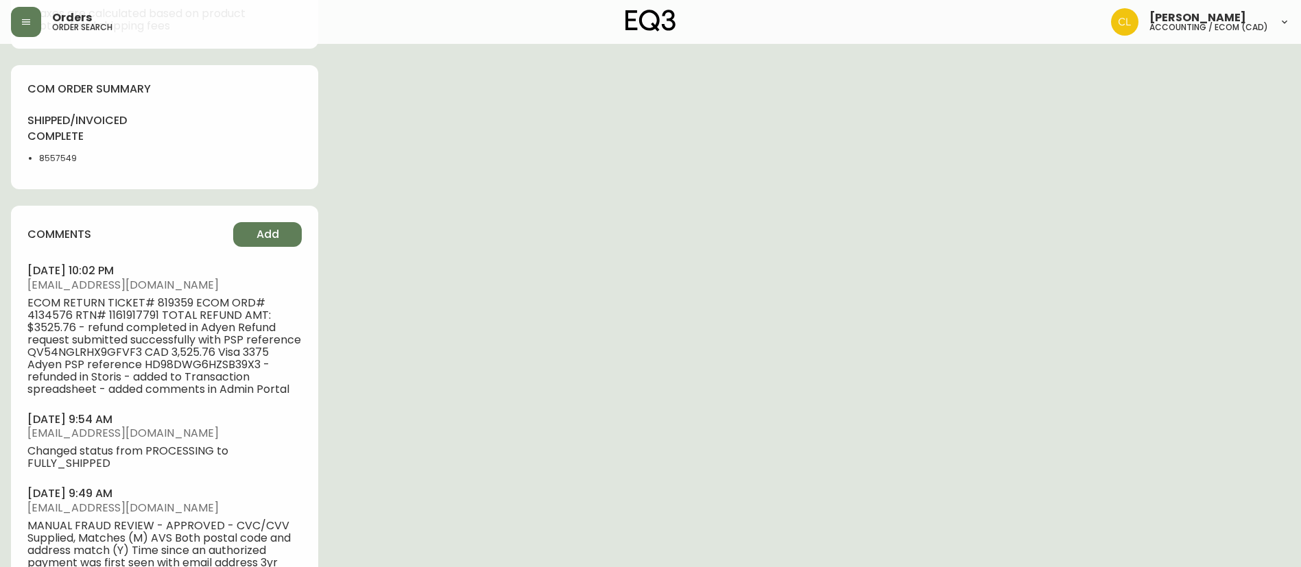
scroll to position [720, 0]
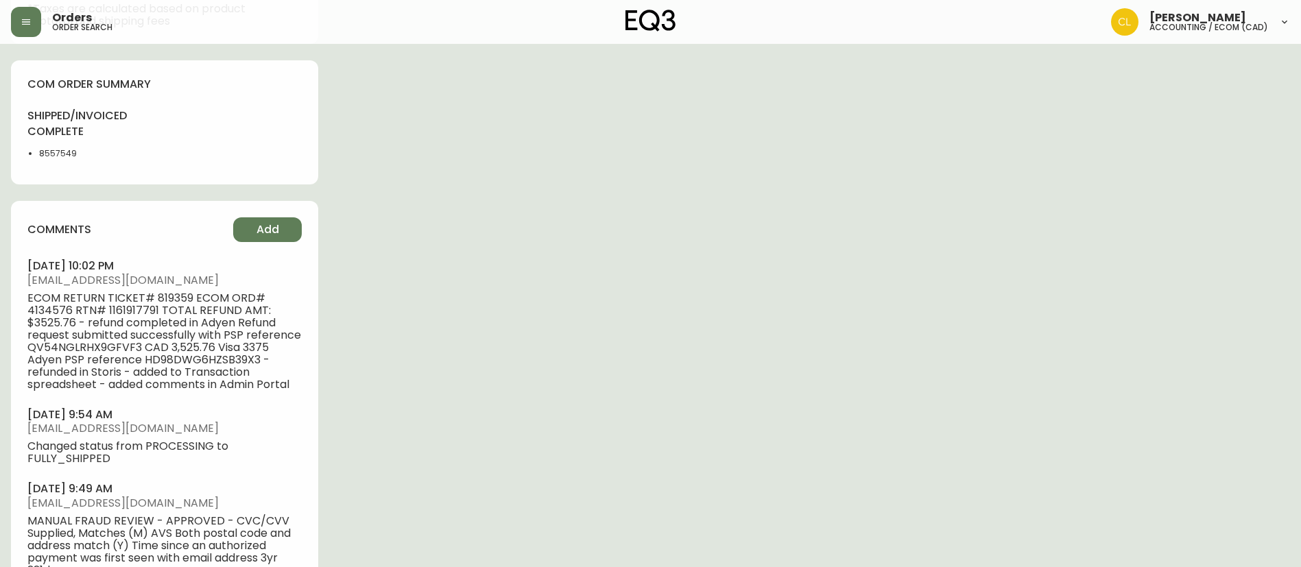
click at [114, 303] on span "ECOM RETURN TICKET# 819359 ECOM ORD# 4134576 RTN# 1161917791 TOTAL REFUND AMT: …" at bounding box center [164, 341] width 274 height 99
click at [119, 312] on span "ECOM RETURN TICKET# 819359 ECOM ORD# 4134576 RTN# 1161917791 TOTAL REFUND AMT: …" at bounding box center [164, 341] width 274 height 99
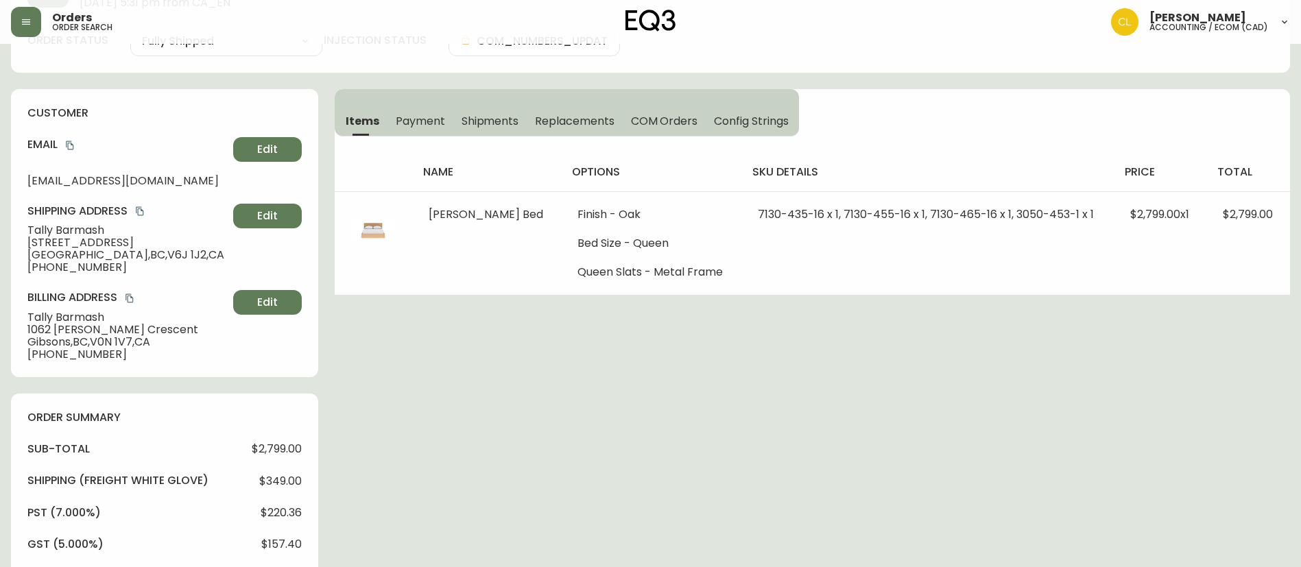
scroll to position [0, 0]
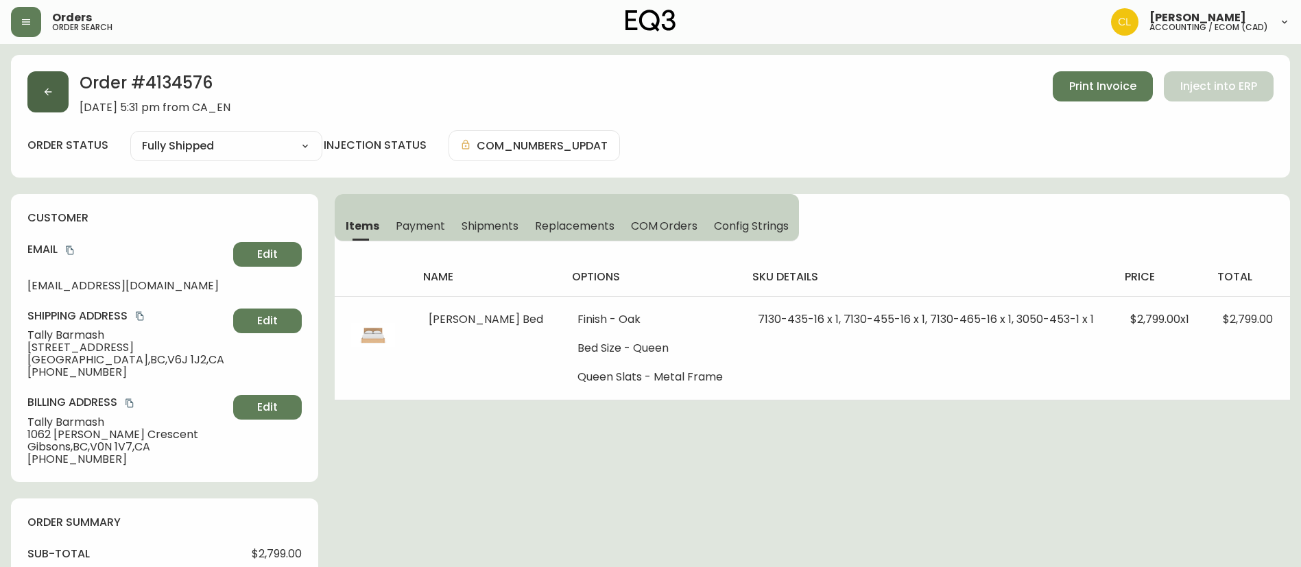
click at [47, 82] on button "button" at bounding box center [47, 91] width 41 height 41
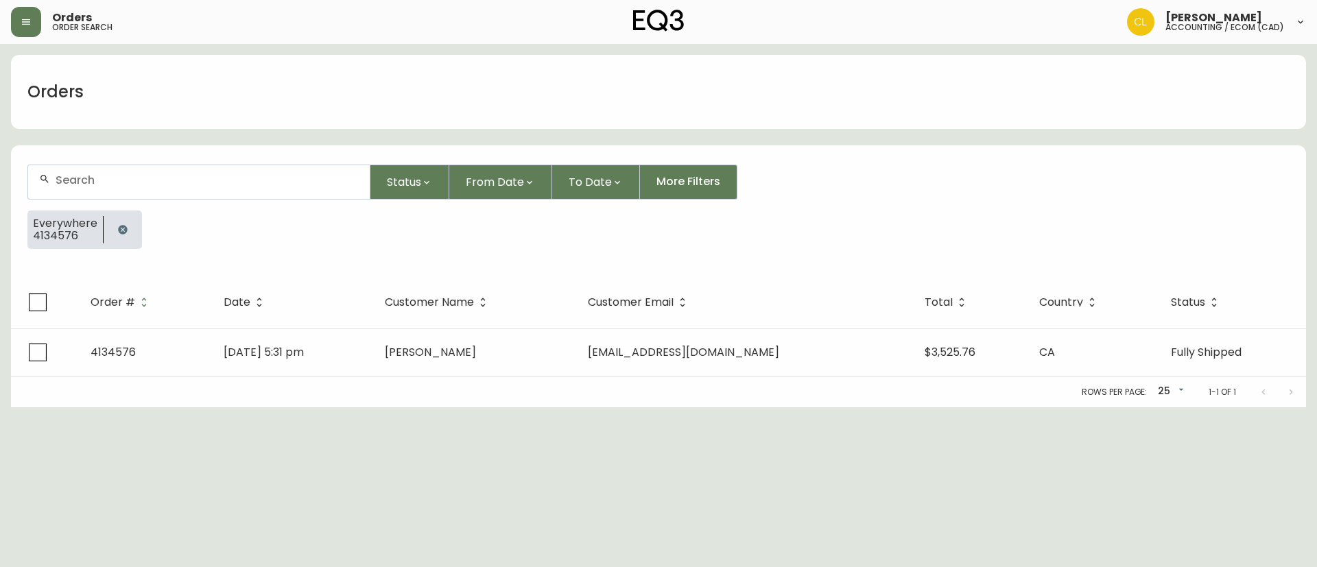
click at [119, 228] on icon "button" at bounding box center [122, 229] width 9 height 9
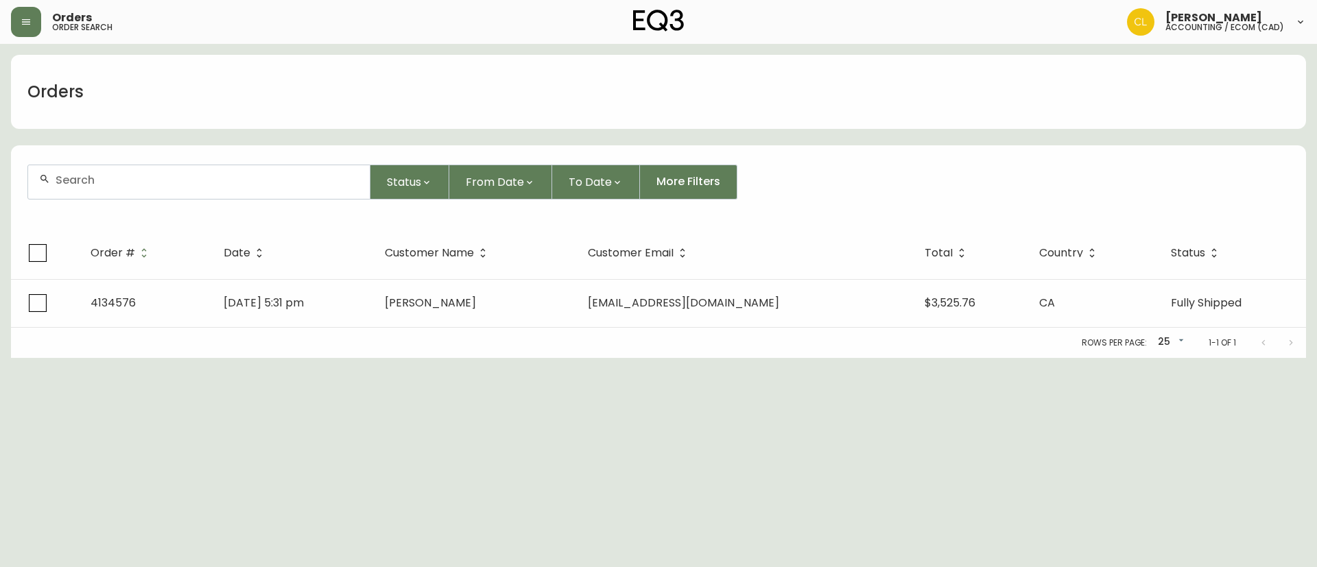
click at [204, 176] on input "text" at bounding box center [207, 179] width 303 height 13
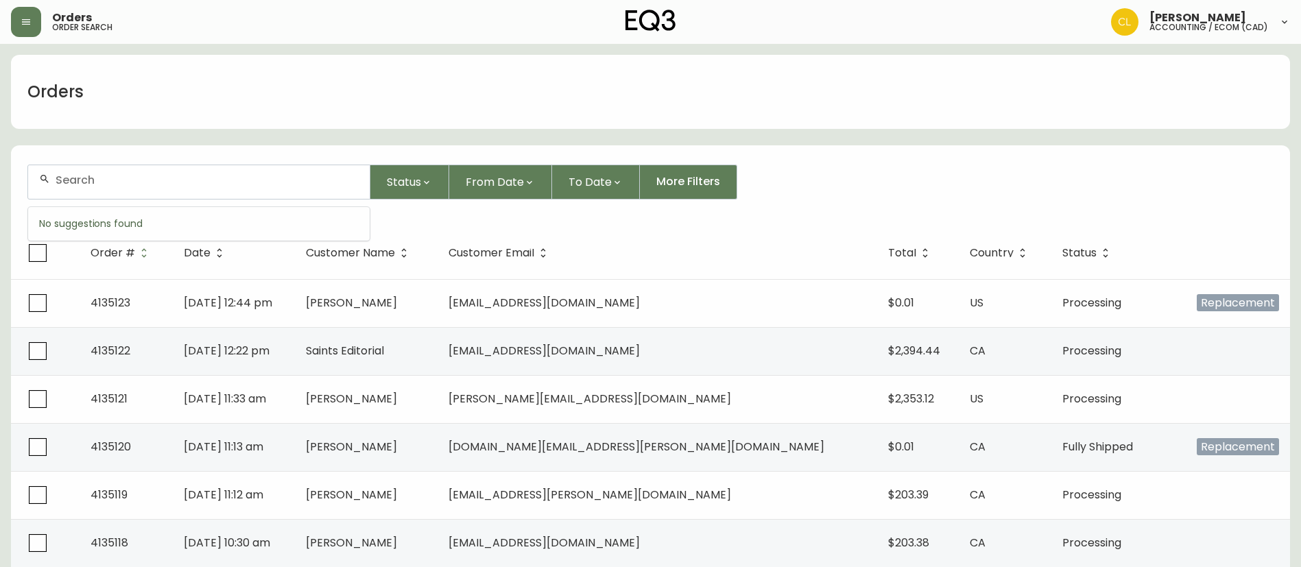
paste input "4134238"
type input "4134238"
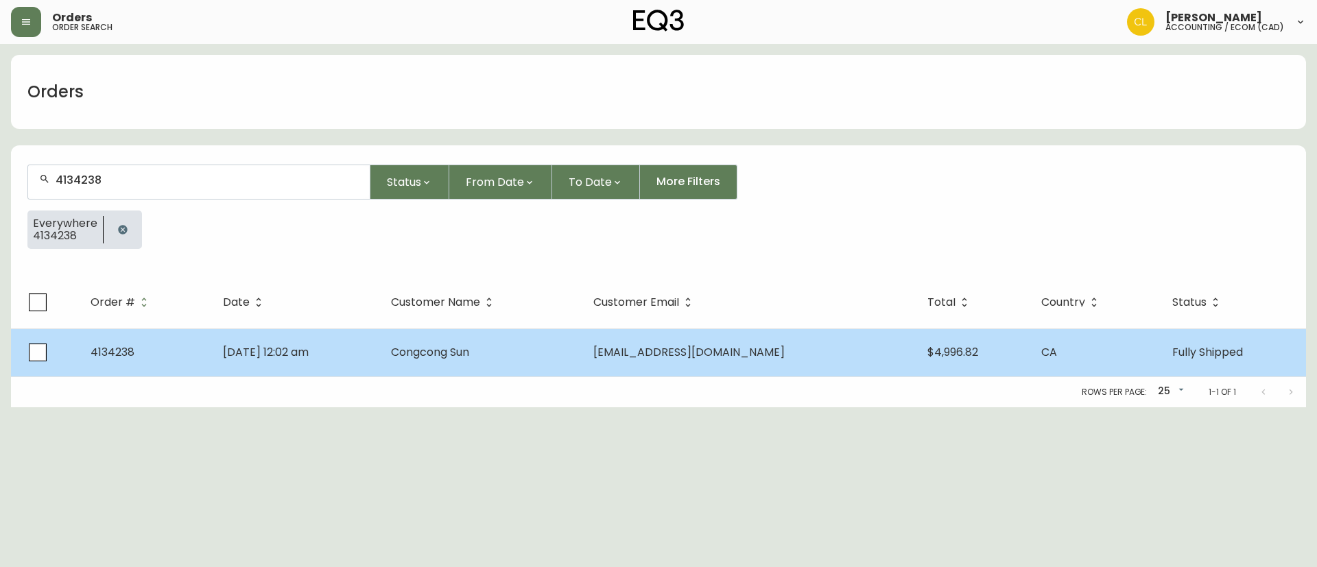
click at [437, 345] on td "Congcong Sun" at bounding box center [481, 352] width 202 height 48
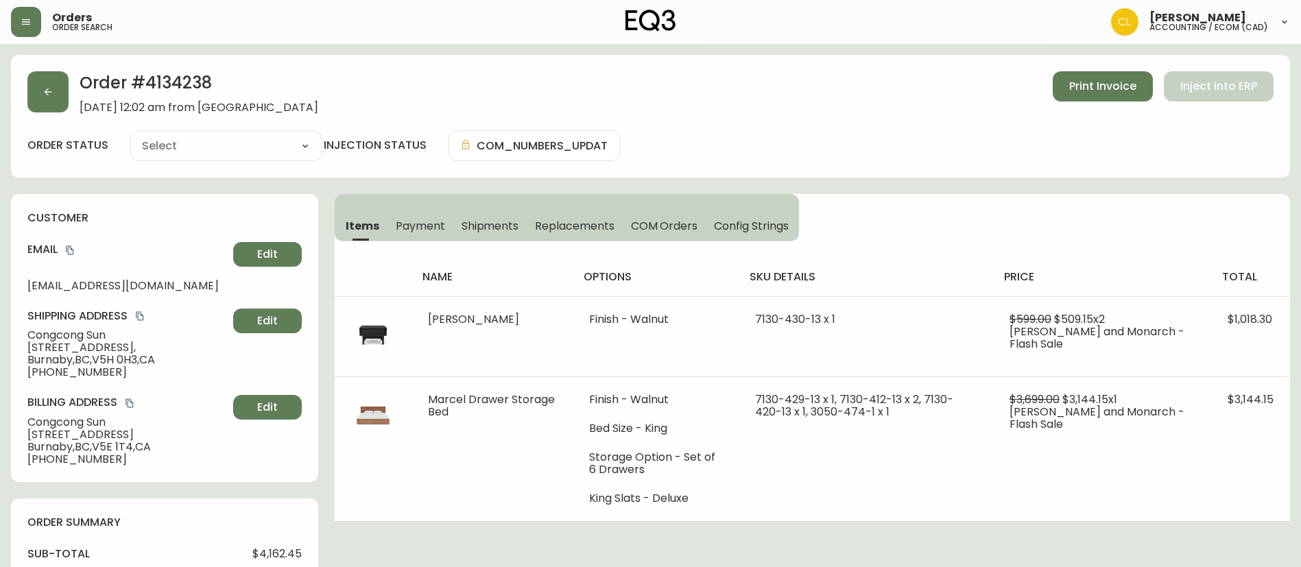
type input "Fully Shipped"
select select "FULLY_SHIPPED"
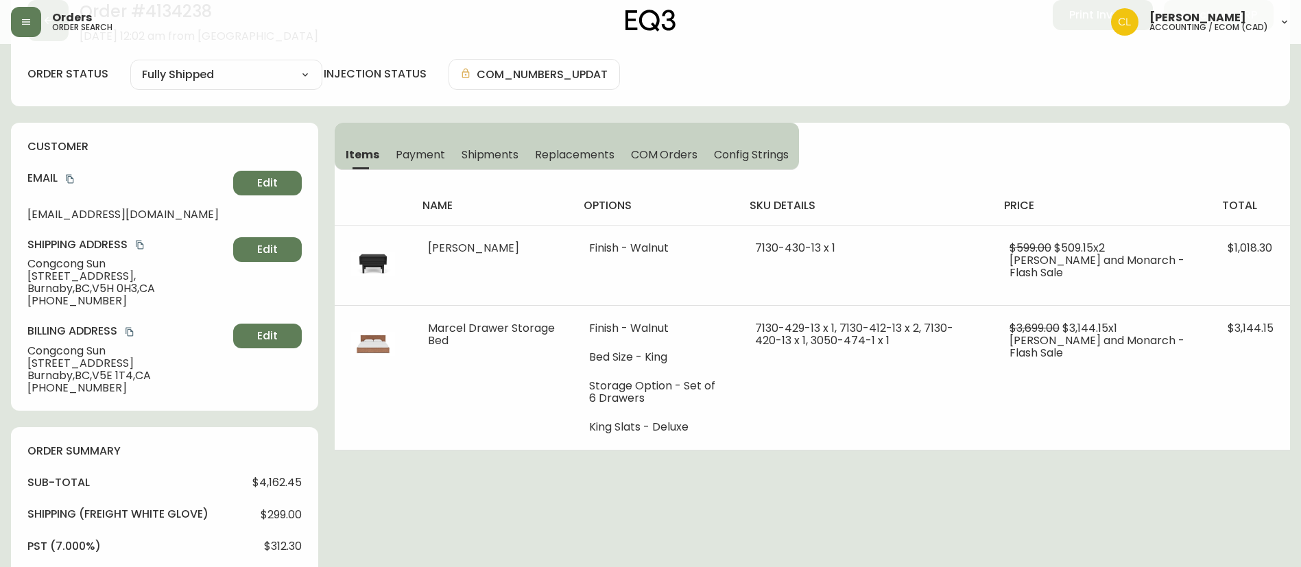
scroll to position [174, 0]
